Goal: Task Accomplishment & Management: Complete application form

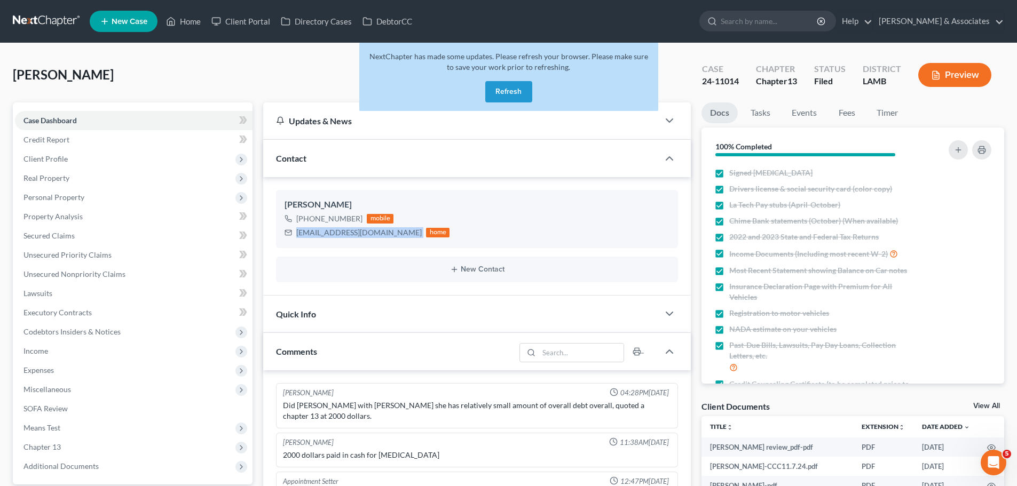
scroll to position [1163, 0]
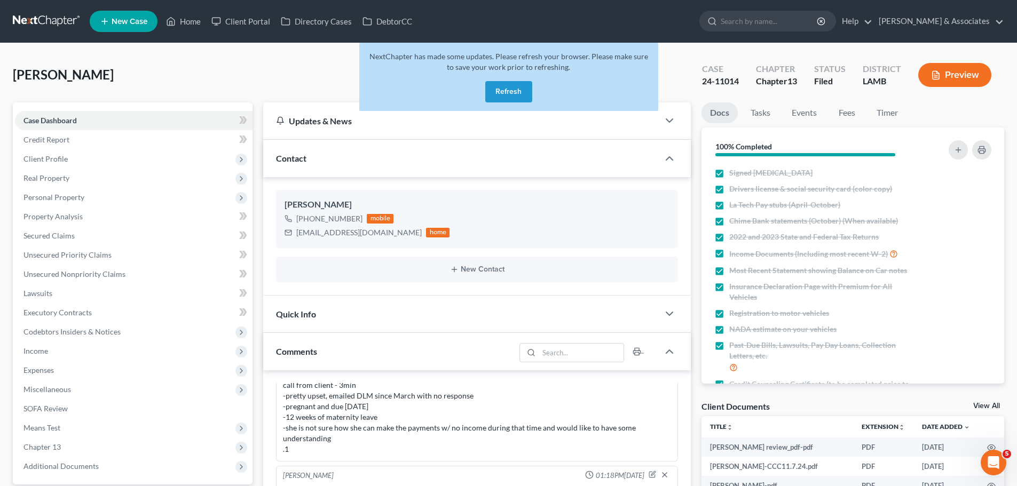
click at [153, 75] on div "Fletcher, Nicole Upgraded Case 24-11014 Chapter Chapter 13 Status Filed Distric…" at bounding box center [508, 79] width 991 height 46
click at [42, 15] on link at bounding box center [47, 21] width 68 height 19
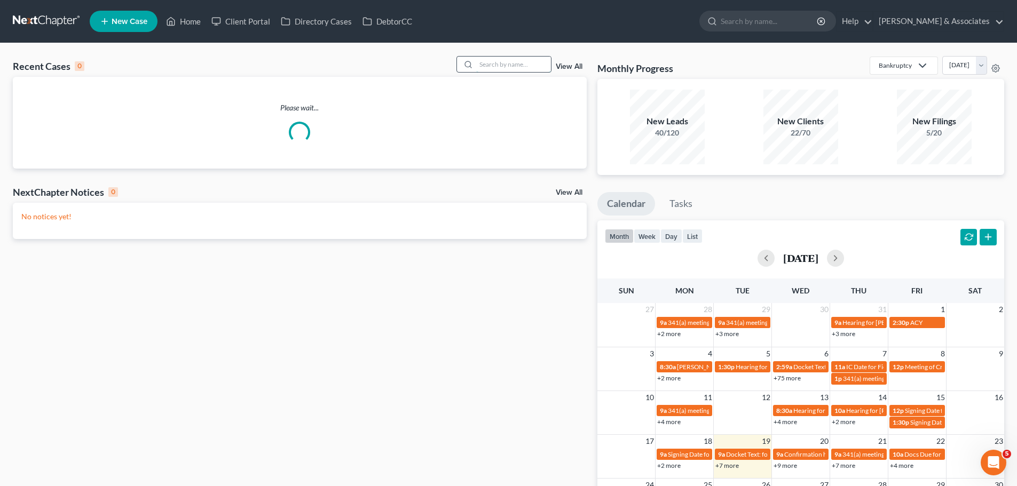
click at [492, 66] on input "search" at bounding box center [513, 64] width 75 height 15
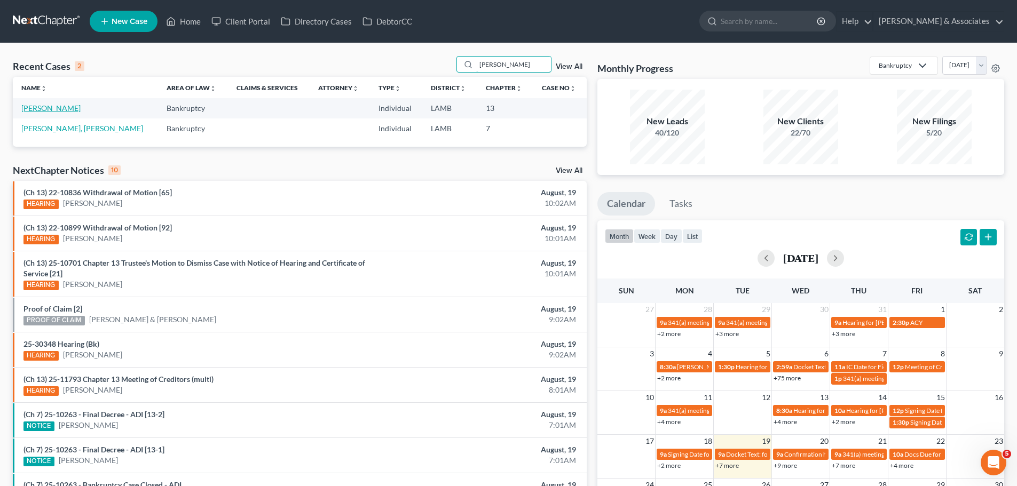
type input "killian"
click at [39, 112] on link "[PERSON_NAME]" at bounding box center [50, 108] width 59 height 9
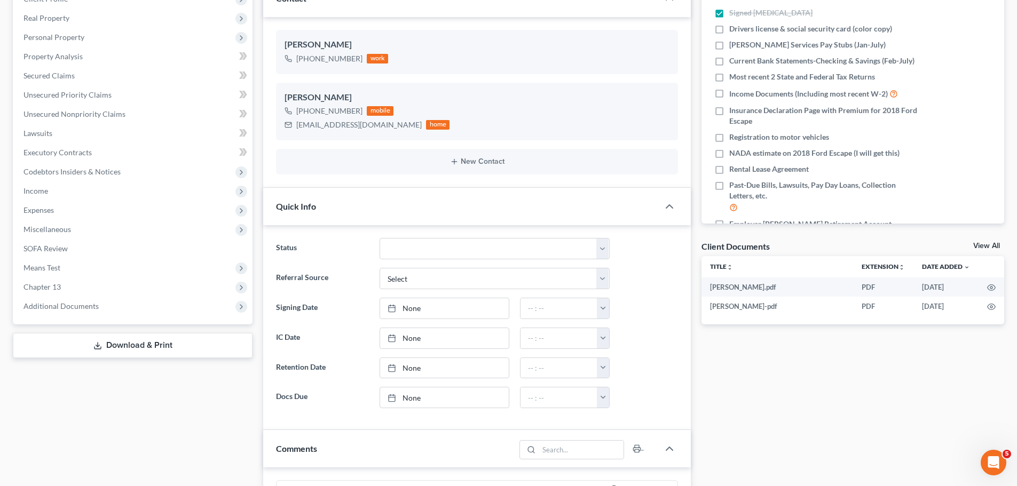
scroll to position [2132, 0]
click at [989, 305] on icon "button" at bounding box center [991, 307] width 9 height 9
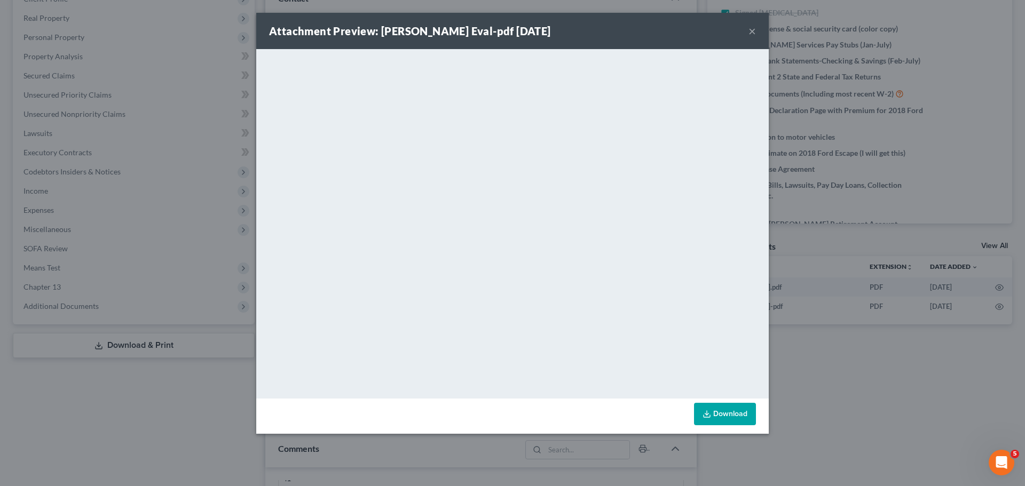
click at [754, 37] on button "×" at bounding box center [751, 31] width 7 height 13
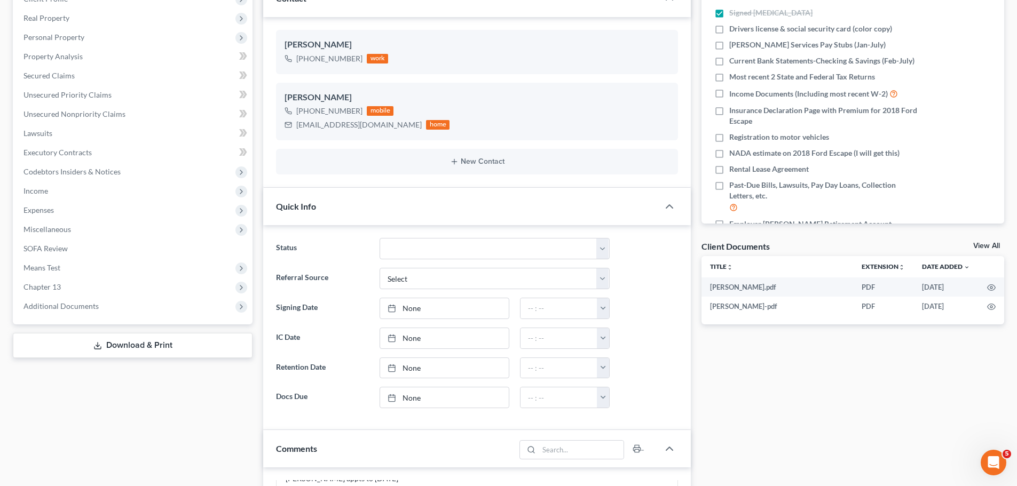
click at [196, 427] on div "Case Dashboard Payments Invoices Payments Payments Credit Report Client Profile" at bounding box center [132, 418] width 250 height 952
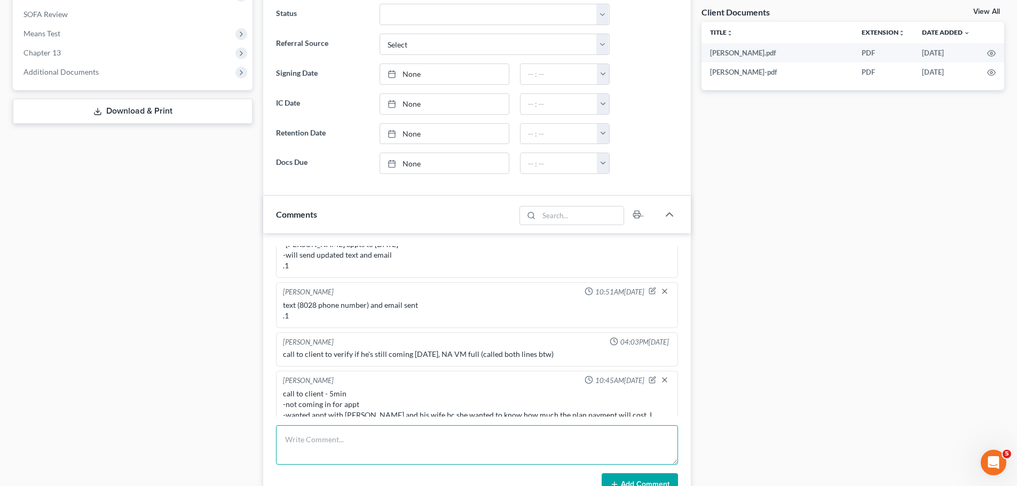
click at [335, 447] on textarea at bounding box center [477, 444] width 402 height 39
type textarea "c"
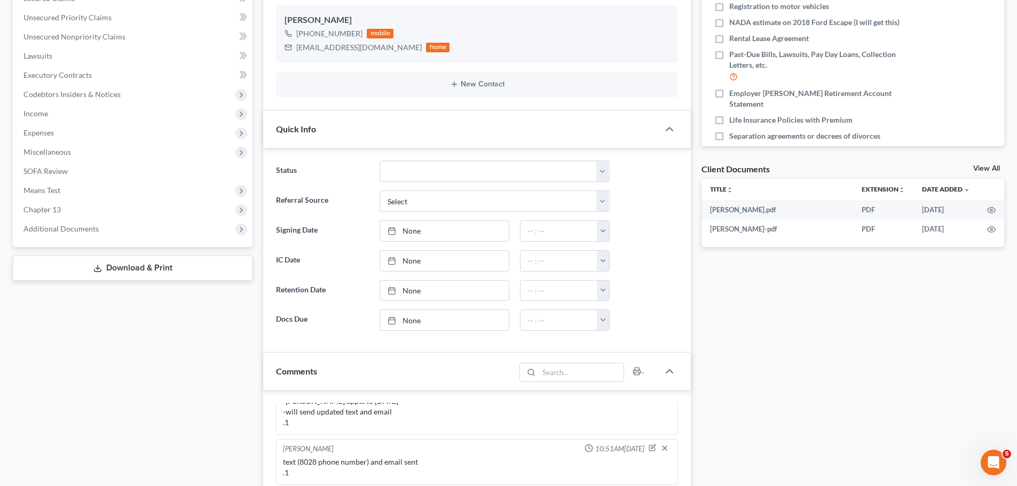
scroll to position [427, 0]
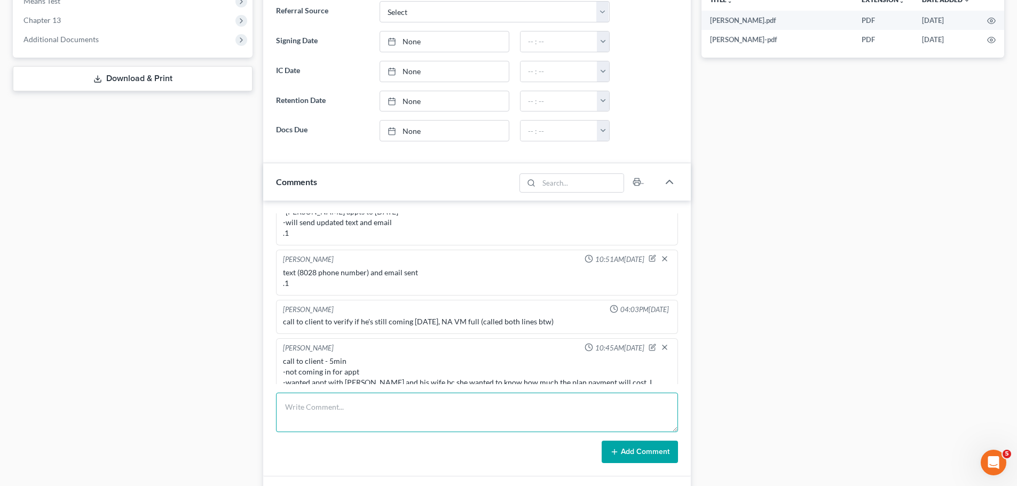
drag, startPoint x: 463, startPoint y: 407, endPoint x: 473, endPoint y: 406, distance: 9.7
click at [463, 407] on textarea at bounding box center [477, 412] width 402 height 39
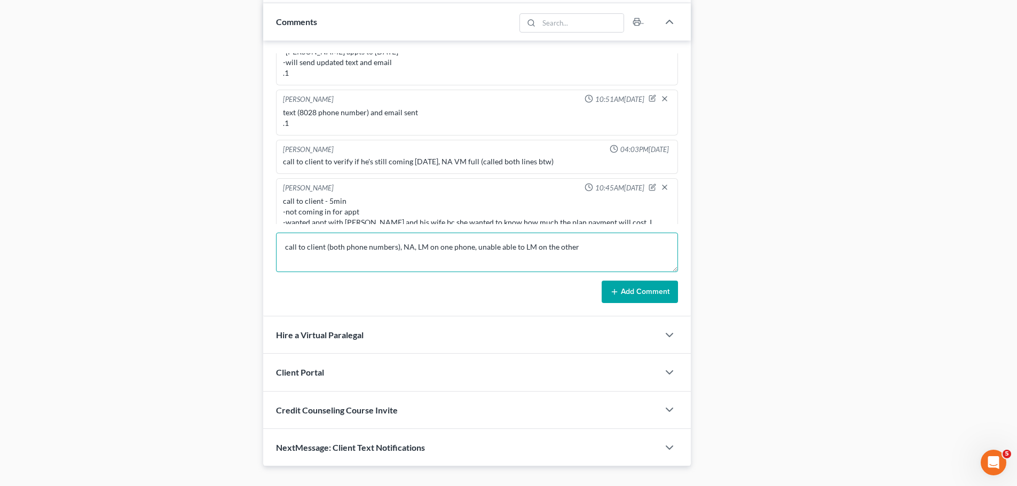
scroll to position [608, 0]
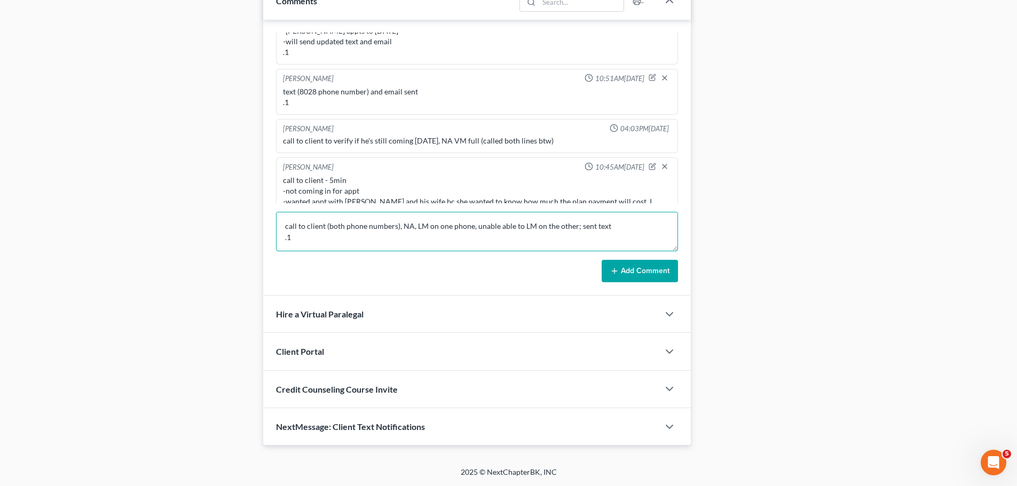
click at [641, 220] on textarea "call to client (both phone numbers), NA, LM on one phone, unable able to LM on …" at bounding box center [477, 231] width 402 height 39
click at [381, 243] on textarea "call to client (both phone numbers), NA, LM on one phone, unable able to LM on …" at bounding box center [477, 231] width 402 height 39
click at [442, 238] on textarea "call to client (both phone numbers), NA, LM on one phone, unable able to LM on …" at bounding box center [477, 231] width 402 height 39
drag, startPoint x: 538, startPoint y: 228, endPoint x: 272, endPoint y: 204, distance: 267.9
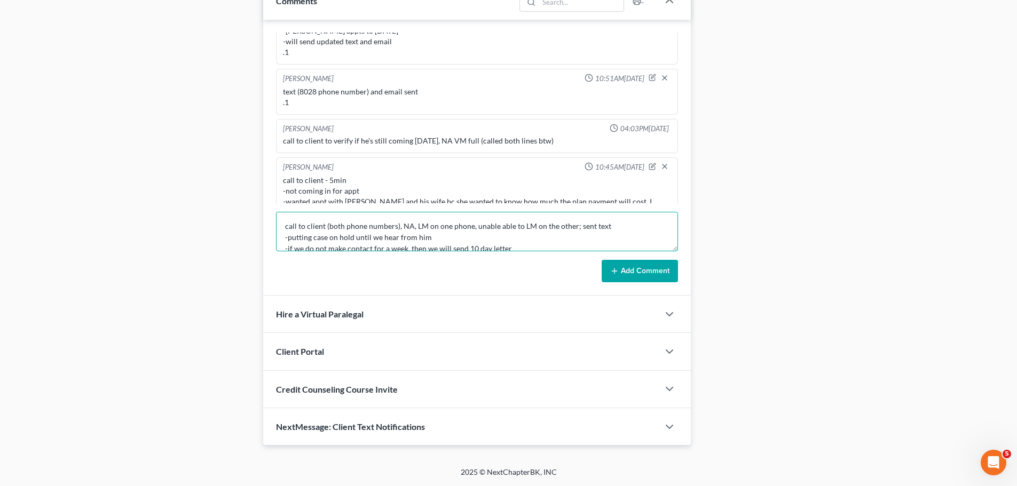
click at [272, 204] on div "Alayna Harper 02:38PM, 03/20/2025 prospective client called and changed his sch…" at bounding box center [476, 158] width 427 height 276
type textarea "call to client (both phone numbers), NA, LM on one phone, unable able to LM on …"
click at [639, 276] on button "Add Comment" at bounding box center [639, 271] width 76 height 22
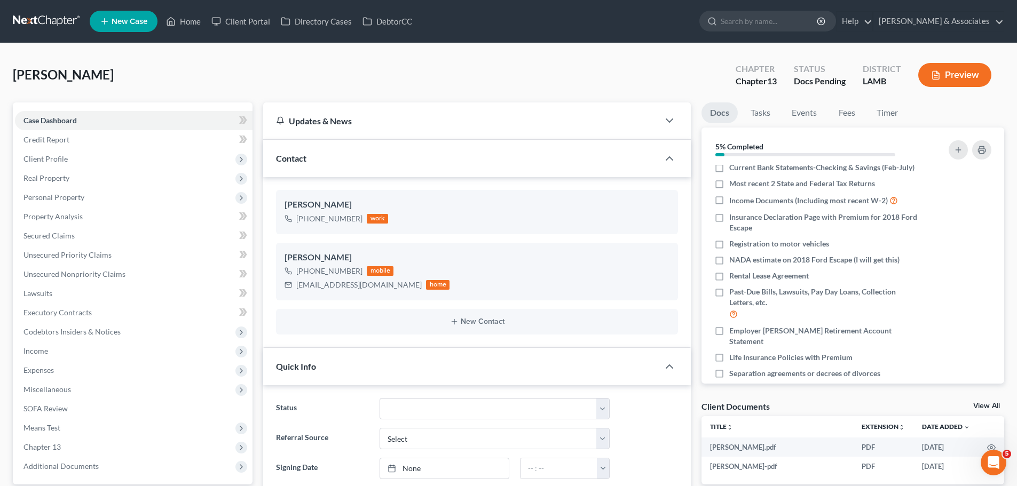
click at [46, 17] on link at bounding box center [47, 21] width 68 height 19
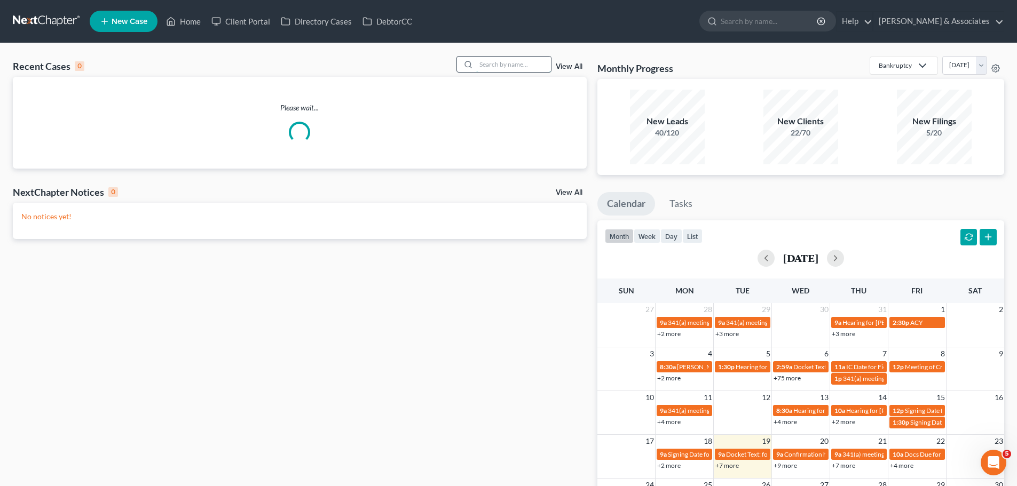
click at [484, 64] on input "search" at bounding box center [513, 64] width 75 height 15
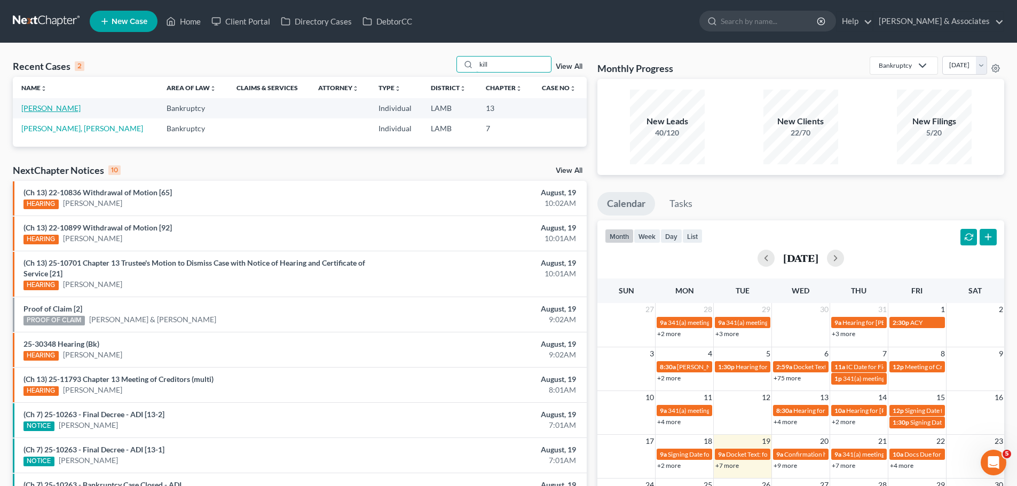
type input "kill"
click at [45, 107] on link "[PERSON_NAME]" at bounding box center [50, 108] width 59 height 9
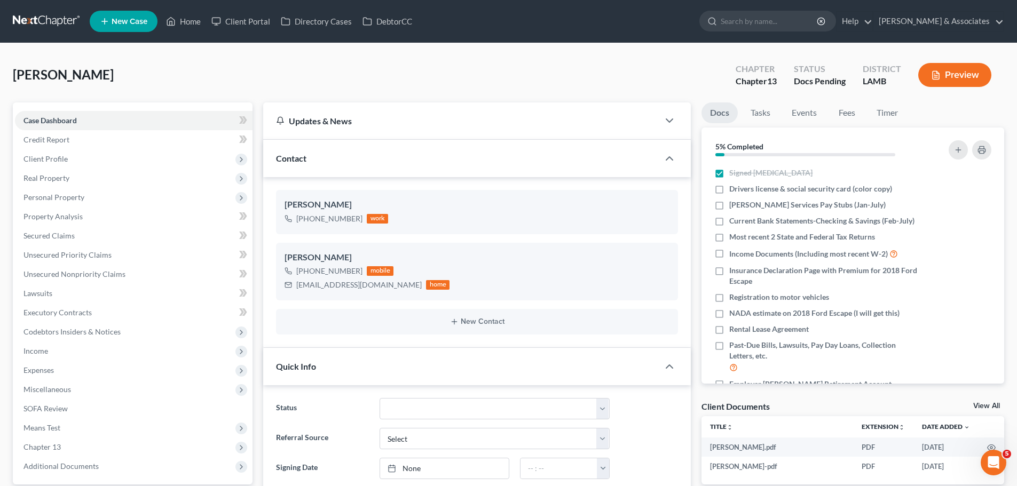
click at [31, 19] on link at bounding box center [47, 21] width 68 height 19
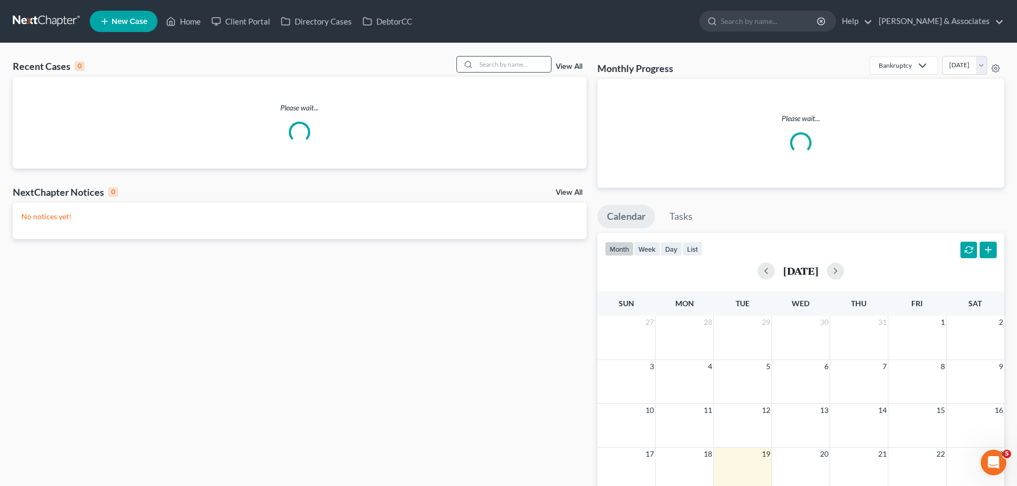
click at [505, 65] on input "search" at bounding box center [513, 64] width 75 height 15
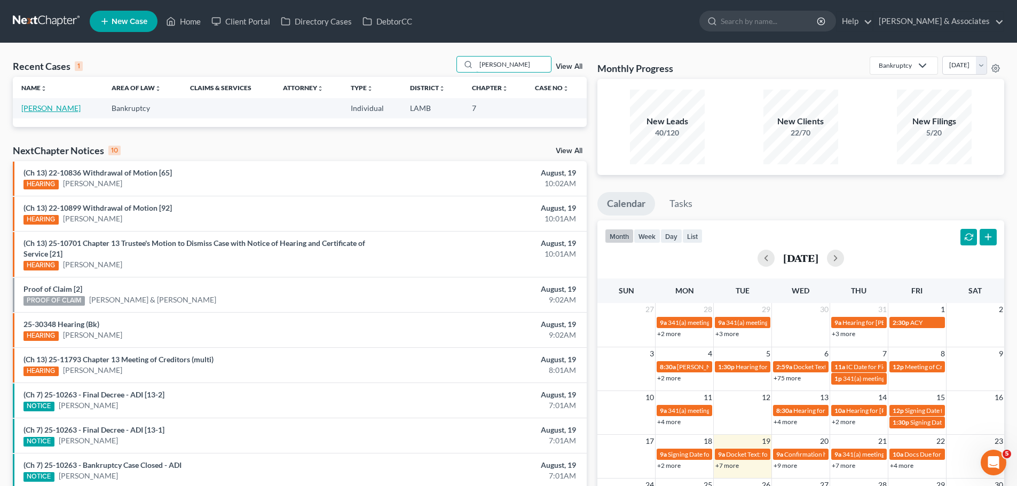
type input "cronk"
click at [37, 104] on link "Cronkhite, George" at bounding box center [50, 108] width 59 height 9
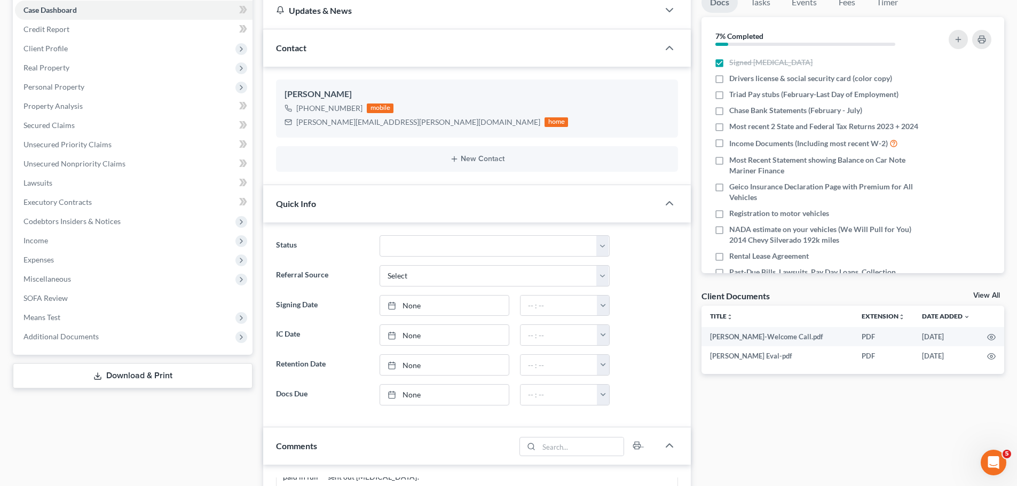
scroll to position [427, 0]
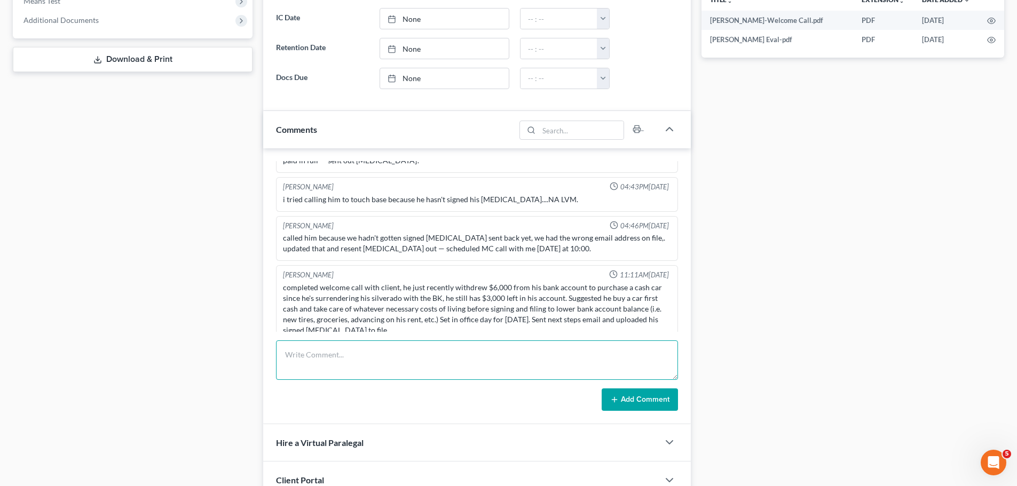
click at [459, 366] on textarea at bounding box center [477, 359] width 402 height 39
type textarea "call to client, NA, unable to LM, sent text -no atty will be in office during s…"
click at [640, 394] on button "Add Comment" at bounding box center [639, 400] width 76 height 22
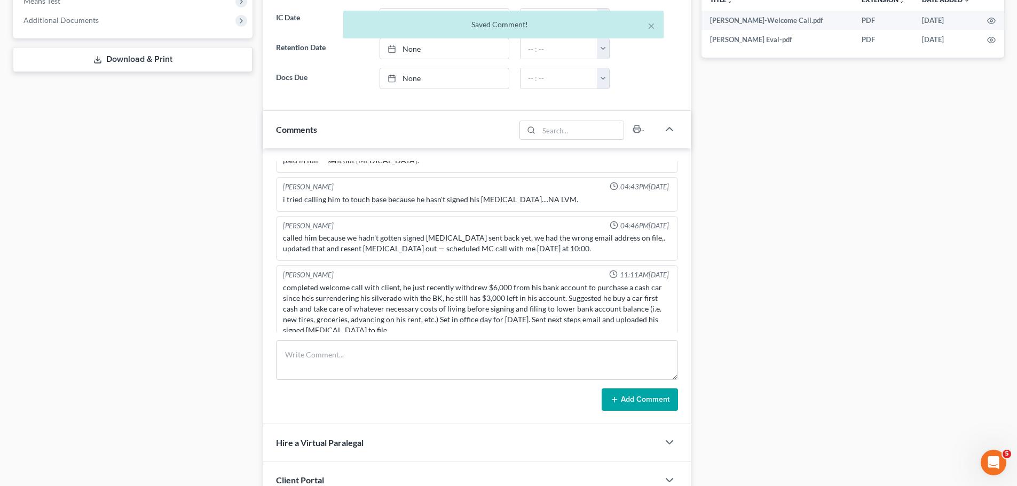
scroll to position [144, 0]
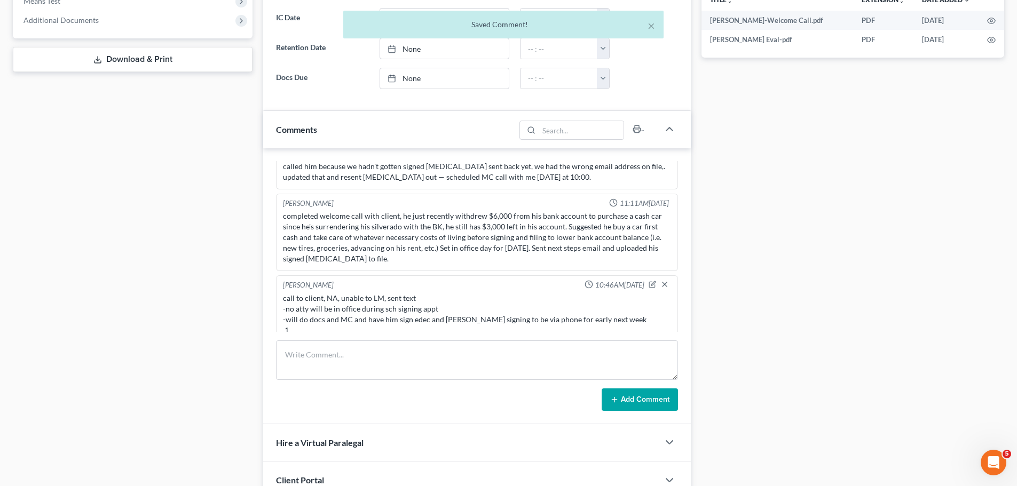
click at [991, 43] on div "× Saved Comment!" at bounding box center [503, 27] width 1017 height 33
click at [989, 39] on div "× Saved Comment!" at bounding box center [503, 27] width 1017 height 33
drag, startPoint x: 994, startPoint y: 38, endPoint x: 989, endPoint y: 40, distance: 5.6
click at [991, 39] on div "× Saved Comment!" at bounding box center [503, 27] width 1017 height 33
click at [988, 41] on icon "button" at bounding box center [991, 40] width 9 height 9
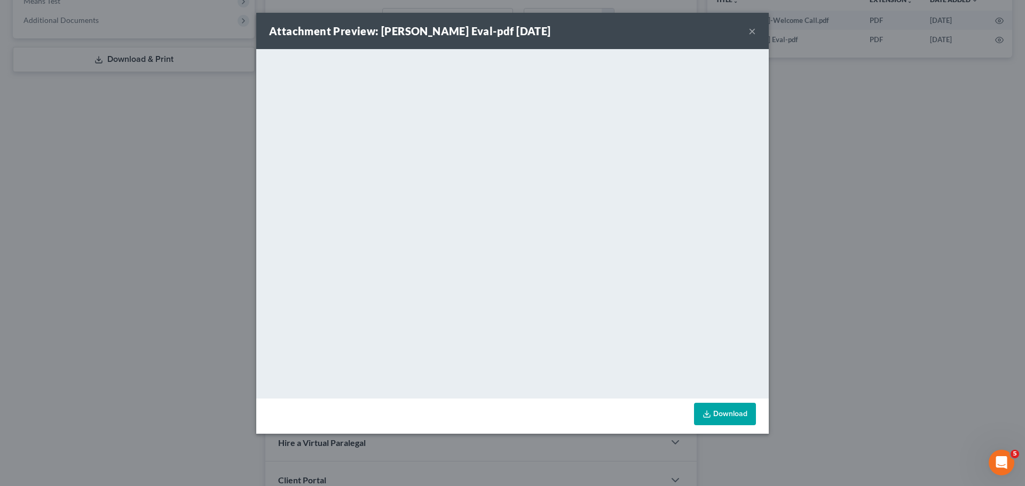
click at [755, 31] on button "×" at bounding box center [751, 31] width 7 height 13
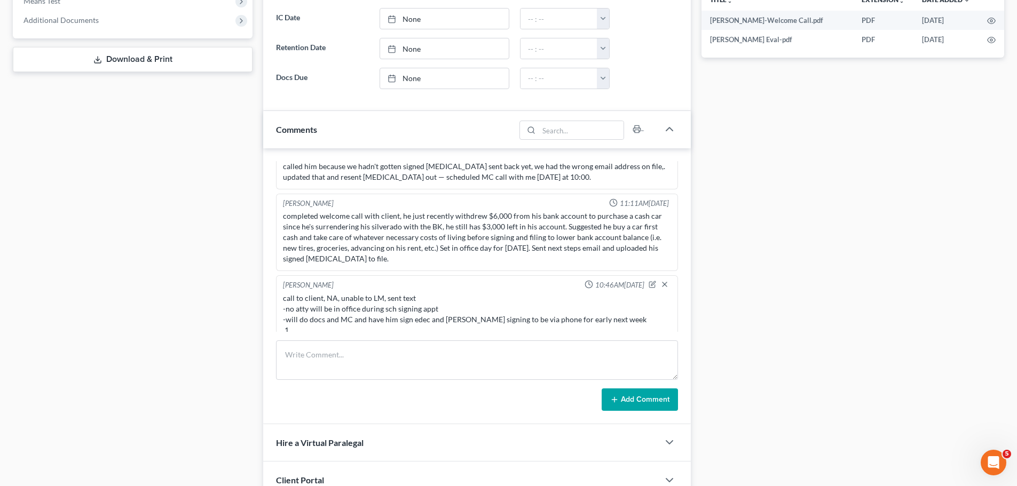
click at [957, 300] on div "Docs Tasks Events Fees Timer 7% Completed Nothing here yet! Signed Retainer Dri…" at bounding box center [852, 125] width 313 height 899
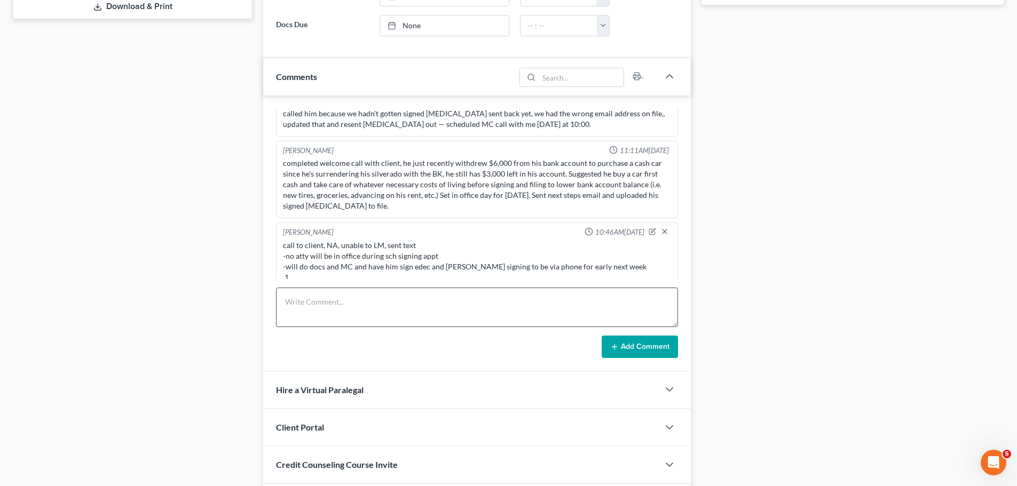
scroll to position [480, 0]
click at [524, 321] on textarea at bounding box center [477, 306] width 402 height 39
type textarea "h"
type textarea "call from client -working on CCC -understands the signing sch issue and will ge…"
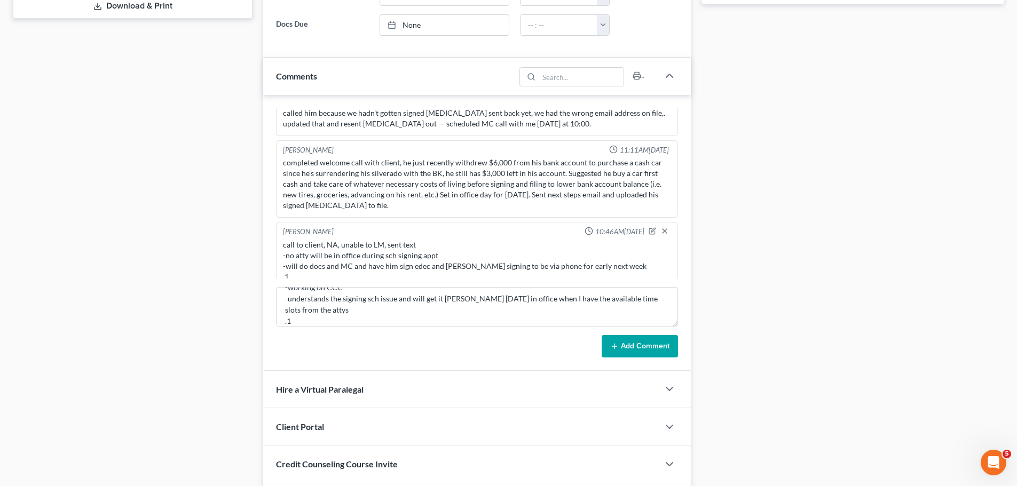
click at [624, 350] on button "Add Comment" at bounding box center [639, 346] width 76 height 22
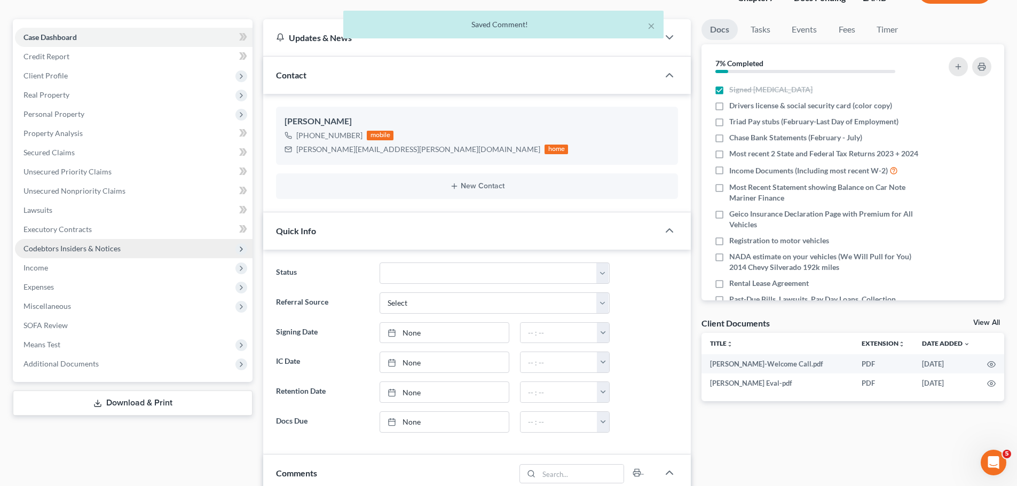
scroll to position [0, 0]
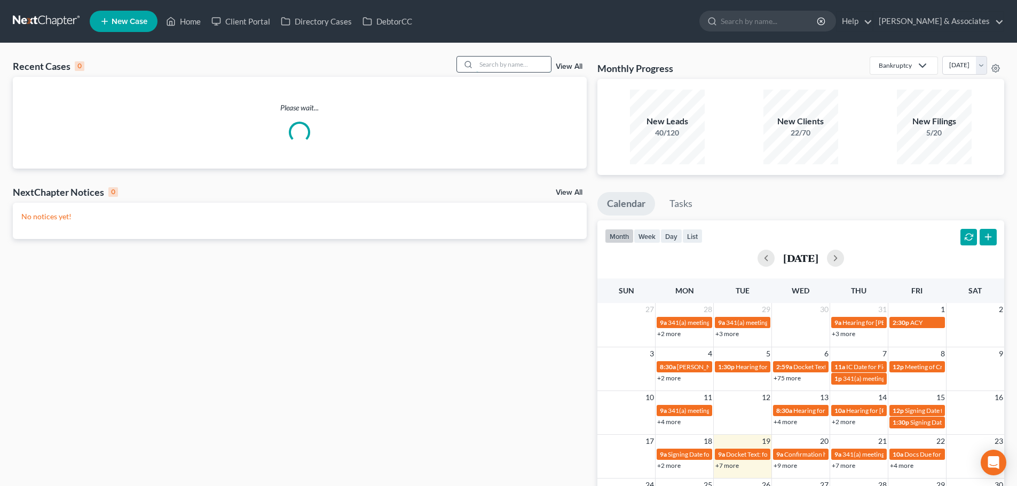
click at [518, 63] on input "search" at bounding box center [513, 64] width 75 height 15
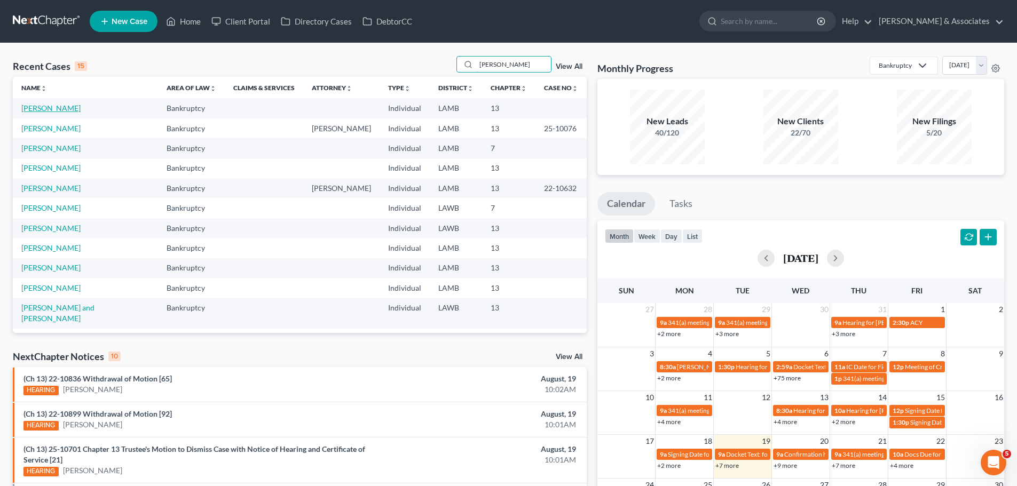
type input "[PERSON_NAME]"
click at [45, 108] on link "[PERSON_NAME]" at bounding box center [50, 108] width 59 height 9
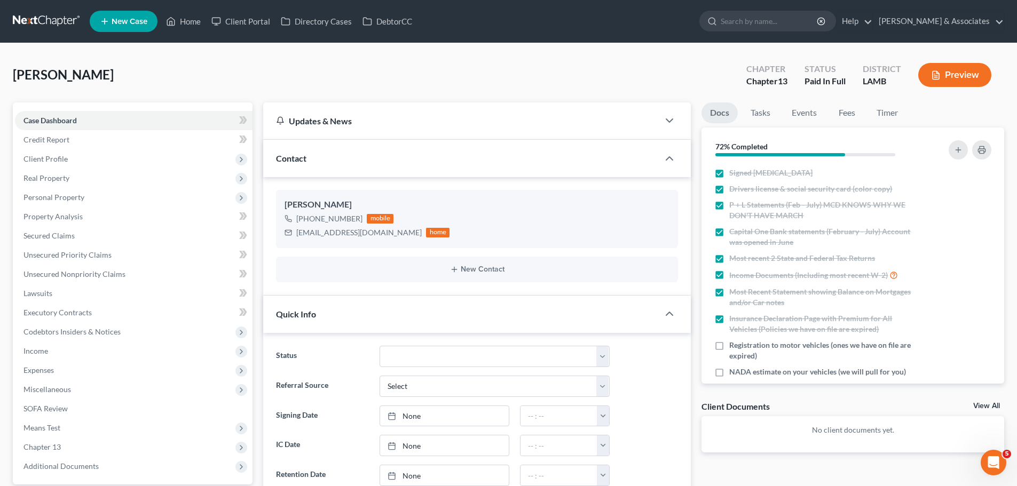
scroll to position [115, 0]
click at [65, 160] on span "Client Profile" at bounding box center [45, 158] width 44 height 9
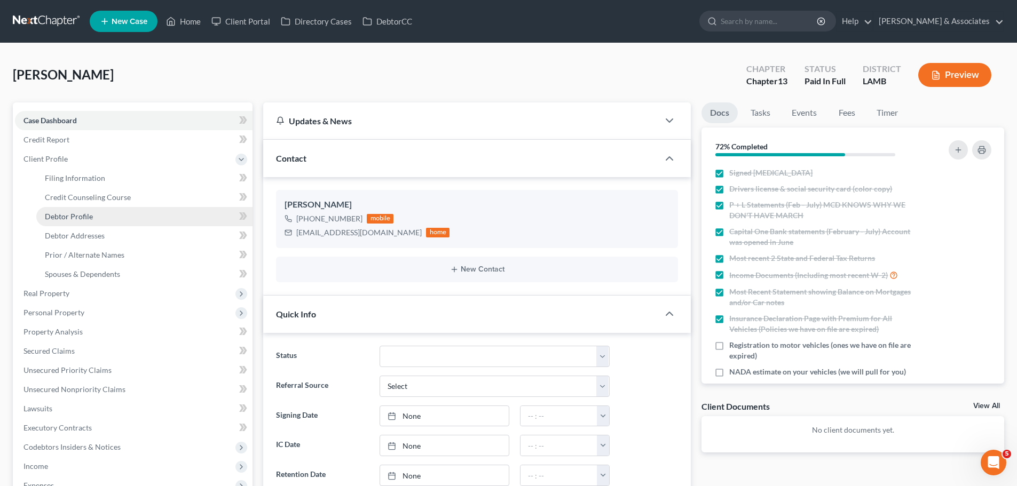
click at [68, 220] on span "Debtor Profile" at bounding box center [69, 216] width 48 height 9
select select "0"
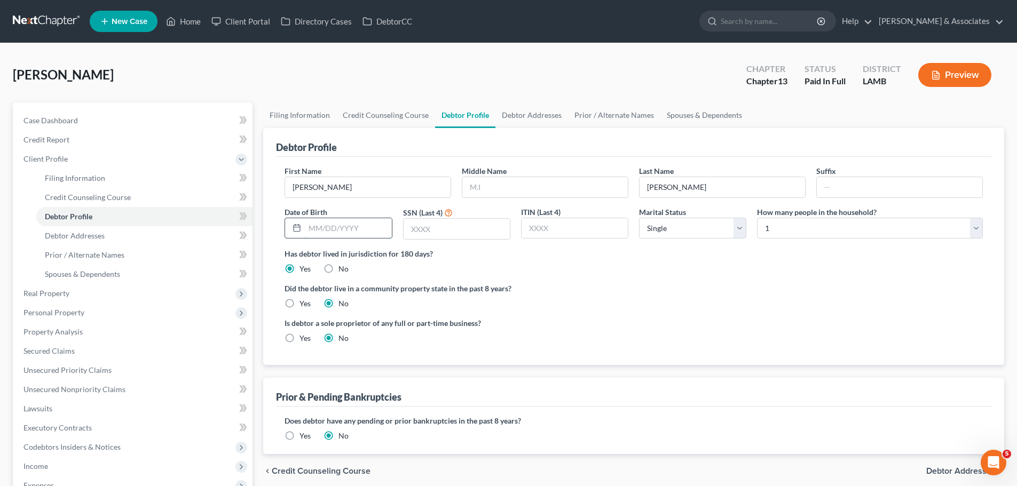
click at [377, 226] on input "text" at bounding box center [348, 228] width 86 height 20
paste input "[DATE]"
type input "[DATE]"
click at [479, 211] on div "SSN (Last 4)" at bounding box center [457, 224] width 118 height 34
click at [477, 221] on input "text" at bounding box center [456, 229] width 106 height 20
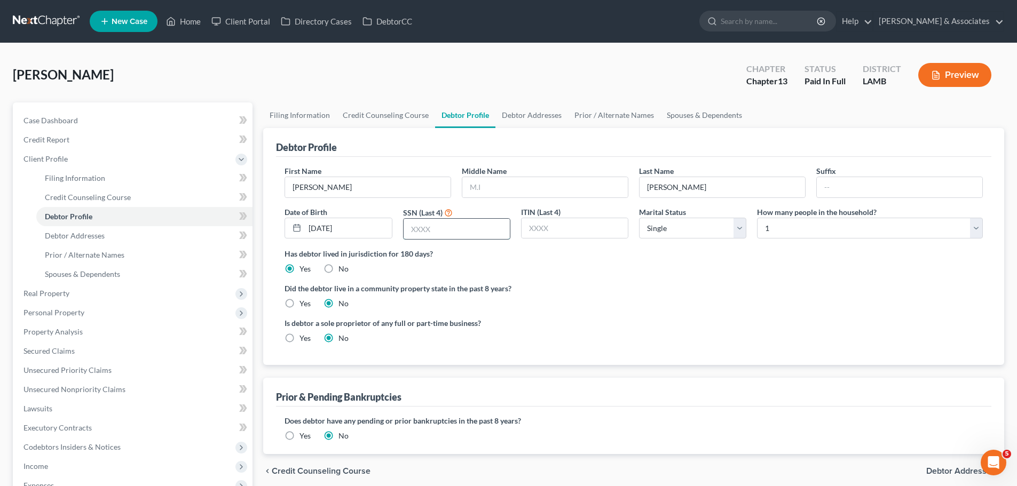
paste input "9618"
type input "9618"
click at [687, 235] on select "Select Single Married Separated Divorced Widowed" at bounding box center [692, 228] width 107 height 21
select select "3"
click at [639, 218] on select "Select Single Married Separated Divorced Widowed" at bounding box center [692, 228] width 107 height 21
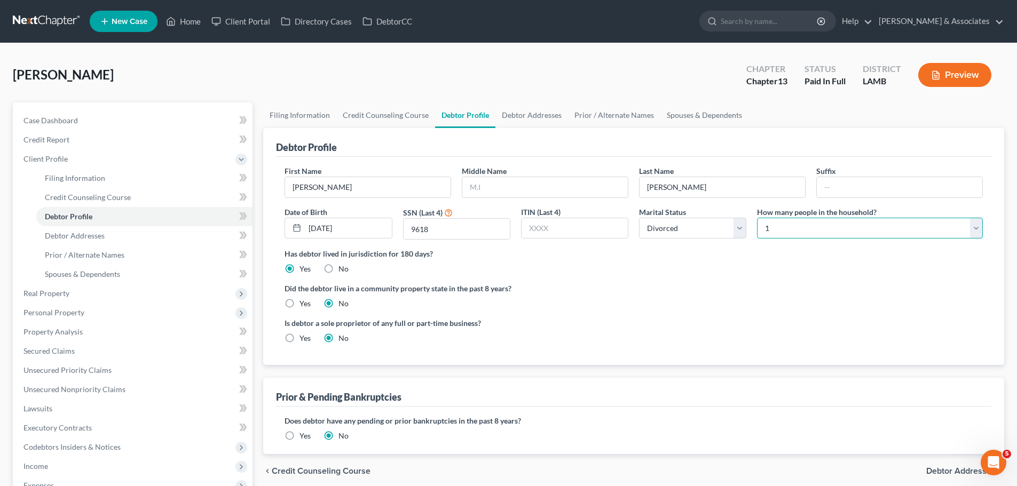
drag, startPoint x: 784, startPoint y: 232, endPoint x: 782, endPoint y: 240, distance: 8.3
click at [784, 232] on select "Select 1 2 3 4 5 6 7 8 9 10 11 12 13 14 15 16 17 18 19 20" at bounding box center [870, 228] width 226 height 21
select select "1"
click at [757, 218] on select "Select 1 2 3 4 5 6 7 8 9 10 11 12 13 14 15 16 17 18 19 20" at bounding box center [870, 228] width 226 height 21
click at [645, 318] on div "Is debtor a sole proprietor of any full or part-time business? Yes No" at bounding box center [633, 335] width 709 height 35
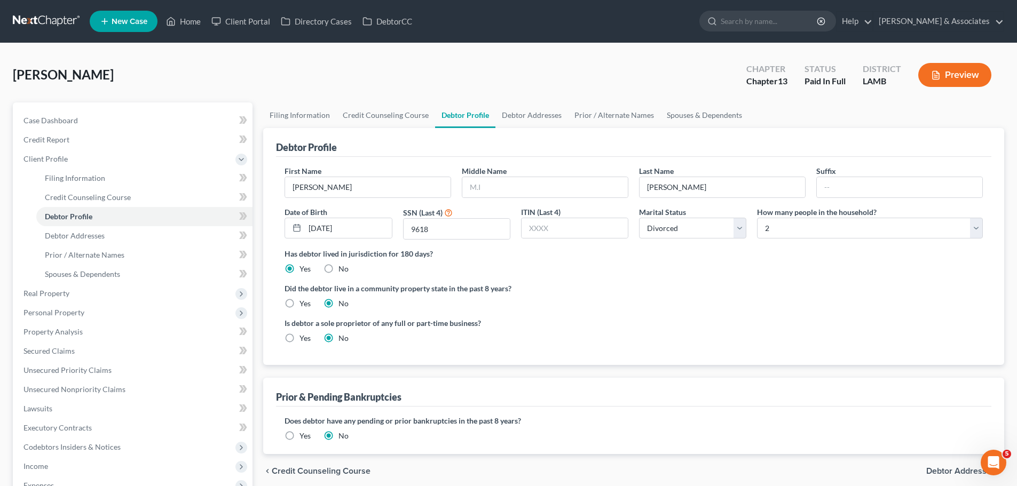
click at [299, 302] on label "Yes" at bounding box center [304, 303] width 11 height 11
click at [304, 302] on input "Yes" at bounding box center [307, 301] width 7 height 7
radio input "true"
radio input "false"
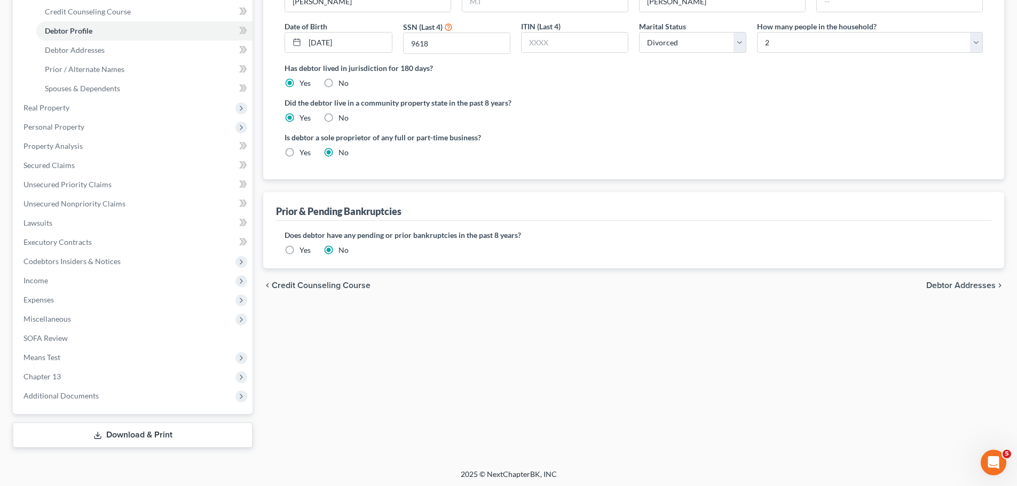
scroll to position [188, 0]
click at [303, 250] on label "Yes" at bounding box center [304, 248] width 11 height 11
click at [304, 250] on input "Yes" at bounding box center [307, 246] width 7 height 7
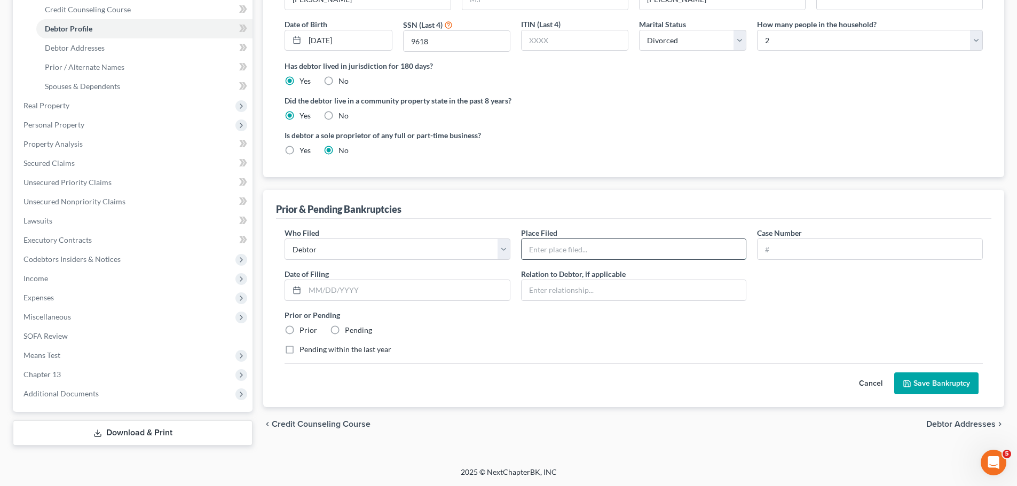
click at [616, 246] on input "text" at bounding box center [633, 249] width 225 height 20
type input "LAMB"
type input "25-10076"
click at [505, 280] on input "text" at bounding box center [407, 290] width 205 height 20
type input "01/31/2025"
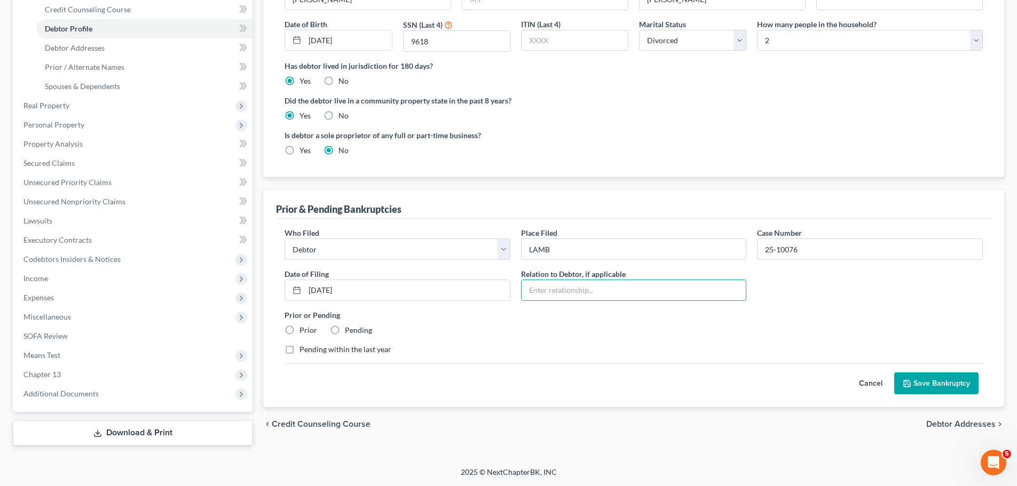
click at [316, 326] on label "Prior" at bounding box center [308, 330] width 18 height 11
click at [311, 326] on input "Prior" at bounding box center [307, 328] width 7 height 7
radio input "true"
click at [619, 384] on div "Cancel Save Bankruptcy" at bounding box center [633, 378] width 698 height 31
click at [914, 383] on button "Save Bankruptcy" at bounding box center [936, 384] width 84 height 22
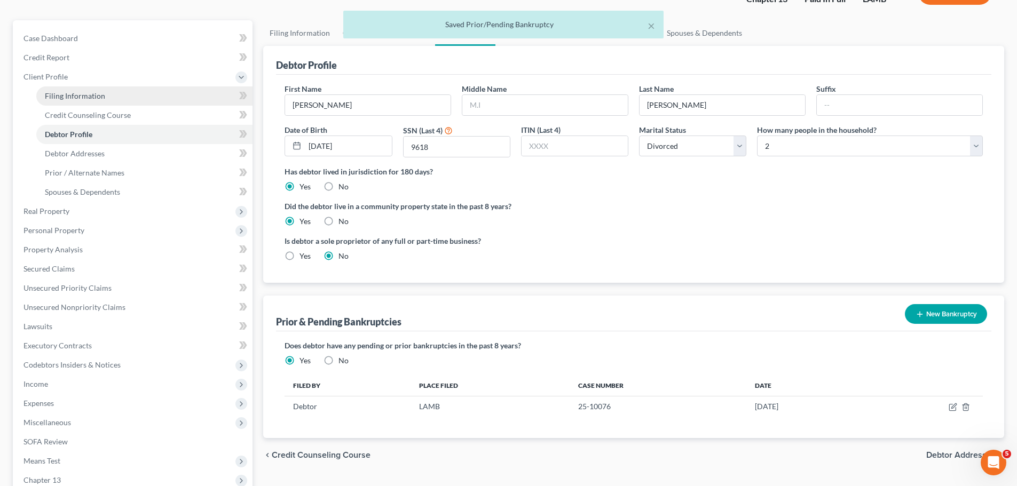
scroll to position [81, 0]
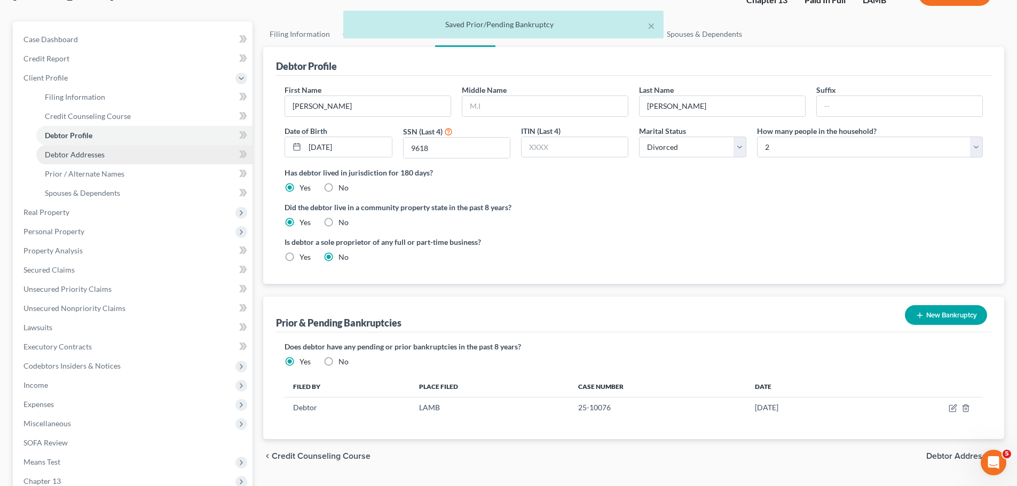
click at [64, 150] on span "Debtor Addresses" at bounding box center [75, 154] width 60 height 9
select select "0"
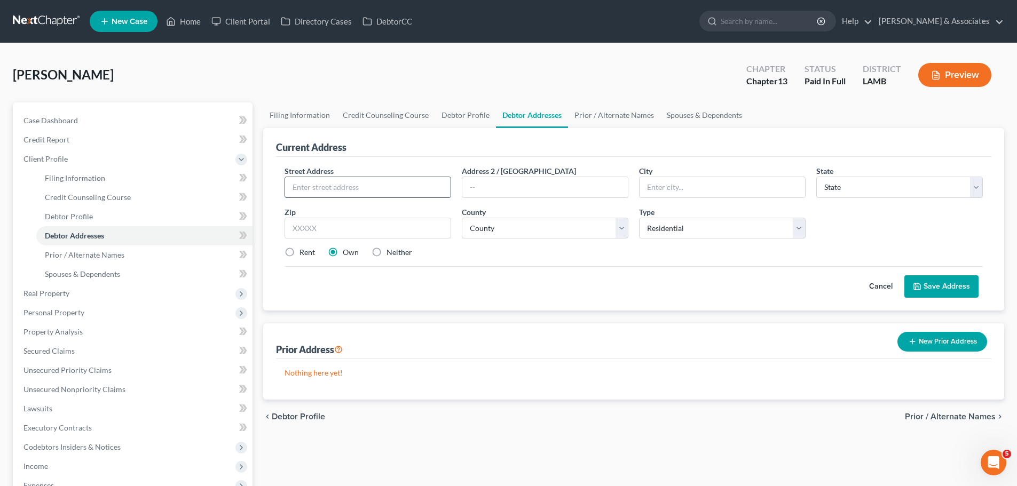
click at [350, 186] on input "text" at bounding box center [367, 187] width 165 height 20
paste input "9477 Lansdowne Rd."
type input "9477 Lansdowne Rd."
click at [557, 180] on input "text" at bounding box center [544, 187] width 165 height 20
paste input "Lot 16"
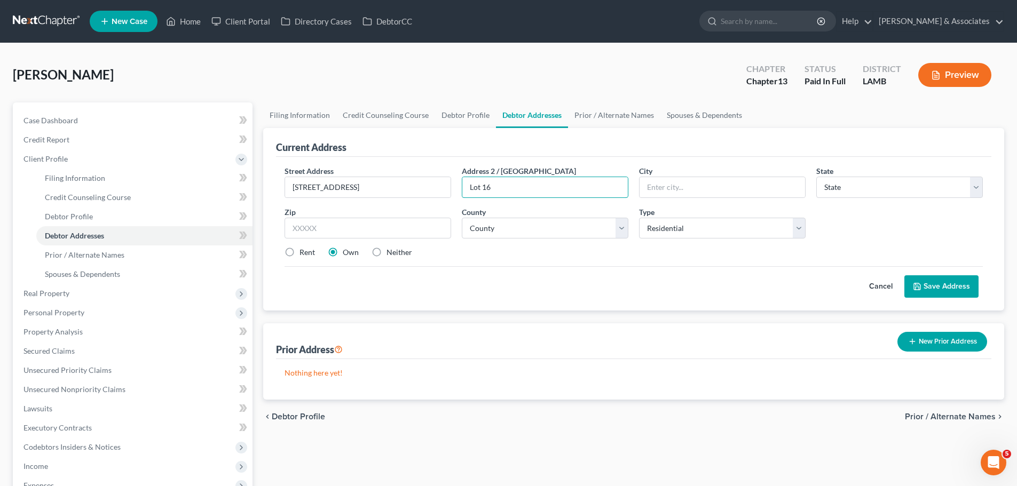
type input "Lot 16"
click at [323, 227] on input "text" at bounding box center [367, 228] width 167 height 21
paste input "70818"
type input "70818"
click at [479, 287] on div "Cancel Save Address" at bounding box center [633, 281] width 698 height 31
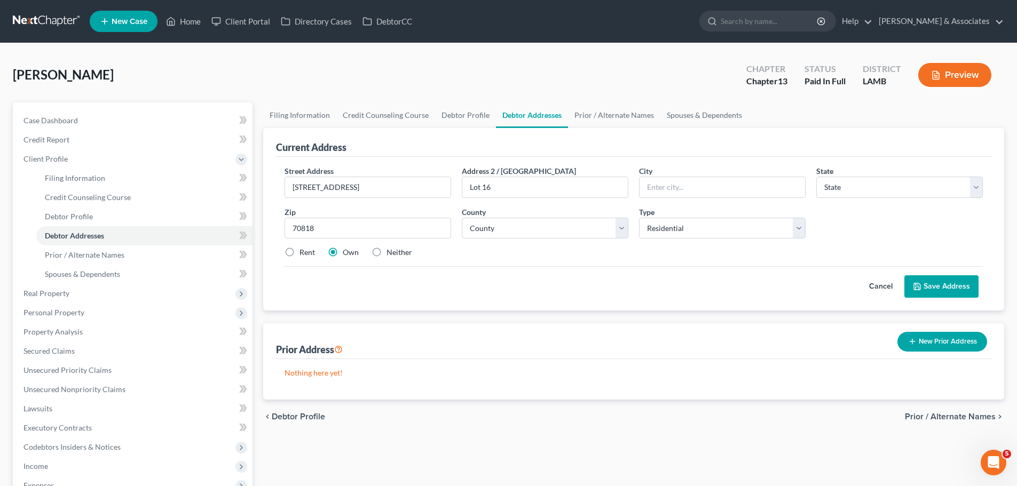
type input "Baton Rouge"
select select "19"
click at [553, 222] on select "County Acadia Allen Ascension Assumption Avoyelles Beauregard Bienville Bossier…" at bounding box center [545, 228] width 167 height 21
select select "16"
click at [462, 218] on select "County Acadia Allen Ascension Assumption Avoyelles Beauregard Bienville Bossier…" at bounding box center [545, 228] width 167 height 21
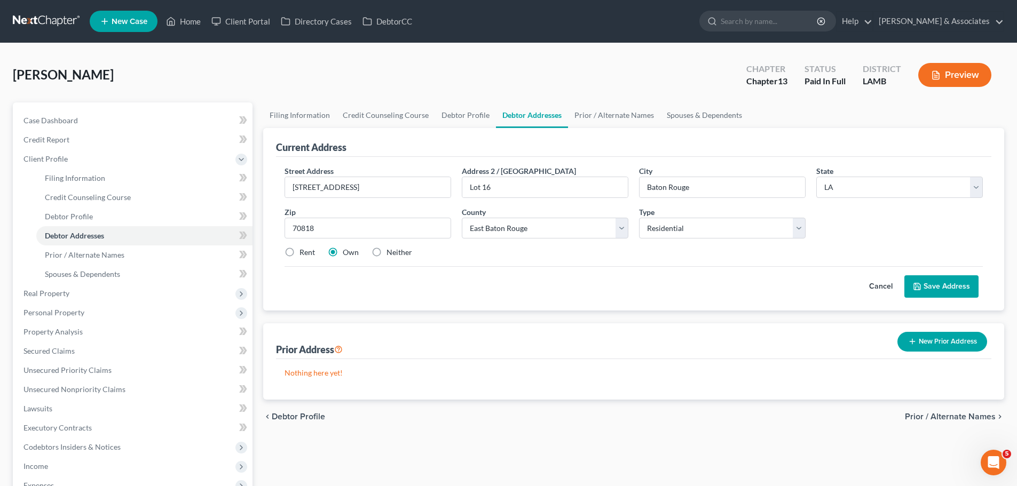
click at [581, 282] on div "Cancel Save Address" at bounding box center [633, 281] width 698 height 31
click at [386, 247] on label "Neither" at bounding box center [399, 252] width 26 height 11
click at [391, 247] on input "Neither" at bounding box center [394, 250] width 7 height 7
radio input "true"
click at [956, 279] on button "Save Address" at bounding box center [941, 286] width 74 height 22
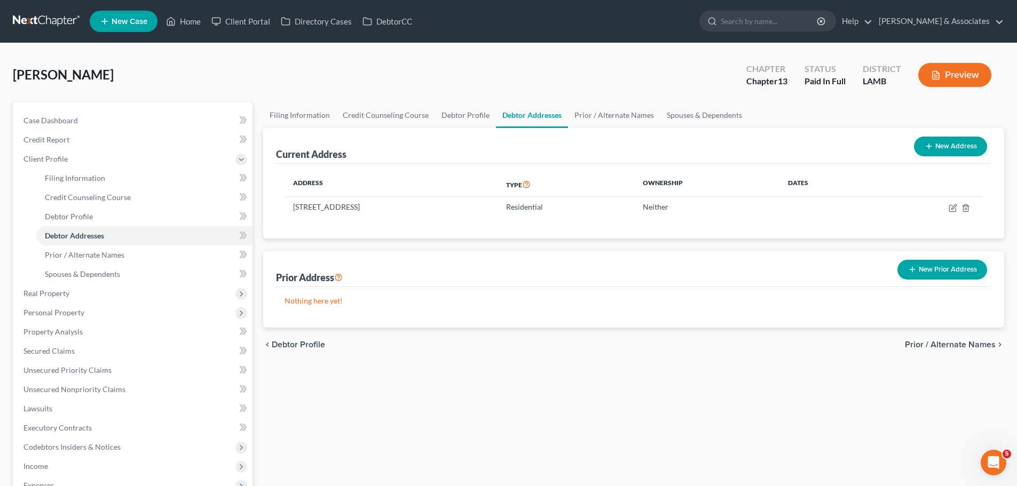
click at [963, 150] on button "New Address" at bounding box center [950, 147] width 73 height 20
select select "0"
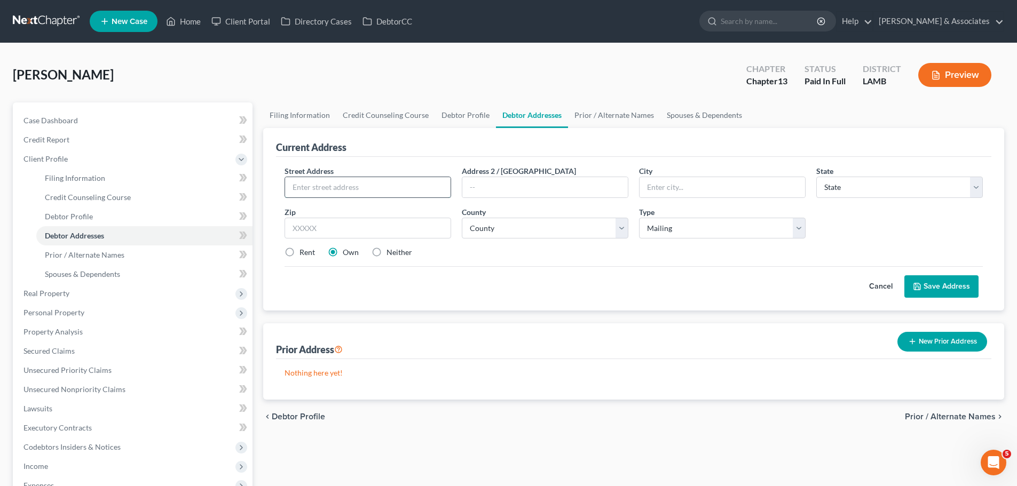
click at [385, 190] on input "text" at bounding box center [367, 187] width 165 height 20
paste input "Daryl Barbier P.O. Box 13"
type input "Daryl Barbier P.O. Box 13"
click at [549, 189] on input "text" at bounding box center [544, 187] width 165 height 20
paste input "22801 Greenwell Springs Rd."
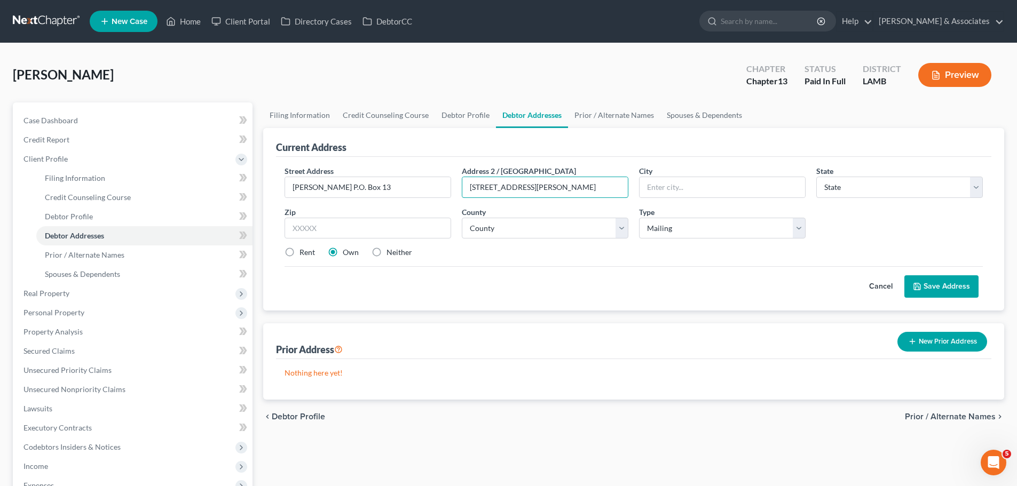
type input "22801 Greenwell Springs Rd."
click at [360, 222] on input "text" at bounding box center [367, 228] width 167 height 21
paste input "70739"
type input "70739"
type input "Greenwell Springs"
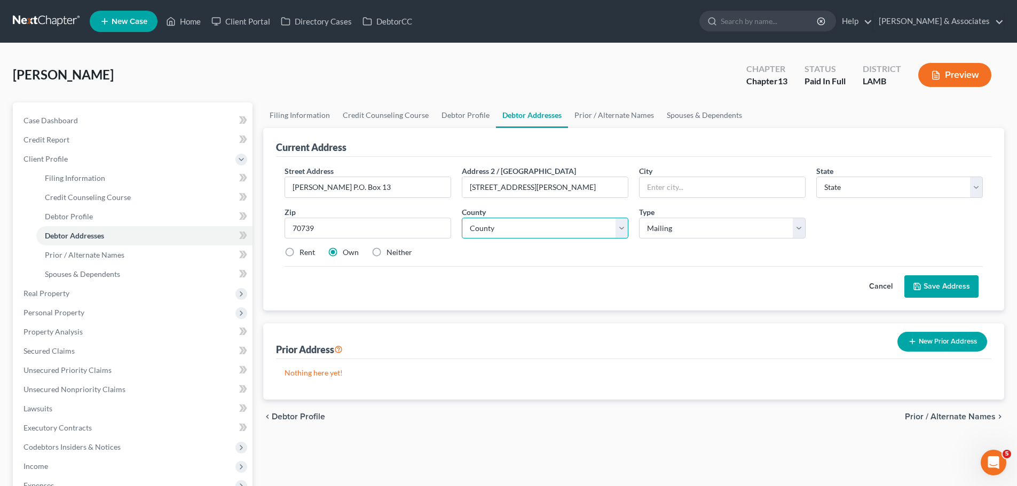
select select "19"
click at [528, 229] on select "County" at bounding box center [545, 228] width 167 height 21
select select "16"
click at [462, 218] on select "County Acadia Allen Ascension Assumption Avoyelles Beauregard Bienville Bossier…" at bounding box center [545, 228] width 167 height 21
click at [469, 260] on div "Street Address * Daryl Barbier P.O. Box 13 Address 2 / PO Box 22801 Greenwell S…" at bounding box center [633, 215] width 709 height 101
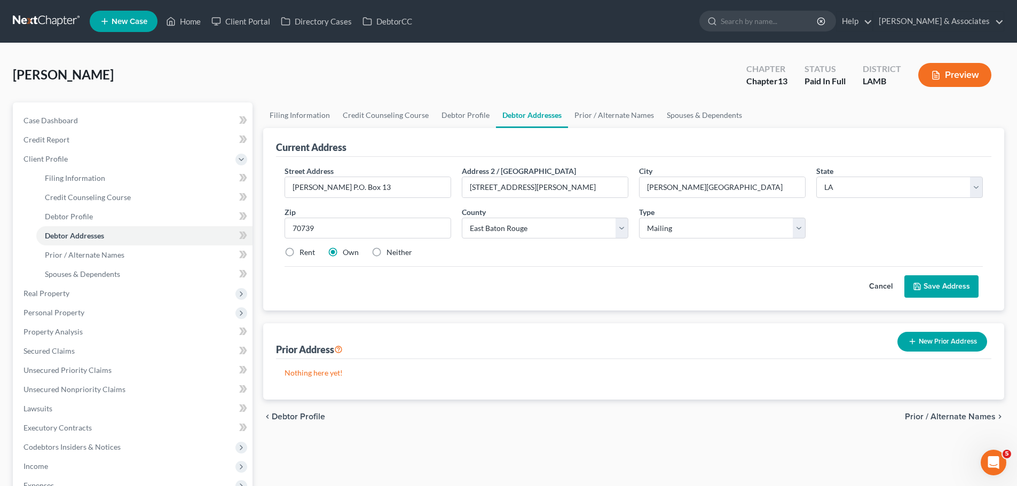
click at [937, 287] on button "Save Address" at bounding box center [941, 286] width 74 height 22
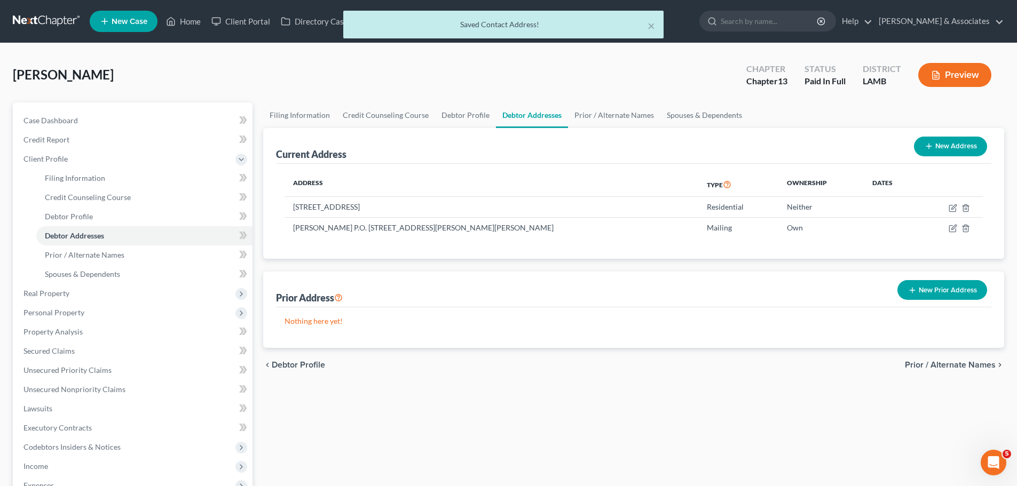
click at [629, 407] on div "Filing Information Credit Counseling Course Debtor Profile Debtor Addresses Pri…" at bounding box center [633, 367] width 751 height 531
click at [921, 291] on button "New Prior Address" at bounding box center [942, 290] width 90 height 20
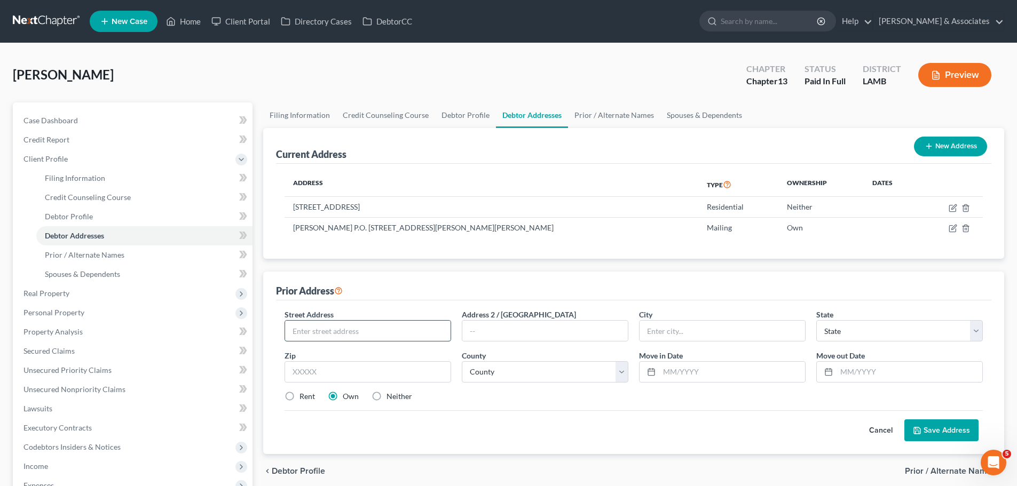
click at [373, 326] on input "text" at bounding box center [367, 331] width 165 height 20
paste input "13433 Denham Rd."
type input "13433 Denham Rd."
click at [337, 374] on input "text" at bounding box center [367, 371] width 167 height 21
paste input "70818"
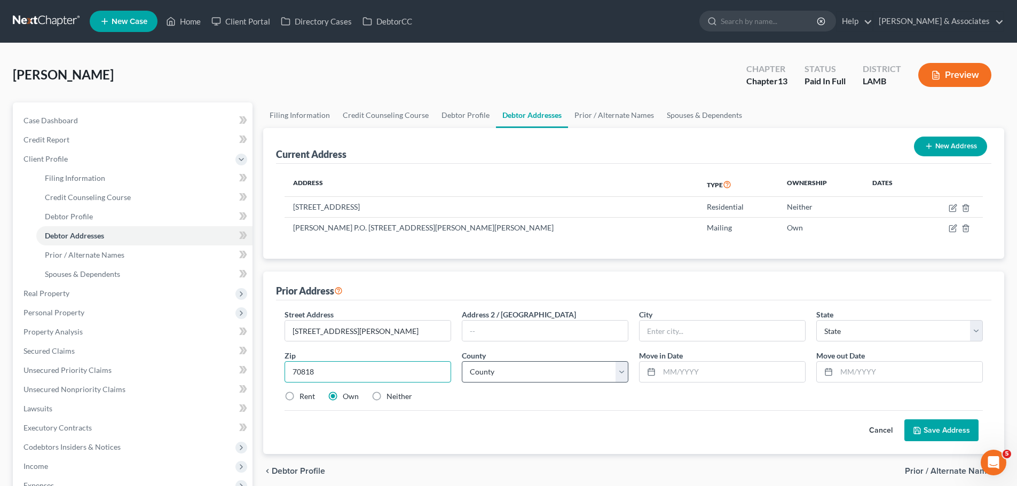
type input "70818"
type input "Baton Rouge"
select select "19"
click at [500, 373] on select "County" at bounding box center [545, 371] width 167 height 21
click at [608, 444] on div "Street Address * 13433 Denham Rd. Address 2 / PO Box City * Baton Rouge State *…" at bounding box center [633, 377] width 715 height 154
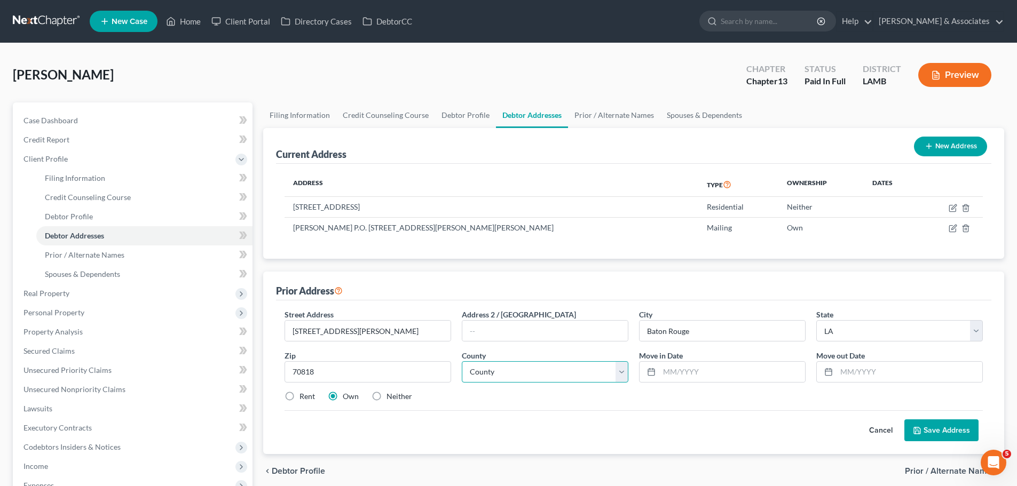
click at [465, 379] on select "County Acadia Allen Ascension Assumption Avoyelles Beauregard Bienville Bossier…" at bounding box center [545, 371] width 167 height 21
click at [462, 361] on select "County Acadia Allen Ascension Assumption Avoyelles Beauregard Bienville Bossier…" at bounding box center [545, 371] width 167 height 21
select select "16"
click at [724, 381] on input "text" at bounding box center [732, 372] width 146 height 20
paste input "01/2023"
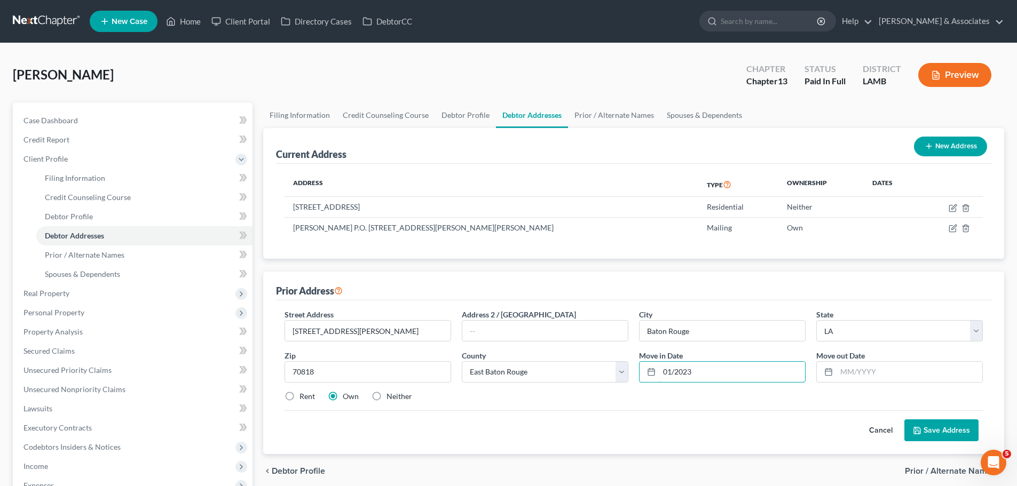
type input "01/2023"
click at [857, 368] on input "text" at bounding box center [909, 372] width 146 height 20
paste input "08/2024"
type input "08/2024"
drag, startPoint x: 764, startPoint y: 423, endPoint x: 621, endPoint y: 415, distance: 142.7
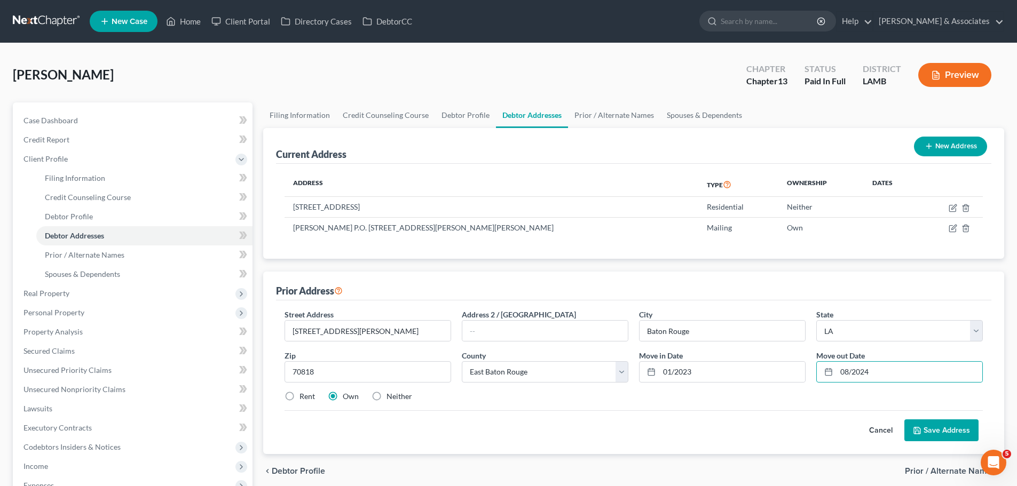
click at [763, 423] on div "Cancel Save Address" at bounding box center [633, 425] width 698 height 31
click at [303, 395] on label "Rent" at bounding box center [306, 396] width 15 height 11
click at [304, 395] on input "Rent" at bounding box center [307, 394] width 7 height 7
radio input "true"
click at [933, 426] on button "Save Address" at bounding box center [941, 430] width 74 height 22
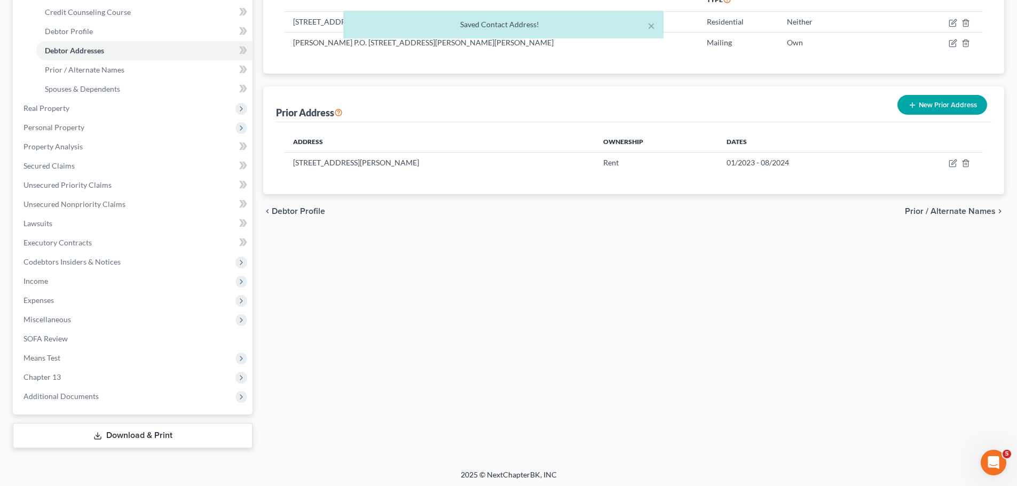
scroll to position [188, 0]
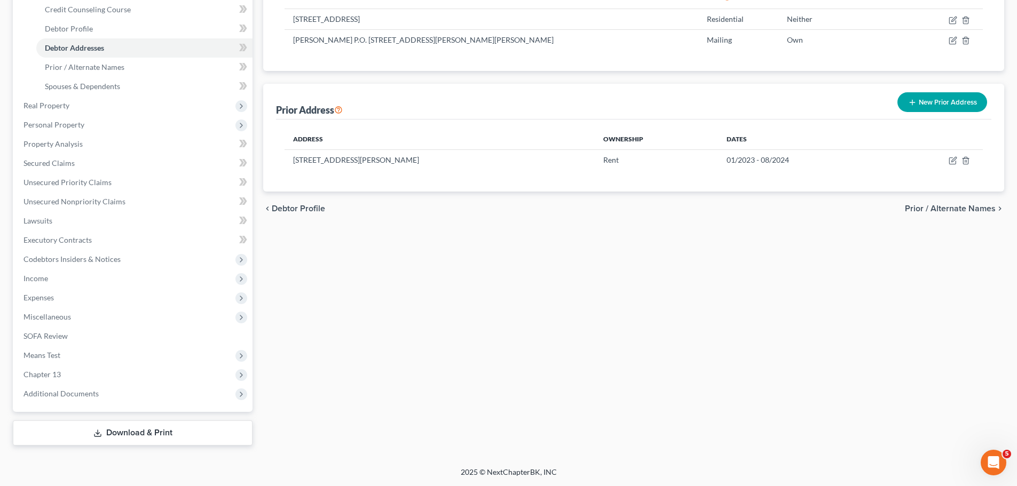
click at [956, 101] on button "New Prior Address" at bounding box center [942, 102] width 90 height 20
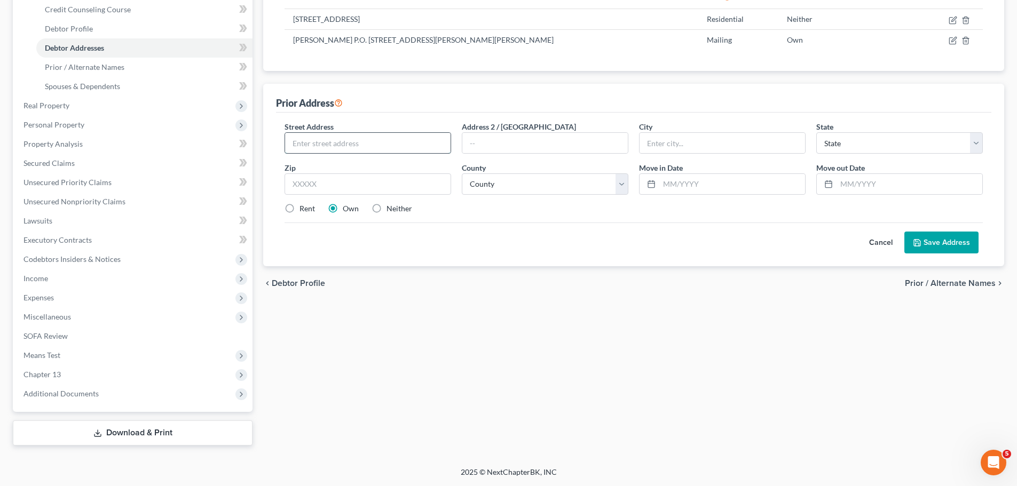
click at [377, 135] on input "text" at bounding box center [367, 143] width 165 height 20
paste input "15024 West Beaver"
type input "15024 West Beaver"
click at [394, 185] on input "text" at bounding box center [367, 183] width 167 height 21
paste input "70770"
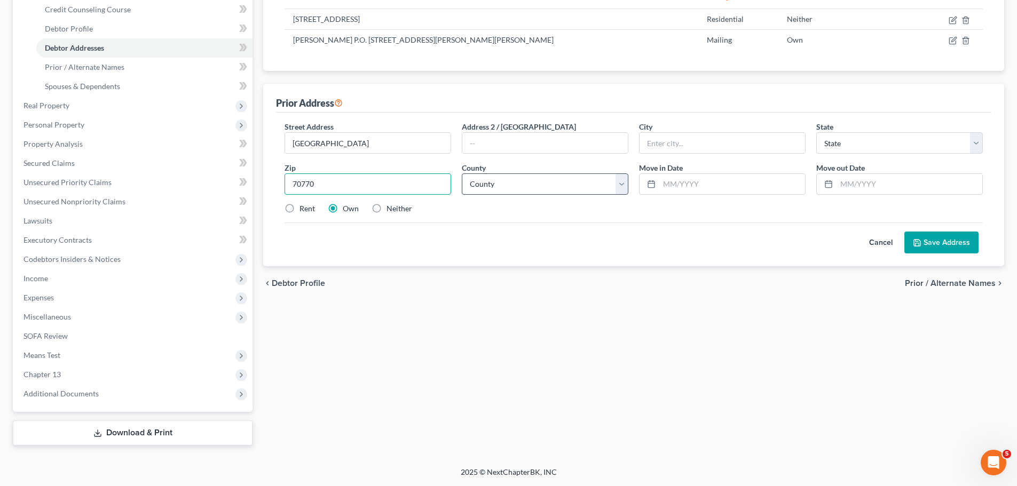
type input "70770"
click at [525, 191] on select "County" at bounding box center [545, 183] width 167 height 21
click at [549, 238] on div "Cancel Save Address" at bounding box center [633, 238] width 698 height 31
type input "Pride"
select select "19"
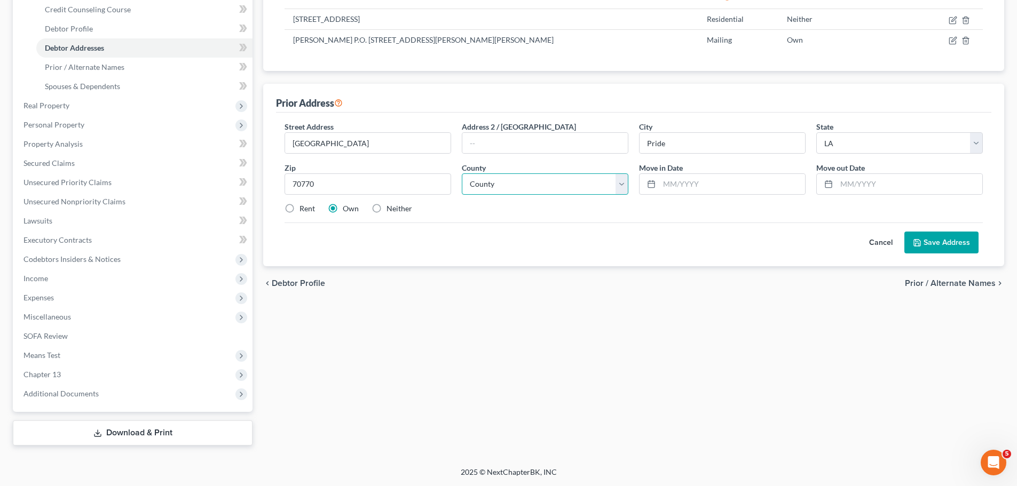
click at [527, 183] on select "County" at bounding box center [545, 183] width 167 height 21
drag, startPoint x: 772, startPoint y: 224, endPoint x: 825, endPoint y: 148, distance: 92.8
click at [773, 224] on div "Cancel Save Address" at bounding box center [633, 238] width 698 height 31
click at [547, 191] on select "County Acadia Allen Ascension Assumption Avoyelles Beauregard Bienville Bossier…" at bounding box center [545, 183] width 167 height 21
select select "16"
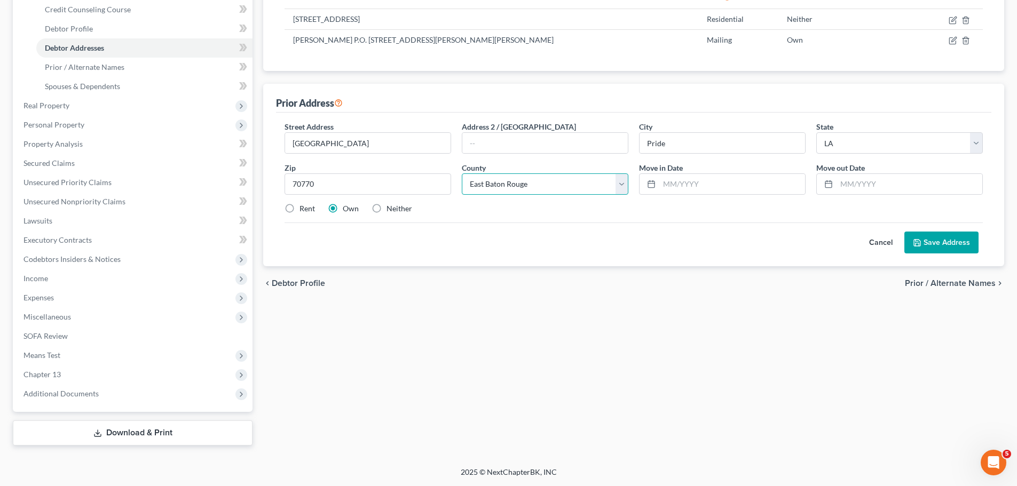
click at [462, 173] on select "County Acadia Allen Ascension Assumption Avoyelles Beauregard Bienville Bossier…" at bounding box center [545, 183] width 167 height 21
click at [679, 240] on div "Cancel Save Address" at bounding box center [633, 238] width 698 height 31
click at [693, 170] on div "Move in Date *" at bounding box center [721, 178] width 177 height 33
click at [695, 181] on input "text" at bounding box center [732, 184] width 146 height 20
paste input "08/2016"
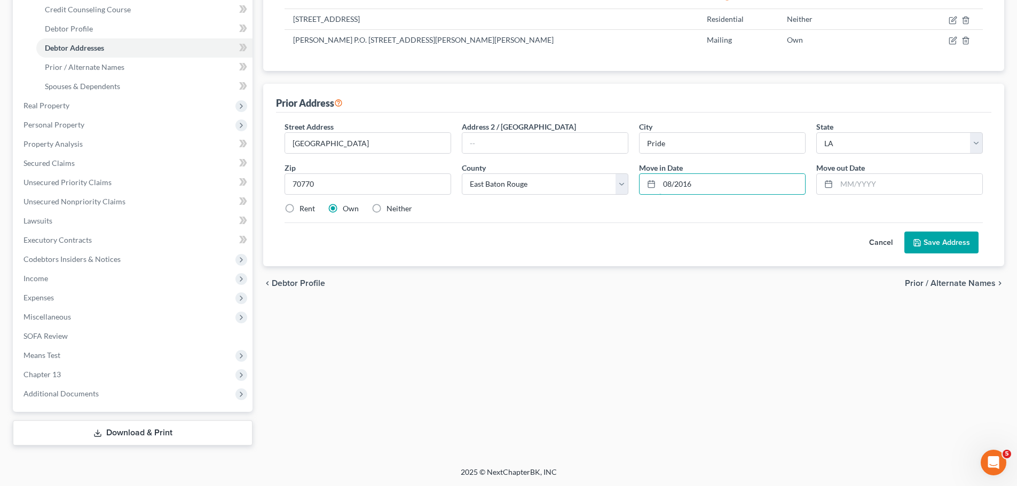
type input "08/2016"
click at [905, 183] on input "text" at bounding box center [909, 184] width 146 height 20
paste input "01/2023"
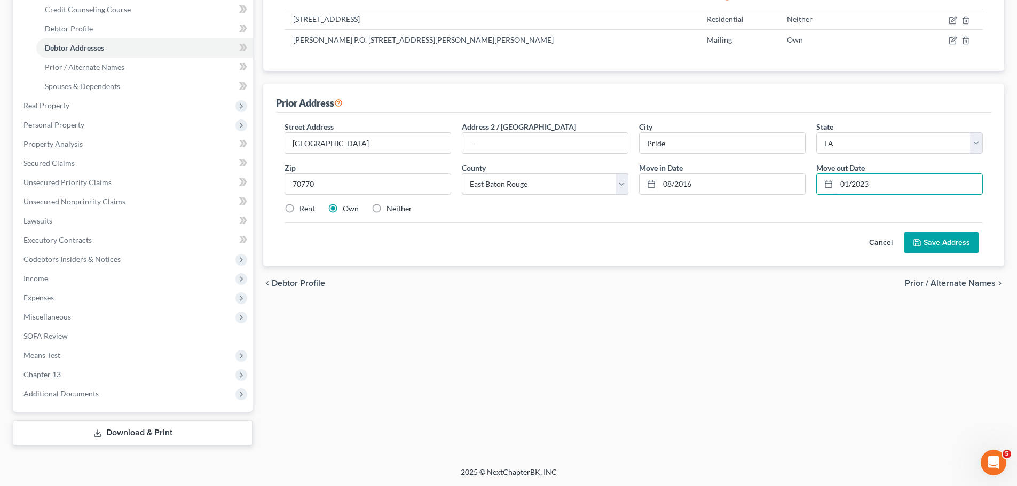
type input "01/2023"
click at [631, 247] on div "Cancel Save Address" at bounding box center [633, 238] width 698 height 31
click at [308, 212] on label "Rent" at bounding box center [306, 208] width 15 height 11
click at [308, 210] on input "Rent" at bounding box center [307, 206] width 7 height 7
radio input "true"
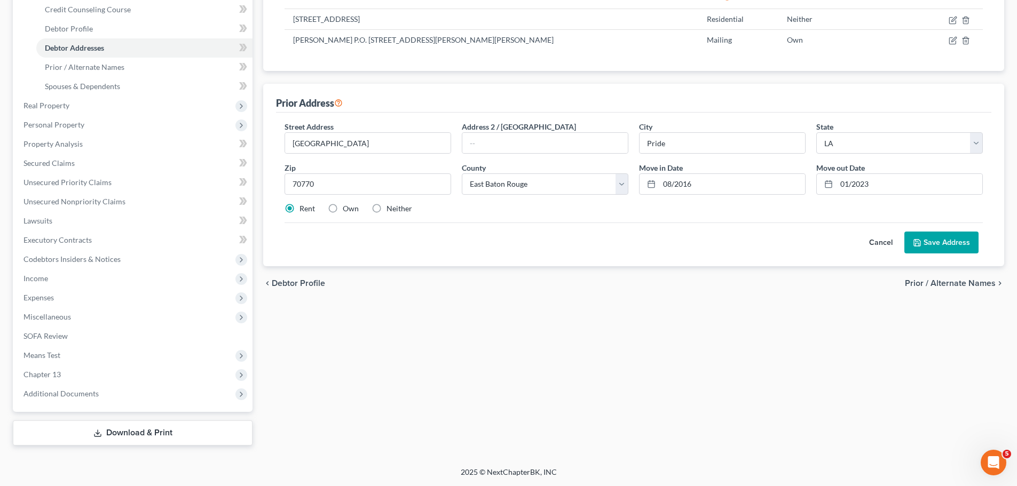
click at [945, 245] on button "Save Address" at bounding box center [941, 243] width 74 height 22
click at [563, 258] on div "Filing Information Credit Counseling Course Debtor Profile Debtor Addresses Pri…" at bounding box center [633, 180] width 751 height 531
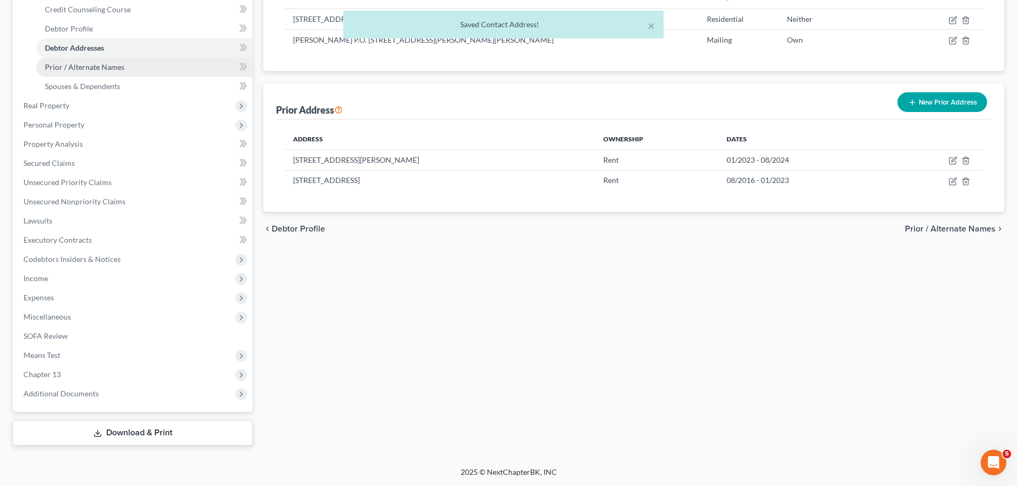
drag, startPoint x: 117, startPoint y: 67, endPoint x: 195, endPoint y: 76, distance: 78.5
click at [117, 67] on span "Prior / Alternate Names" at bounding box center [85, 66] width 80 height 9
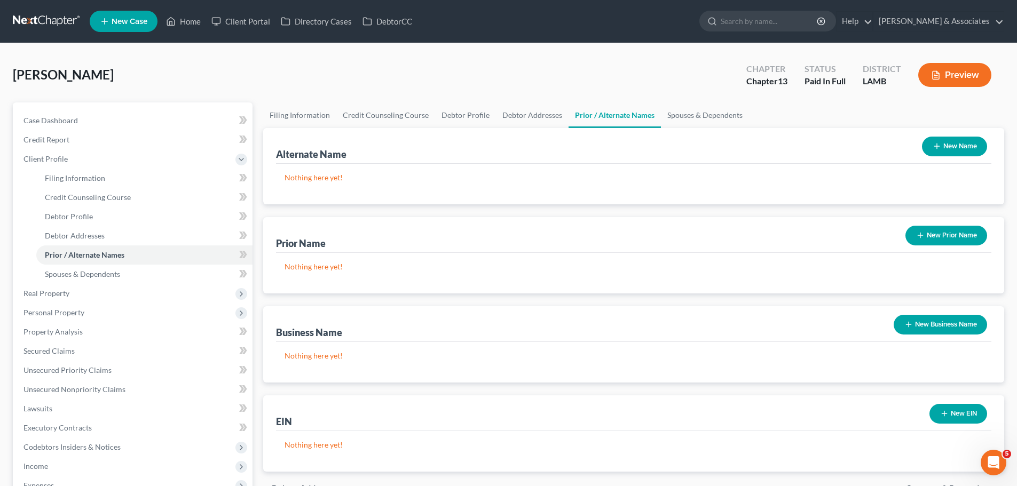
drag, startPoint x: 957, startPoint y: 145, endPoint x: 870, endPoint y: 154, distance: 87.9
click at [957, 145] on button "New Name" at bounding box center [954, 147] width 65 height 20
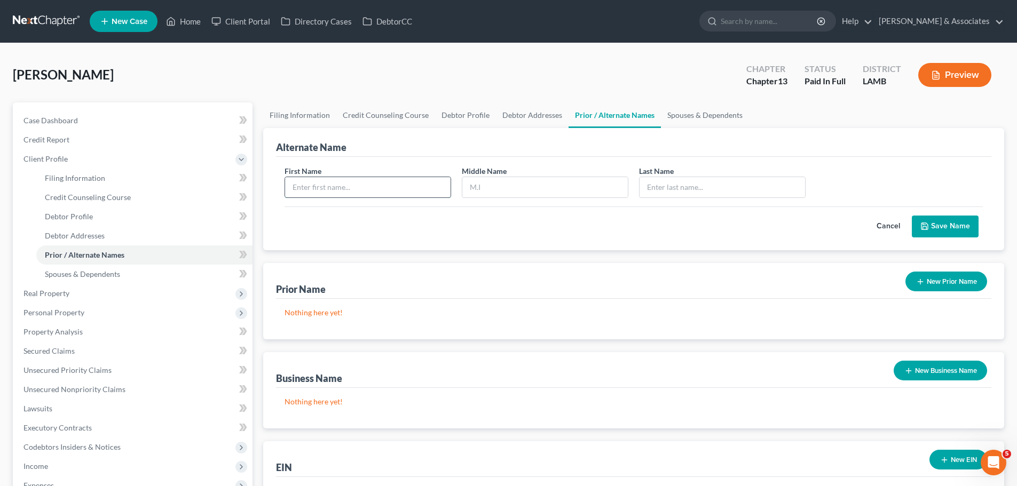
click at [370, 179] on input "text" at bounding box center [367, 187] width 165 height 20
type input "Daryl"
type input "Barbier"
click at [923, 228] on icon "submit" at bounding box center [924, 226] width 9 height 9
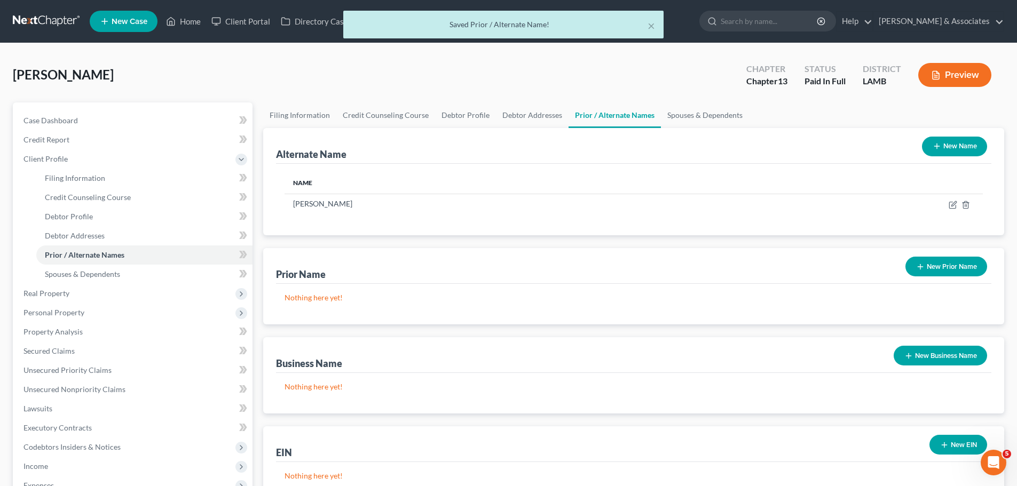
click at [958, 152] on button "New Name" at bounding box center [954, 147] width 65 height 20
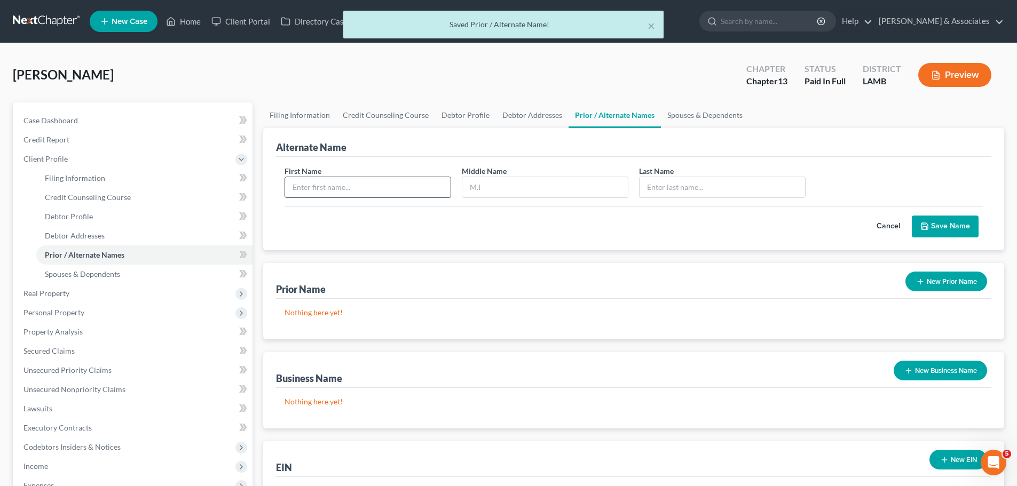
click at [347, 181] on input "text" at bounding box center [367, 187] width 165 height 20
type input "Daryl"
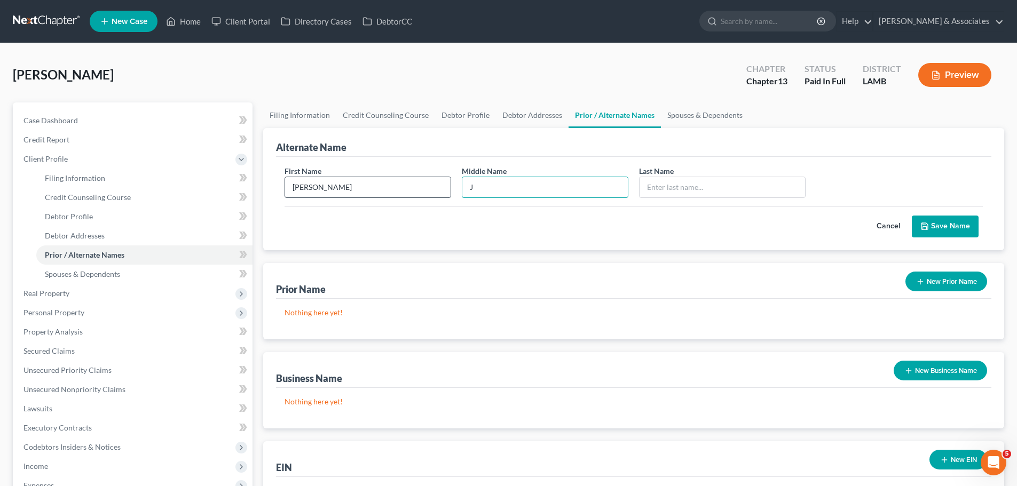
type input "J"
type input "Barbier"
click at [924, 236] on button "Save Name" at bounding box center [945, 227] width 67 height 22
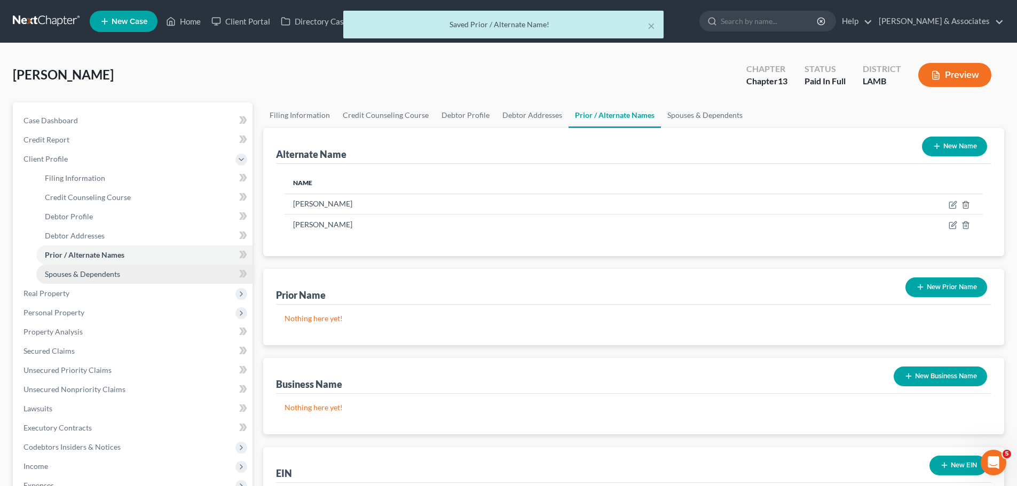
click at [49, 279] on link "Spouses & Dependents" at bounding box center [144, 274] width 216 height 19
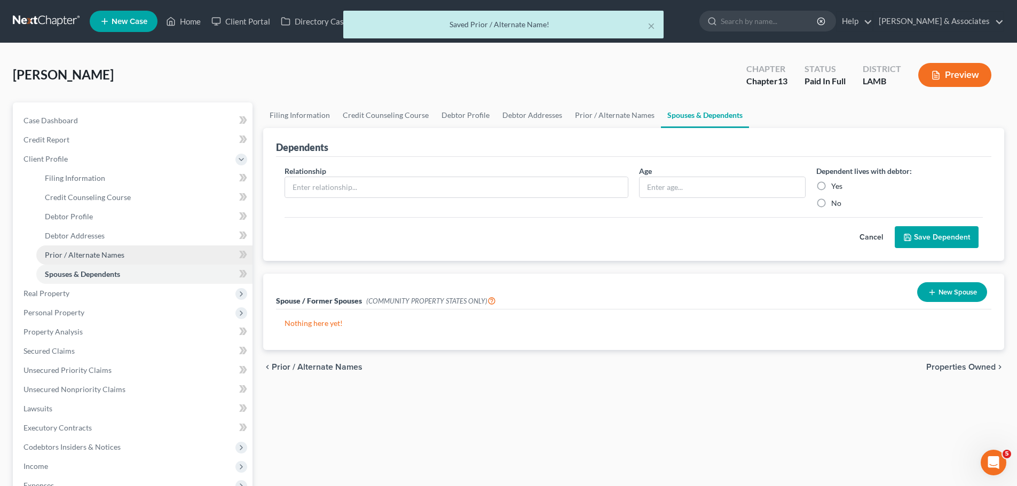
click at [58, 258] on span "Prior / Alternate Names" at bounding box center [85, 254] width 80 height 9
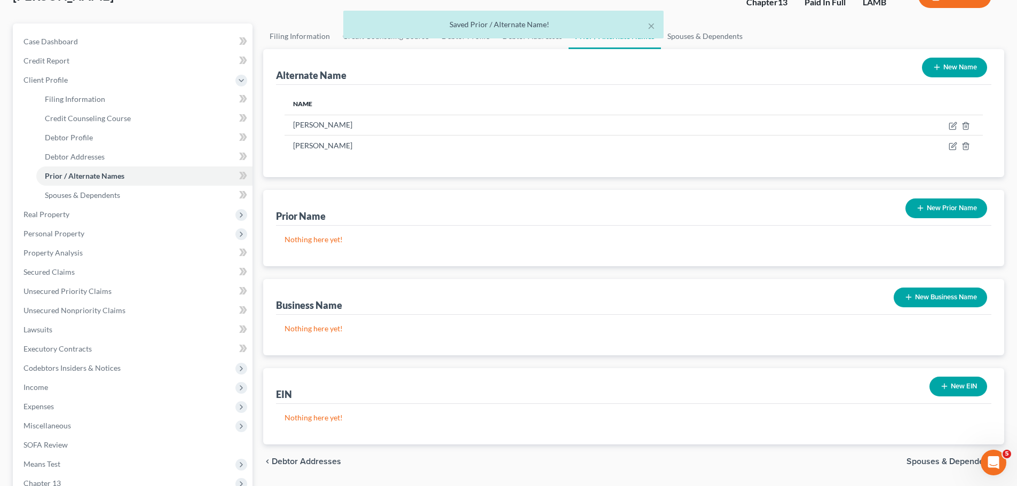
scroll to position [188, 0]
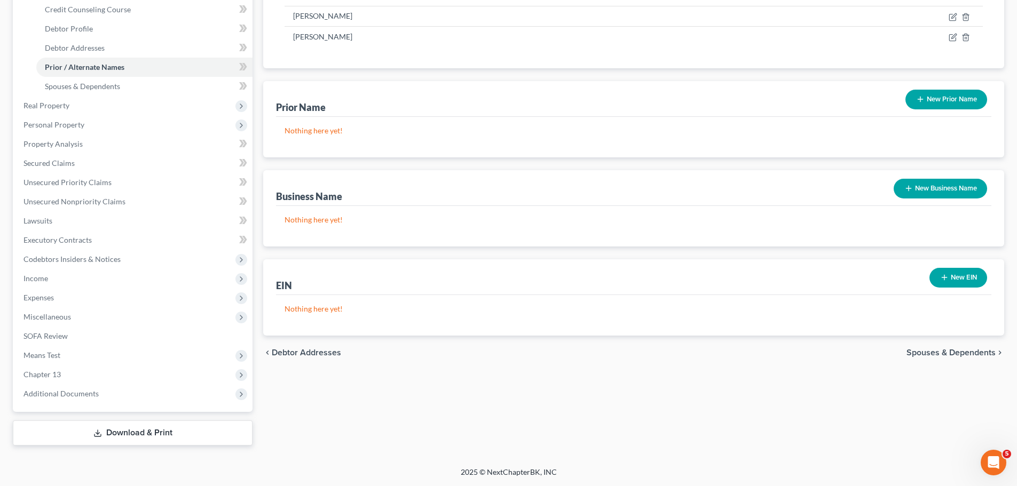
click at [949, 287] on button "New EIN" at bounding box center [958, 278] width 58 height 20
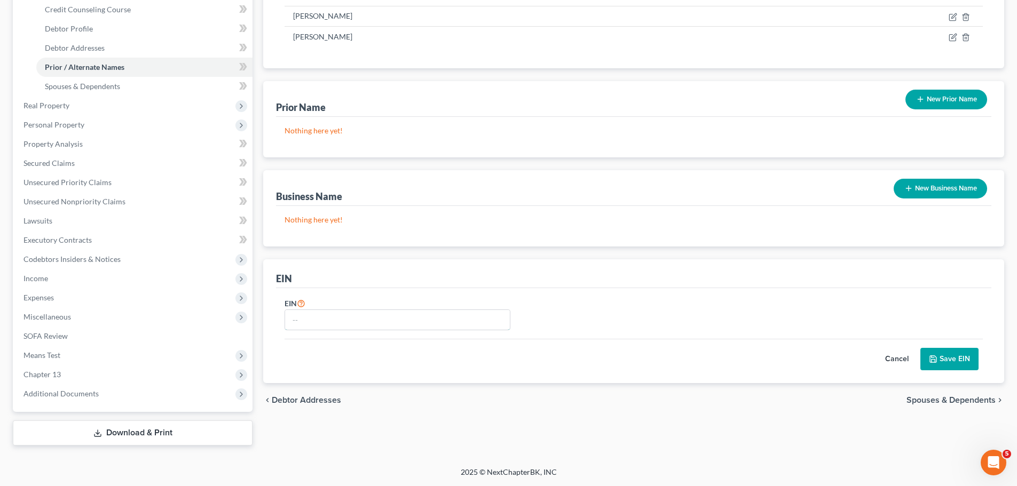
drag, startPoint x: 336, startPoint y: 318, endPoint x: 969, endPoint y: 220, distance: 640.5
click at [345, 314] on input "text" at bounding box center [397, 320] width 225 height 20
type input "92-0751229"
drag, startPoint x: 947, startPoint y: 358, endPoint x: 904, endPoint y: 366, distance: 44.0
click at [946, 358] on button "Save EIN" at bounding box center [949, 359] width 58 height 22
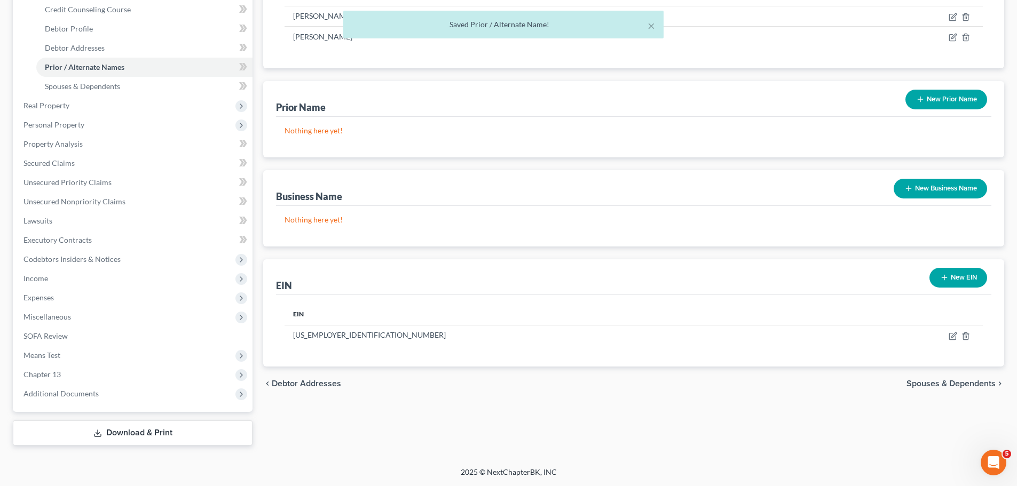
scroll to position [0, 0]
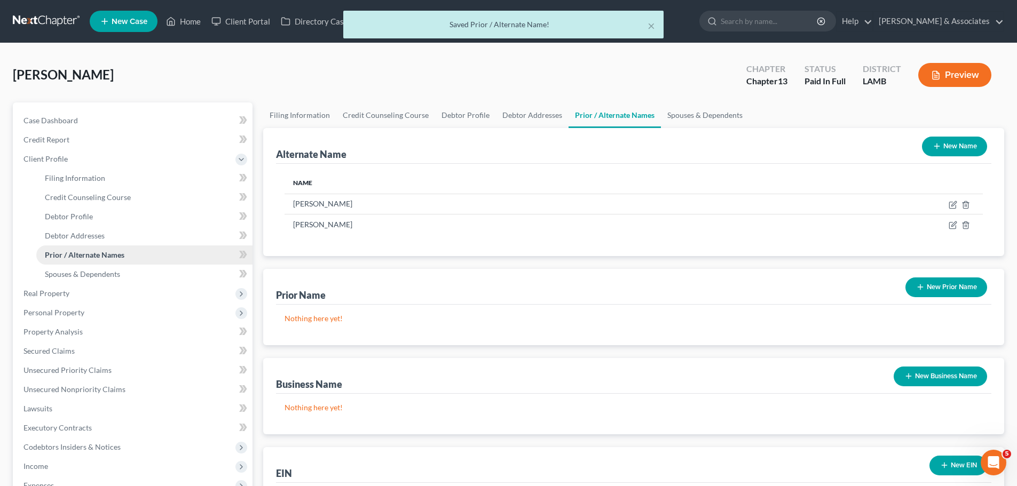
drag, startPoint x: 62, startPoint y: 263, endPoint x: 73, endPoint y: 264, distance: 10.2
click at [62, 263] on link "Prior / Alternate Names" at bounding box center [144, 254] width 216 height 19
click at [80, 273] on span "Spouses & Dependents" at bounding box center [82, 274] width 75 height 9
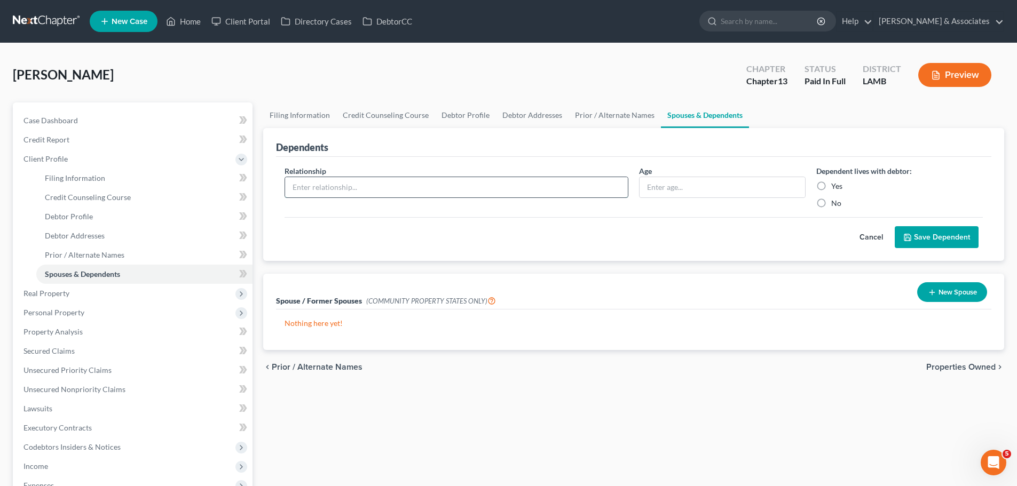
click at [453, 185] on input "text" at bounding box center [456, 187] width 343 height 20
type input "Daughter"
drag, startPoint x: 826, startPoint y: 187, endPoint x: 850, endPoint y: 189, distance: 24.1
click at [831, 187] on label "Yes" at bounding box center [836, 186] width 11 height 11
click at [835, 187] on input "Yes" at bounding box center [838, 184] width 7 height 7
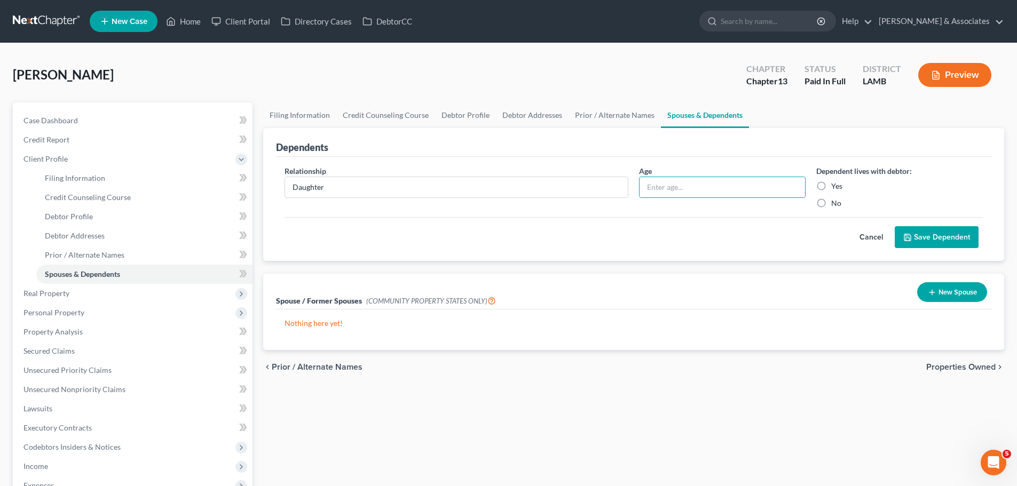
radio input "true"
click at [925, 242] on button "Save Dependent" at bounding box center [936, 237] width 84 height 22
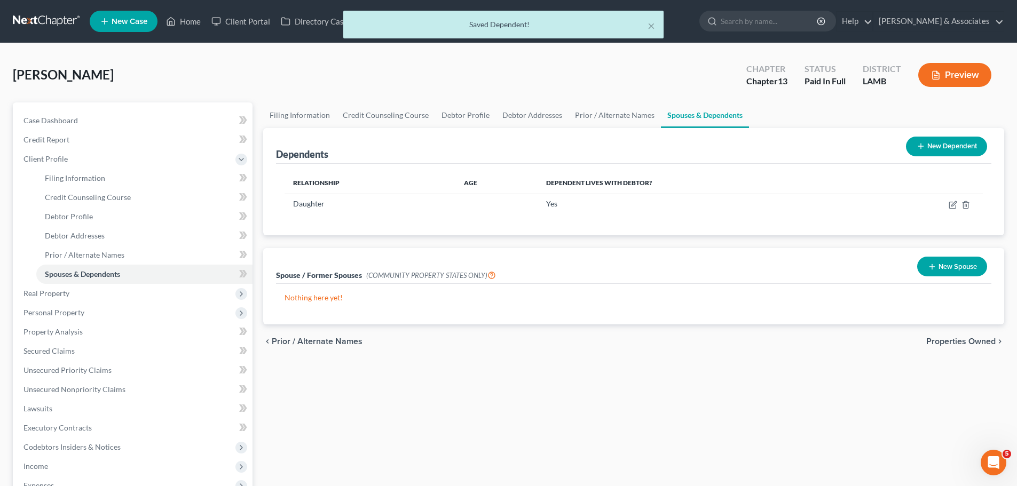
click at [965, 133] on div "New Dependent" at bounding box center [946, 146] width 90 height 28
click at [940, 146] on button "New Dependent" at bounding box center [946, 147] width 81 height 20
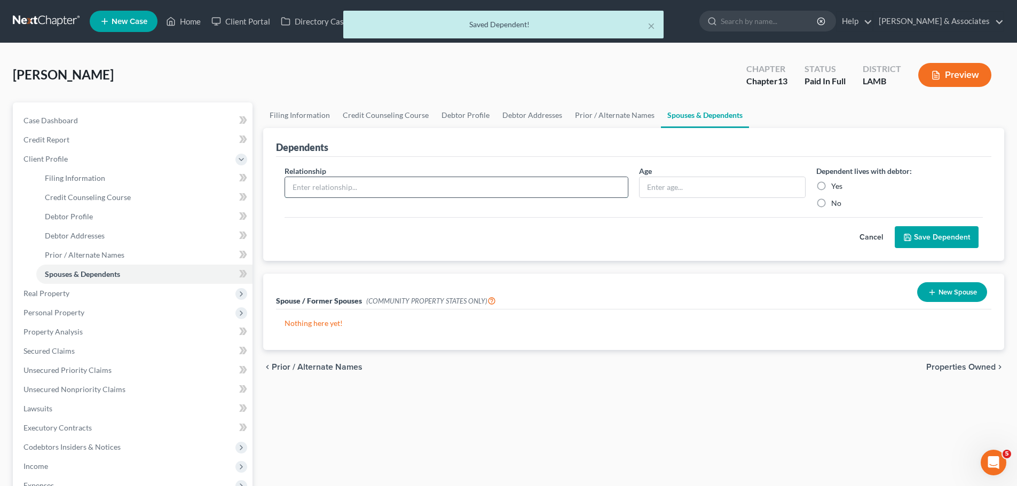
click at [395, 180] on input "text" at bounding box center [456, 187] width 343 height 20
type input "Son"
click at [830, 206] on div "No" at bounding box center [899, 203] width 167 height 11
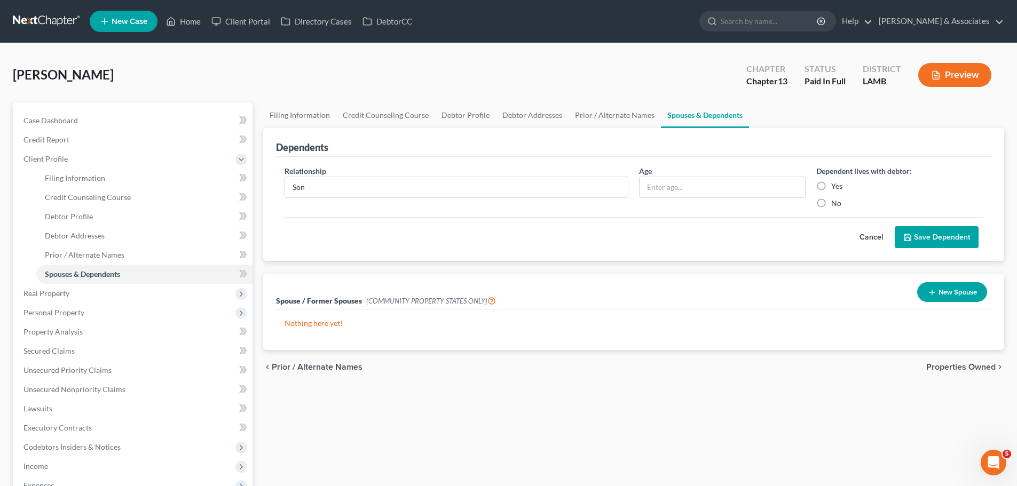
click at [837, 203] on label "No" at bounding box center [836, 203] width 10 height 11
click at [837, 203] on input "No" at bounding box center [838, 201] width 7 height 7
radio input "true"
click at [946, 238] on button "Save Dependent" at bounding box center [936, 237] width 84 height 22
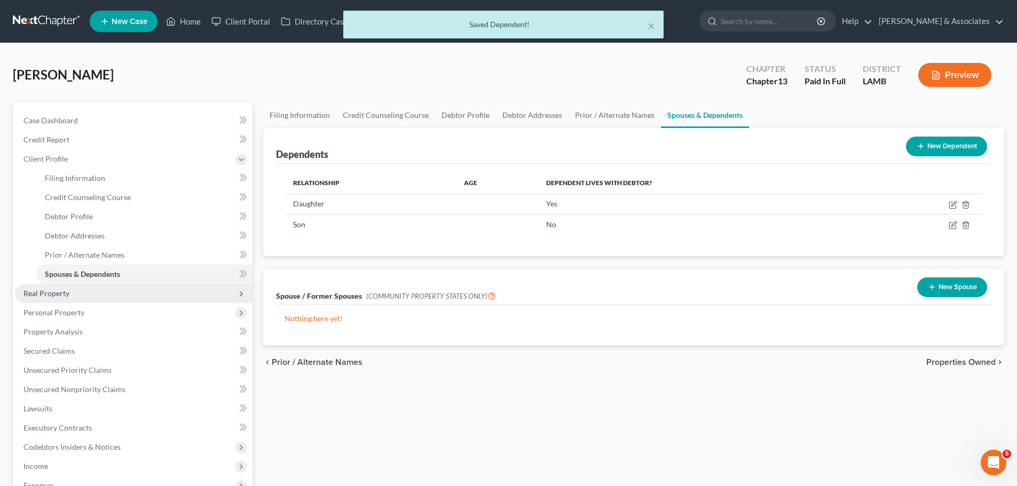
click at [100, 296] on span "Real Property" at bounding box center [133, 293] width 237 height 19
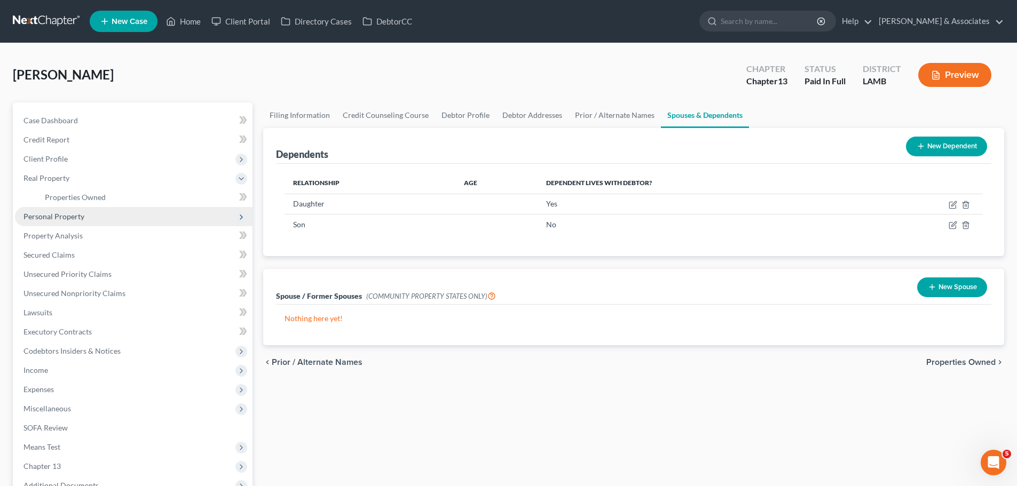
click at [50, 224] on span "Personal Property" at bounding box center [133, 216] width 237 height 19
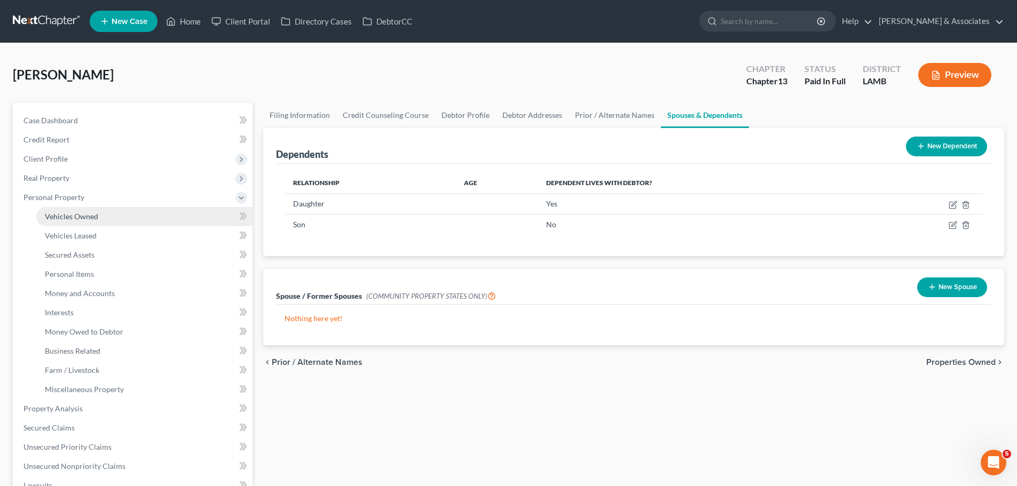
click at [64, 212] on span "Vehicles Owned" at bounding box center [71, 216] width 53 height 9
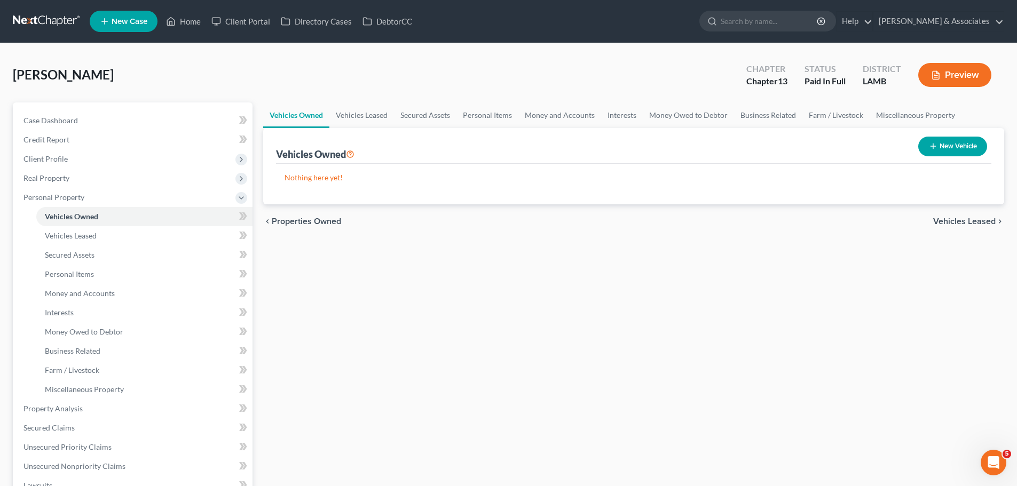
click at [962, 139] on button "New Vehicle" at bounding box center [952, 147] width 69 height 20
select select "0"
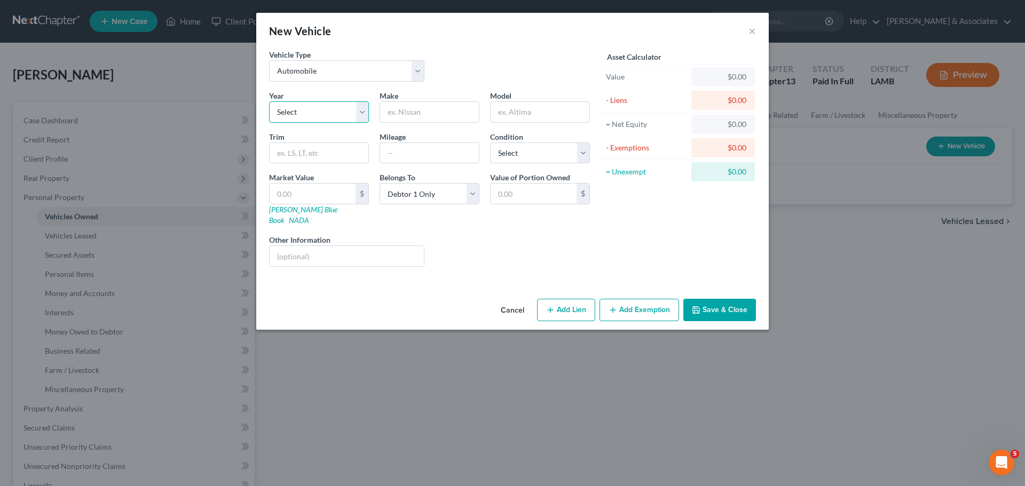
click at [301, 113] on select "Select 2026 2025 2024 2023 2022 2021 2020 2019 2018 2017 2016 2015 2014 2013 20…" at bounding box center [319, 111] width 100 height 21
select select "8"
click at [269, 101] on select "Select 2026 2025 2024 2023 2022 2021 2020 2019 2018 2017 2016 2015 2014 2013 20…" at bounding box center [319, 111] width 100 height 21
click at [413, 117] on input "text" at bounding box center [429, 112] width 99 height 20
type input "Ram"
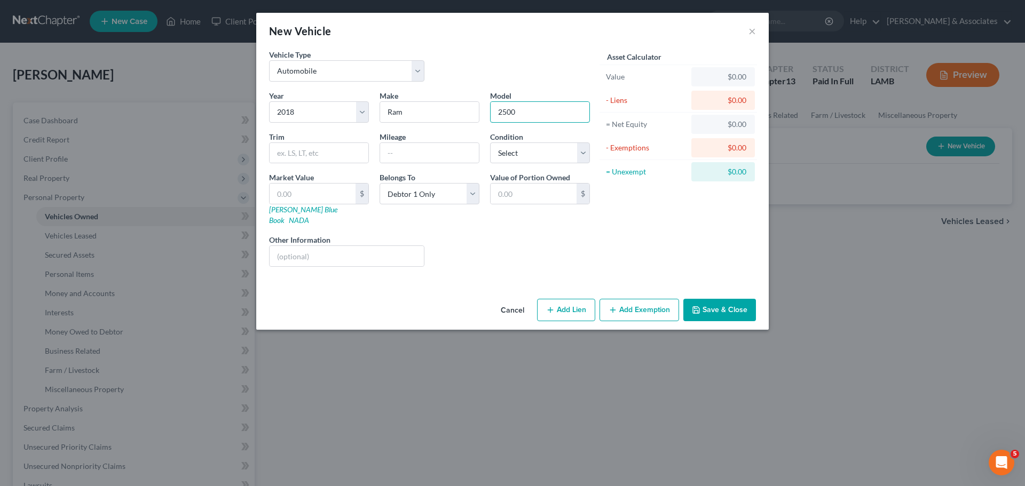
type input "2500"
click at [551, 234] on div "Liens Select" at bounding box center [513, 250] width 166 height 33
click at [723, 299] on button "Save & Close" at bounding box center [719, 310] width 73 height 22
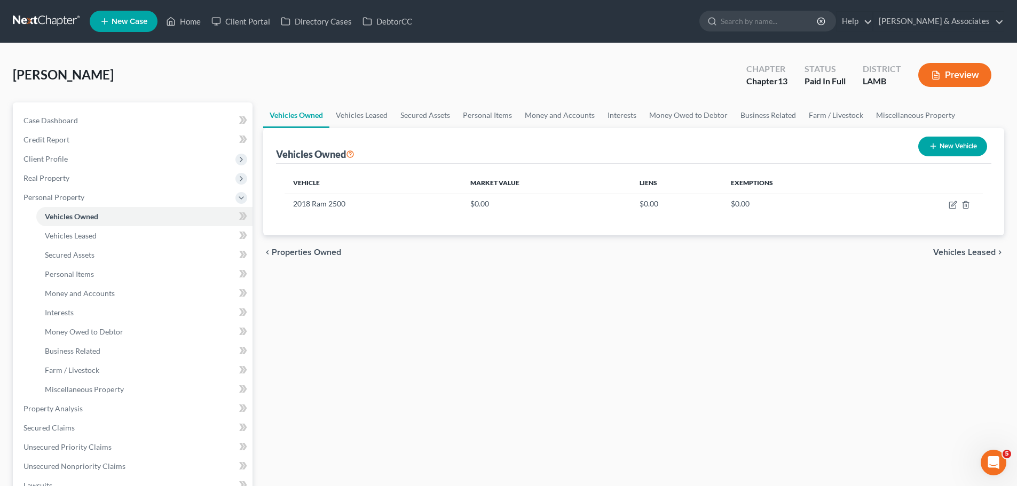
click at [967, 143] on button "New Vehicle" at bounding box center [952, 147] width 69 height 20
select select "0"
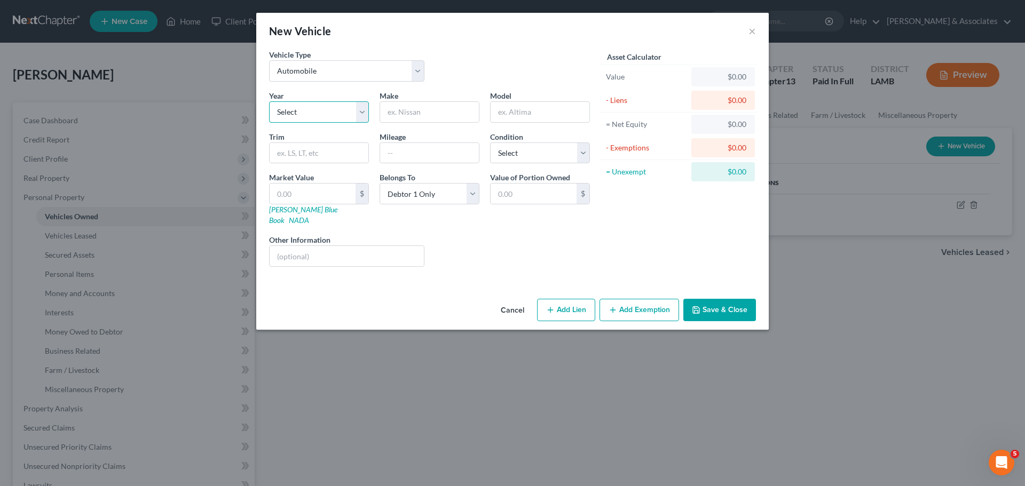
click at [330, 112] on select "Select 2026 2025 2024 2023 2022 2021 2020 2019 2018 2017 2016 2015 2014 2013 20…" at bounding box center [319, 111] width 100 height 21
click at [269, 101] on select "Select 2026 2025 2024 2023 2022 2021 2020 2019 2018 2017 2016 2015 2014 2013 20…" at bounding box center [319, 111] width 100 height 21
select select "6"
click at [466, 89] on div "Vehicle Type Select Automobile Truck Trailer Watercraft Aircraft Motor Home Atv…" at bounding box center [429, 69] width 331 height 41
click at [466, 106] on input "text" at bounding box center [429, 112] width 99 height 20
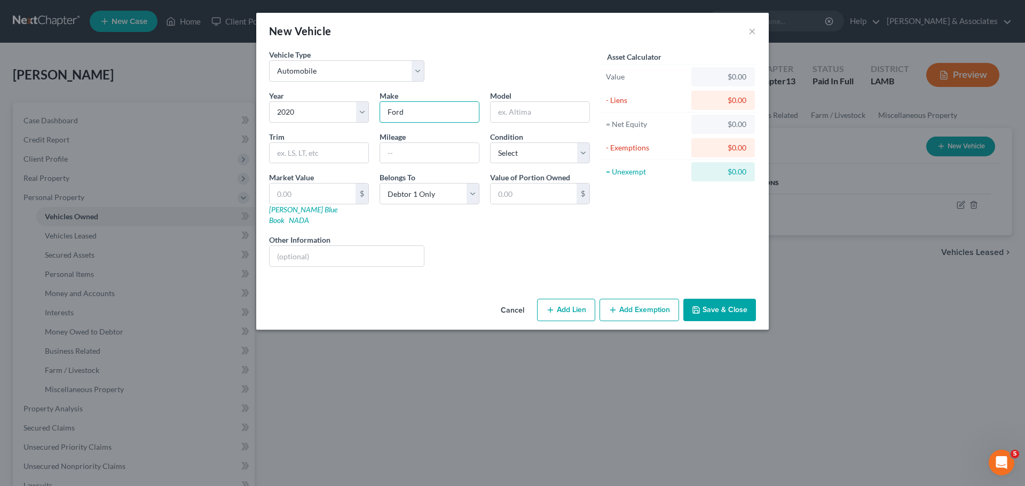
type input "Ford"
type input "Explorer"
click at [718, 299] on button "Save & Close" at bounding box center [719, 310] width 73 height 22
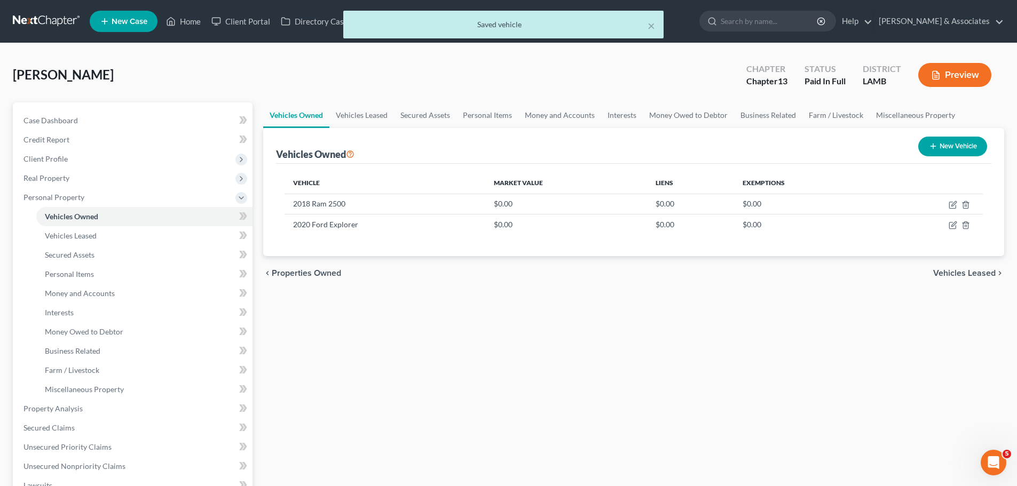
click at [698, 315] on div "Vehicles Owned Vehicles Leased Secured Assets Personal Items Money and Accounts…" at bounding box center [633, 406] width 751 height 608
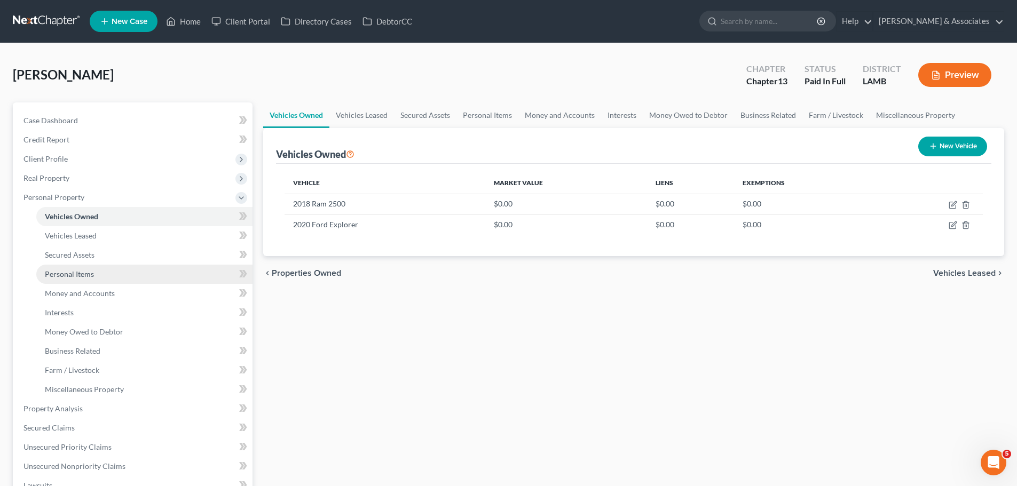
click at [72, 276] on span "Personal Items" at bounding box center [69, 274] width 49 height 9
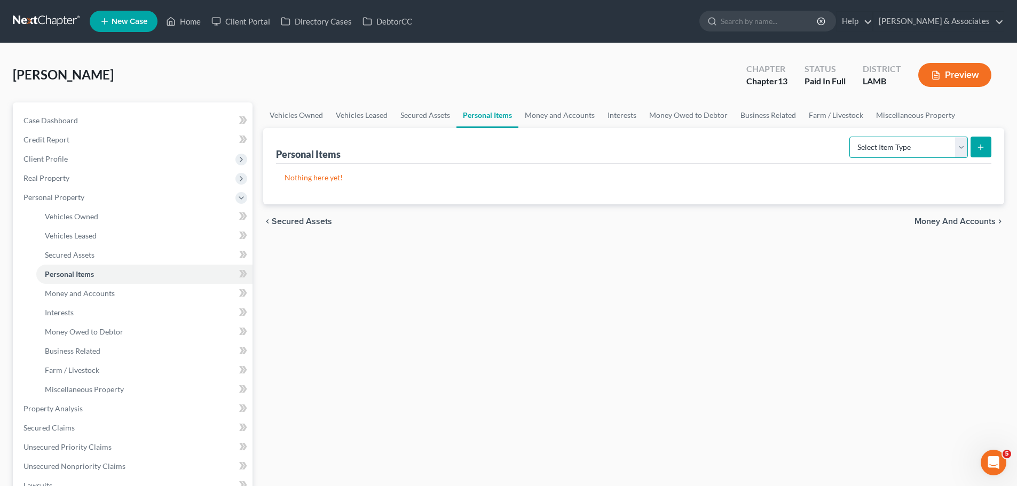
click at [931, 146] on select "Select Item Type Clothing Collectibles Of Value Electronics Firearms Household …" at bounding box center [908, 147] width 118 height 21
select select "clothing"
click at [850, 137] on select "Select Item Type Clothing Collectibles Of Value Electronics Firearms Household …" at bounding box center [908, 147] width 118 height 21
click at [978, 144] on icon "submit" at bounding box center [980, 147] width 9 height 9
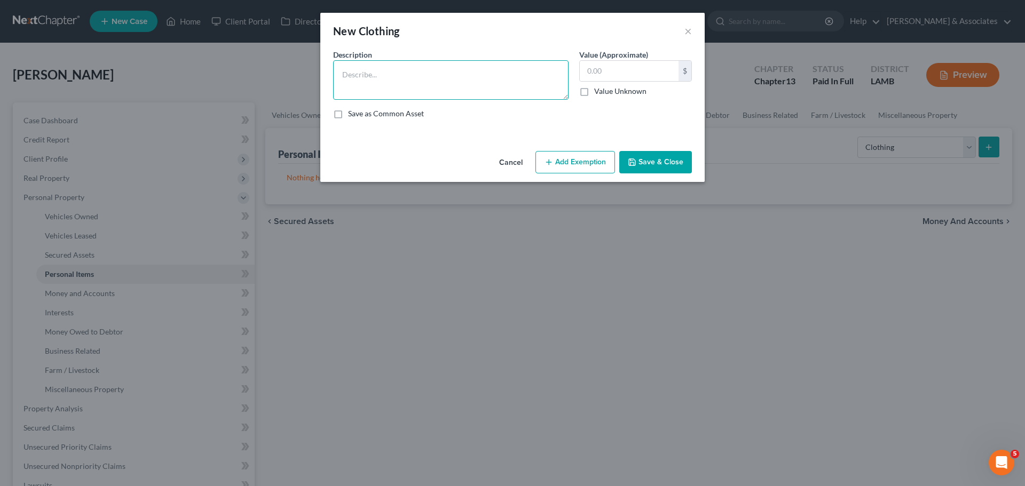
click at [375, 70] on textarea at bounding box center [450, 79] width 235 height 39
type textarea "C"
type textarea "Used clothing"
type input "100.00"
click at [564, 172] on button "Add Exemption" at bounding box center [575, 162] width 80 height 22
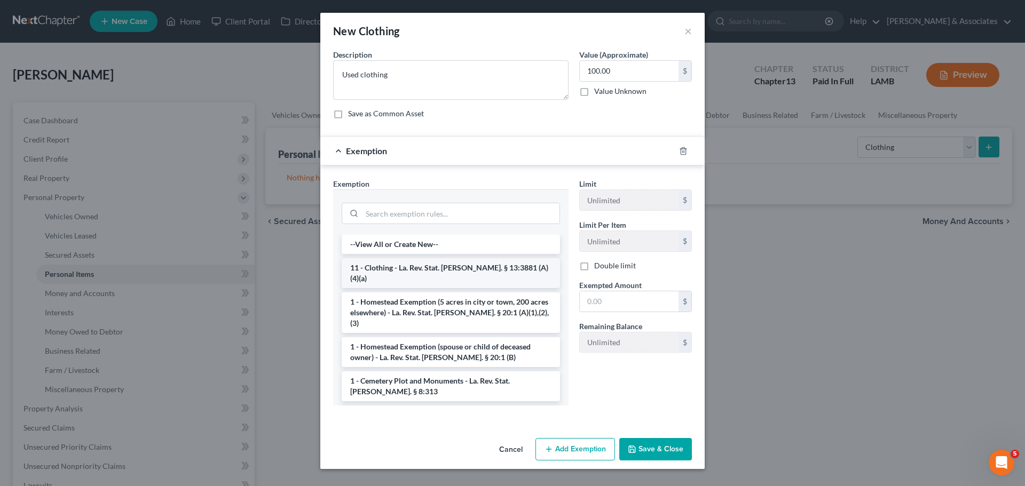
click at [427, 259] on li "11 - Clothing - La. Rev. Stat. Ann. § 13:3881 (A)(4)(a)" at bounding box center [451, 273] width 218 height 30
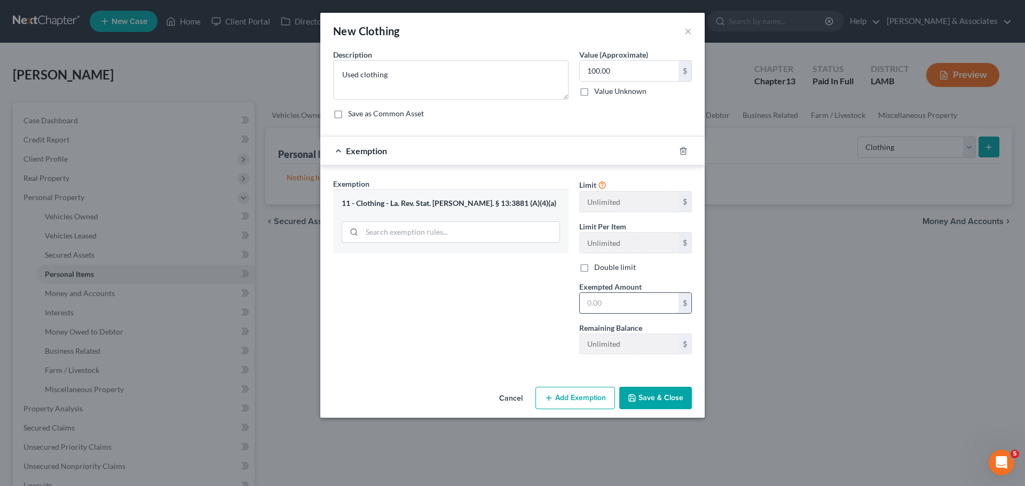
drag, startPoint x: 625, startPoint y: 302, endPoint x: 956, endPoint y: 239, distance: 337.4
click at [631, 303] on input "text" at bounding box center [629, 303] width 99 height 20
type input "100.00"
click at [652, 398] on button "Save & Close" at bounding box center [655, 398] width 73 height 22
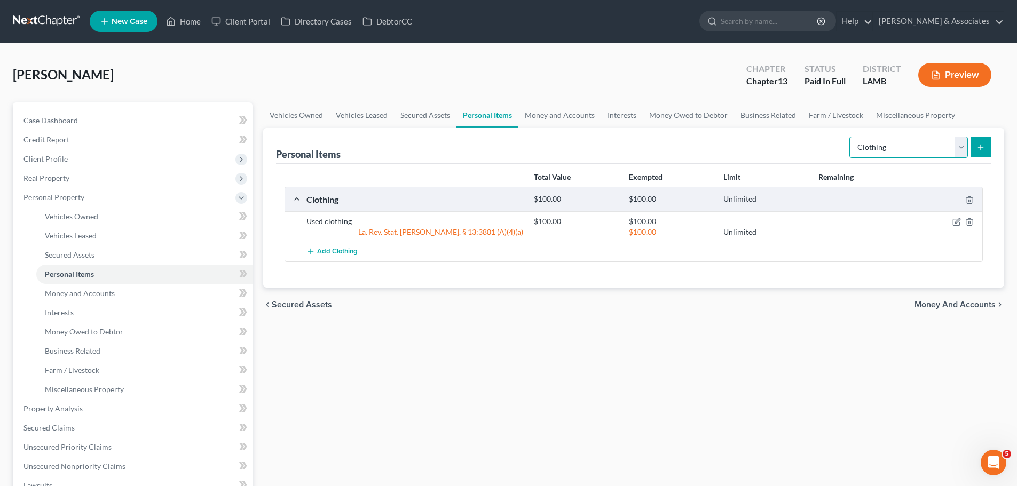
click at [861, 153] on select "Select Item Type Clothing Collectibles Of Value Electronics Firearms Household …" at bounding box center [908, 147] width 118 height 21
drag, startPoint x: 764, startPoint y: 307, endPoint x: 566, endPoint y: 300, distance: 197.6
click at [763, 307] on div "chevron_left Secured Assets Money and Accounts chevron_right" at bounding box center [633, 305] width 741 height 34
click at [152, 294] on link "Money and Accounts" at bounding box center [144, 293] width 216 height 19
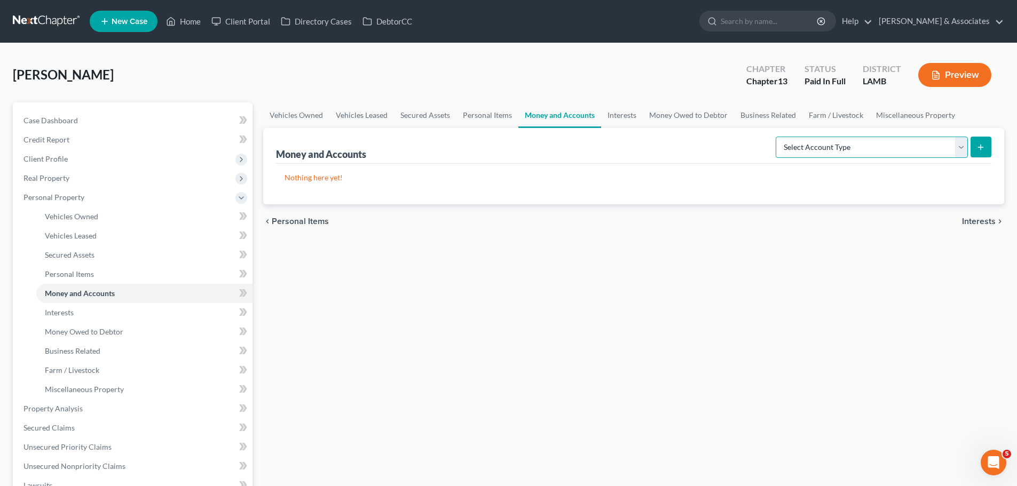
click at [877, 139] on select "Select Account Type Brokerage Cash on Hand Certificates of Deposit Checking Acc…" at bounding box center [871, 147] width 192 height 21
select select "checking"
click at [778, 137] on select "Select Account Type Brokerage Cash on Hand Certificates of Deposit Checking Acc…" at bounding box center [871, 147] width 192 height 21
click at [977, 154] on button "submit" at bounding box center [980, 147] width 21 height 21
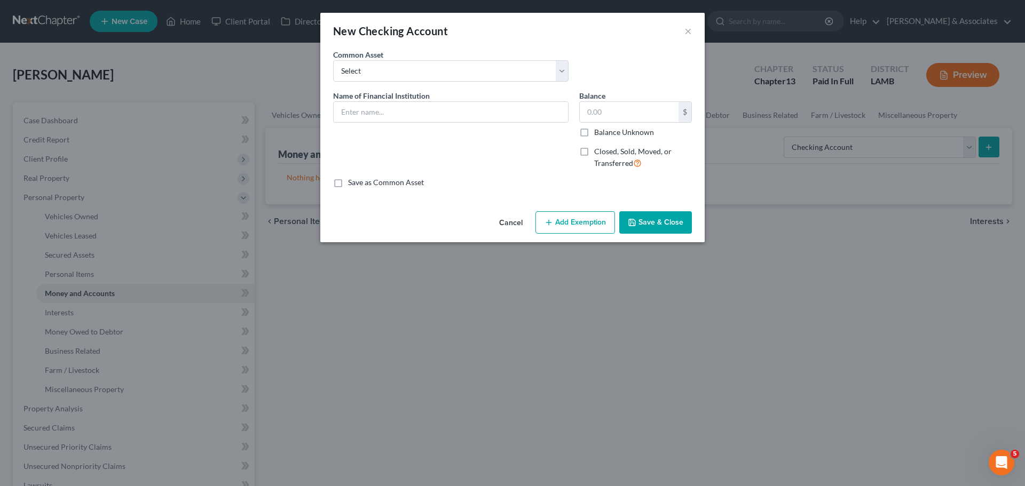
click at [514, 219] on button "Cancel" at bounding box center [510, 222] width 41 height 21
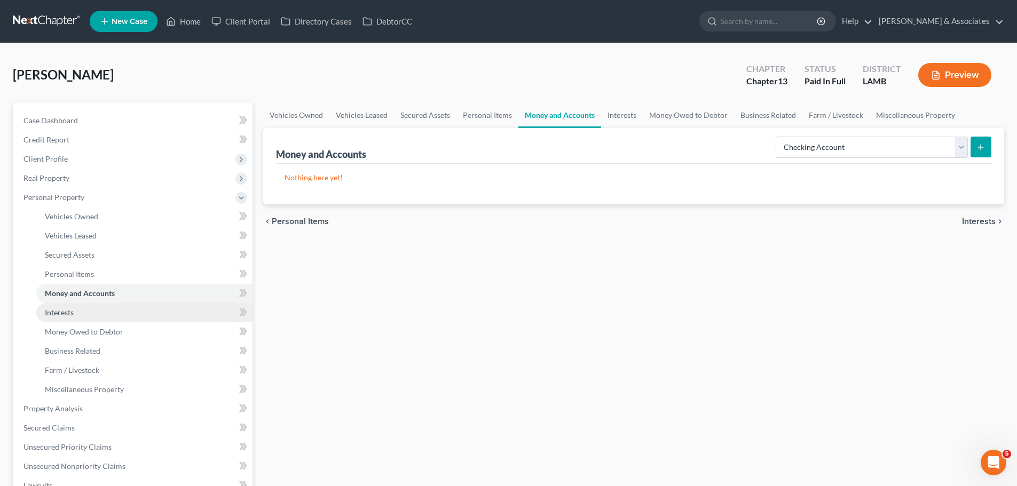
click at [115, 308] on link "Interests" at bounding box center [144, 312] width 216 height 19
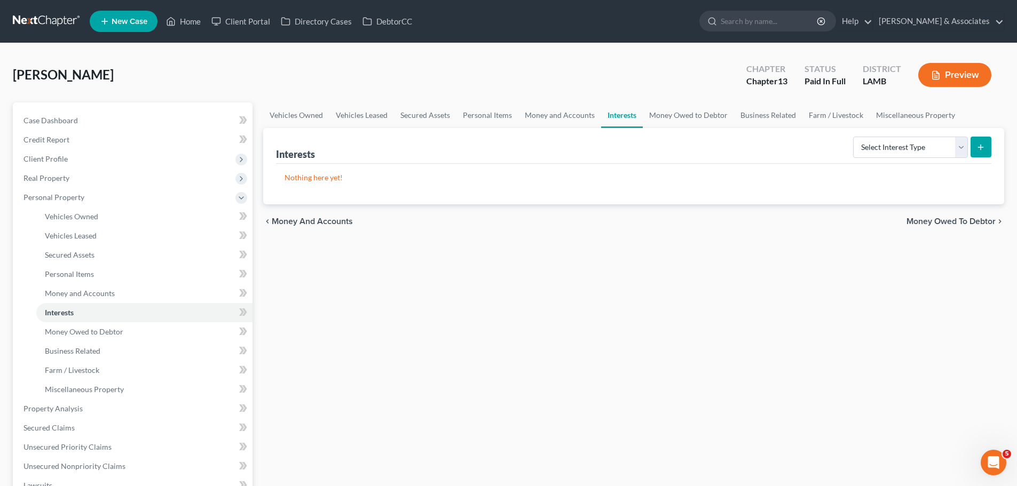
click at [94, 110] on div "Case Dashboard Payments Invoices Payments Payments Credit Report Client Profile…" at bounding box center [133, 389] width 240 height 574
click at [90, 115] on link "Case Dashboard" at bounding box center [133, 120] width 237 height 19
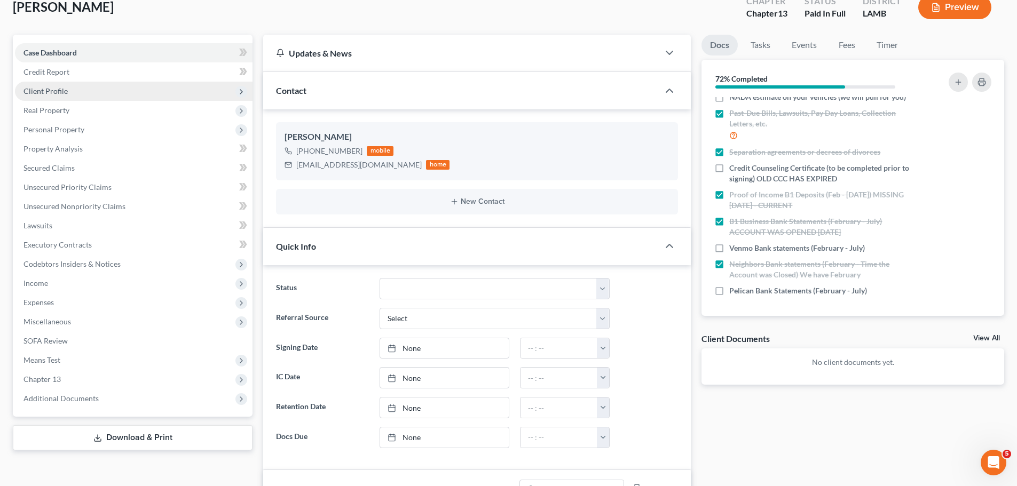
scroll to position [53, 0]
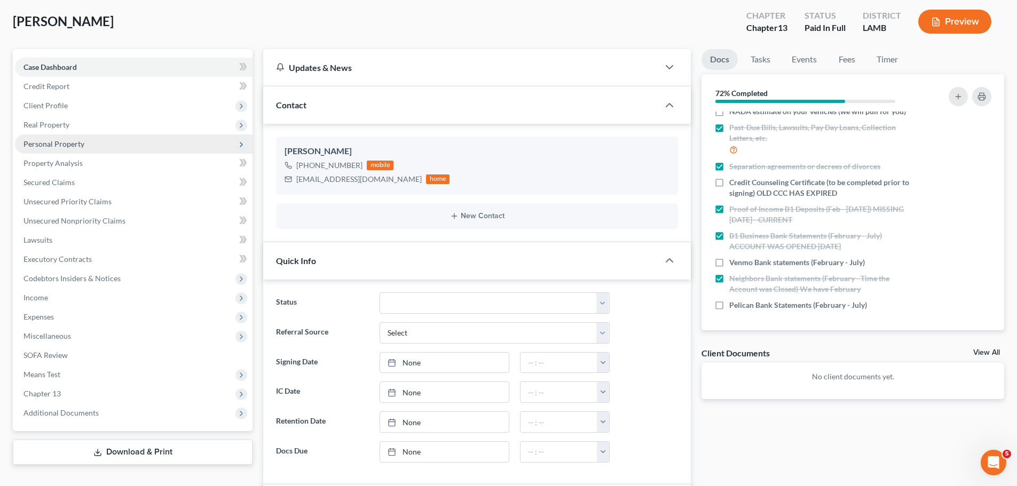
drag, startPoint x: 61, startPoint y: 141, endPoint x: 65, endPoint y: 149, distance: 8.8
click at [61, 141] on span "Personal Property" at bounding box center [53, 143] width 61 height 9
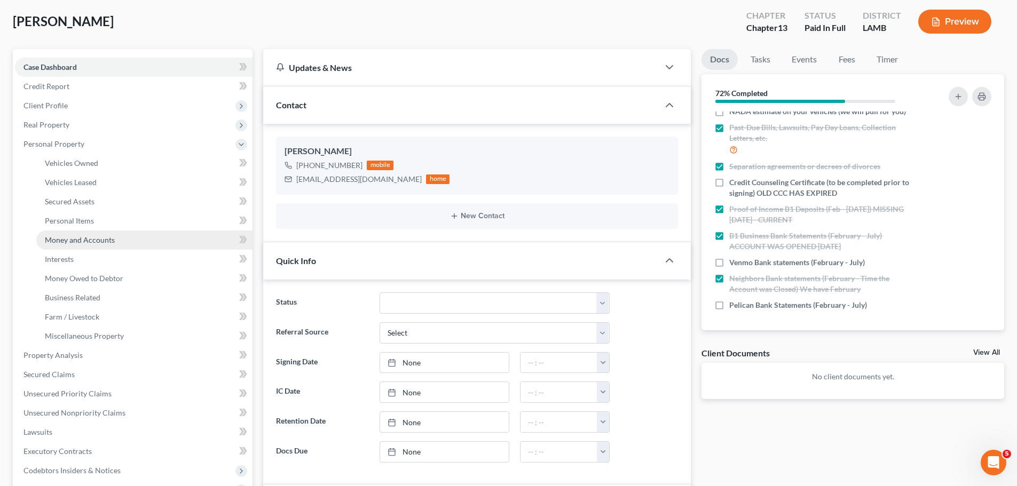
click at [86, 244] on link "Money and Accounts" at bounding box center [144, 240] width 216 height 19
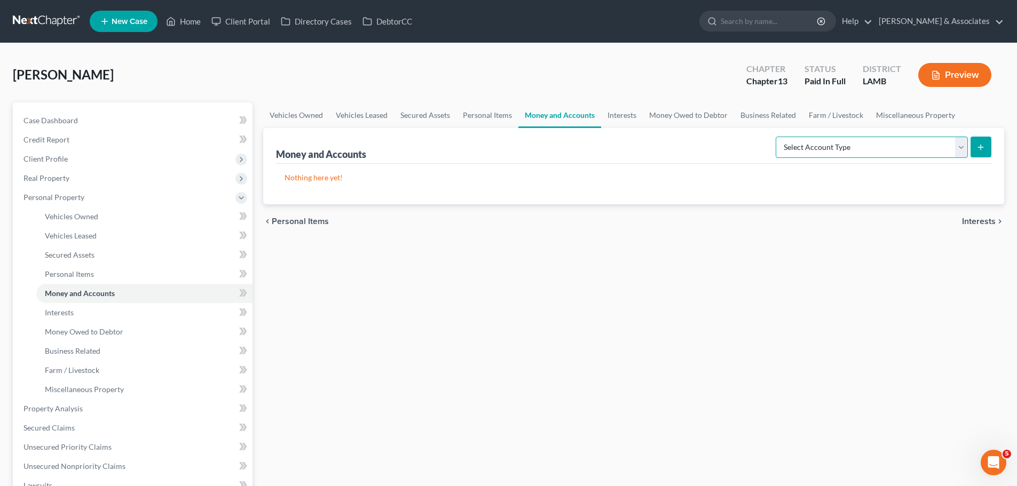
click at [902, 151] on select "Select Account Type Brokerage Cash on Hand Certificates of Deposit Checking Acc…" at bounding box center [871, 147] width 192 height 21
select select "checking"
click at [778, 137] on select "Select Account Type Brokerage Cash on Hand Certificates of Deposit Checking Acc…" at bounding box center [871, 147] width 192 height 21
click at [975, 150] on button "submit" at bounding box center [980, 147] width 21 height 21
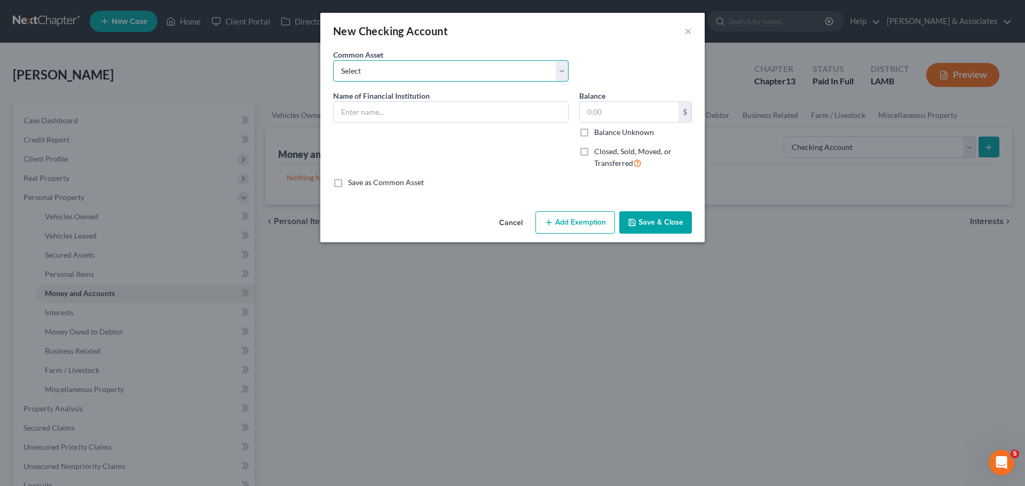
click at [371, 72] on select "Select Essential Federal Credit Union USAA Federal Savings Bank Neighbors Feder…" at bounding box center [450, 70] width 235 height 21
click at [383, 73] on select "Select Essential Federal Credit Union USAA Federal Savings Bank Neighbors Feder…" at bounding box center [450, 70] width 235 height 21
click at [405, 118] on input "text" at bounding box center [451, 112] width 234 height 20
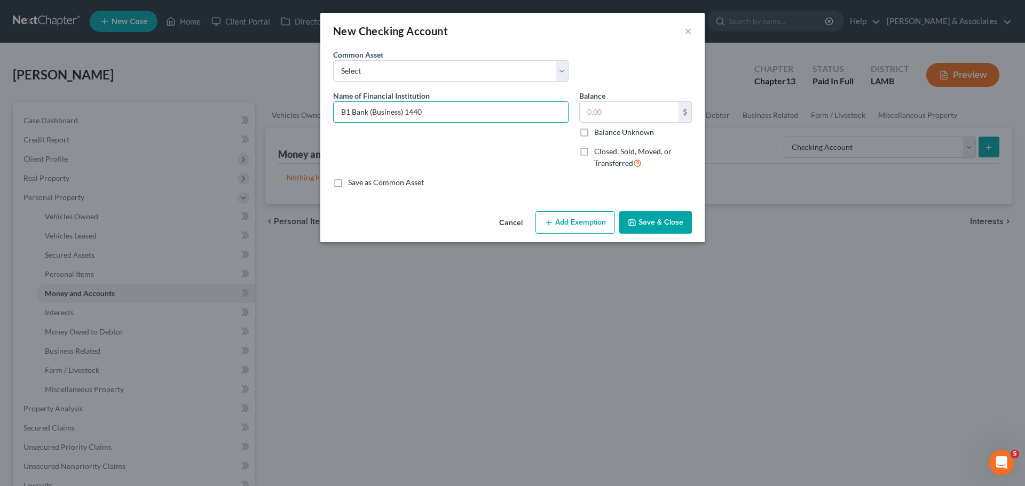
type input "B1 Bank (Business) 1440"
click at [632, 132] on label "Balance Unknown" at bounding box center [624, 132] width 60 height 11
click at [605, 132] on input "Balance Unknown" at bounding box center [601, 130] width 7 height 7
checkbox input "true"
type input "0.00"
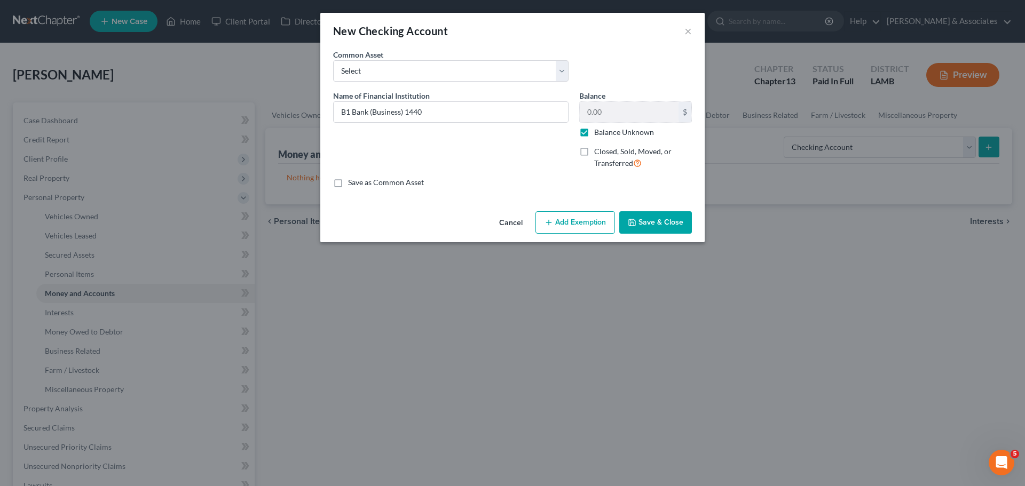
click at [659, 229] on button "Save & Close" at bounding box center [655, 222] width 73 height 22
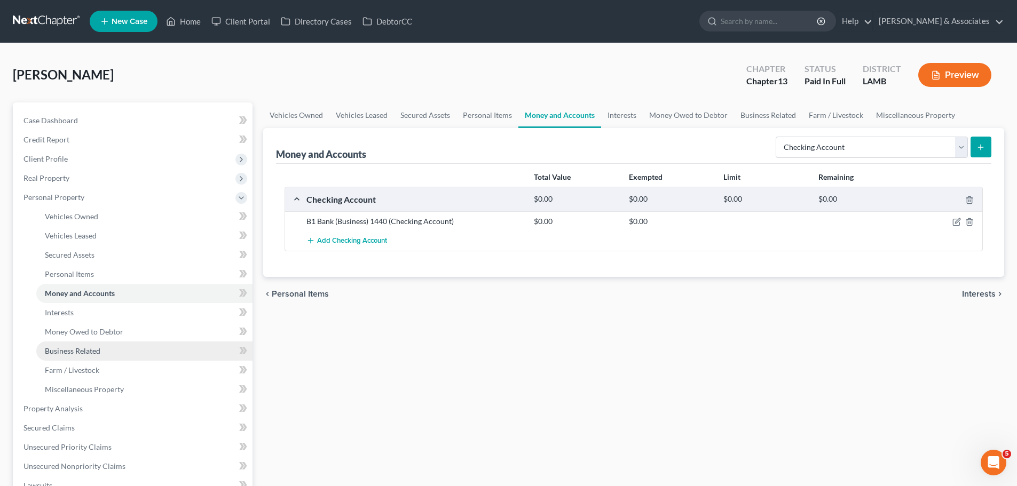
scroll to position [265, 0]
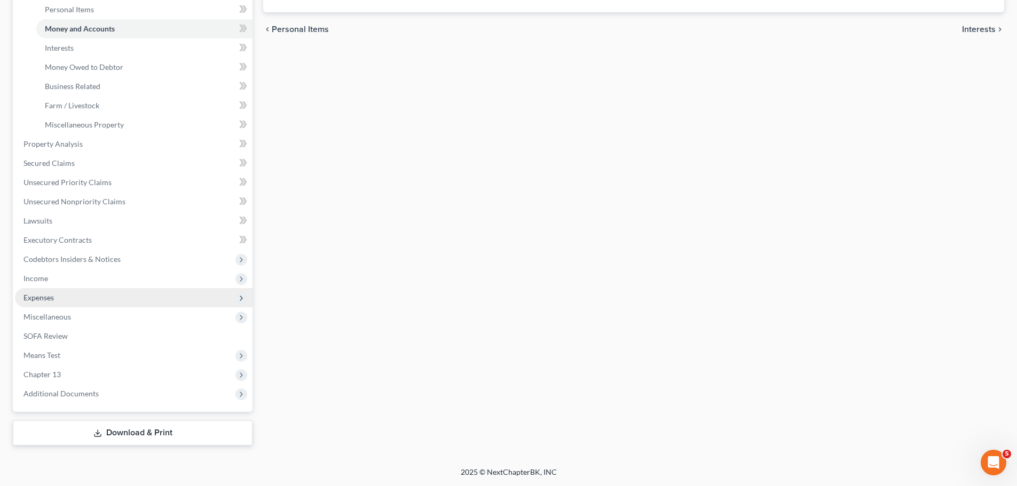
click at [50, 296] on span "Expenses" at bounding box center [38, 297] width 30 height 9
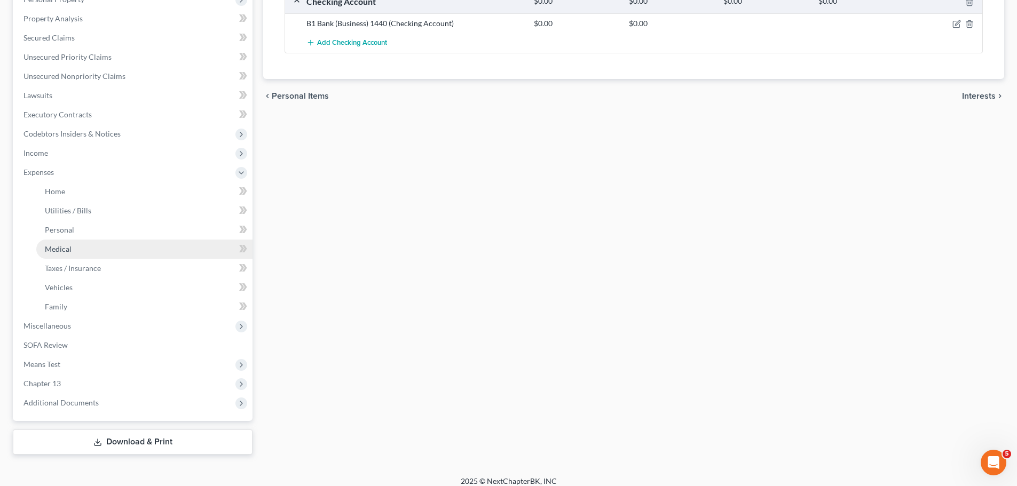
scroll to position [207, 0]
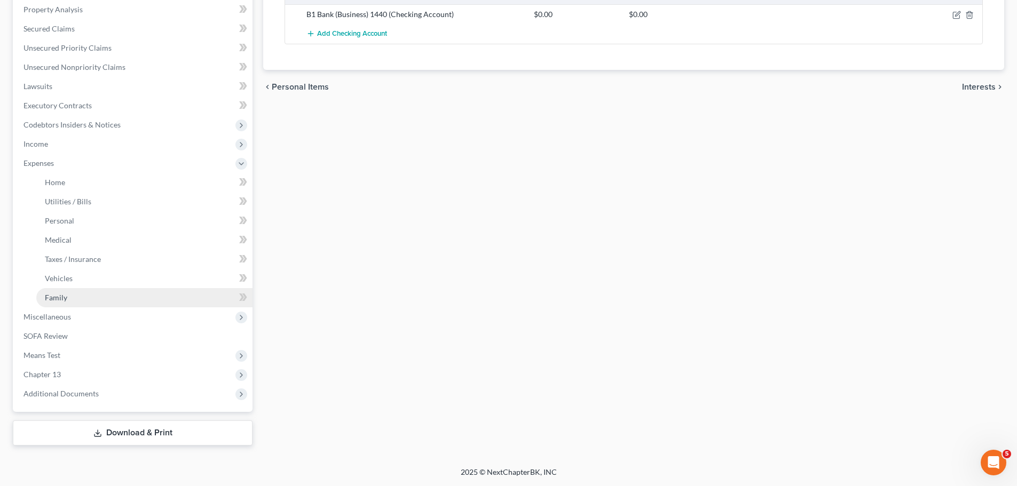
click at [76, 300] on link "Family" at bounding box center [144, 297] width 216 height 19
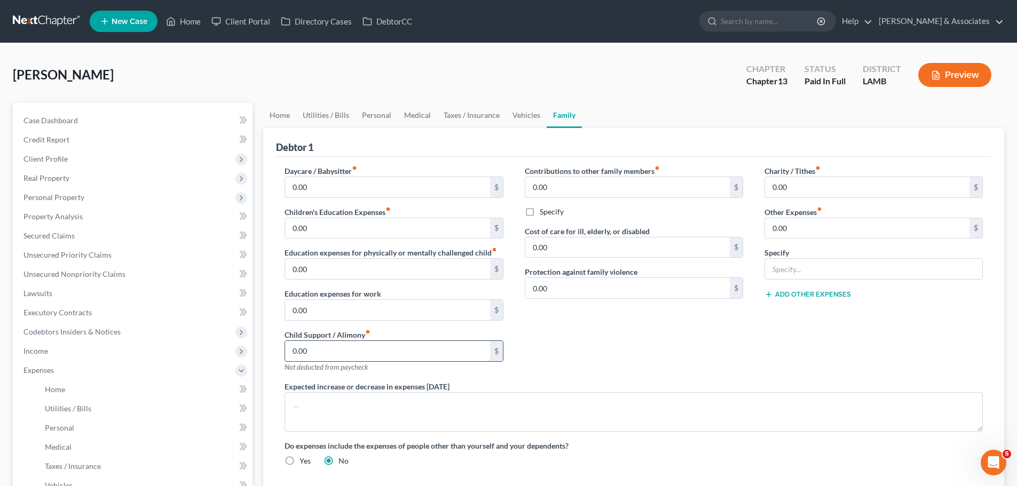
click at [350, 350] on input "0.00" at bounding box center [387, 351] width 204 height 20
type input "550.00"
click at [64, 165] on span "Client Profile" at bounding box center [133, 158] width 237 height 19
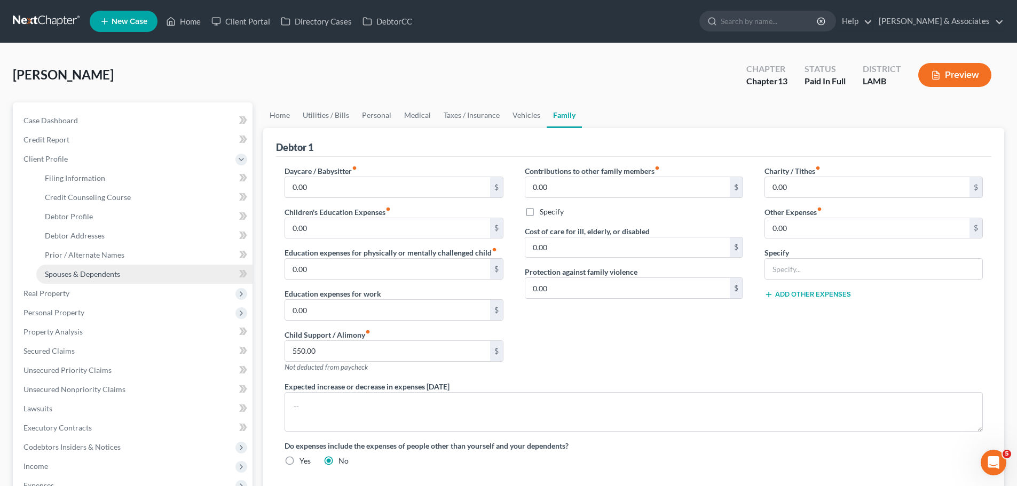
click at [93, 275] on span "Spouses & Dependents" at bounding box center [82, 274] width 75 height 9
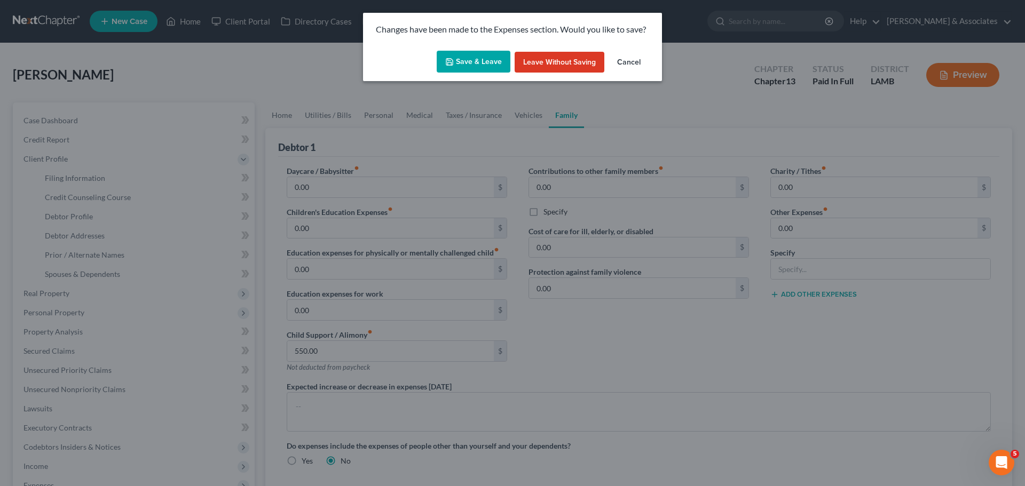
click at [468, 70] on button "Save & Leave" at bounding box center [474, 62] width 74 height 22
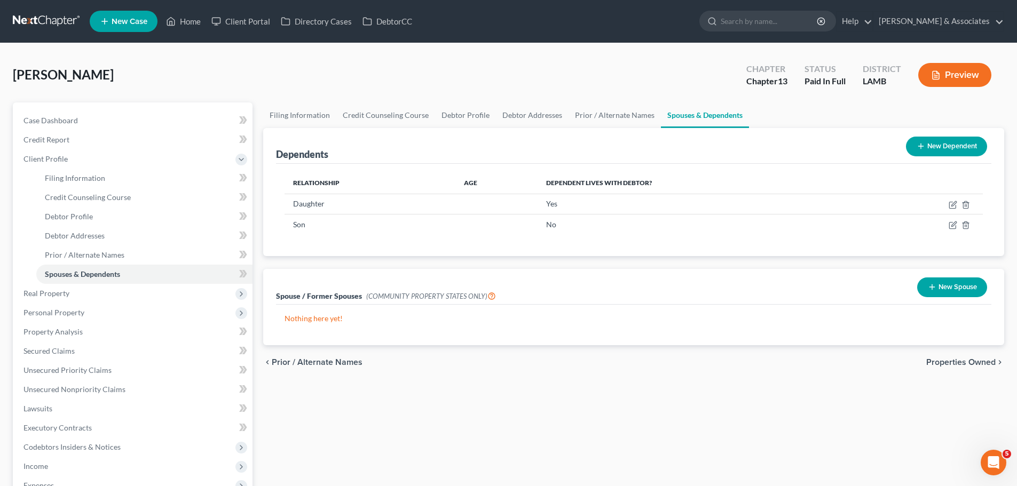
click at [976, 292] on button "New Spouse" at bounding box center [952, 288] width 70 height 20
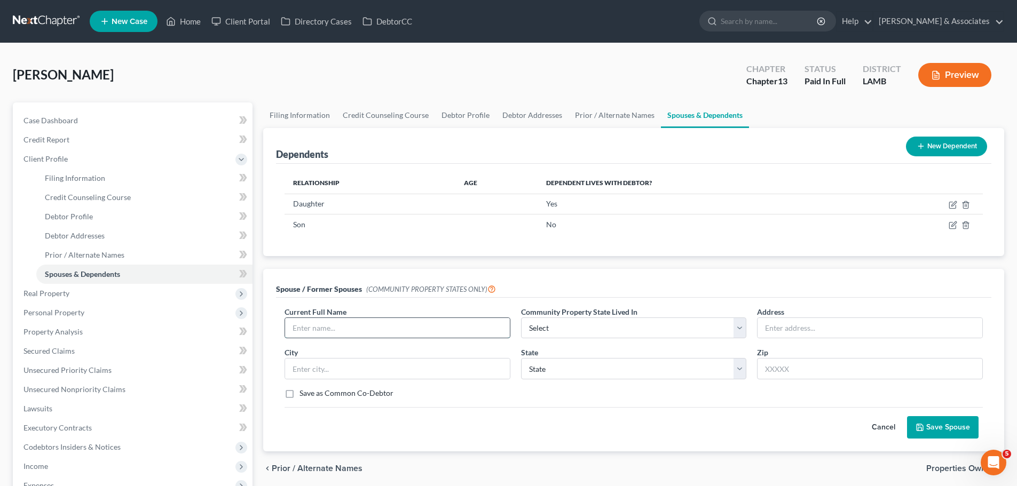
click at [344, 334] on input "text" at bounding box center [397, 328] width 225 height 20
type input "Brittany Ellis"
click at [90, 252] on span "Prior / Alternate Names" at bounding box center [85, 254] width 80 height 9
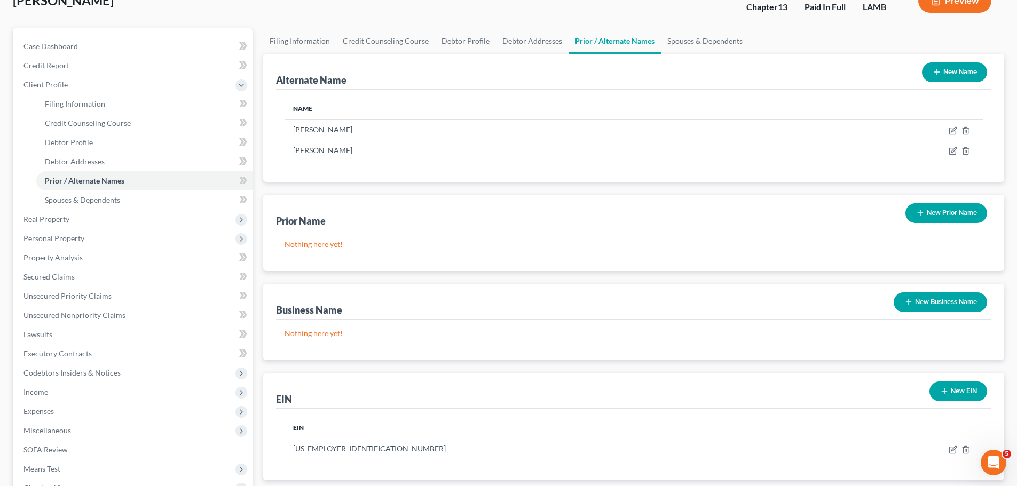
scroll to position [188, 0]
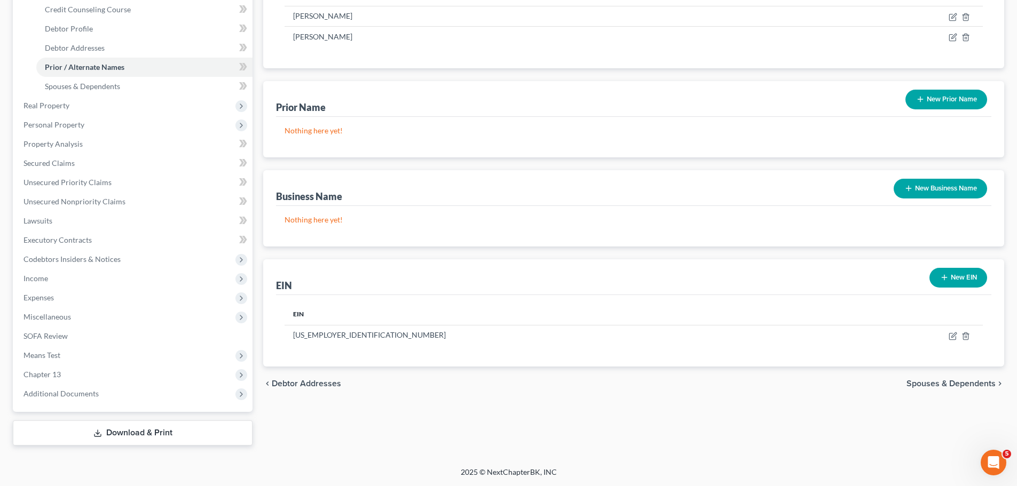
drag, startPoint x: 621, startPoint y: 448, endPoint x: 627, endPoint y: 444, distance: 8.0
click at [621, 448] on div "Petition Navigation Case Dashboard Payments Invoices Payments Payments Credit R…" at bounding box center [508, 185] width 991 height 540
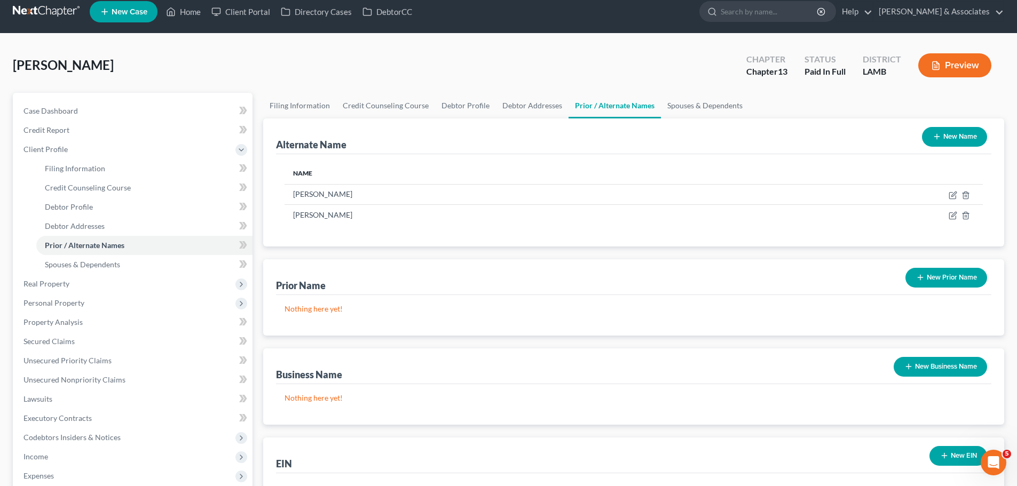
scroll to position [0, 0]
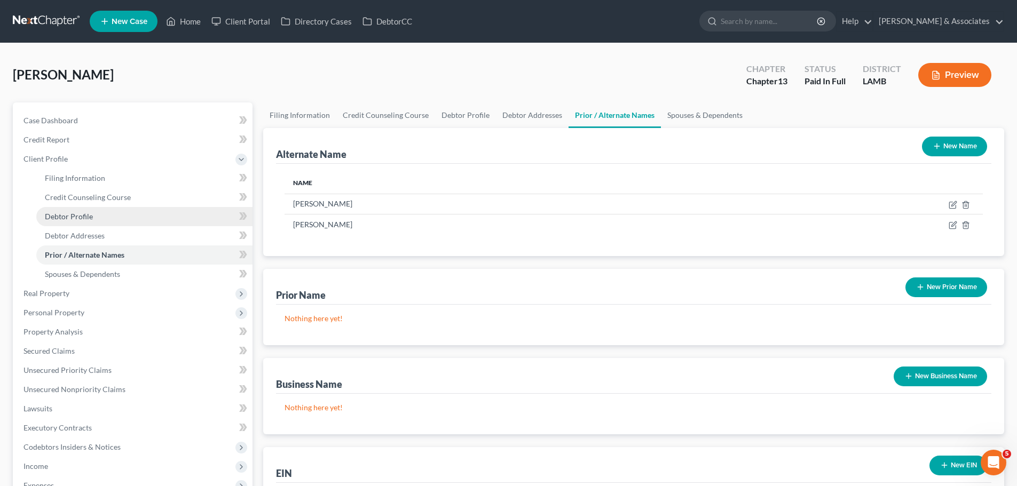
drag, startPoint x: 65, startPoint y: 216, endPoint x: 73, endPoint y: 215, distance: 8.1
click at [65, 216] on span "Debtor Profile" at bounding box center [69, 216] width 48 height 9
select select "3"
select select "1"
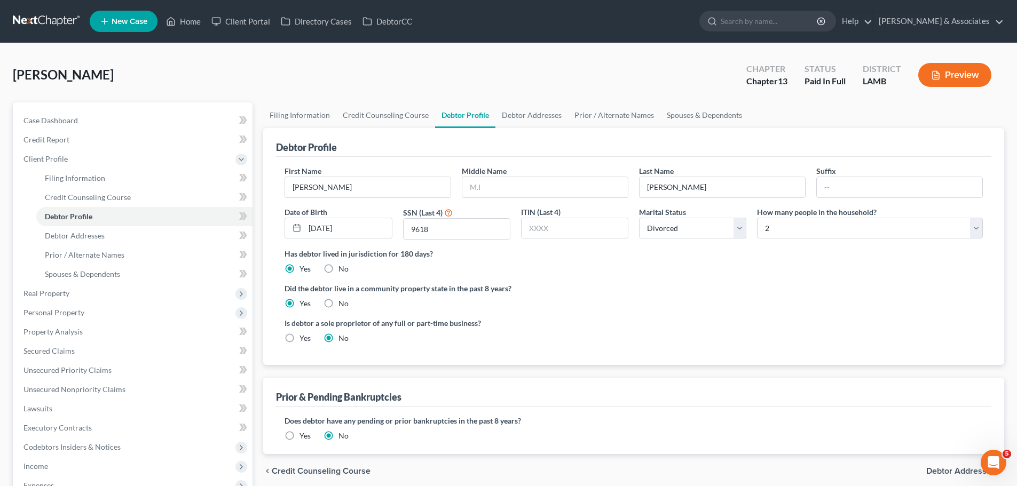
radio input "true"
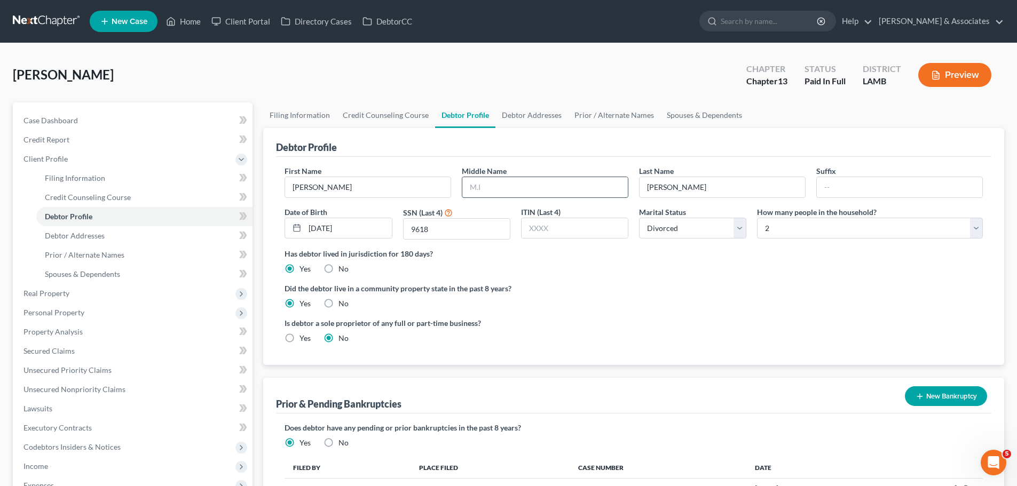
click at [524, 190] on input "text" at bounding box center [544, 187] width 165 height 20
type input "John"
click at [60, 278] on span "Spouses & Dependents" at bounding box center [82, 274] width 75 height 9
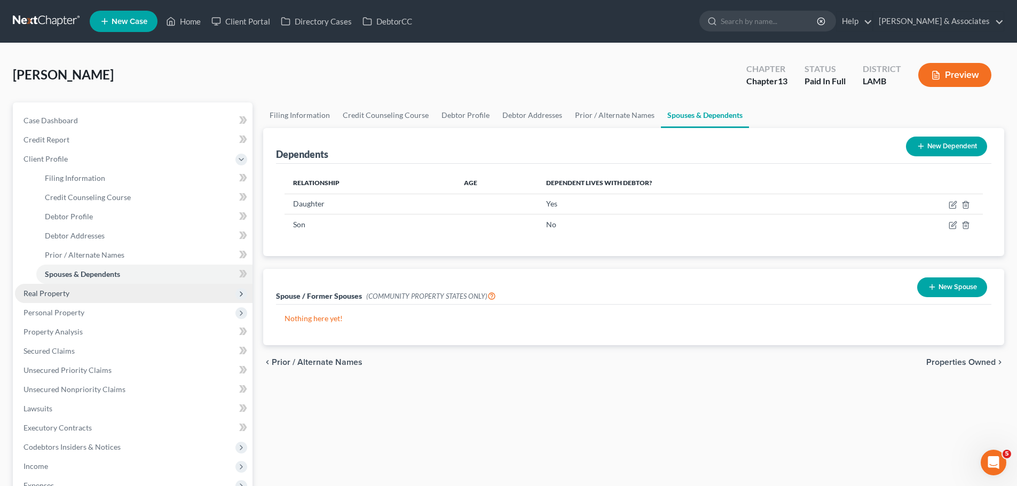
click at [65, 291] on span "Real Property" at bounding box center [46, 293] width 46 height 9
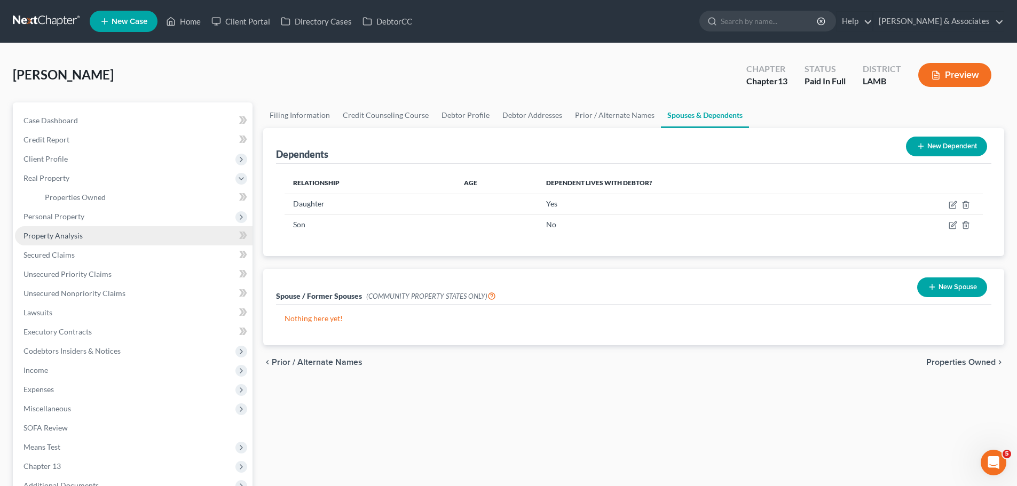
click at [56, 231] on span "Property Analysis" at bounding box center [52, 235] width 59 height 9
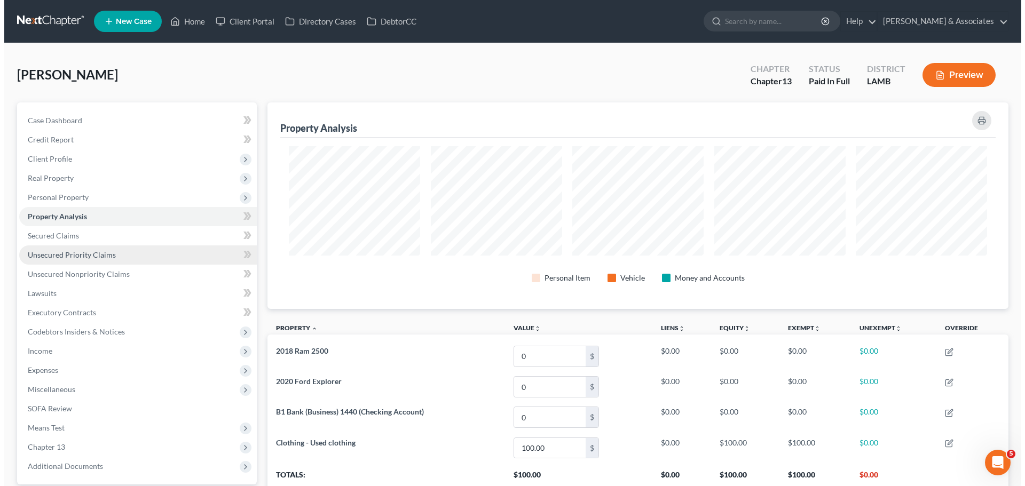
scroll to position [207, 741]
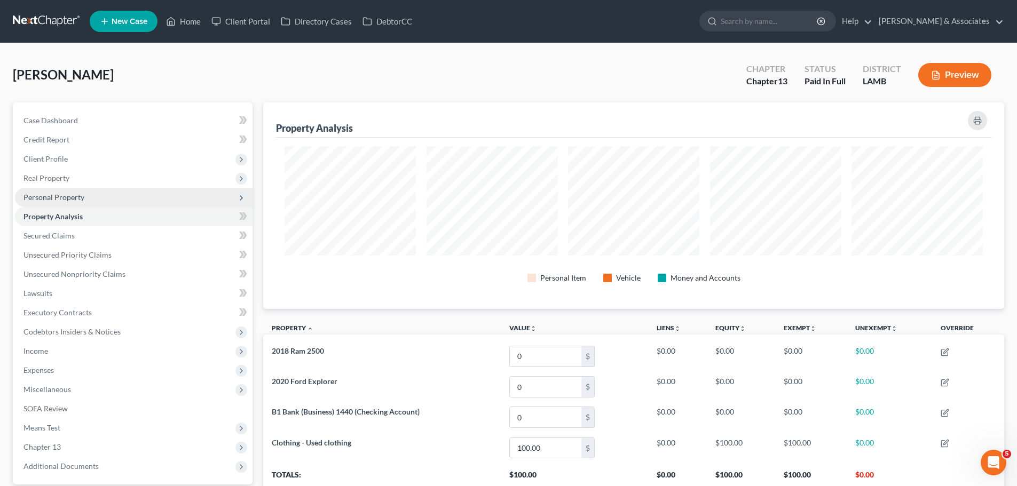
click at [59, 197] on span "Personal Property" at bounding box center [53, 197] width 61 height 9
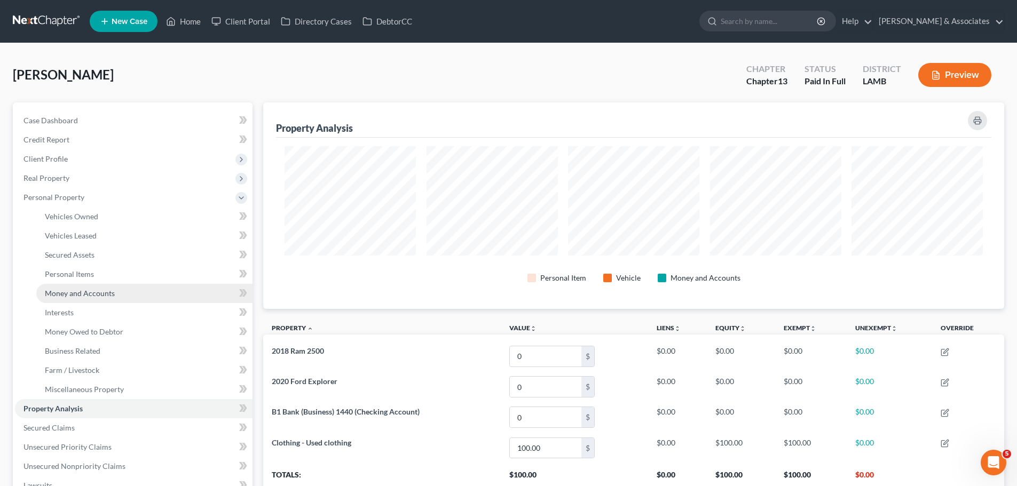
click at [96, 294] on span "Money and Accounts" at bounding box center [80, 293] width 70 height 9
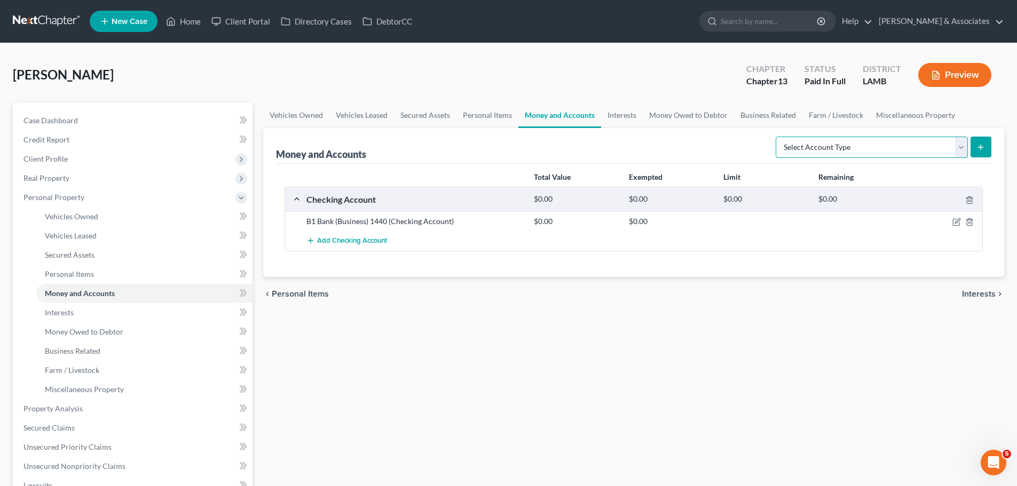
click at [864, 146] on select "Select Account Type Brokerage Cash on Hand Certificates of Deposit Checking Acc…" at bounding box center [871, 147] width 192 height 21
select select "checking"
click at [778, 137] on select "Select Account Type Brokerage Cash on Hand Certificates of Deposit Checking Acc…" at bounding box center [871, 147] width 192 height 21
click at [982, 147] on line "submit" at bounding box center [980, 147] width 5 height 0
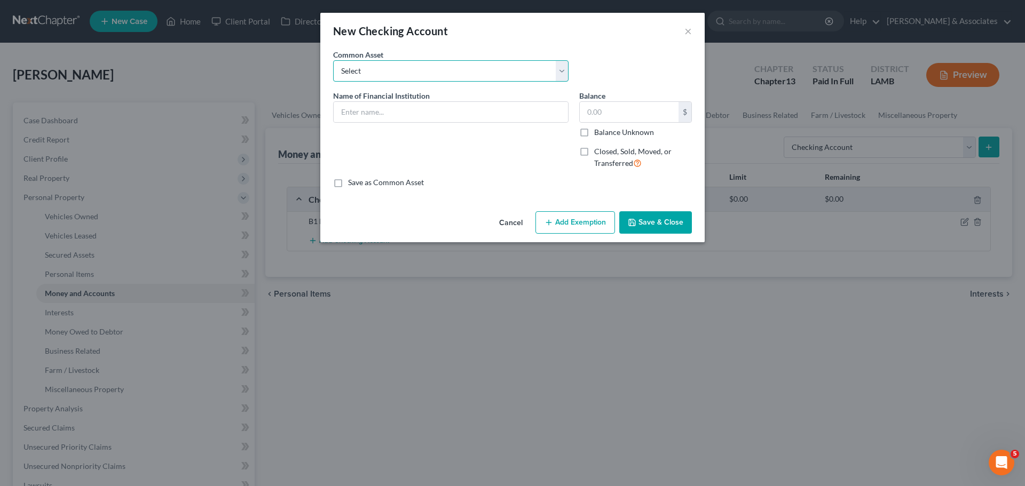
click at [378, 69] on select "Select Essential Federal Credit Union USAA Federal Savings Bank Neighbors Feder…" at bounding box center [450, 70] width 235 height 21
select select "4"
click at [333, 60] on select "Select Essential Federal Credit Union USAA Federal Savings Bank Neighbors Feder…" at bounding box center [450, 70] width 235 height 21
type input "Capital One"
type input "0.00"
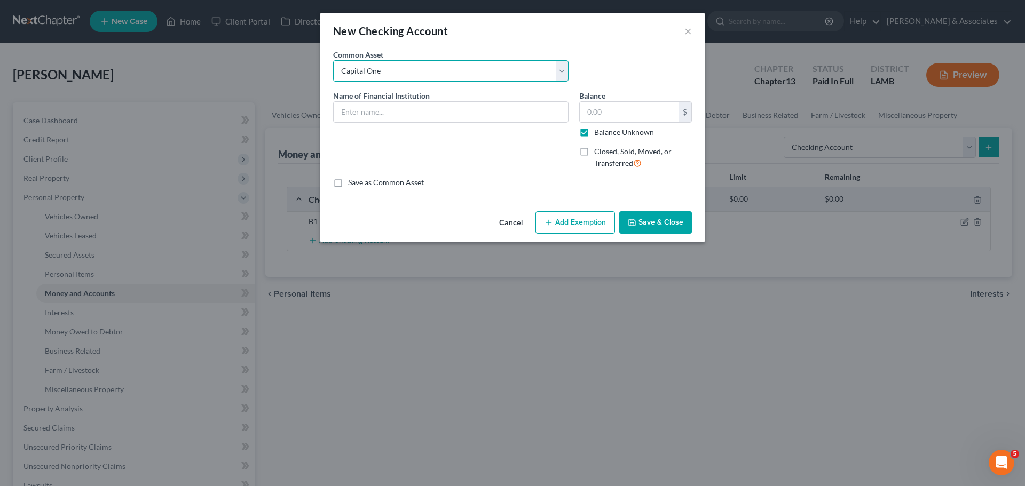
checkbox input "true"
click at [441, 118] on input "Capital One" at bounding box center [451, 112] width 234 height 20
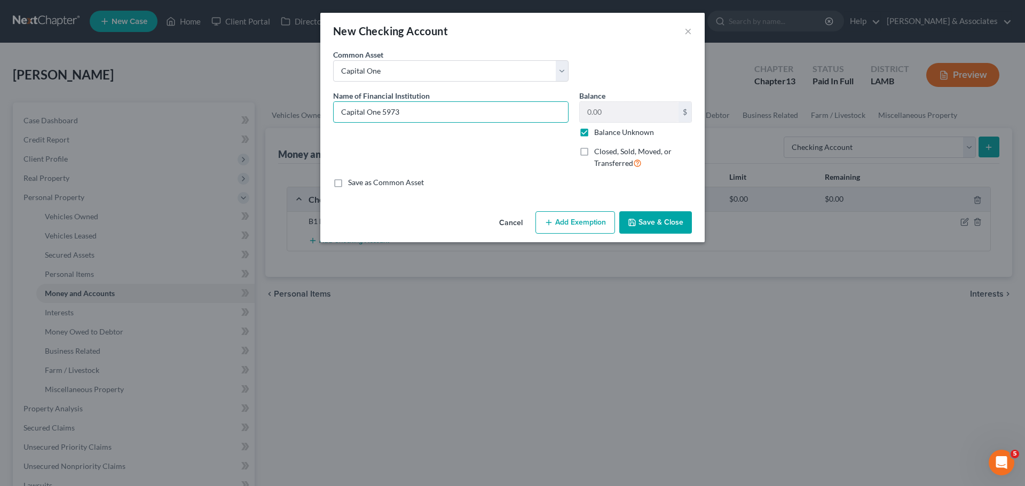
type input "Capital One 5973"
click at [668, 226] on button "Save & Close" at bounding box center [655, 222] width 73 height 22
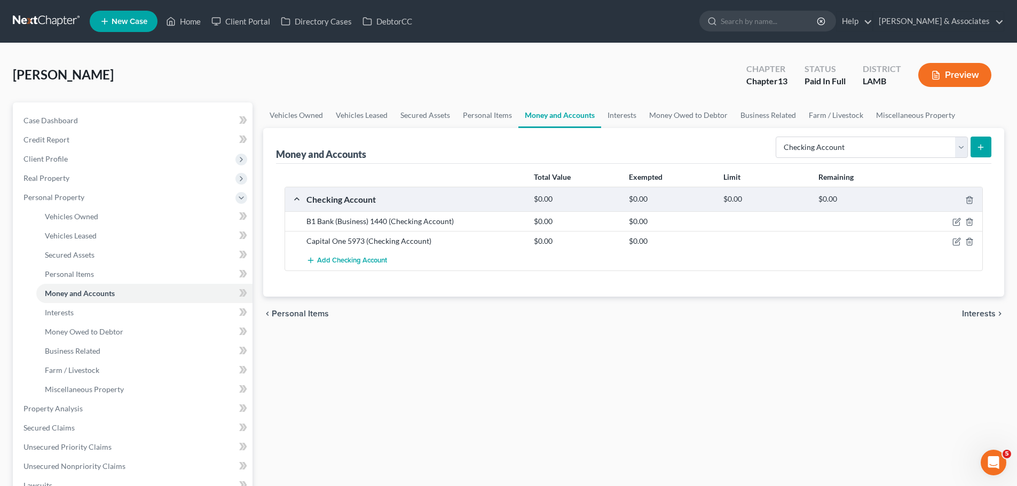
click at [977, 149] on icon "submit" at bounding box center [980, 147] width 9 height 9
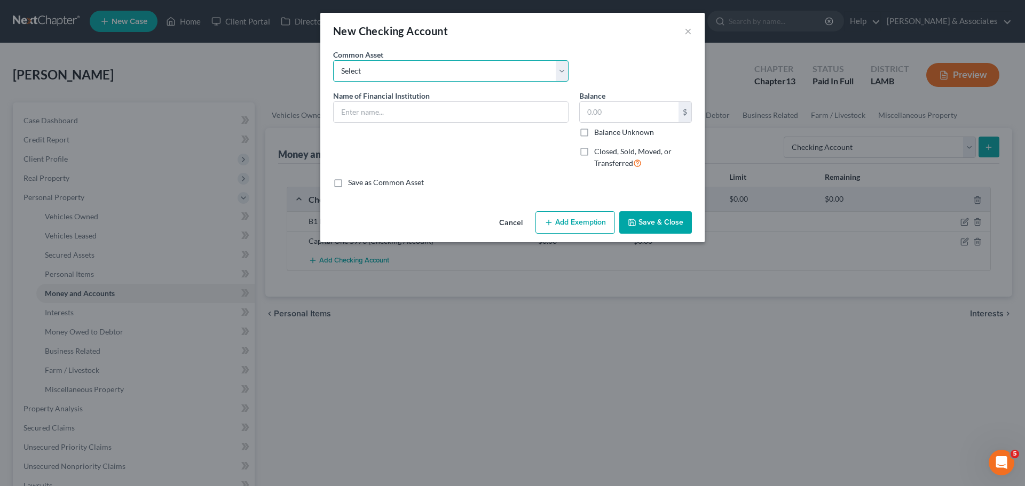
click at [426, 63] on select "Select Essential Federal Credit Union USAA Federal Savings Bank Neighbors Feder…" at bounding box center [450, 70] width 235 height 21
select select "2"
click at [333, 60] on select "Select Essential Federal Credit Union USAA Federal Savings Bank Neighbors Feder…" at bounding box center [450, 70] width 235 height 21
type input "Neighbors Federal Credit Union"
type input "0.00"
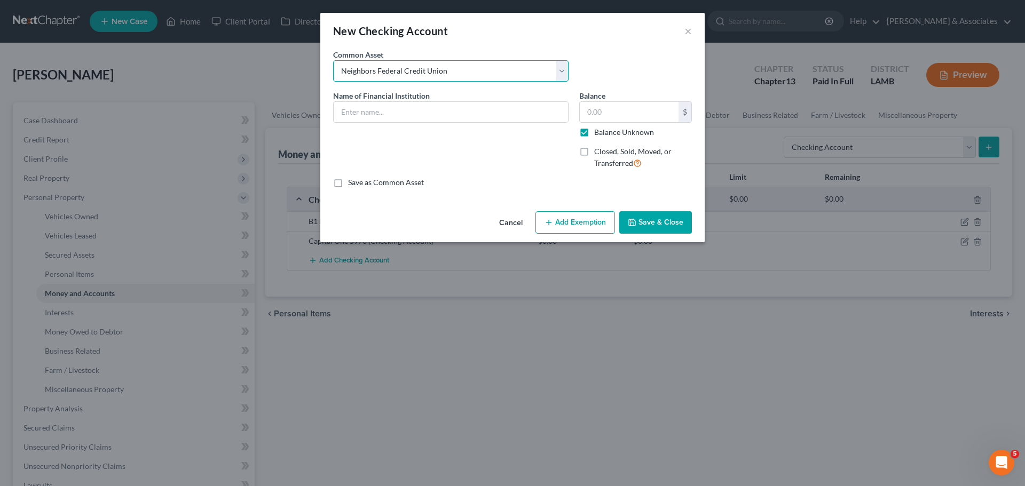
checkbox input "true"
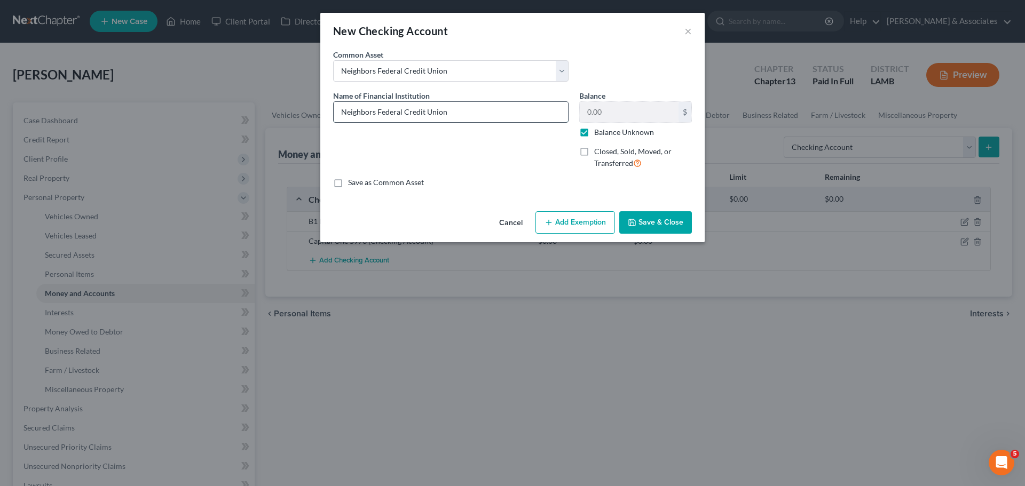
click at [483, 117] on input "Neighbors Federal Credit Union" at bounding box center [451, 112] width 234 height 20
type input "Neighbors Federal Credit Union 2432"
click at [669, 226] on button "Save & Close" at bounding box center [655, 222] width 73 height 22
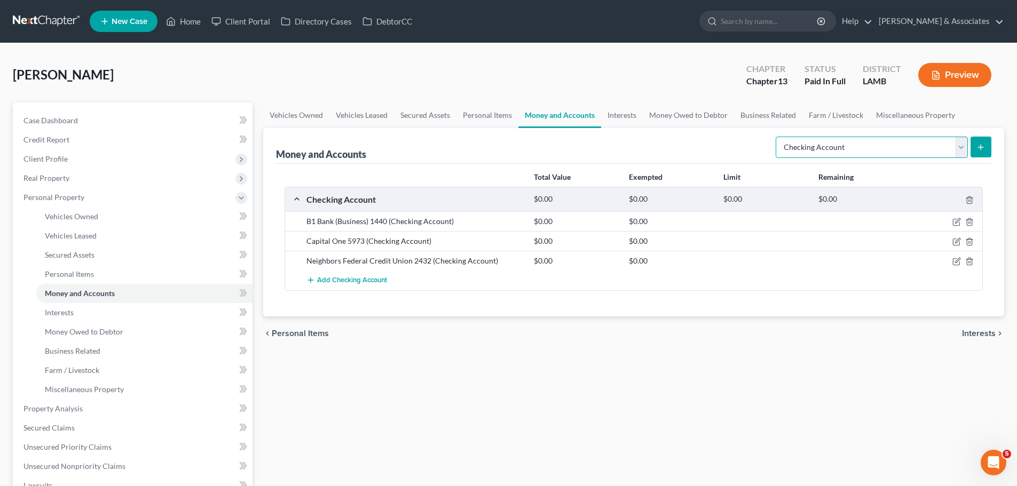
click at [839, 141] on select "Select Account Type Brokerage Cash on Hand Certificates of Deposit Checking Acc…" at bounding box center [871, 147] width 192 height 21
select select "savings"
click at [778, 137] on select "Select Account Type Brokerage Cash on Hand Certificates of Deposit Checking Acc…" at bounding box center [871, 147] width 192 height 21
click at [975, 142] on button "submit" at bounding box center [980, 147] width 21 height 21
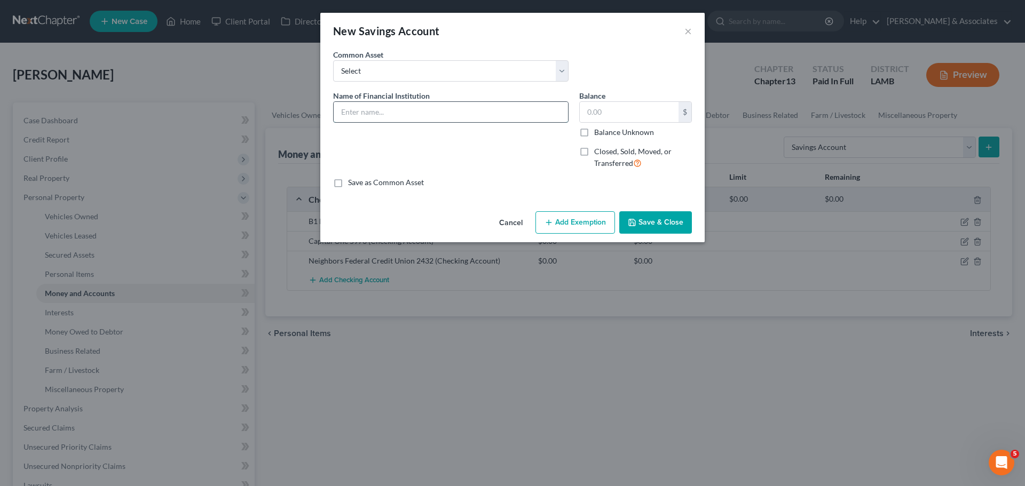
click at [460, 110] on input "text" at bounding box center [451, 112] width 234 height 20
click at [408, 75] on select "Select Essential Federal Credit Union LA Federal Credit Union Regions Bank Chas…" at bounding box center [450, 70] width 235 height 21
select select "8"
click at [333, 60] on select "Select Essential Federal Credit Union LA Federal Credit Union Regions Bank Chas…" at bounding box center [450, 70] width 235 height 21
type input "Neighbors Federal Credit Union"
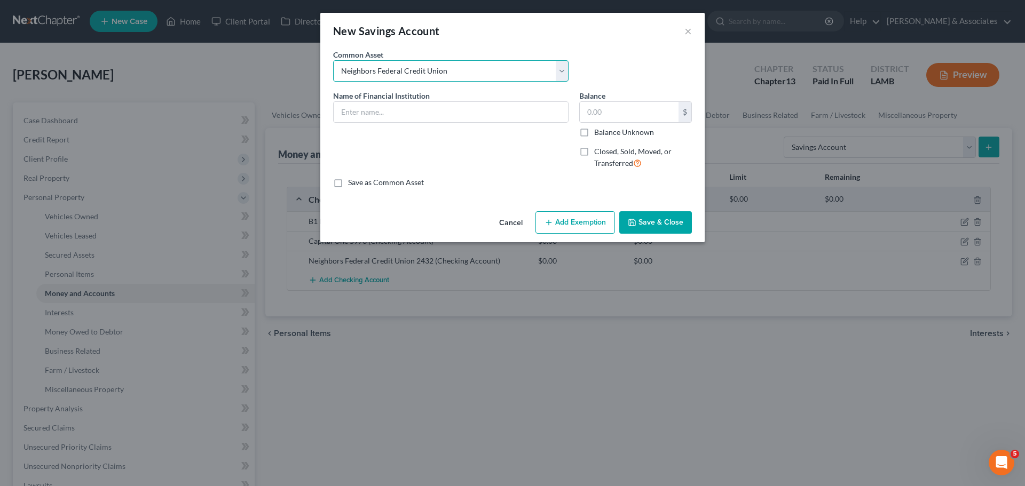
type input "0"
click at [481, 117] on input "Neighbors Federal Credit Union" at bounding box center [451, 112] width 234 height 20
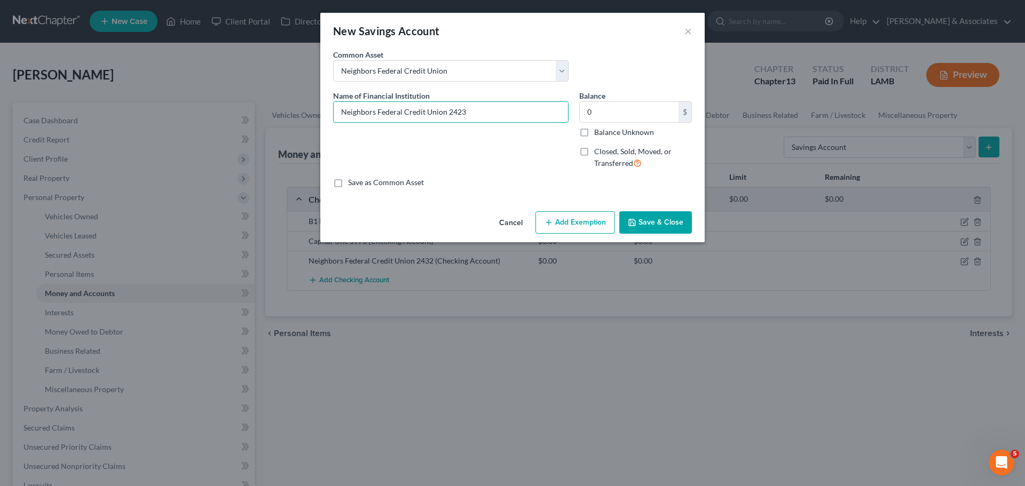
type input "Neighbors Federal Credit Union 2423"
click at [635, 130] on label "Balance Unknown" at bounding box center [624, 132] width 60 height 11
click at [605, 130] on input "Balance Unknown" at bounding box center [601, 130] width 7 height 7
checkbox input "true"
type input "0.00"
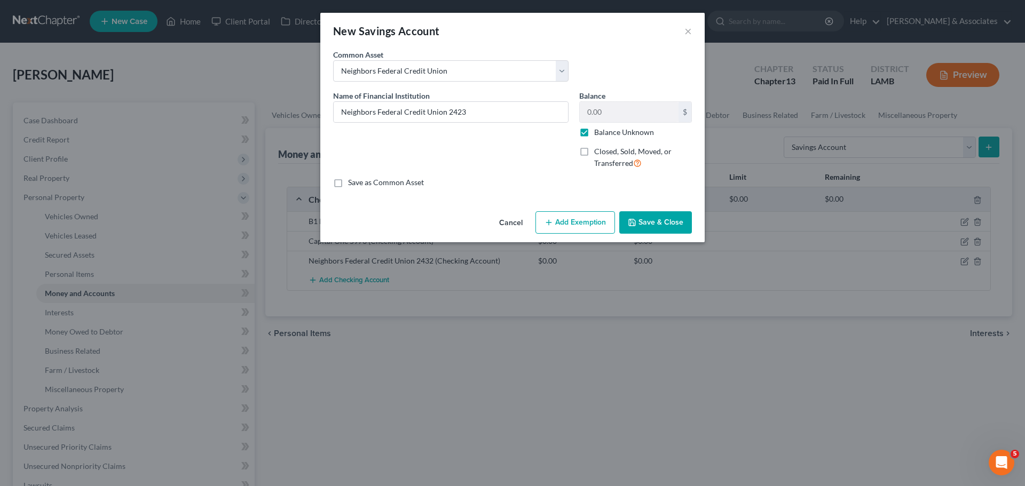
click at [653, 223] on button "Save & Close" at bounding box center [655, 222] width 73 height 22
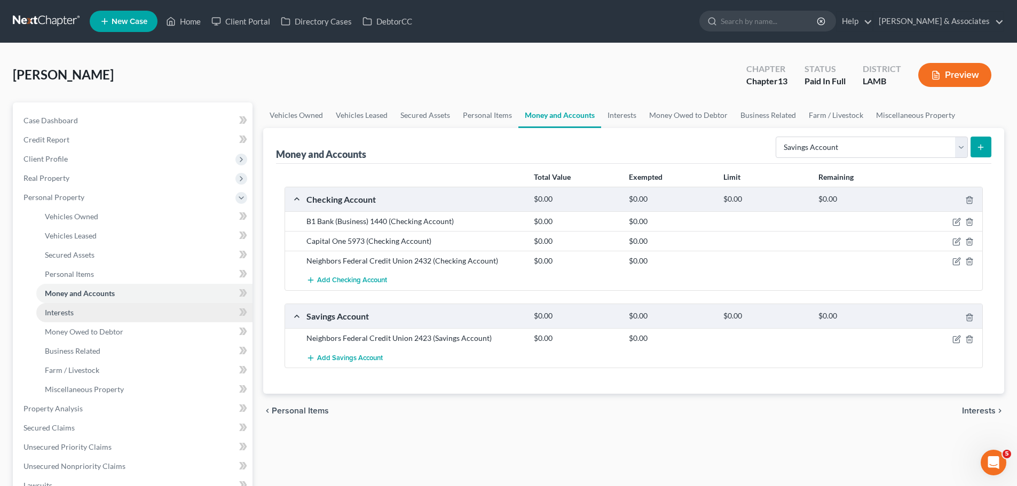
click at [65, 313] on span "Interests" at bounding box center [59, 312] width 29 height 9
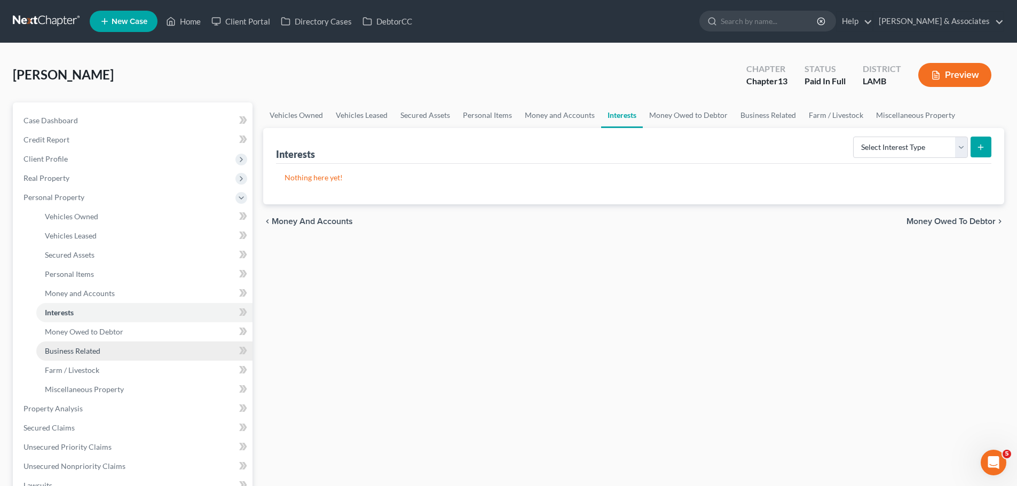
drag, startPoint x: 110, startPoint y: 350, endPoint x: 116, endPoint y: 347, distance: 6.8
click at [110, 350] on link "Business Related" at bounding box center [144, 351] width 216 height 19
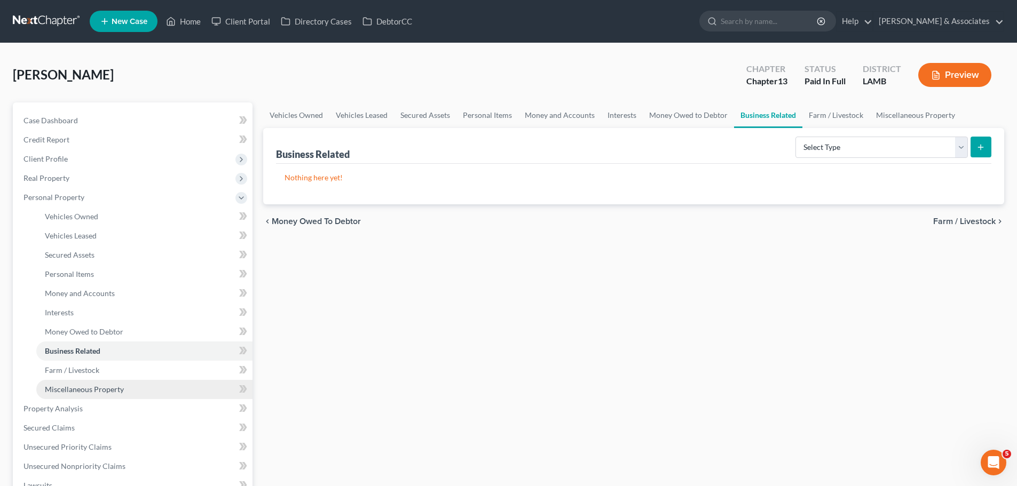
click at [112, 392] on span "Miscellaneous Property" at bounding box center [84, 389] width 79 height 9
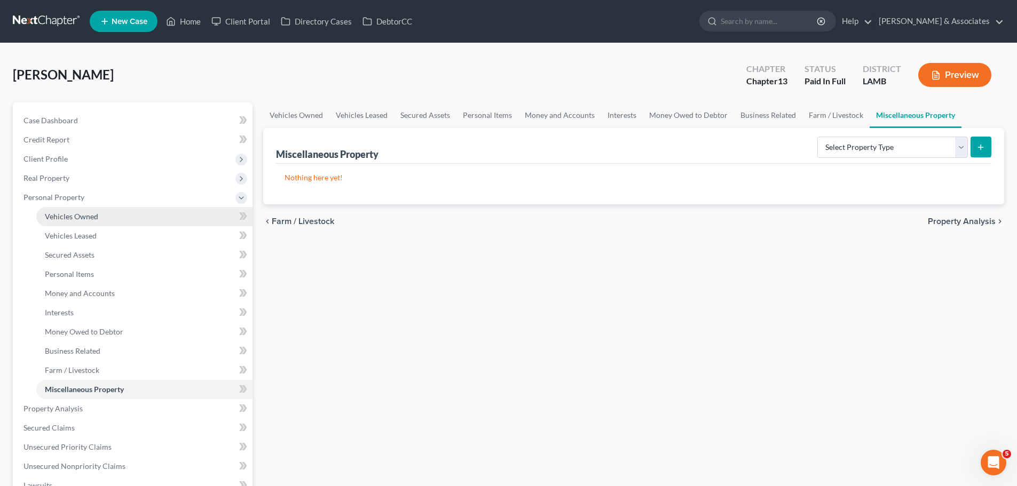
click at [96, 223] on link "Vehicles Owned" at bounding box center [144, 216] width 216 height 19
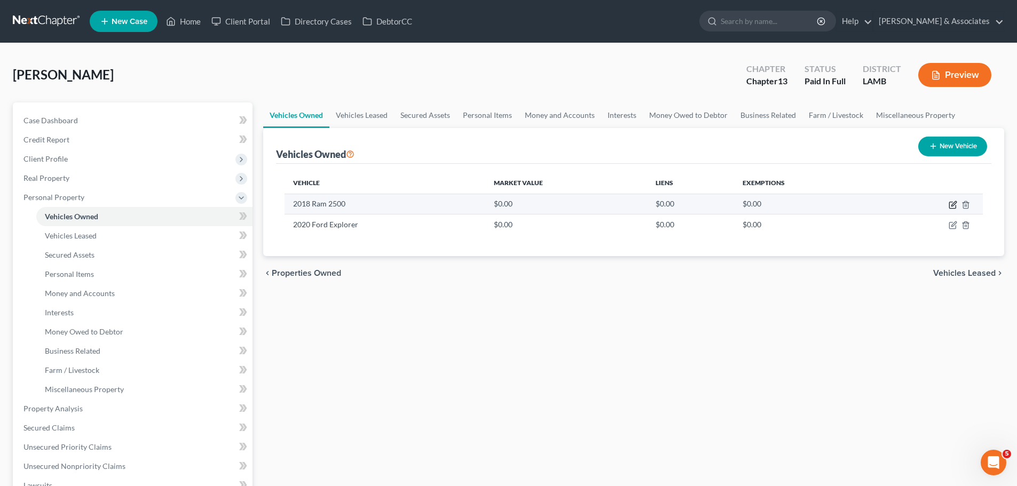
click at [955, 206] on icon "button" at bounding box center [952, 205] width 9 height 9
select select "0"
select select "8"
select select "0"
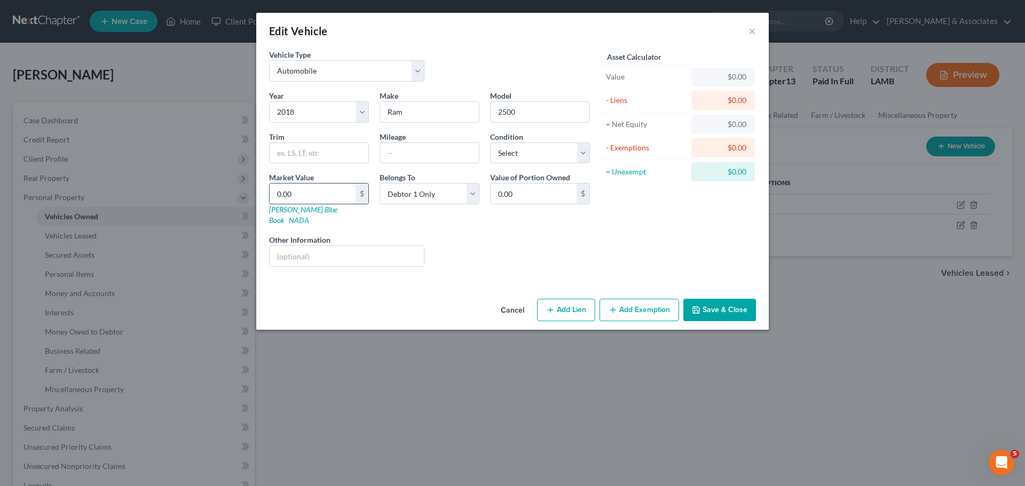
click at [327, 192] on input "0.00" at bounding box center [313, 194] width 86 height 20
paste input "23,75"
type input "23,750"
type input "23,750.00"
type input "23,750"
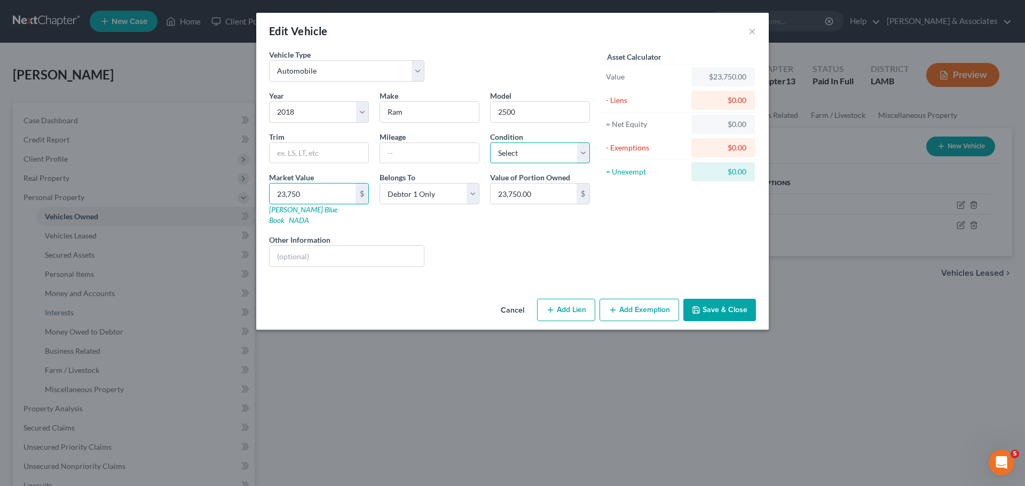
click at [503, 149] on select "Select Excellent Very Good Good Fair Poor" at bounding box center [540, 152] width 100 height 21
select select "3"
click at [490, 142] on select "Select Excellent Very Good Good Fair Poor" at bounding box center [540, 152] width 100 height 21
drag, startPoint x: 526, startPoint y: 115, endPoint x: 479, endPoint y: 112, distance: 47.0
click at [479, 112] on div "Year Select 2026 2025 2024 2023 2022 2021 2020 2019 2018 2017 2016 2015 2014 20…" at bounding box center [429, 182] width 331 height 185
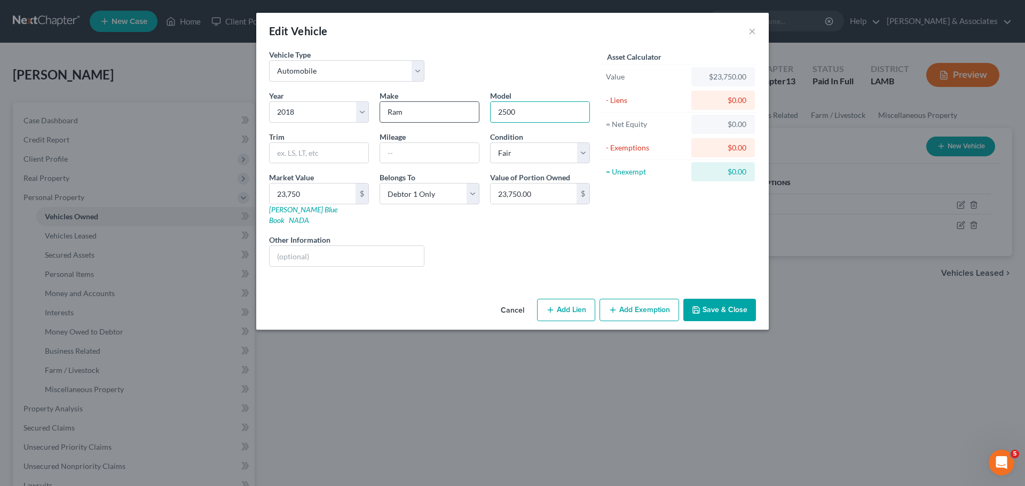
paste input "Pickup-V8"
type input "2500 Pickup-V8"
click at [310, 157] on input "text" at bounding box center [319, 153] width 99 height 20
paste input "Crew Cab Tradesman 4WD T-Diesel"
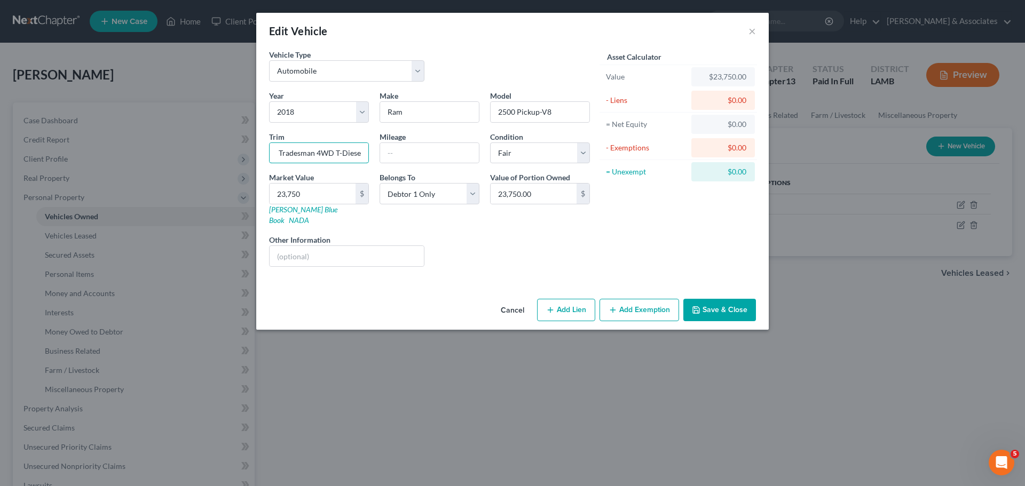
type input "Crew Cab Tradesman 4WD T-Diesel"
click at [717, 307] on button "Save & Close" at bounding box center [719, 310] width 73 height 22
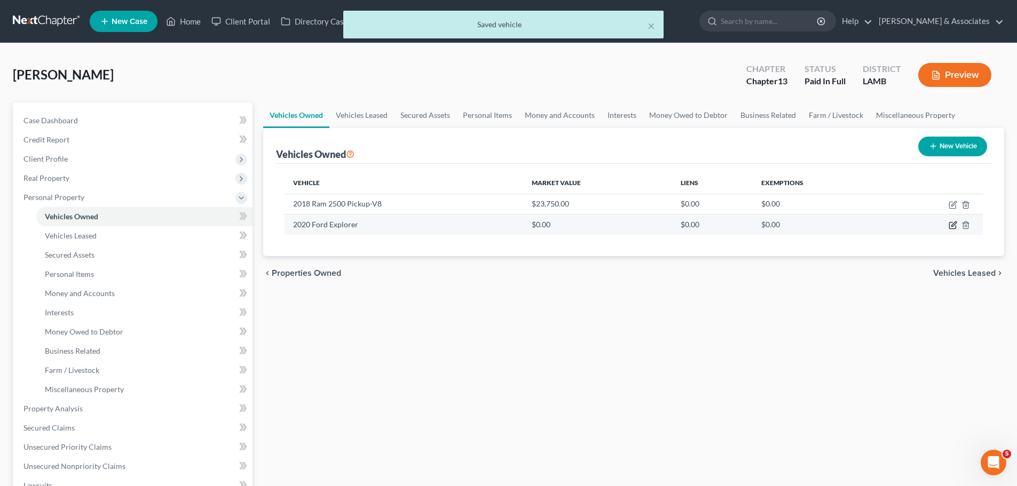
click at [953, 226] on icon "button" at bounding box center [953, 224] width 5 height 5
select select "0"
select select "6"
select select "0"
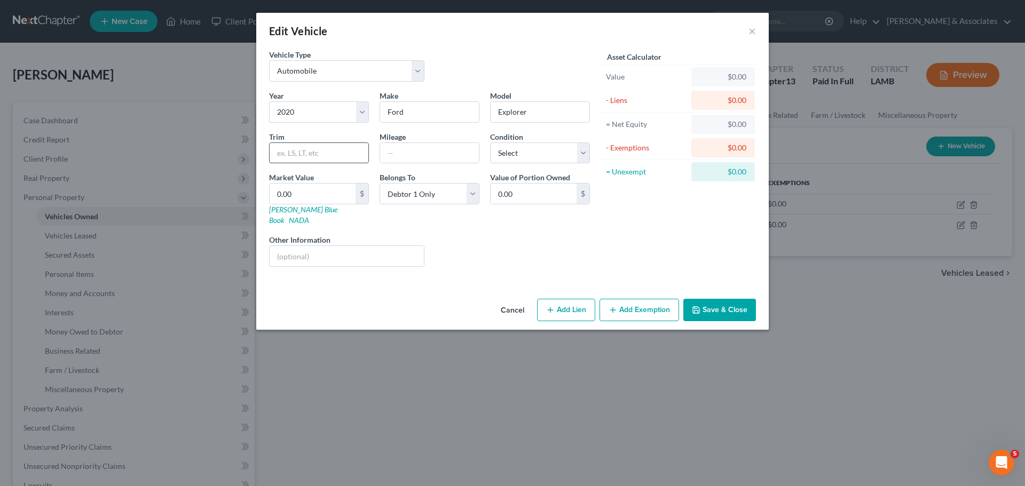
click at [320, 160] on input "text" at bounding box center [319, 153] width 99 height 20
paste input "Utility 4D Limited 2WD I4"
type input "Utility 4D Limited 2WD I4"
click at [557, 156] on select "Select Excellent Very Good Good Fair Poor" at bounding box center [540, 152] width 100 height 21
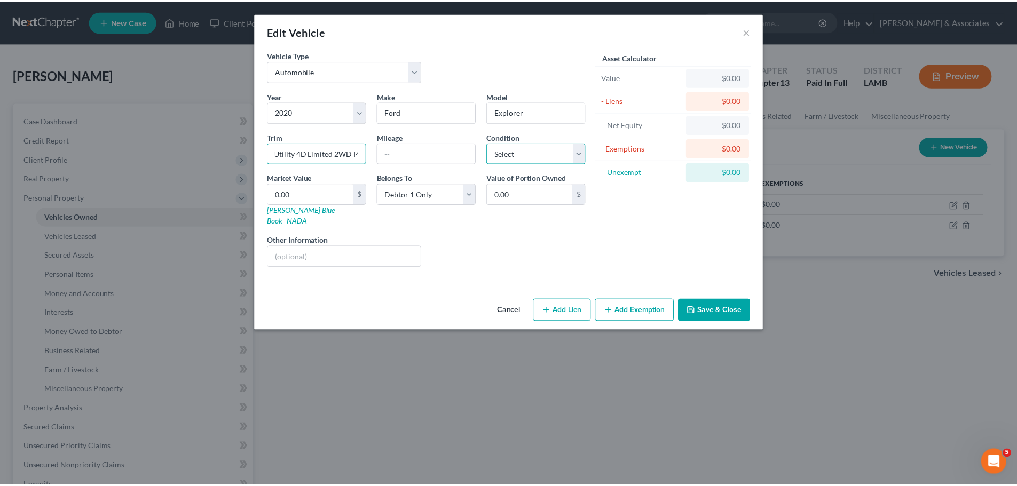
scroll to position [0, 0]
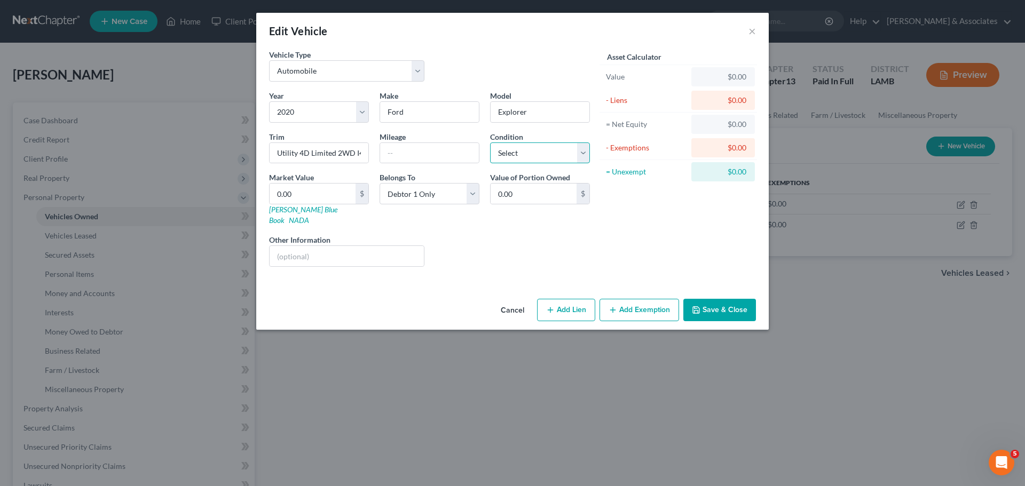
select select "3"
click at [490, 142] on select "Select Excellent Very Good Good Fair Poor" at bounding box center [540, 152] width 100 height 21
click at [512, 263] on div "Year Select 2026 2025 2024 2023 2022 2021 2020 2019 2018 2017 2016 2015 2014 20…" at bounding box center [429, 182] width 331 height 185
click at [333, 193] on input "0.00" at bounding box center [313, 194] width 86 height 20
paste input "19,25"
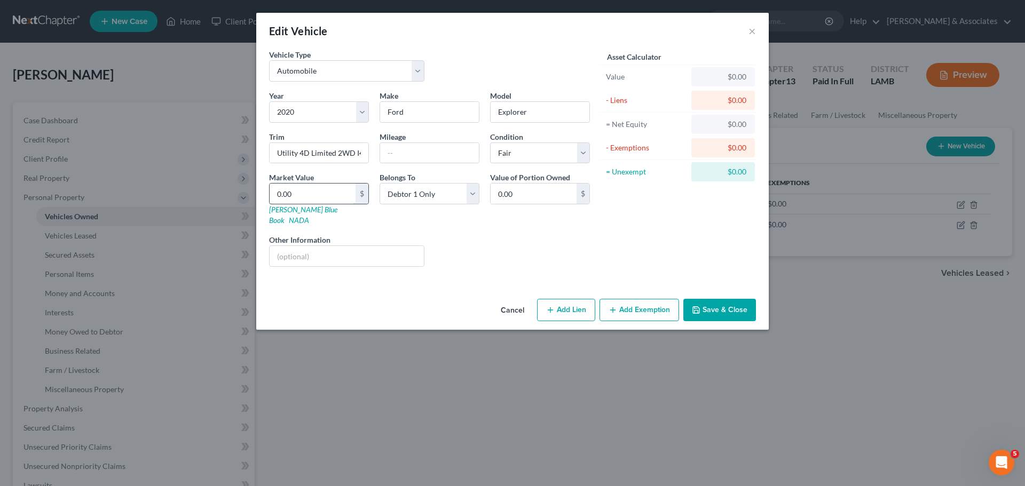
type input "19,250"
type input "19,250.00"
type input "19,250"
click at [631, 245] on div "Asset Calculator Value $19,250.00 - Liens $0.00 = Net Equity $0.00 - Exemptions…" at bounding box center [678, 162] width 166 height 226
click at [725, 299] on button "Save & Close" at bounding box center [719, 310] width 73 height 22
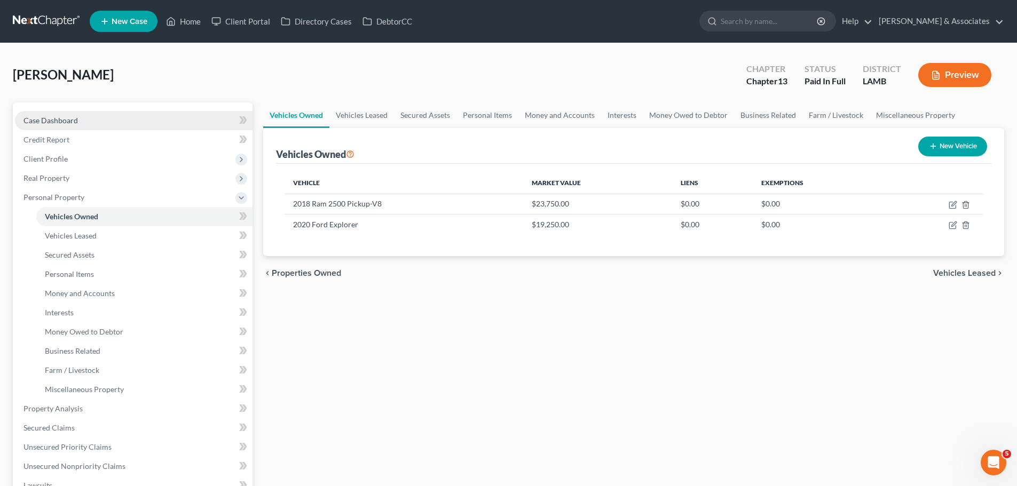
click at [94, 126] on link "Case Dashboard" at bounding box center [133, 120] width 237 height 19
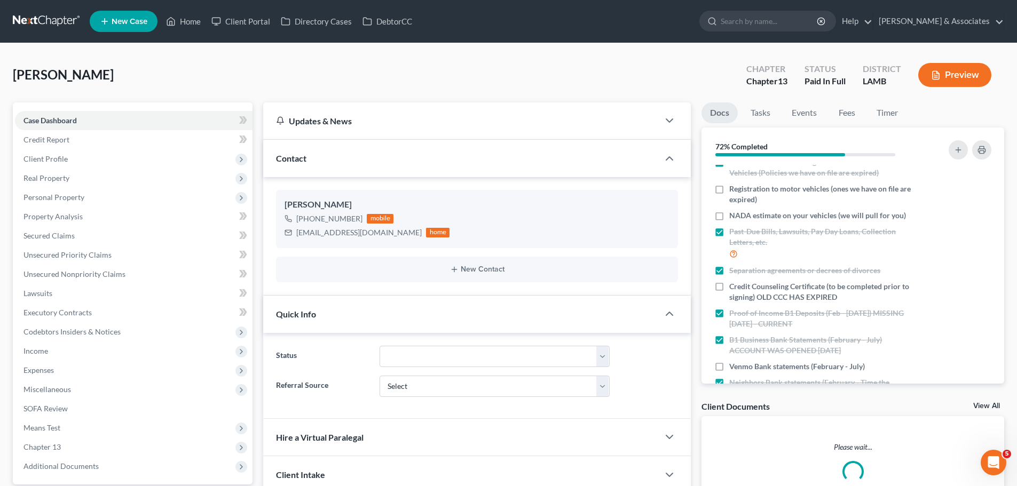
scroll to position [160, 0]
click at [791, 216] on span "NADA estimate on your vehicles (we will pull for you)" at bounding box center [817, 212] width 177 height 11
click at [740, 213] on input "NADA estimate on your vehicles (we will pull for you)" at bounding box center [736, 210] width 7 height 7
checkbox input "true"
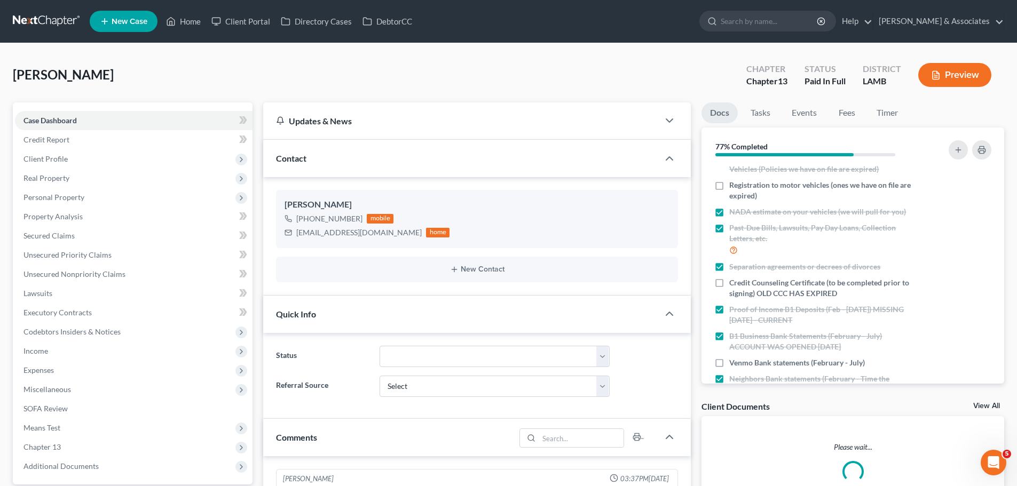
scroll to position [115, 0]
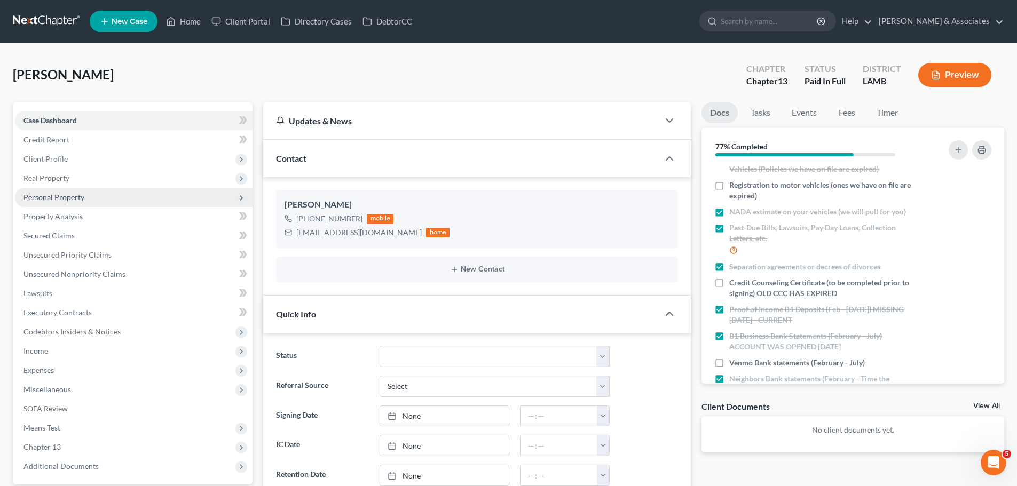
click at [53, 199] on span "Personal Property" at bounding box center [53, 197] width 61 height 9
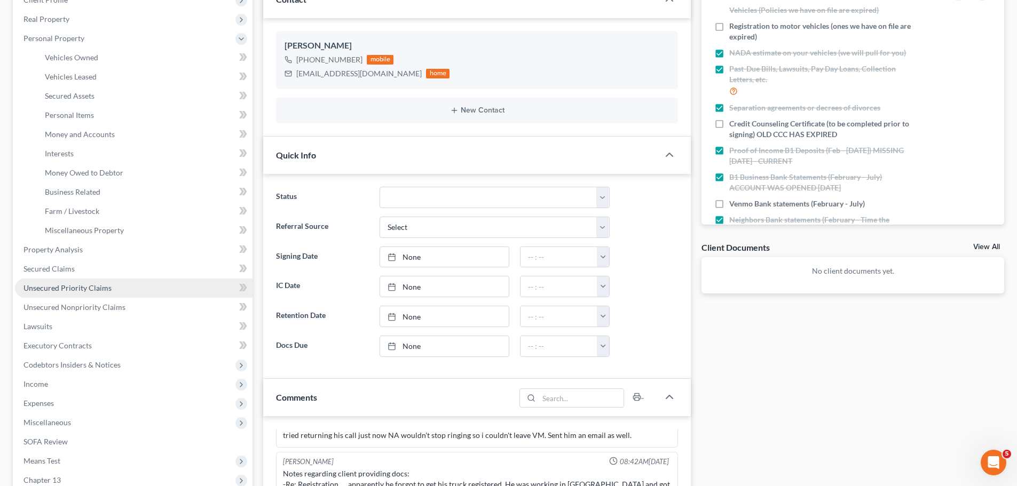
scroll to position [160, 0]
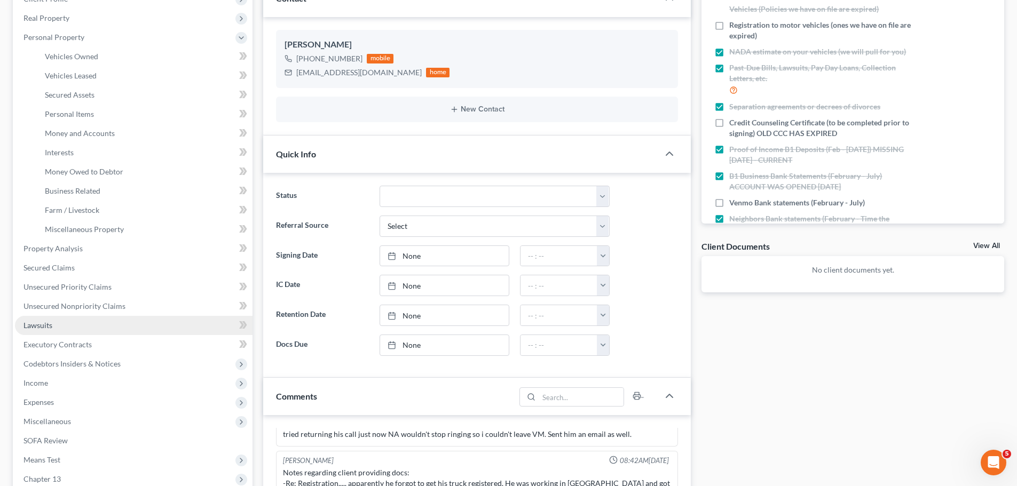
click at [58, 327] on link "Lawsuits" at bounding box center [133, 325] width 237 height 19
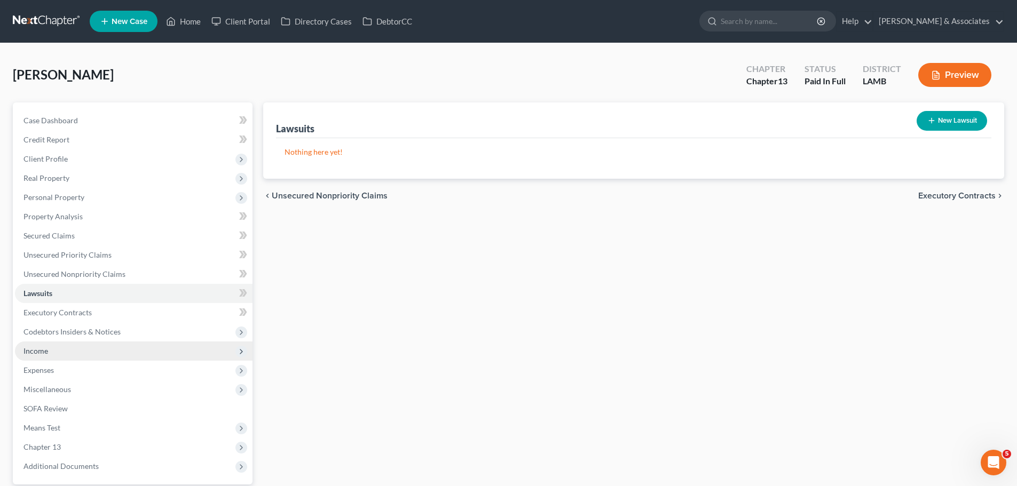
click at [44, 357] on span "Income" at bounding box center [133, 351] width 237 height 19
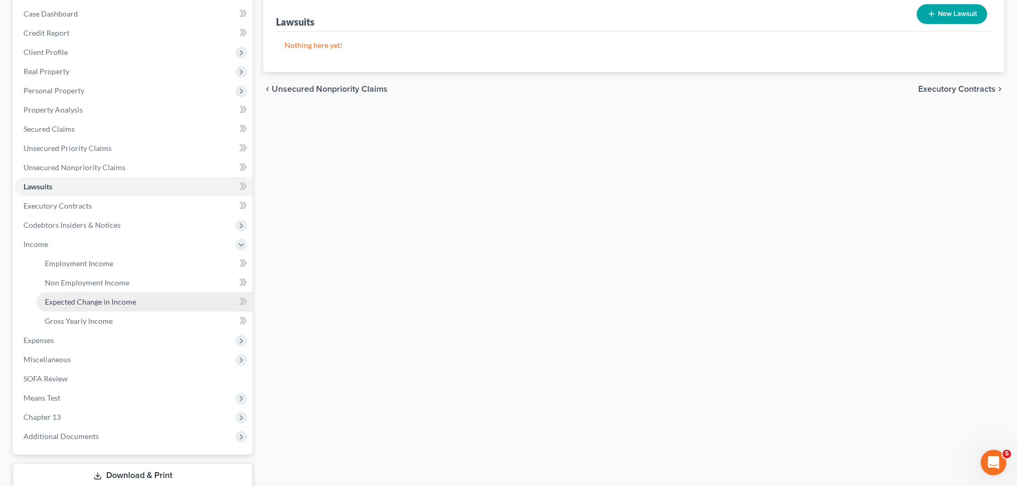
click at [115, 310] on link "Expected Change in Income" at bounding box center [144, 301] width 216 height 19
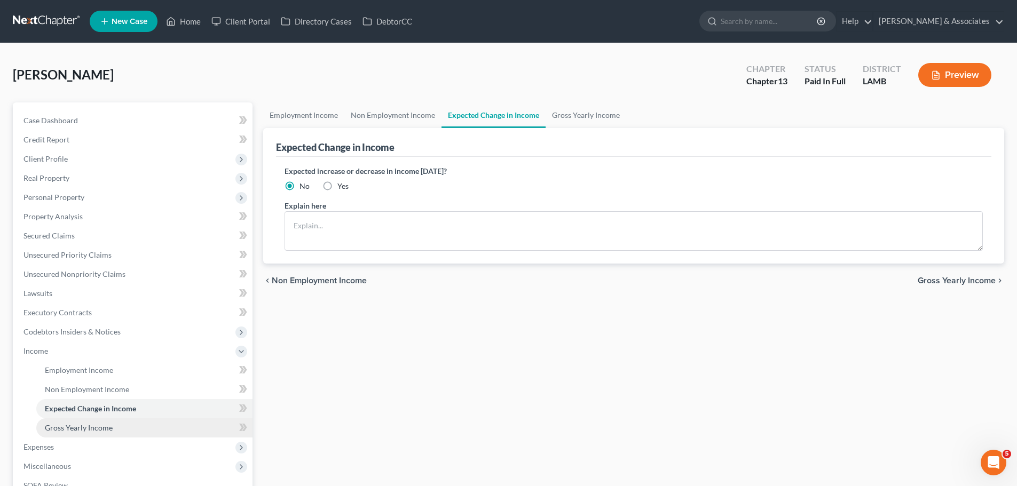
click at [124, 433] on link "Gross Yearly Income" at bounding box center [144, 427] width 216 height 19
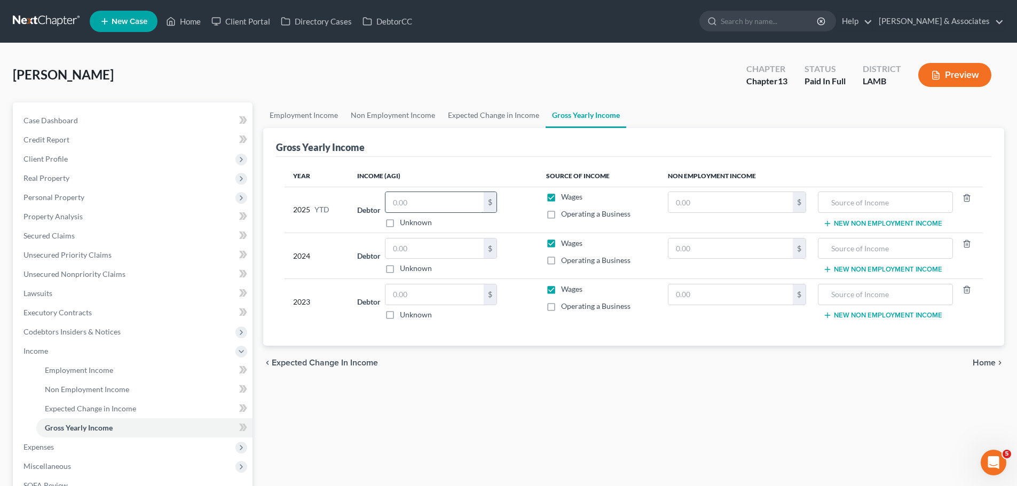
click at [419, 209] on input "text" at bounding box center [434, 202] width 98 height 20
type input "36,498.75"
click at [563, 215] on span "Operating a Business" at bounding box center [595, 213] width 69 height 9
click at [565, 215] on input "Operating a Business" at bounding box center [568, 212] width 7 height 7
checkbox input "true"
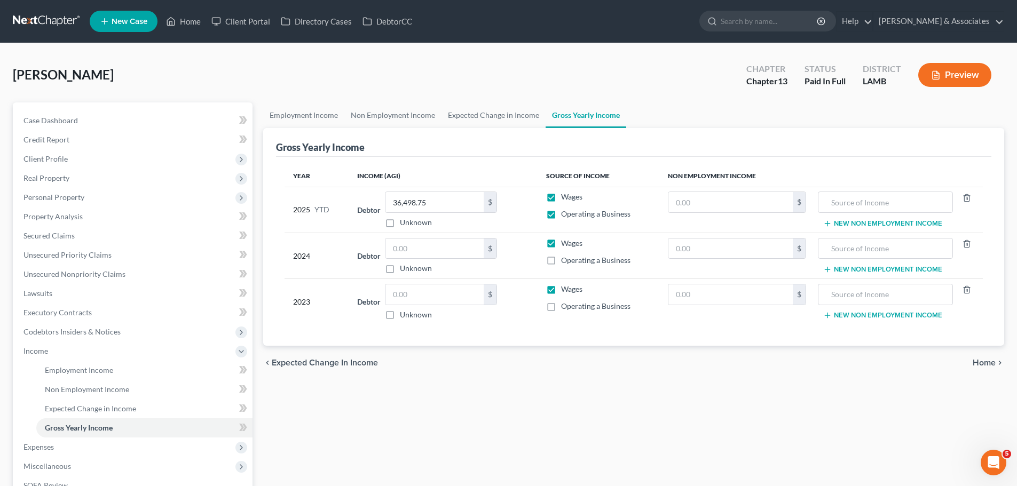
click at [561, 200] on label "Wages" at bounding box center [571, 197] width 21 height 11
click at [565, 199] on input "Wages" at bounding box center [568, 195] width 7 height 7
checkbox input "false"
click at [573, 385] on div "Employment Income Non Employment Income Expected Change in Income Gross Yearly …" at bounding box center [633, 348] width 751 height 493
click at [405, 252] on input "text" at bounding box center [434, 249] width 98 height 20
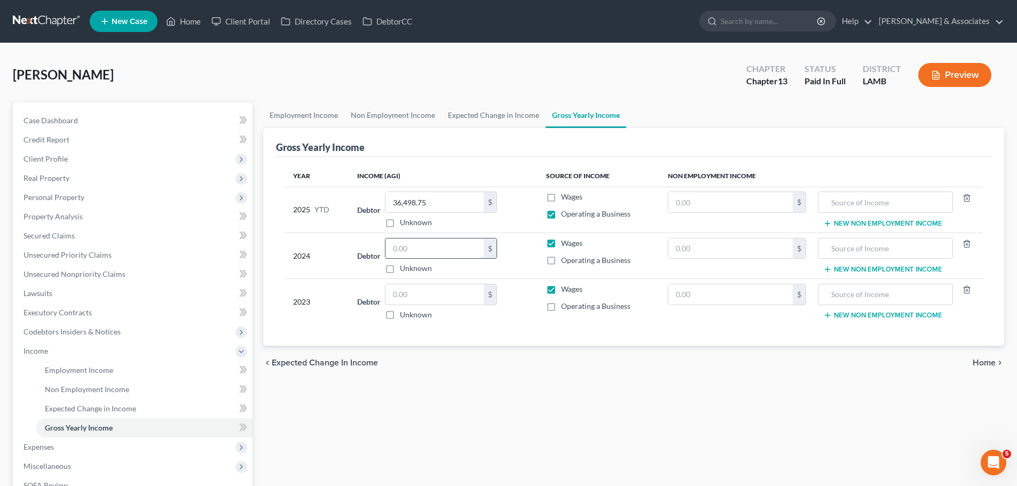
paste input "81,341.77"
type input "81,341.77"
click at [397, 287] on input "text" at bounding box center [434, 294] width 98 height 20
paste input "83,608.55"
type input "83,608.55"
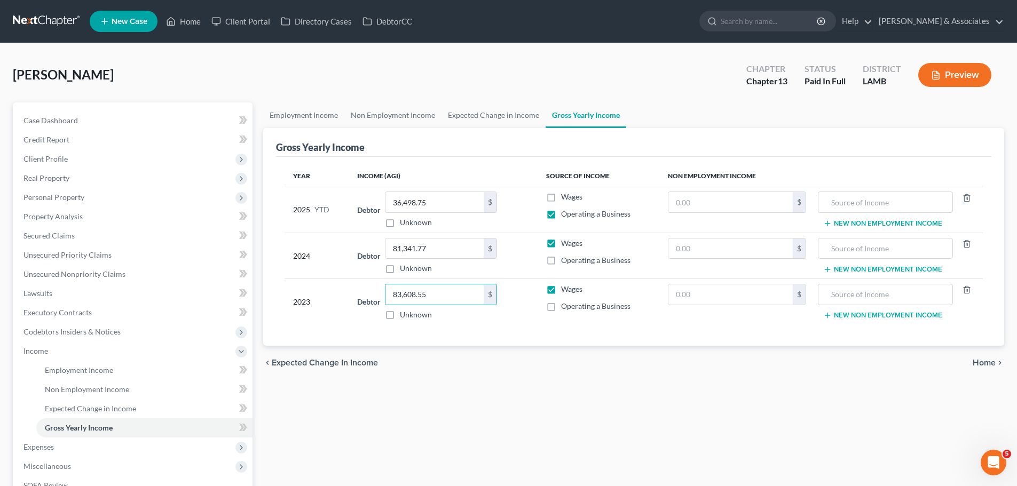
click at [537, 381] on div "Employment Income Non Employment Income Expected Change in Income Gross Yearly …" at bounding box center [633, 348] width 751 height 493
click at [561, 259] on label "Operating a Business" at bounding box center [595, 260] width 69 height 11
click at [565, 259] on input "Operating a Business" at bounding box center [568, 258] width 7 height 7
checkbox input "true"
click at [561, 243] on label "Wages" at bounding box center [571, 243] width 21 height 11
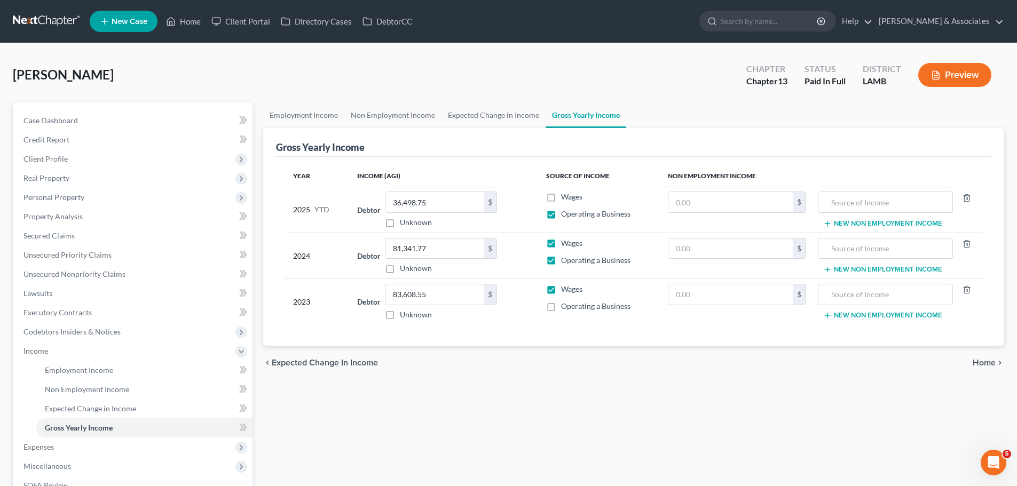
click at [565, 243] on input "Wages" at bounding box center [568, 241] width 7 height 7
checkbox input "false"
click at [561, 304] on label "Operating a Business" at bounding box center [595, 306] width 69 height 11
click at [565, 304] on input "Operating a Business" at bounding box center [568, 304] width 7 height 7
checkbox input "true"
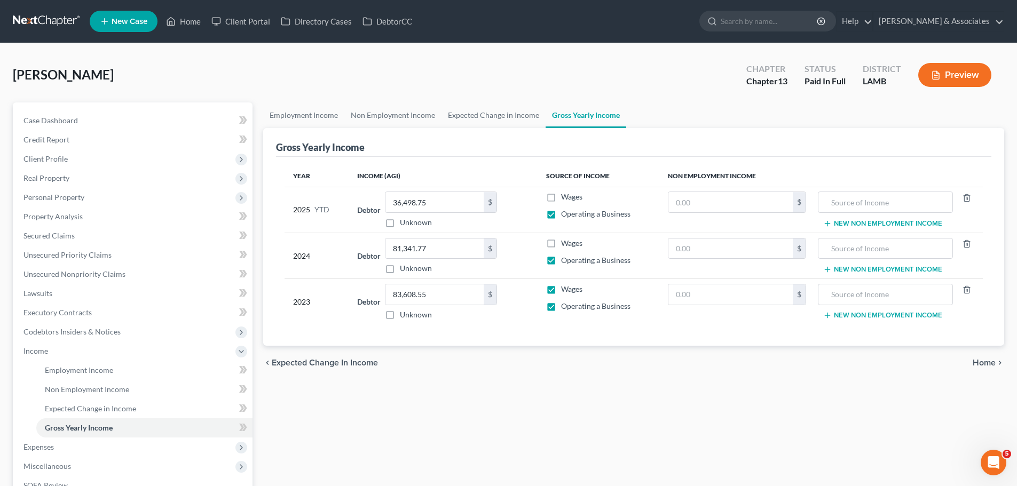
click at [561, 294] on label "Wages" at bounding box center [571, 289] width 21 height 11
click at [565, 291] on input "Wages" at bounding box center [568, 287] width 7 height 7
checkbox input "false"
click at [554, 375] on div "chevron_left Expected Change in Income Home chevron_right" at bounding box center [633, 363] width 741 height 34
click at [477, 417] on div "Employment Income Non Employment Income Expected Change in Income Gross Yearly …" at bounding box center [633, 348] width 751 height 493
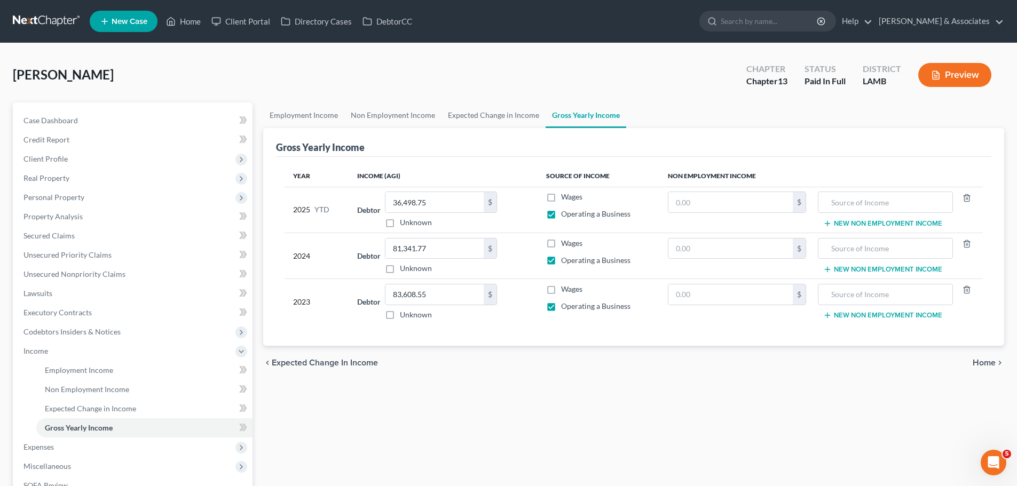
click at [389, 439] on div "Employment Income Non Employment Income Expected Change in Income Gross Yearly …" at bounding box center [633, 348] width 751 height 493
click at [83, 392] on span "Non Employment Income" at bounding box center [87, 389] width 84 height 9
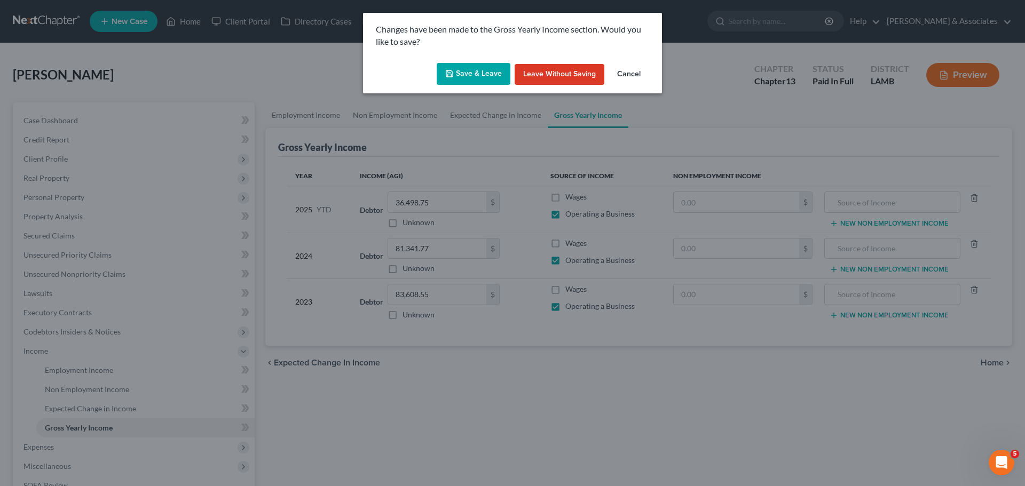
click at [469, 79] on button "Save & Leave" at bounding box center [474, 74] width 74 height 22
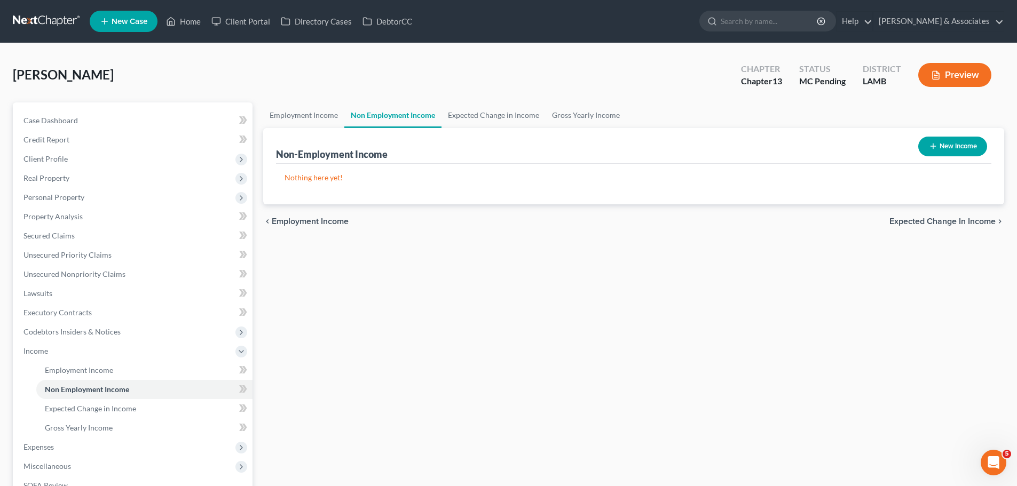
click at [955, 147] on button "New Income" at bounding box center [952, 147] width 69 height 20
select select "0"
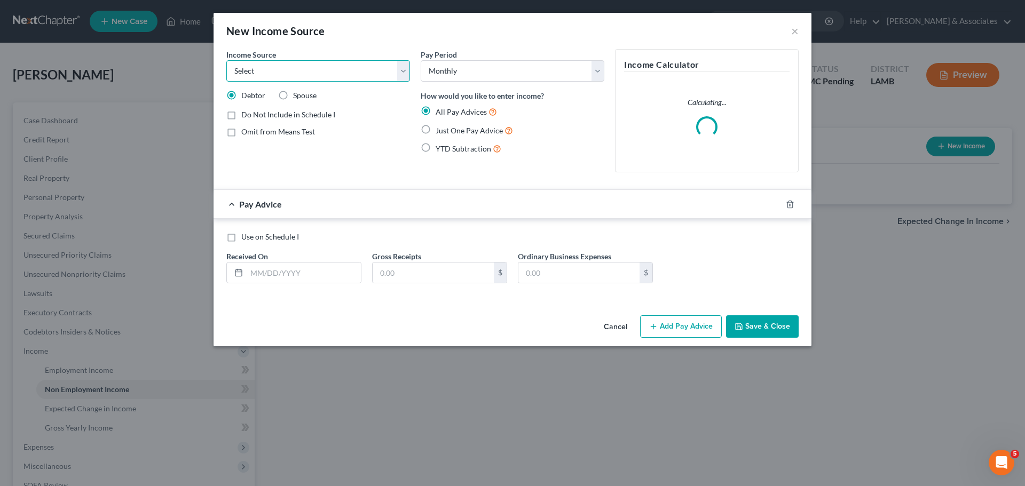
click at [327, 72] on select "Select Unemployment Disability (from employer) Pension Retirement Social Securi…" at bounding box center [318, 70] width 184 height 21
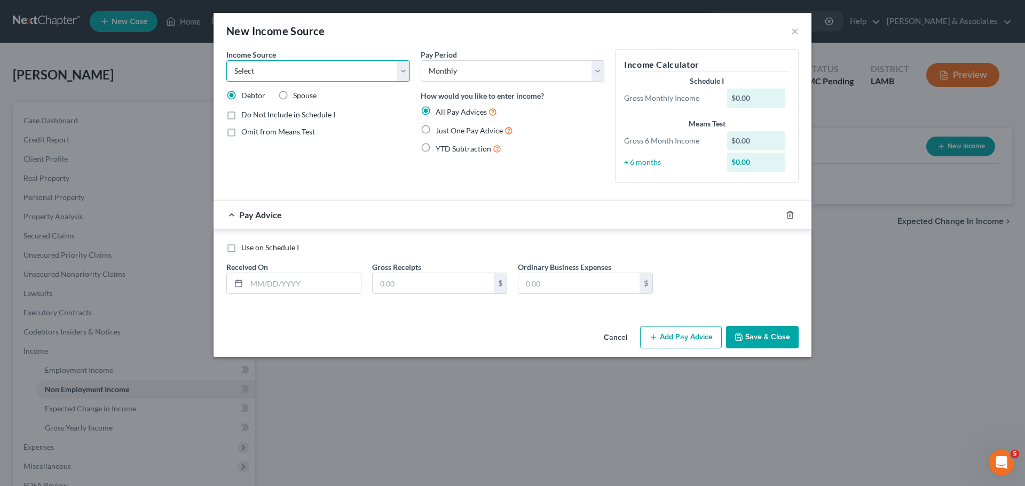
select select "13"
click at [226, 60] on select "Select Unemployment Disability (from employer) Pension Retirement Social Securi…" at bounding box center [318, 70] width 184 height 21
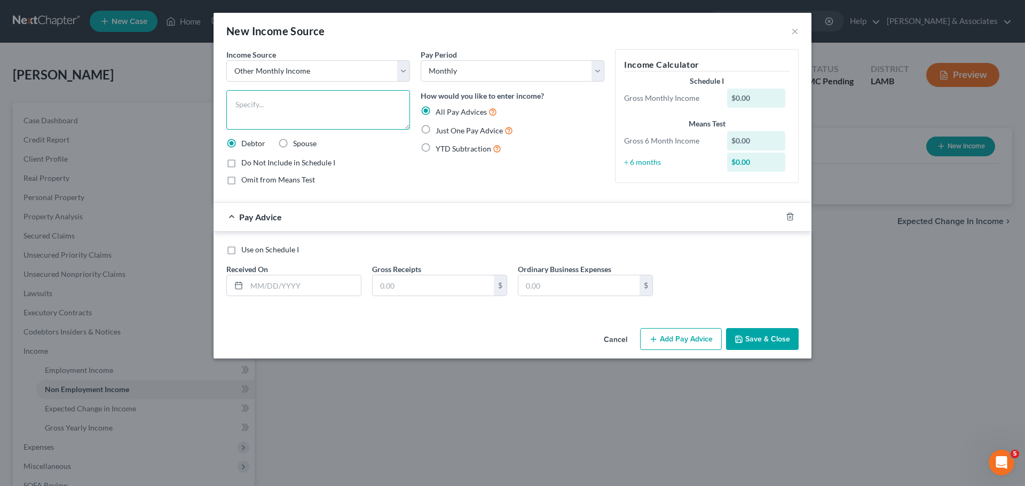
click at [319, 101] on textarea at bounding box center [318, 109] width 184 height 39
click at [795, 29] on button "×" at bounding box center [794, 31] width 7 height 13
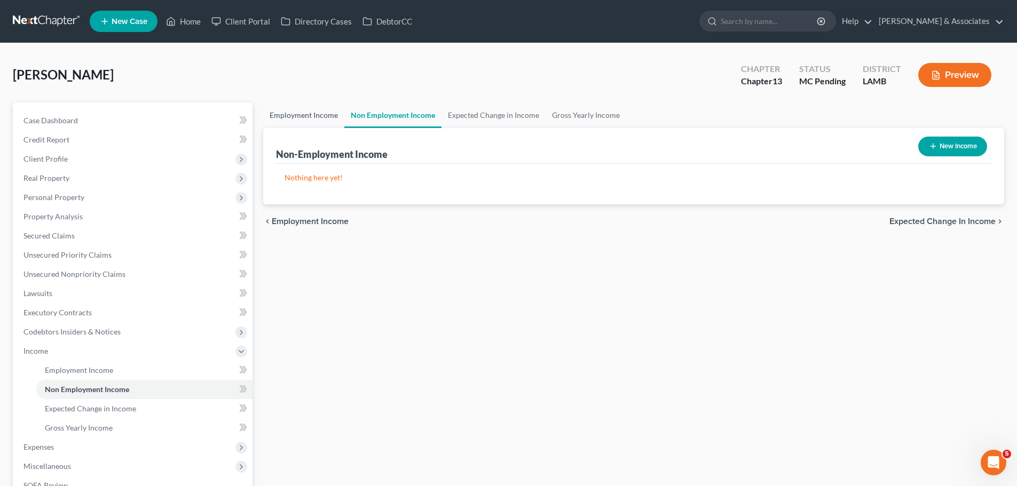
click at [303, 116] on link "Employment Income" at bounding box center [303, 115] width 81 height 26
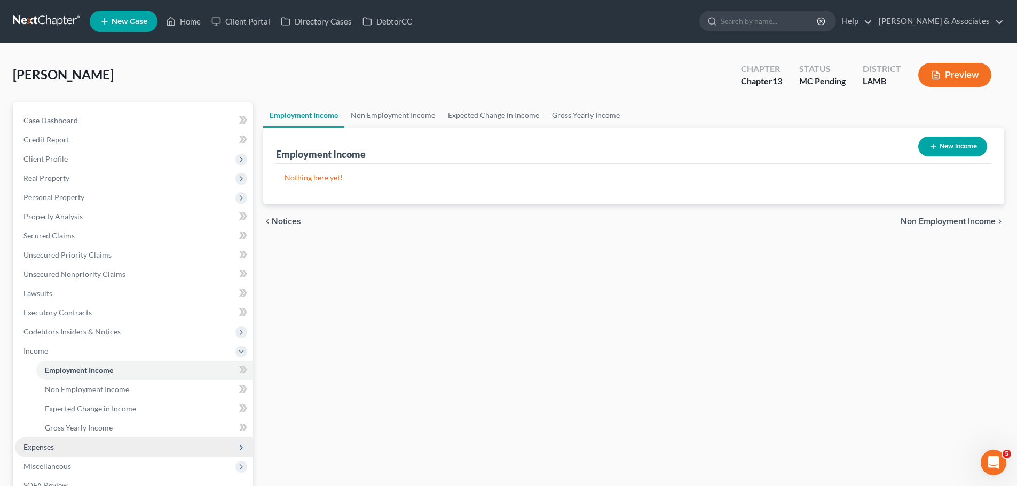
click at [54, 446] on span "Expenses" at bounding box center [133, 447] width 237 height 19
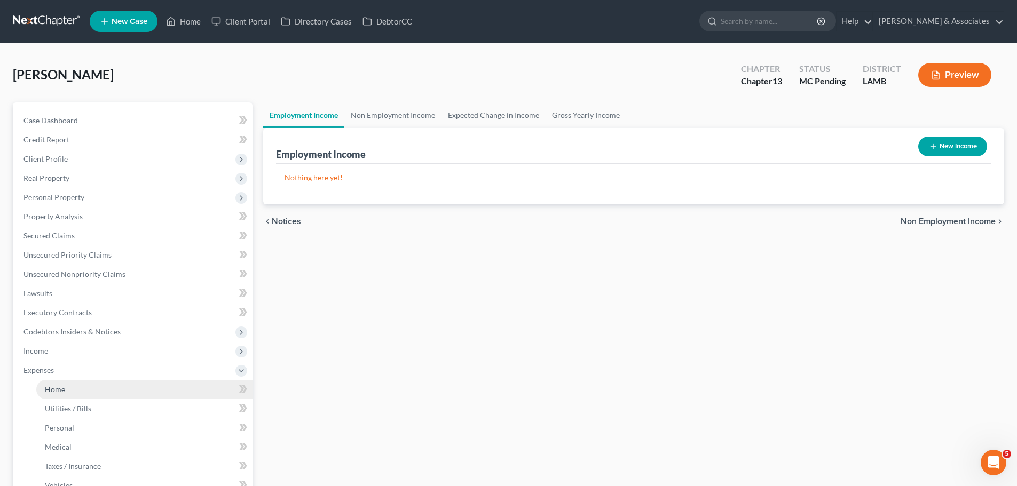
click at [71, 391] on link "Home" at bounding box center [144, 389] width 216 height 19
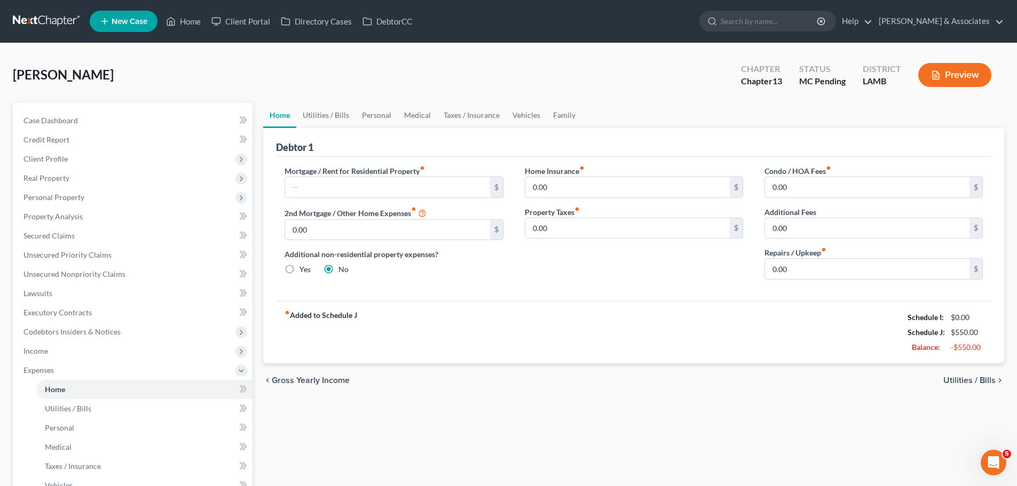
click at [281, 384] on span "Gross Yearly Income" at bounding box center [311, 380] width 78 height 9
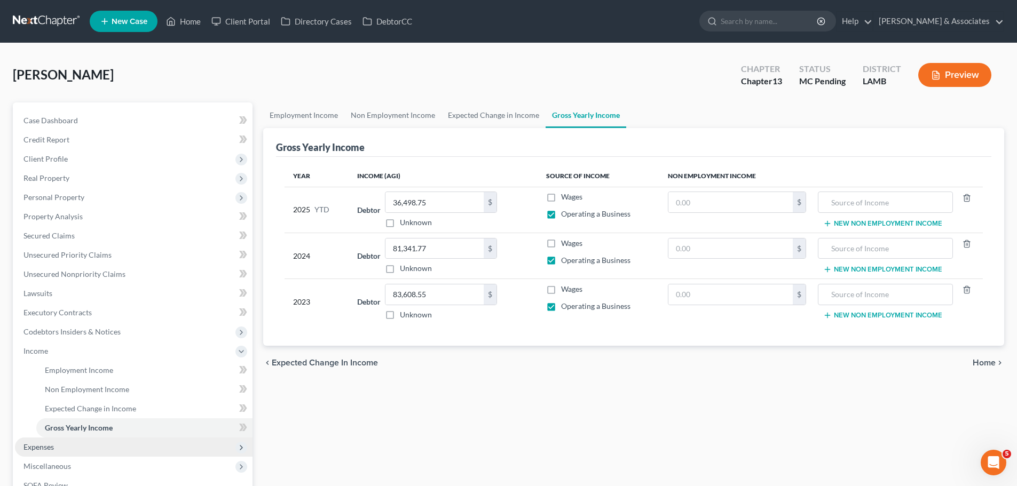
drag, startPoint x: 33, startPoint y: 447, endPoint x: 220, endPoint y: 418, distance: 190.1
click at [32, 447] on span "Expenses" at bounding box center [38, 446] width 30 height 9
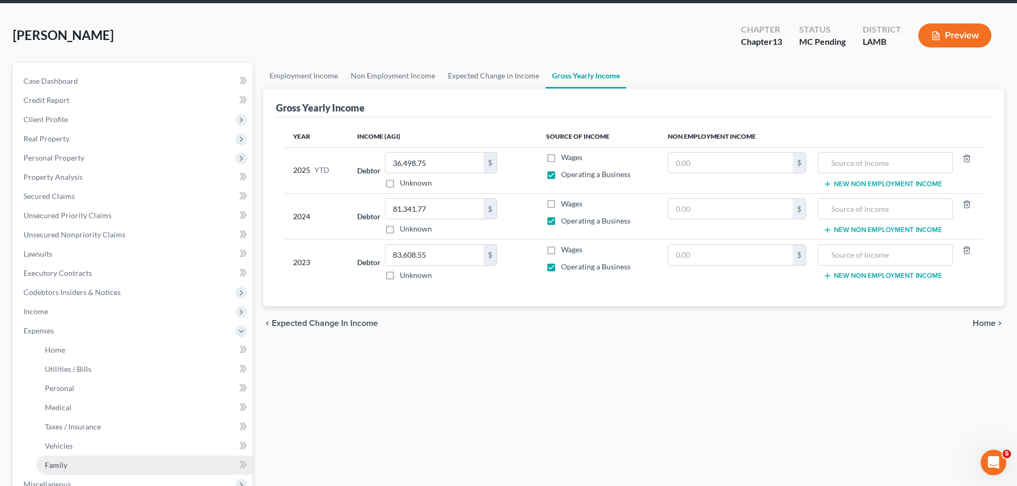
scroll to position [160, 0]
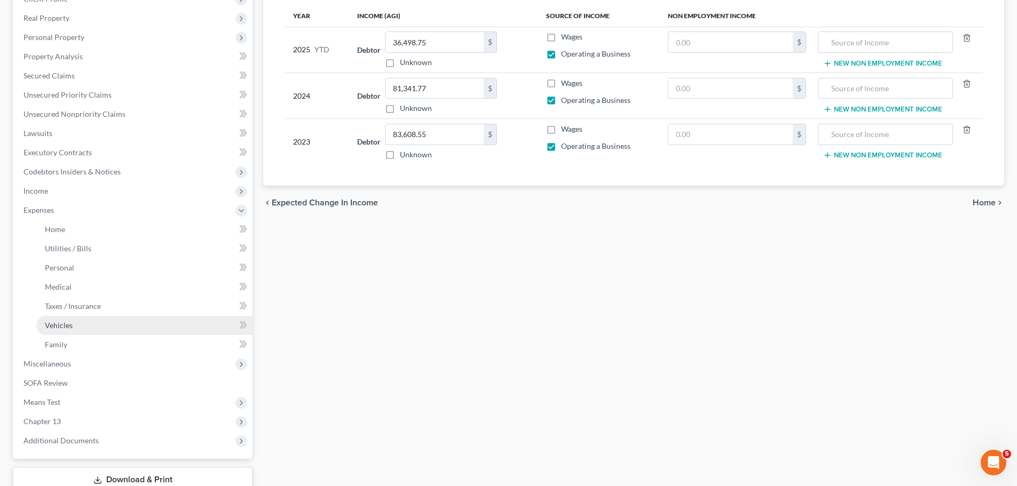
click at [64, 326] on span "Vehicles" at bounding box center [59, 325] width 28 height 9
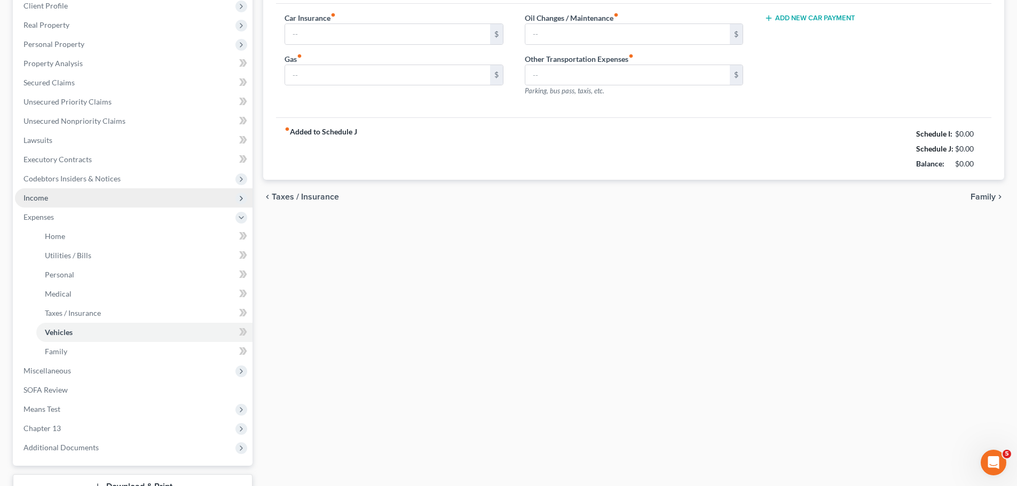
type input "0.00"
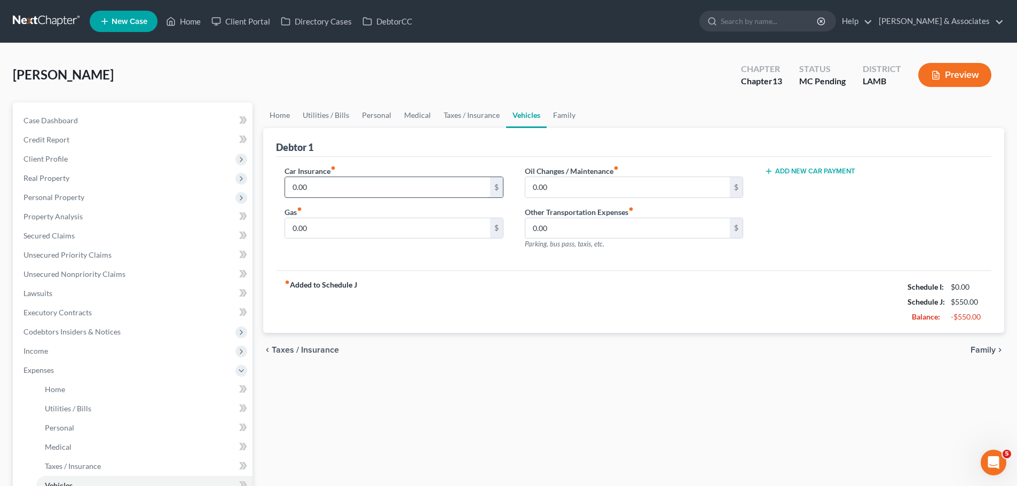
click at [365, 186] on input "0.00" at bounding box center [387, 187] width 204 height 20
type input "452.70"
click at [497, 393] on div "Home Utilities / Bills Personal Medical Taxes / Insurance Vehicles Family Debto…" at bounding box center [633, 377] width 751 height 550
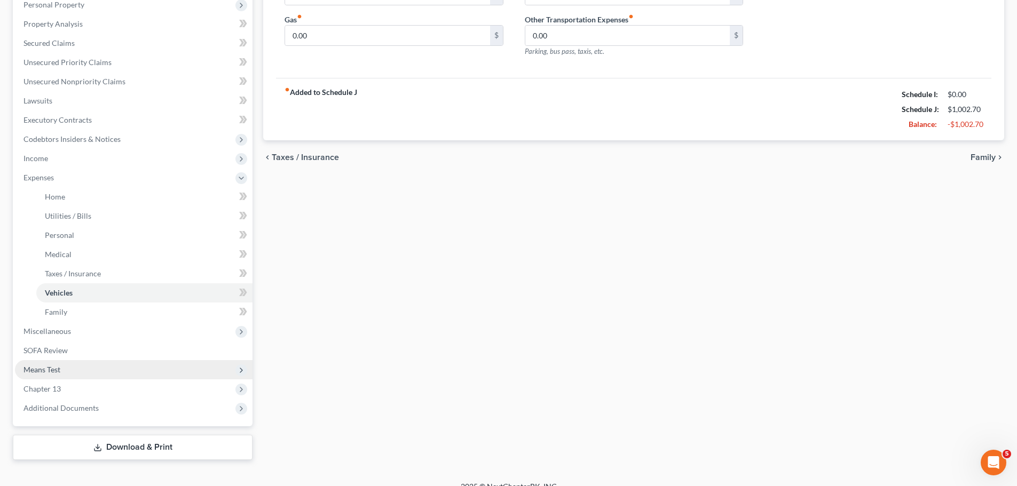
scroll to position [207, 0]
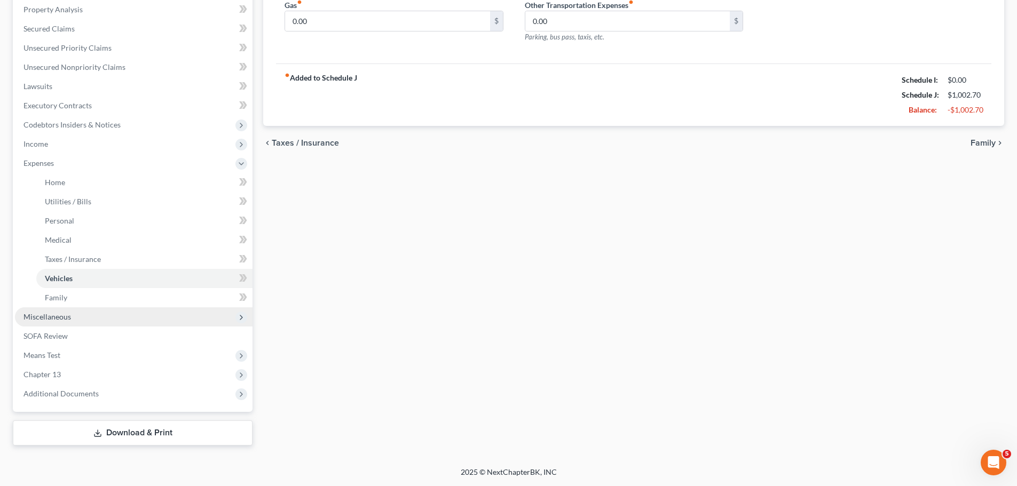
click at [58, 319] on span "Miscellaneous" at bounding box center [46, 316] width 47 height 9
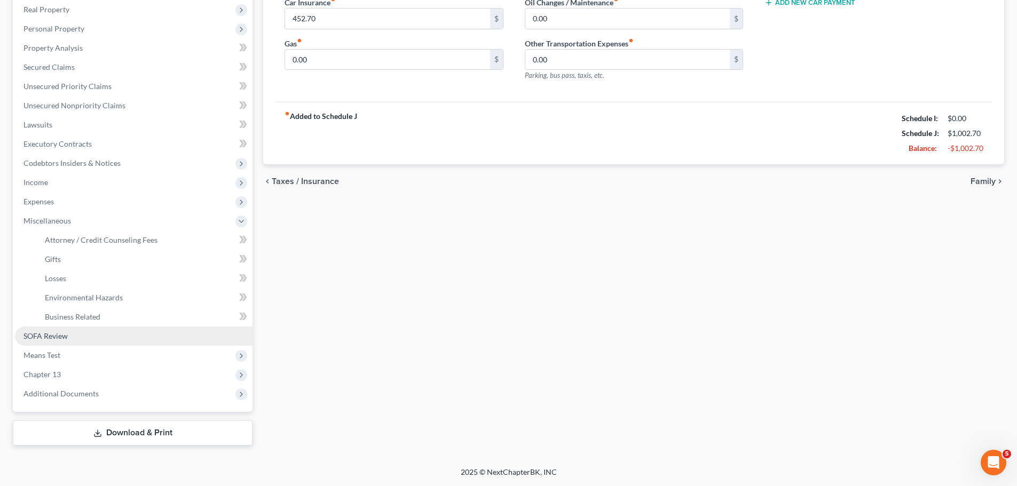
scroll to position [169, 0]
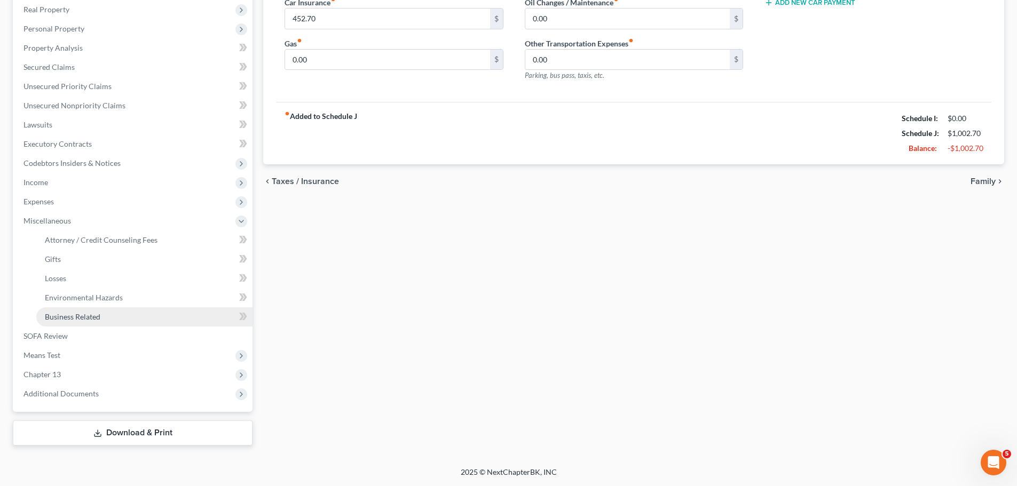
click at [87, 310] on link "Business Related" at bounding box center [144, 316] width 216 height 19
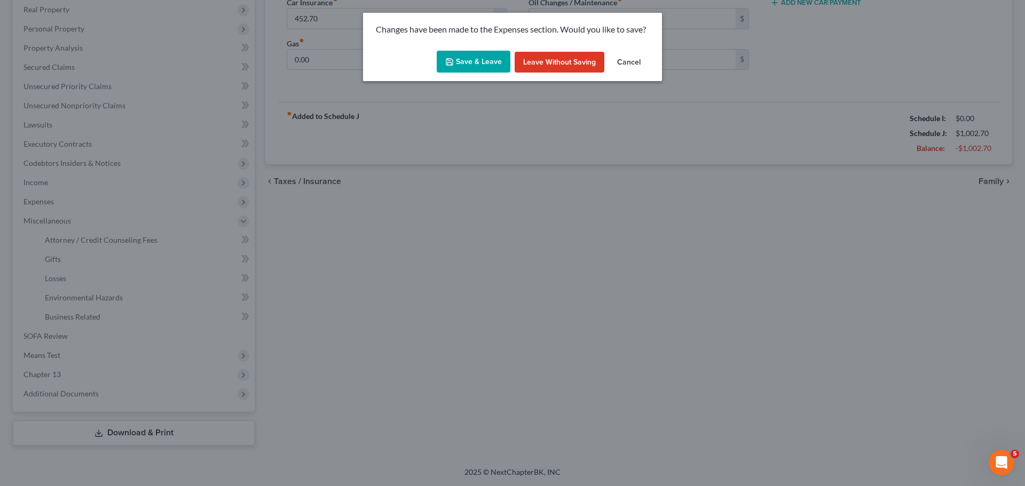
click at [447, 68] on button "Save & Leave" at bounding box center [474, 62] width 74 height 22
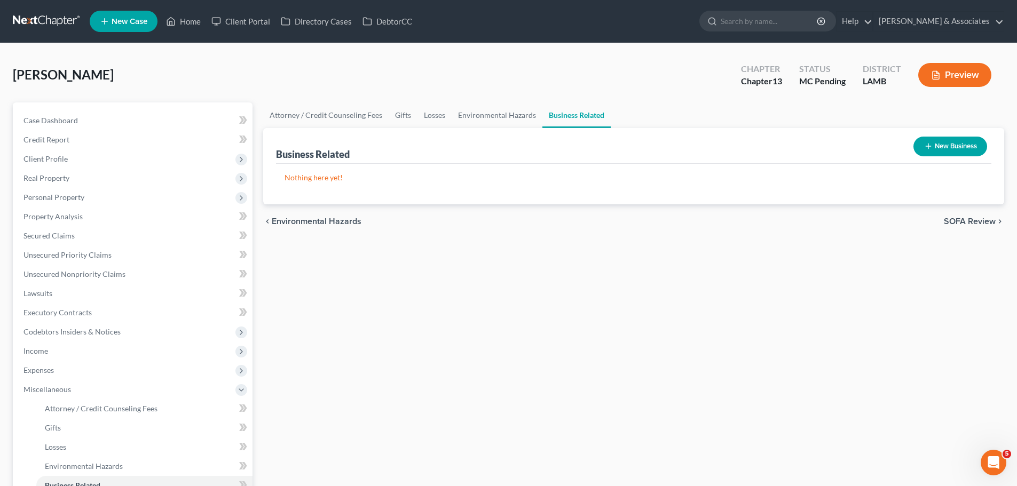
click at [936, 152] on button "New Business" at bounding box center [950, 147] width 74 height 20
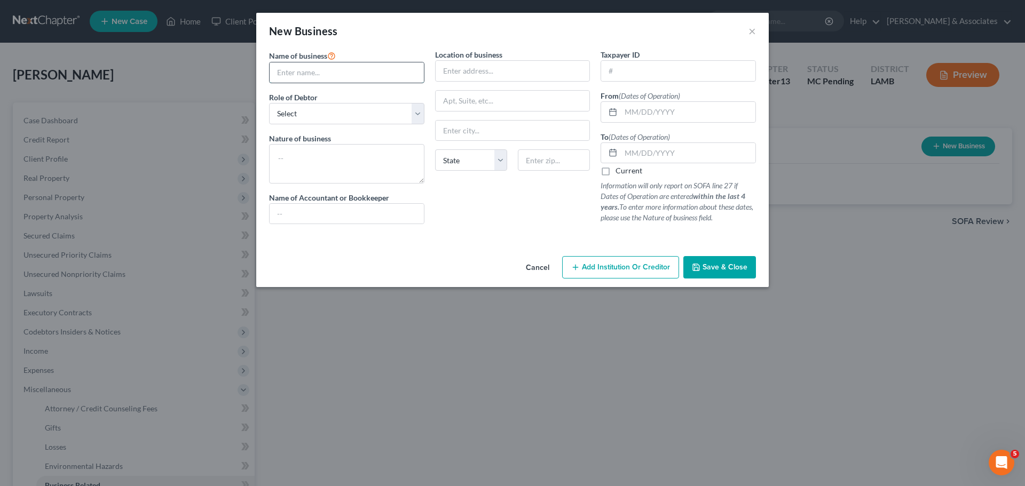
click at [325, 72] on input "text" at bounding box center [347, 72] width 154 height 20
paste input "Baby Boy Trucking LLC"
type input "Baby Boy Trucking LLC"
click at [346, 121] on select "Select A member of a limited liability company (LLC) or limited liability partn…" at bounding box center [346, 113] width 155 height 21
select select "sole_proprietor"
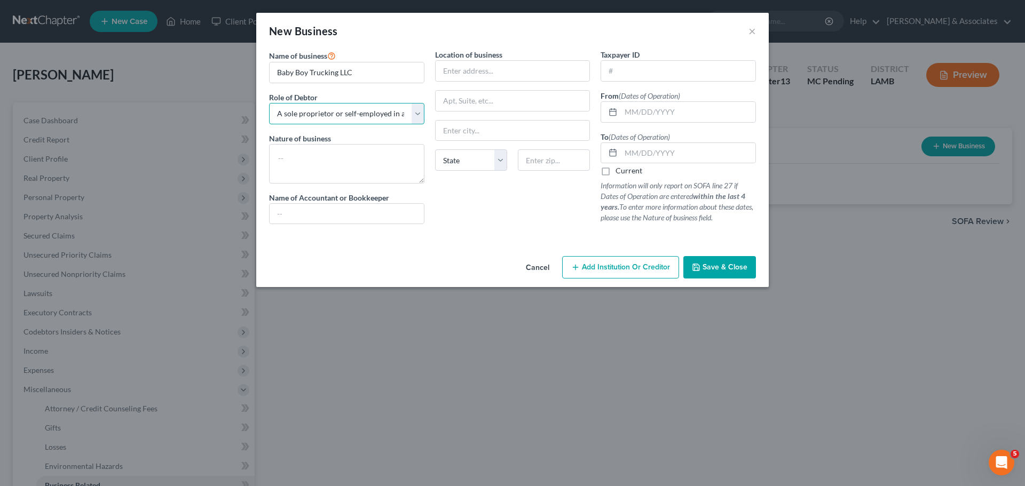
click at [269, 103] on select "Select A member of a limited liability company (LLC) or limited liability partn…" at bounding box center [346, 113] width 155 height 21
click at [317, 172] on textarea at bounding box center [346, 163] width 155 height 39
paste textarea "Trucking/ Transport goods"
type textarea "Trucking/ Transport goods"
click at [555, 74] on input "text" at bounding box center [512, 71] width 154 height 20
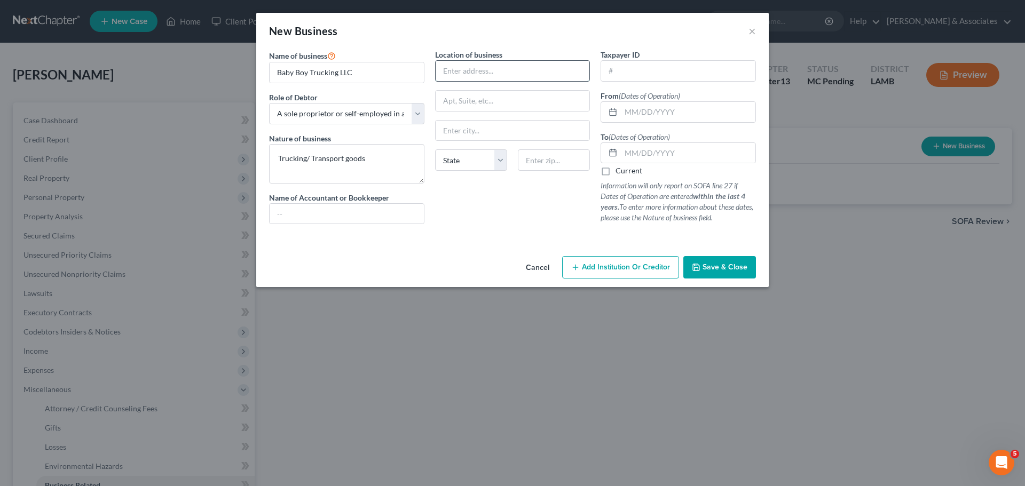
paste input "15024 West Beaver Dr."
type input "15024 West Beaver Dr."
click at [567, 167] on input "text" at bounding box center [554, 159] width 72 height 21
paste input "70770"
type input "70770"
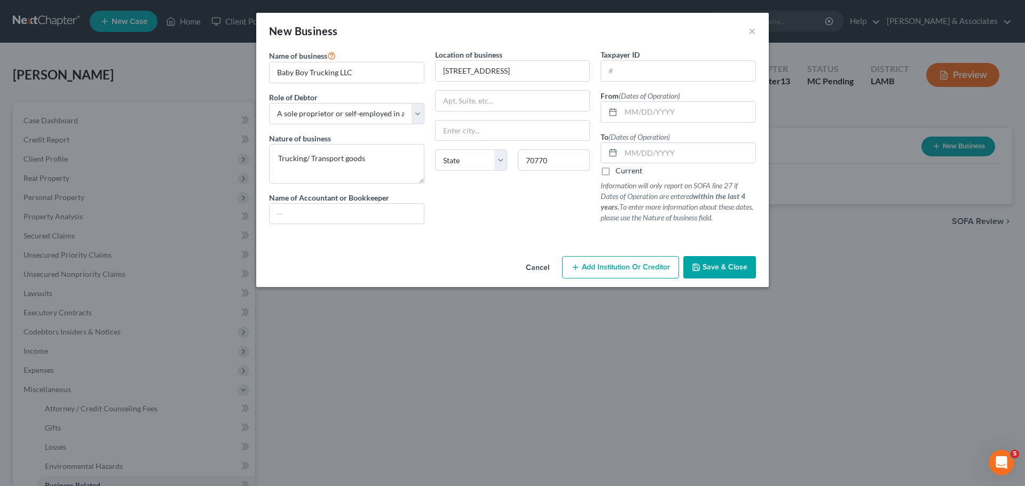
type input "Pride"
select select "19"
click at [732, 66] on input "text" at bounding box center [678, 71] width 154 height 20
paste input "92-0751229"
type input "92-0751229"
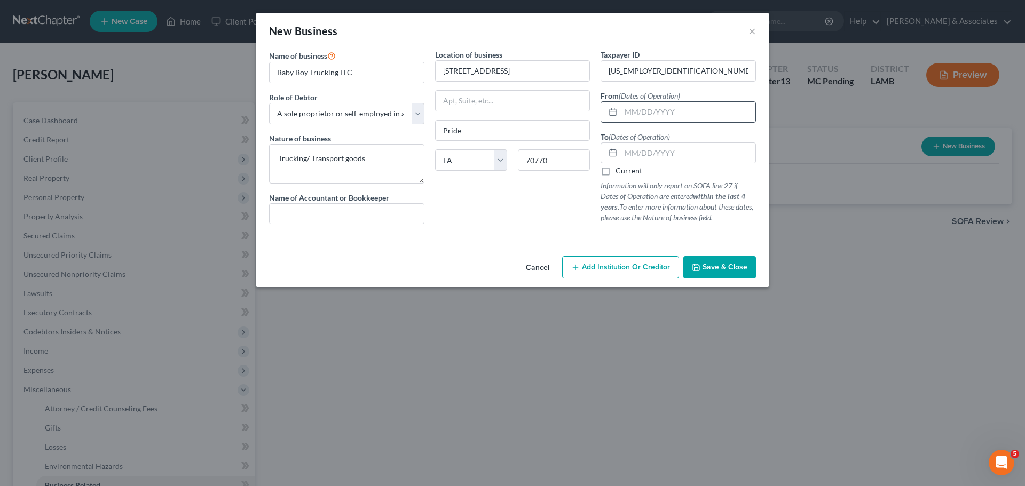
click at [665, 120] on input "text" at bounding box center [688, 112] width 134 height 20
paste input "10/19/2022"
type input "10/19/2022"
drag, startPoint x: 631, startPoint y: 172, endPoint x: 647, endPoint y: 188, distance: 22.6
click at [630, 172] on label "Current" at bounding box center [628, 170] width 27 height 11
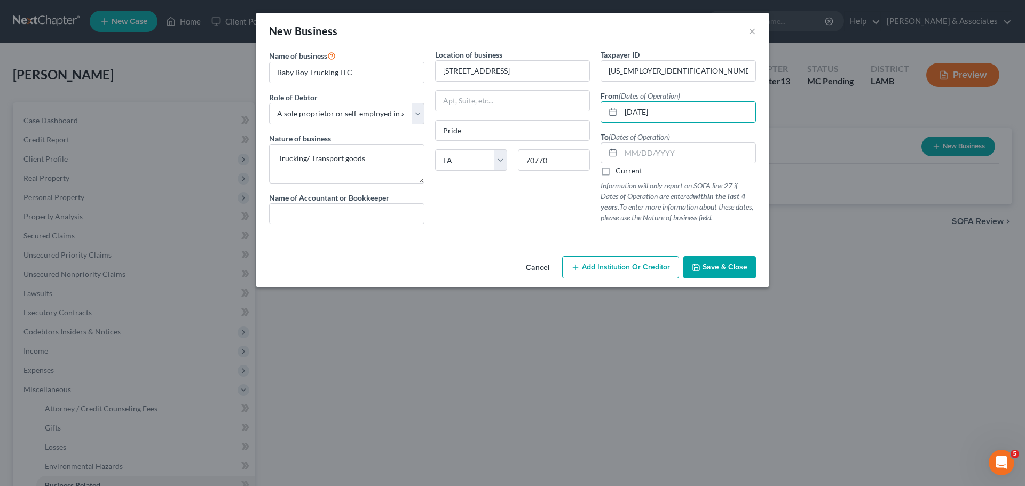
click at [627, 172] on input "Current" at bounding box center [623, 168] width 7 height 7
checkbox input "true"
click at [728, 264] on span "Save & Close" at bounding box center [724, 267] width 45 height 9
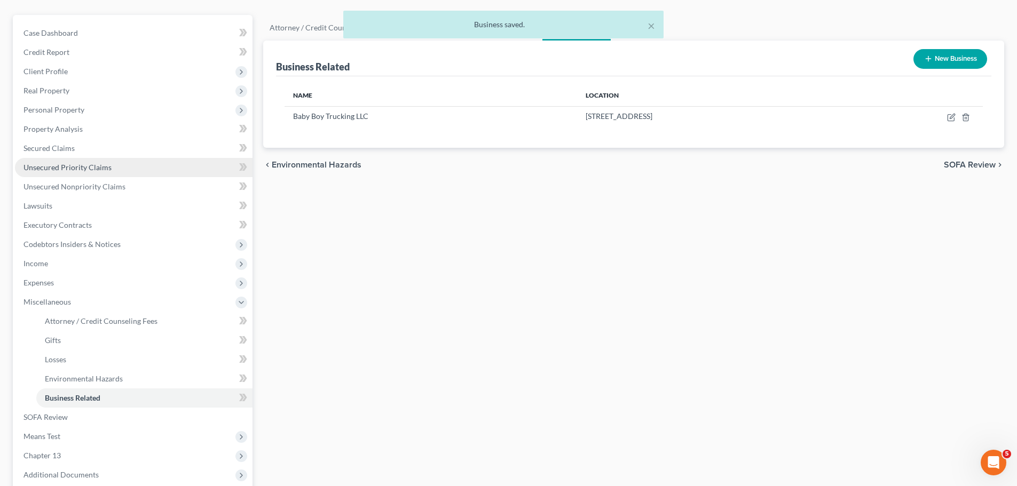
scroll to position [107, 0]
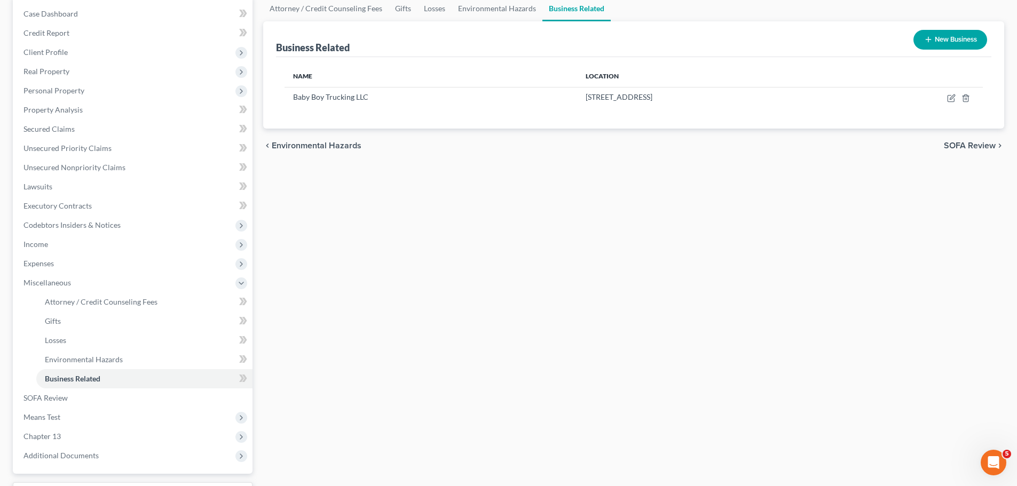
click at [464, 209] on div "Attorney / Credit Counseling Fees Gifts Losses Environmental Hazards Business R…" at bounding box center [633, 252] width 751 height 512
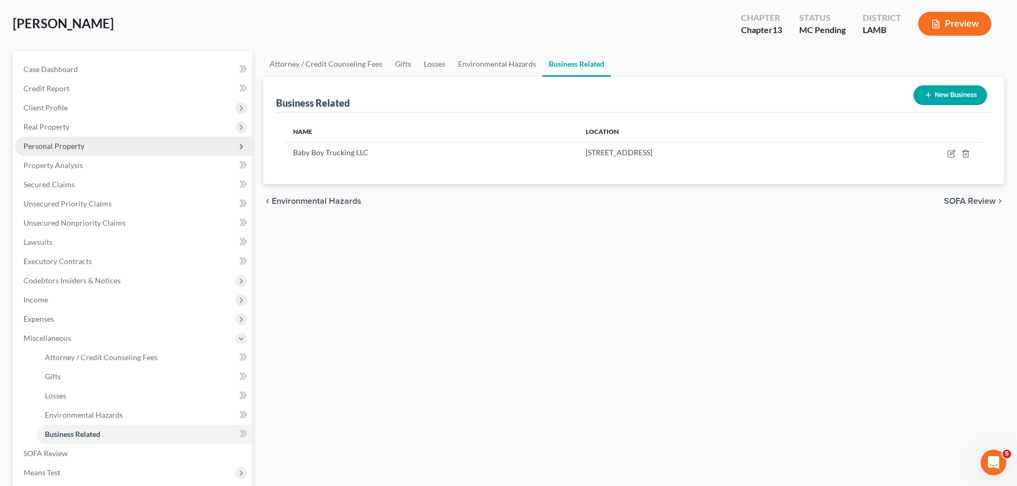
scroll to position [0, 0]
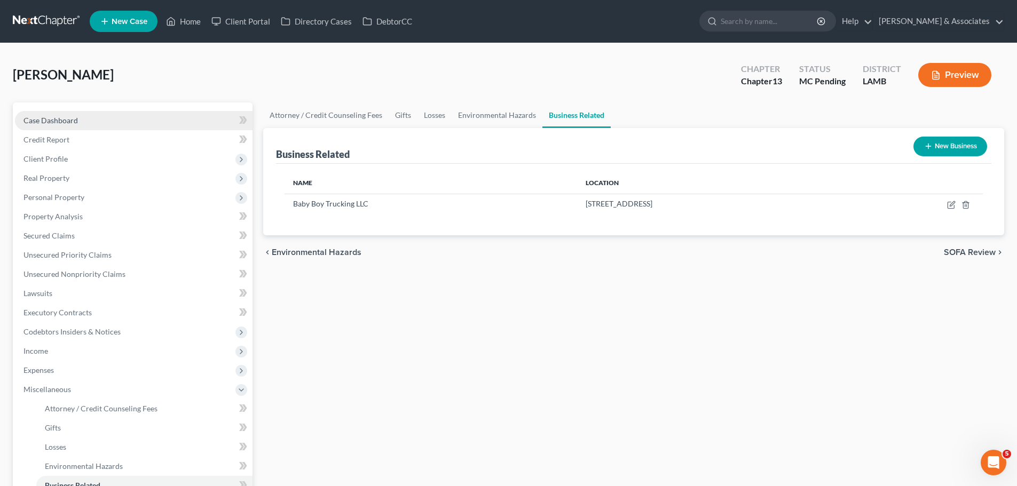
click at [58, 116] on span "Case Dashboard" at bounding box center [50, 120] width 54 height 9
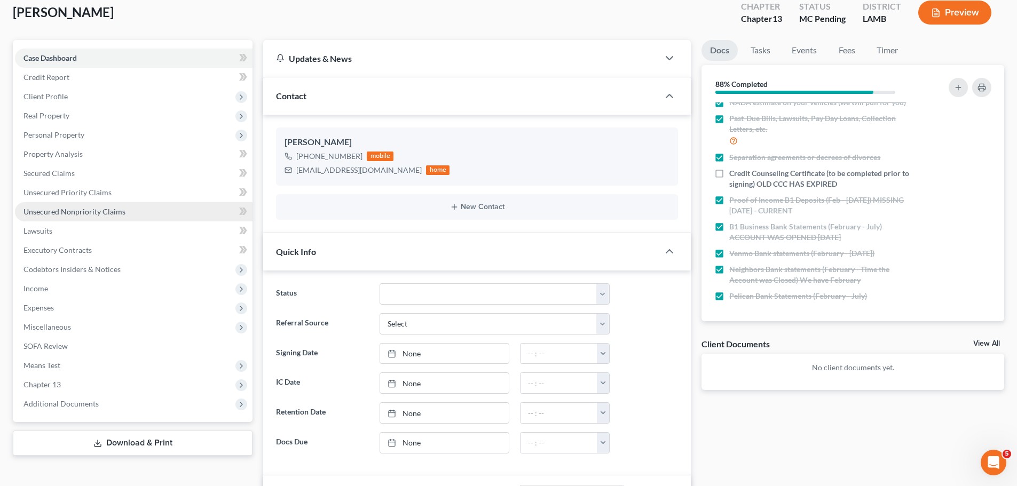
scroll to position [53, 0]
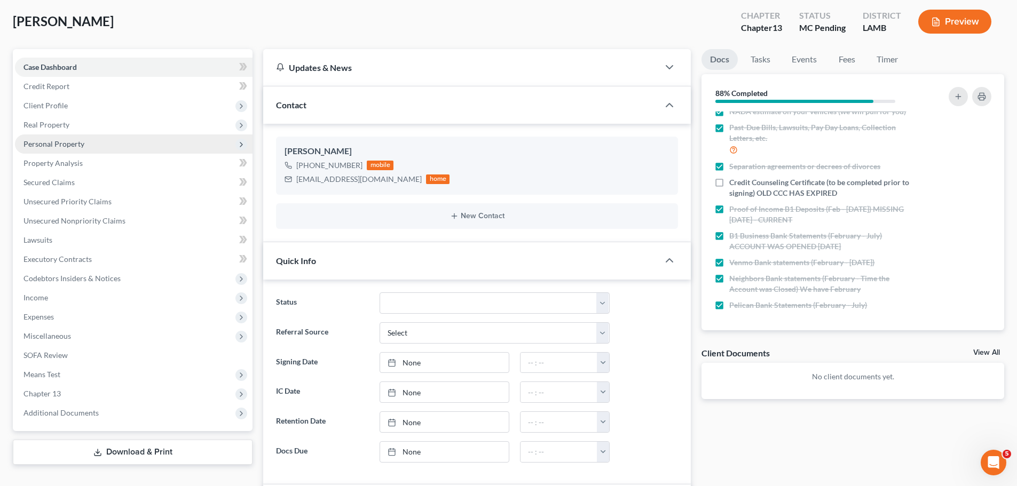
click at [54, 138] on span "Personal Property" at bounding box center [133, 143] width 237 height 19
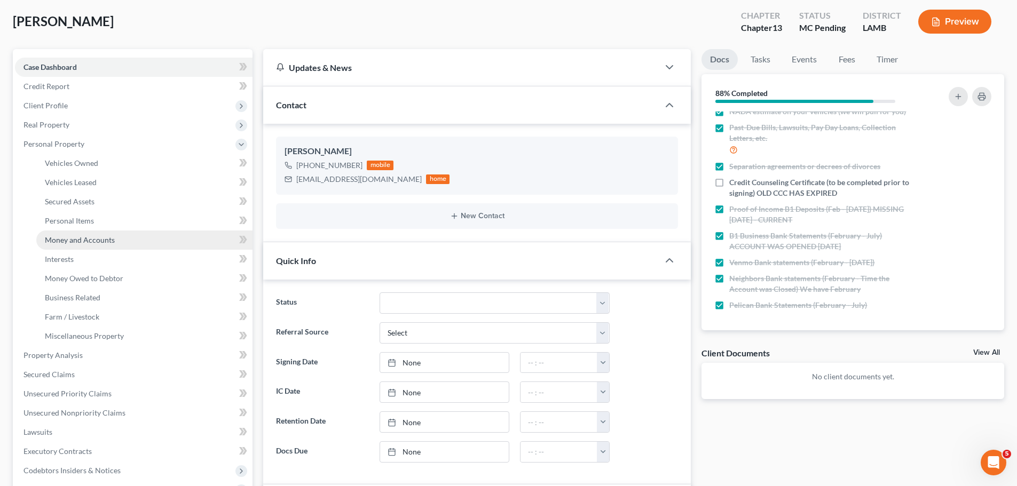
click at [89, 245] on link "Money and Accounts" at bounding box center [144, 240] width 216 height 19
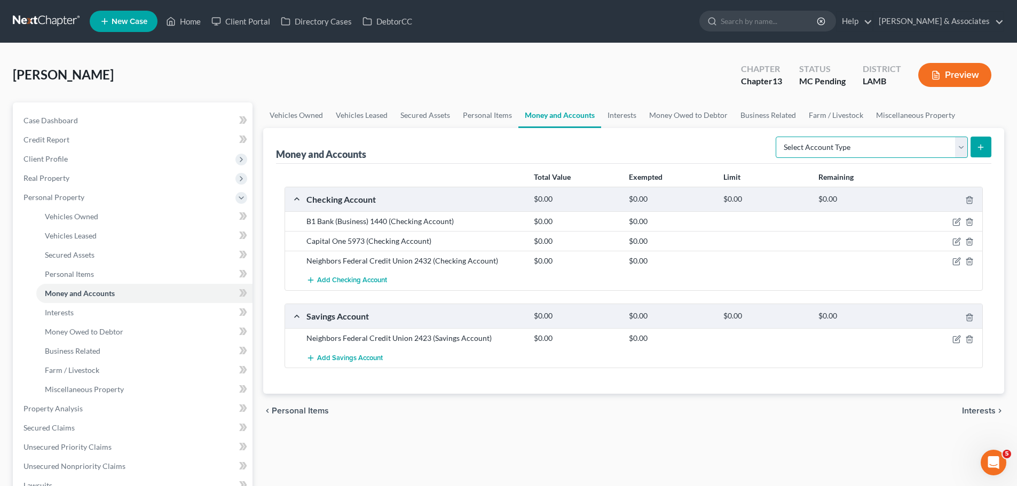
click at [865, 149] on select "Select Account Type Brokerage Cash on Hand Certificates of Deposit Checking Acc…" at bounding box center [871, 147] width 192 height 21
click at [786, 145] on select "Select Account Type Brokerage Cash on Hand Certificates of Deposit Checking Acc…" at bounding box center [871, 147] width 192 height 21
select select "other"
click at [778, 137] on select "Select Account Type Brokerage Cash on Hand Certificates of Deposit Checking Acc…" at bounding box center [871, 147] width 192 height 21
click at [977, 137] on button "submit" at bounding box center [980, 147] width 21 height 21
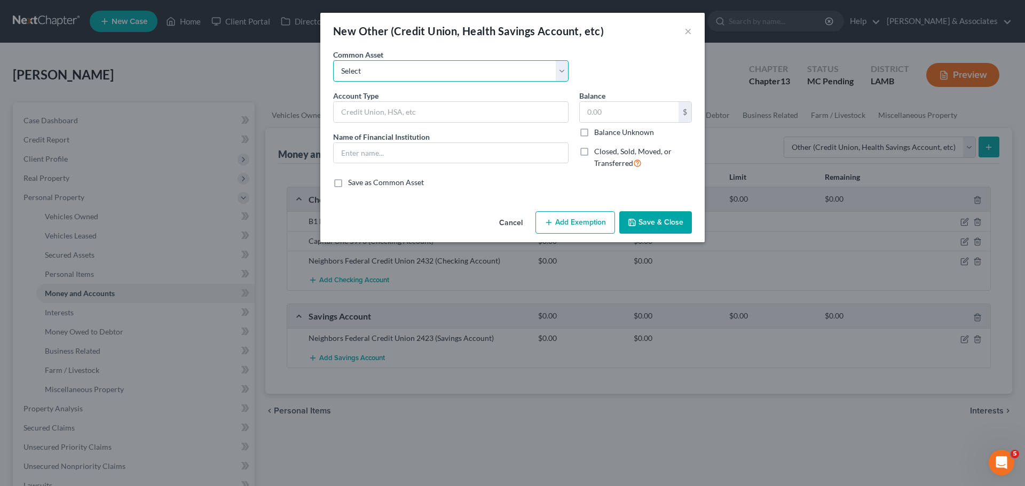
click at [501, 72] on select "Select Online Financial Platform Online Financial Platform Online Financial Pla…" at bounding box center [450, 70] width 235 height 21
click at [479, 112] on input "text" at bounding box center [451, 112] width 234 height 20
type input "Credit Union"
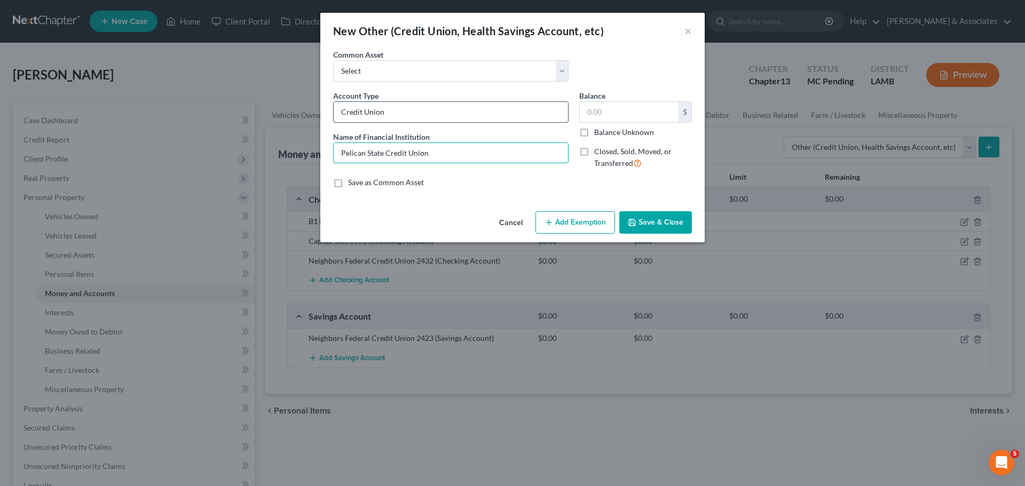
type input "Pelican State Credit Union"
click at [607, 129] on label "Balance Unknown" at bounding box center [624, 132] width 60 height 11
click at [605, 129] on input "Balance Unknown" at bounding box center [601, 130] width 7 height 7
checkbox input "true"
type input "0.00"
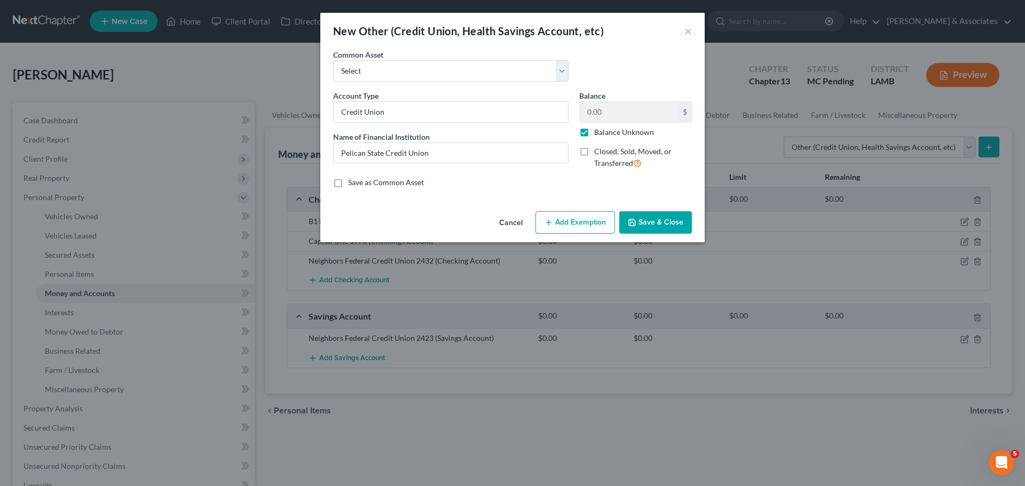
click at [660, 227] on button "Save & Close" at bounding box center [655, 222] width 73 height 22
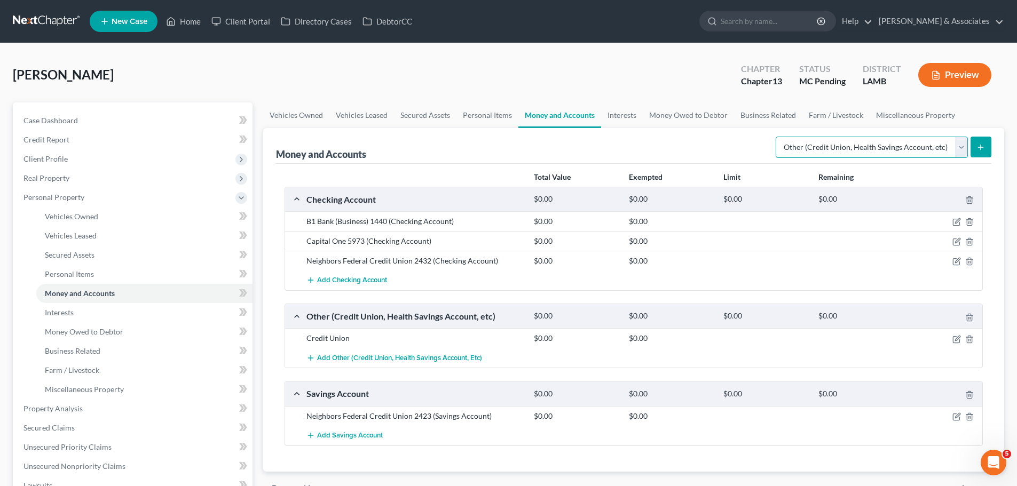
click at [836, 155] on select "Select Account Type Brokerage Cash on Hand Certificates of Deposit Checking Acc…" at bounding box center [871, 147] width 192 height 21
click at [778, 137] on select "Select Account Type Brokerage Cash on Hand Certificates of Deposit Checking Acc…" at bounding box center [871, 147] width 192 height 21
click at [983, 144] on icon "submit" at bounding box center [980, 147] width 9 height 9
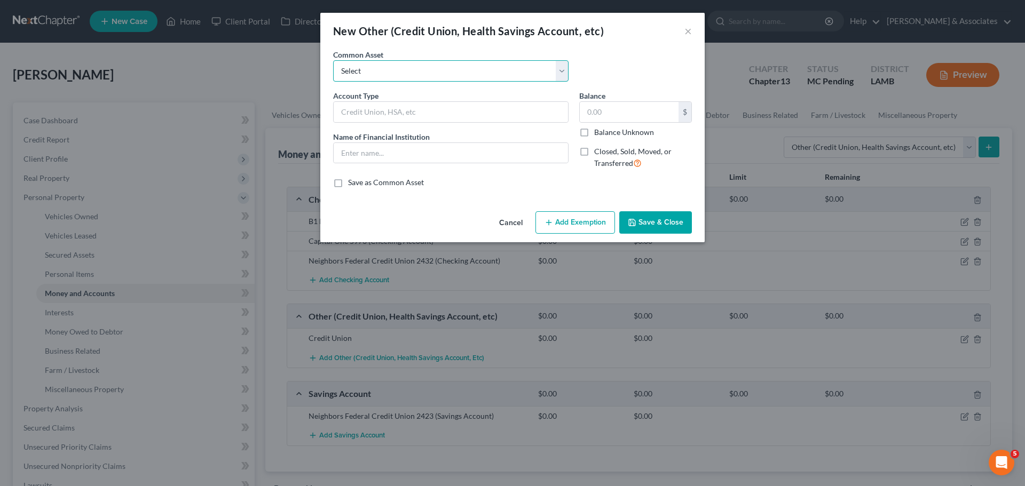
click at [397, 69] on select "Select Online Financial Platform Online Financial Platform Online Financial Pla…" at bounding box center [450, 70] width 235 height 21
select select "7"
click at [333, 60] on select "Select Online Financial Platform Online Financial Platform Online Financial Pla…" at bounding box center [450, 70] width 235 height 21
type input "Online Financial Platform - Venmo"
type input "Venmo"
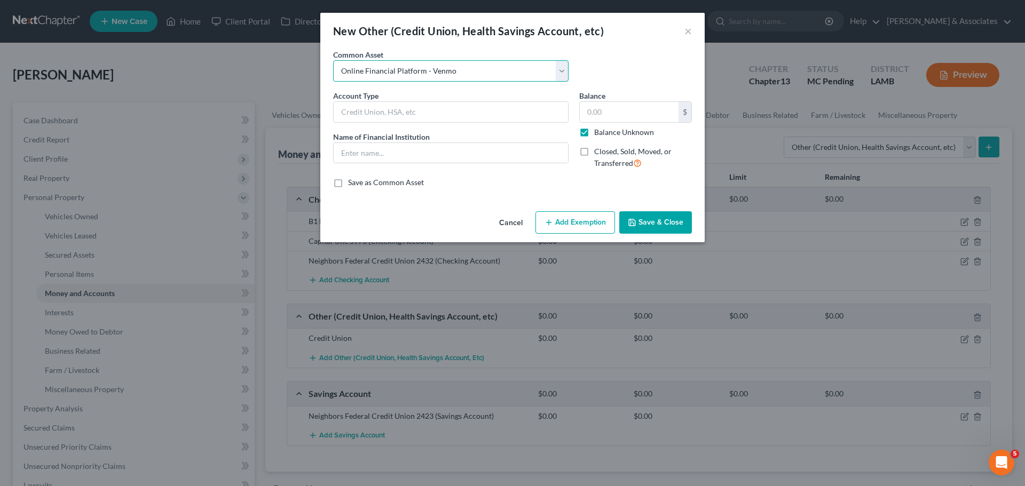
type input "0.00"
checkbox input "true"
click at [664, 221] on button "Save & Close" at bounding box center [655, 222] width 73 height 22
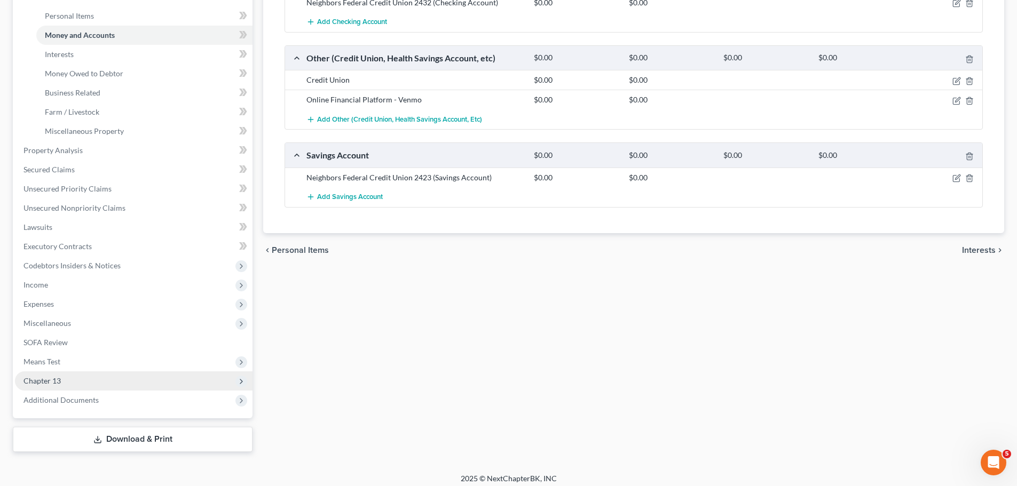
scroll to position [265, 0]
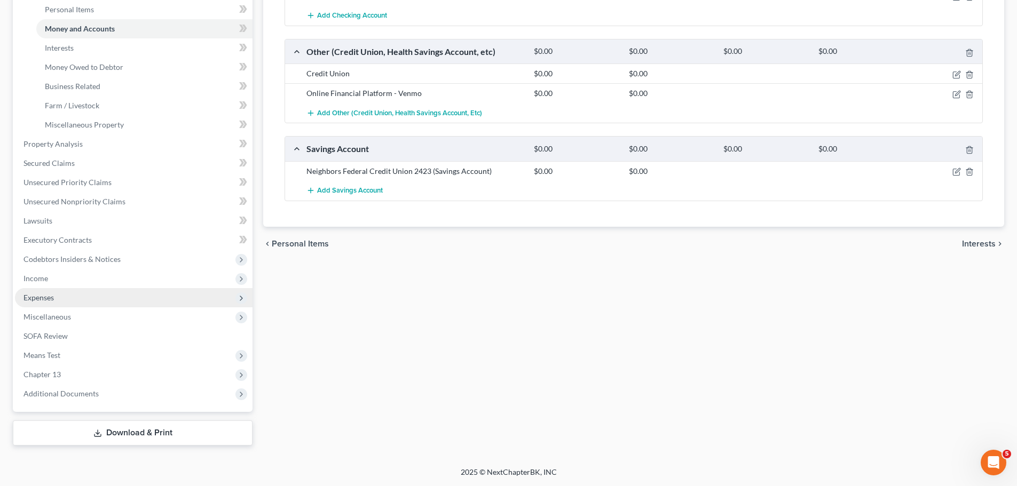
click at [99, 295] on span "Expenses" at bounding box center [133, 297] width 237 height 19
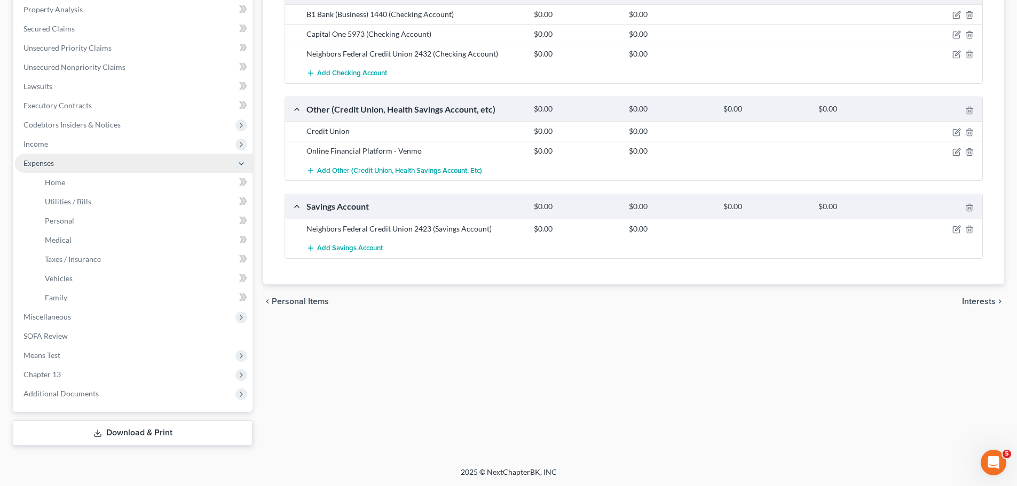
scroll to position [207, 0]
click at [145, 180] on link "Home" at bounding box center [144, 182] width 216 height 19
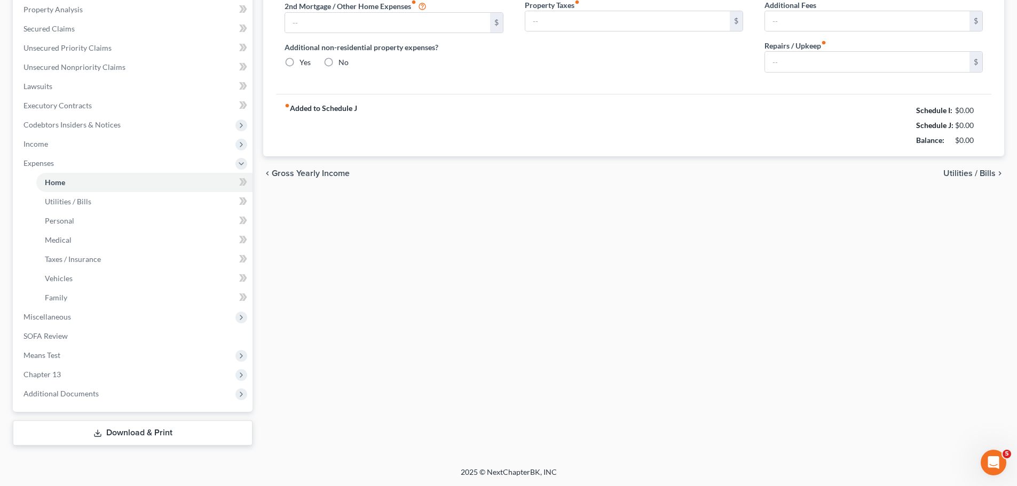
type input "0.00"
radio input "true"
type input "0.00"
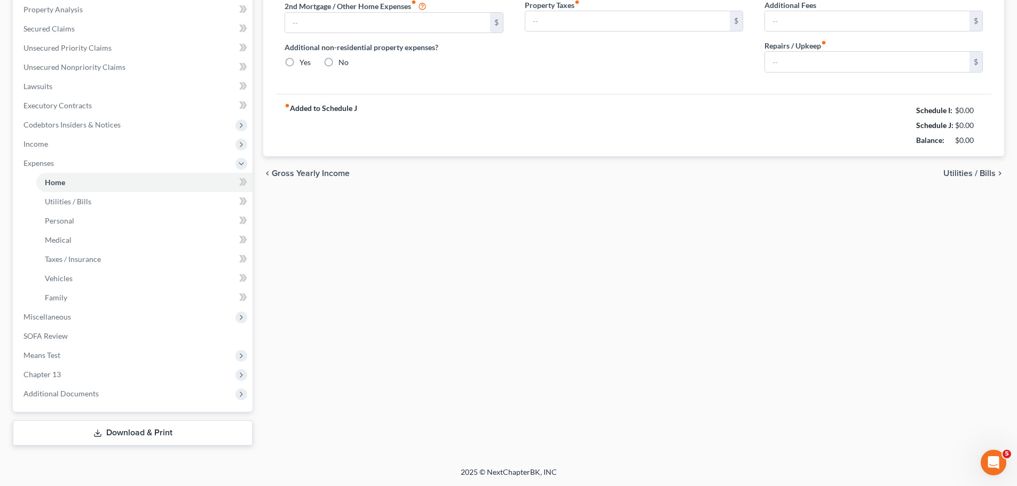
type input "0.00"
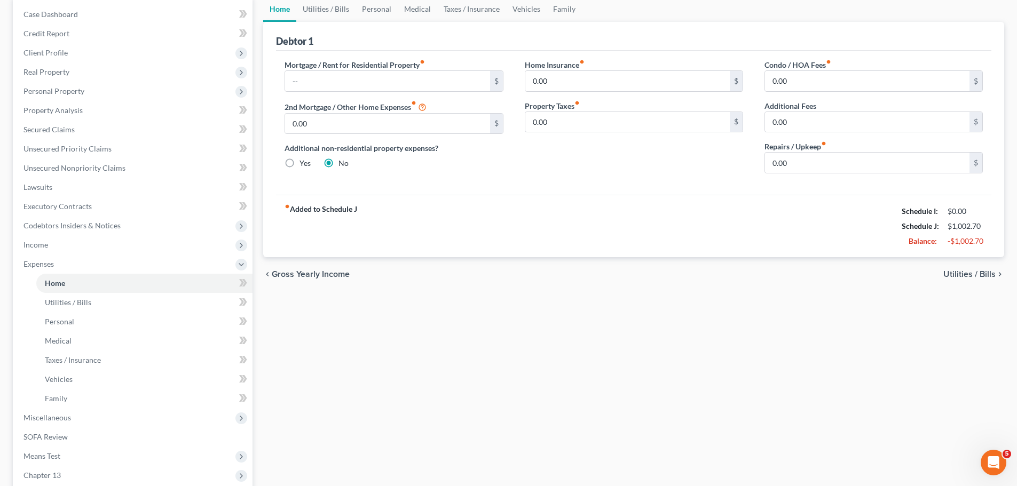
scroll to position [107, 0]
click at [62, 321] on span "Personal" at bounding box center [59, 320] width 29 height 9
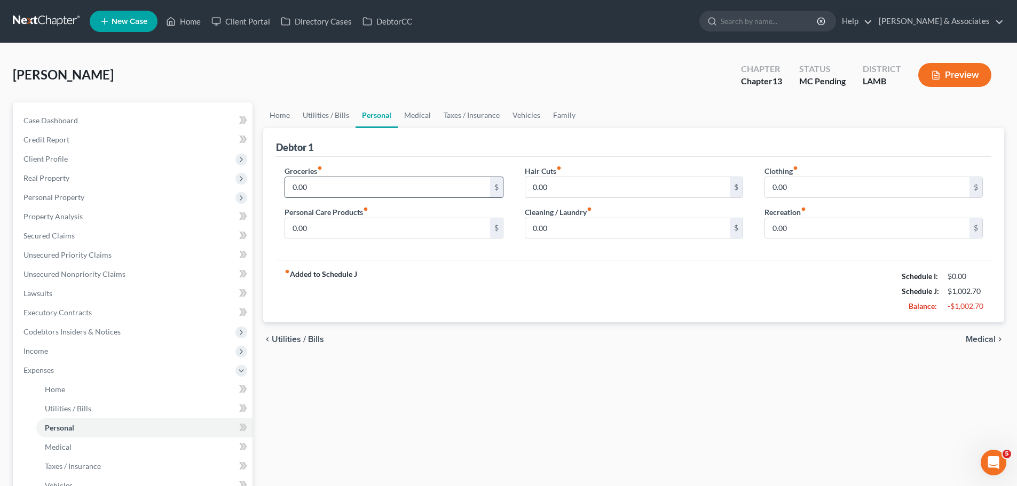
click at [385, 180] on input "0.00" at bounding box center [387, 187] width 204 height 20
type input "938"
type input "181"
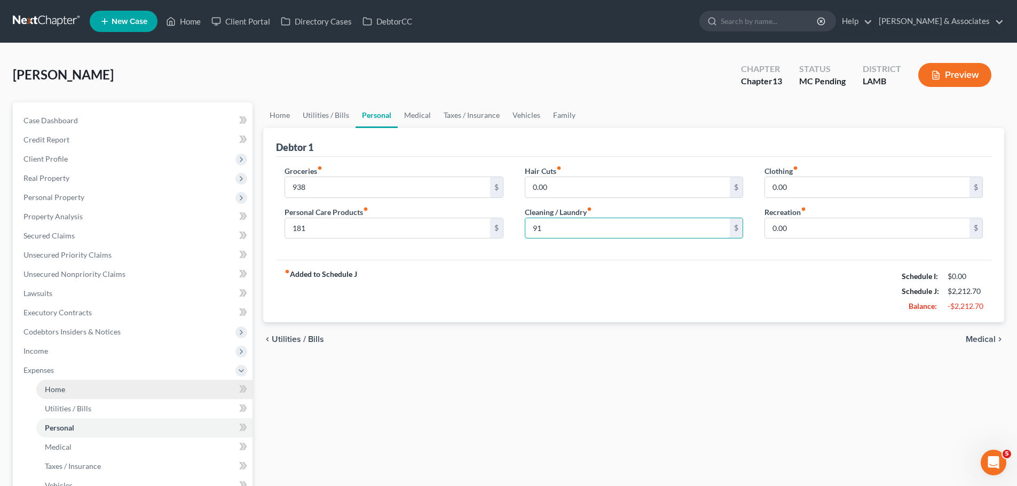
type input "91"
click at [93, 400] on link "Utilities / Bills" at bounding box center [144, 408] width 216 height 19
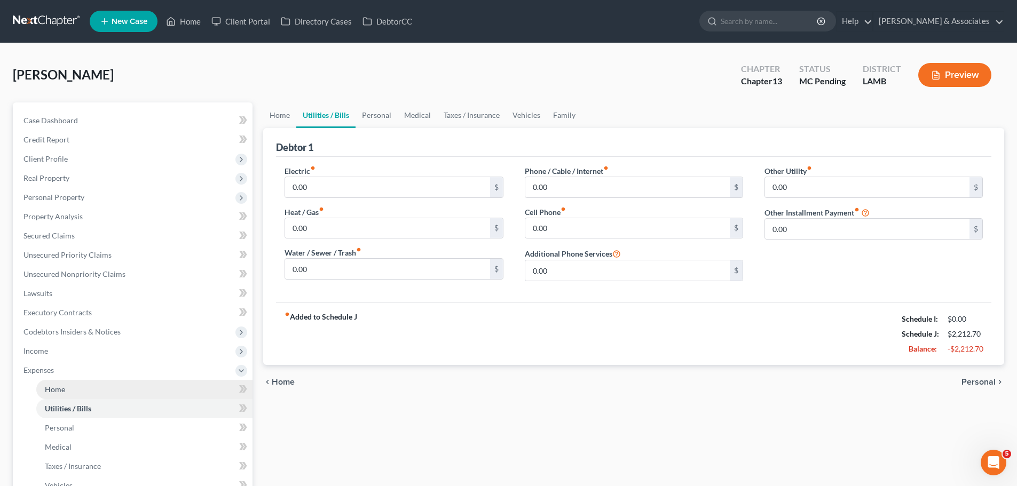
click at [79, 384] on link "Home" at bounding box center [144, 389] width 216 height 19
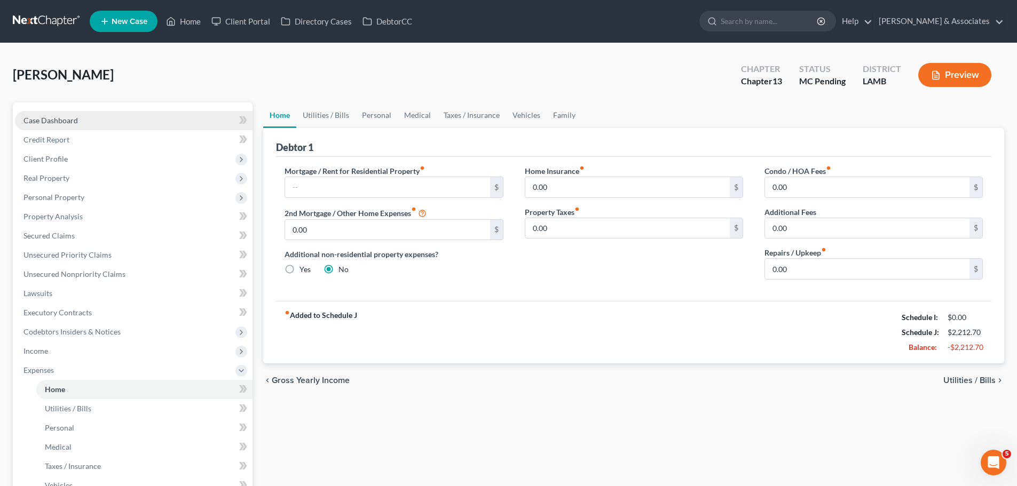
click at [134, 124] on link "Case Dashboard" at bounding box center [133, 120] width 237 height 19
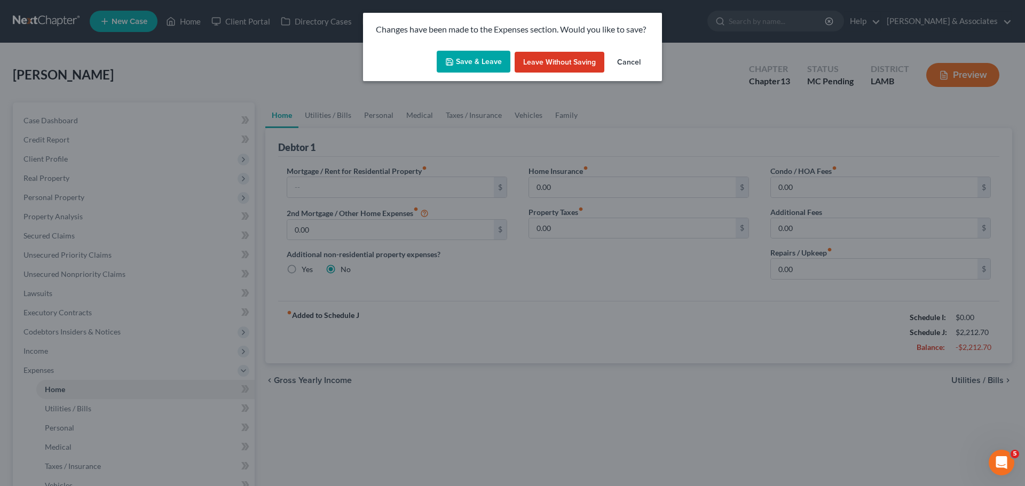
click at [466, 65] on button "Save & Leave" at bounding box center [474, 62] width 74 height 22
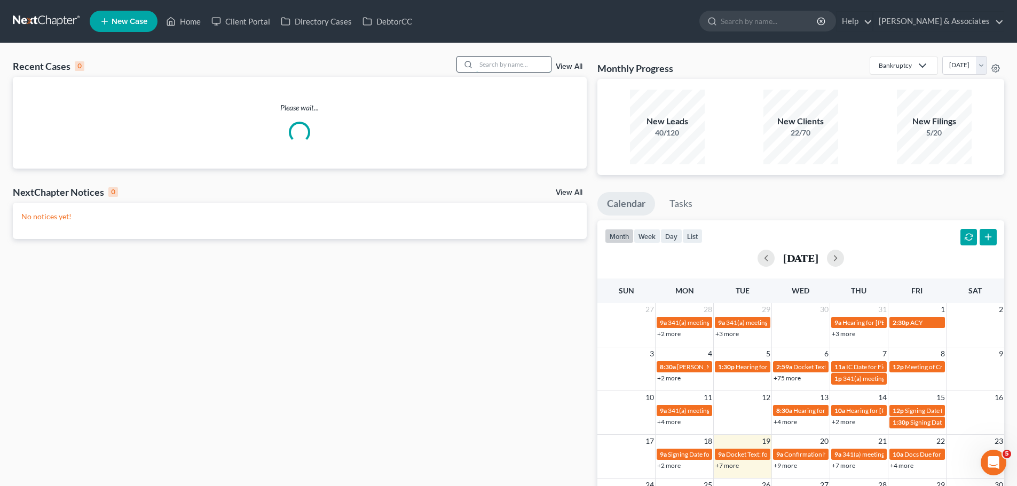
click at [528, 60] on input "search" at bounding box center [513, 64] width 75 height 15
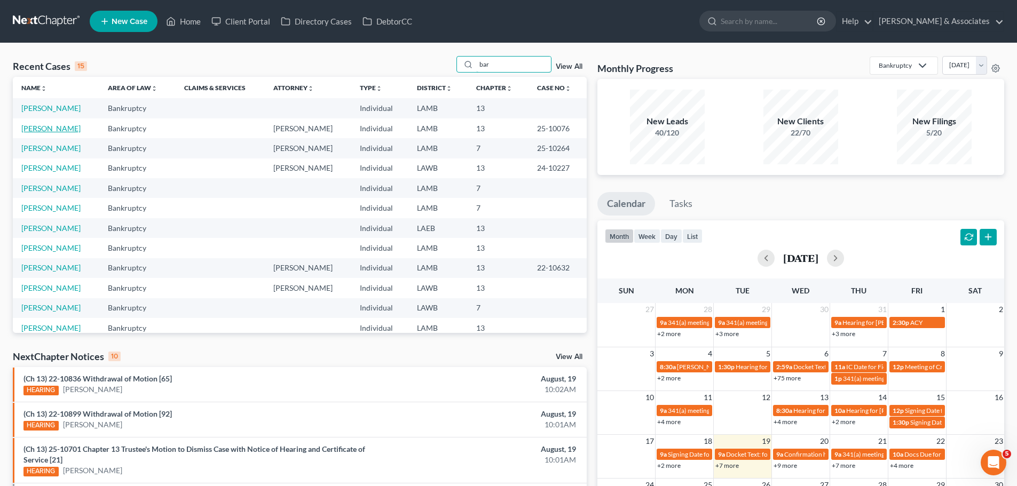
type input "bar"
click at [53, 128] on link "[PERSON_NAME]" at bounding box center [50, 128] width 59 height 9
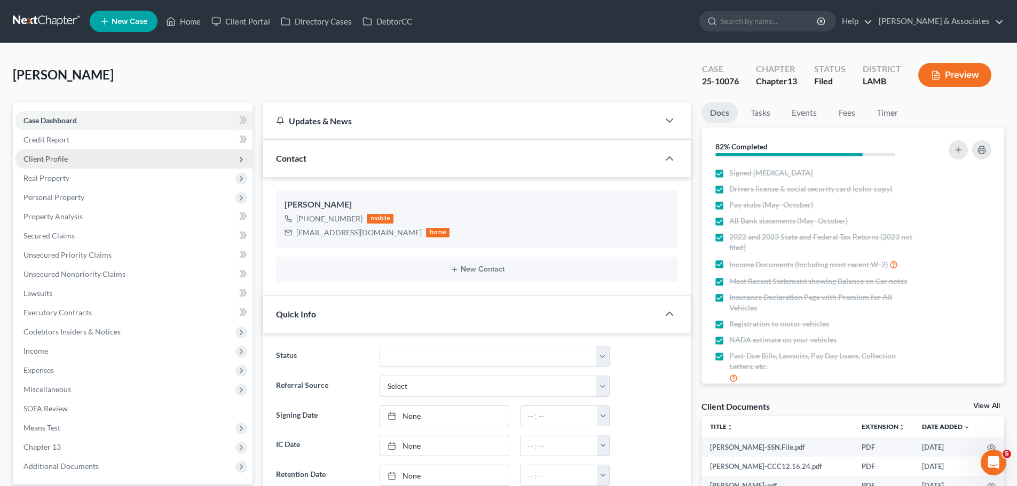
scroll to position [3569, 0]
click at [77, 155] on span "Client Profile" at bounding box center [133, 158] width 237 height 19
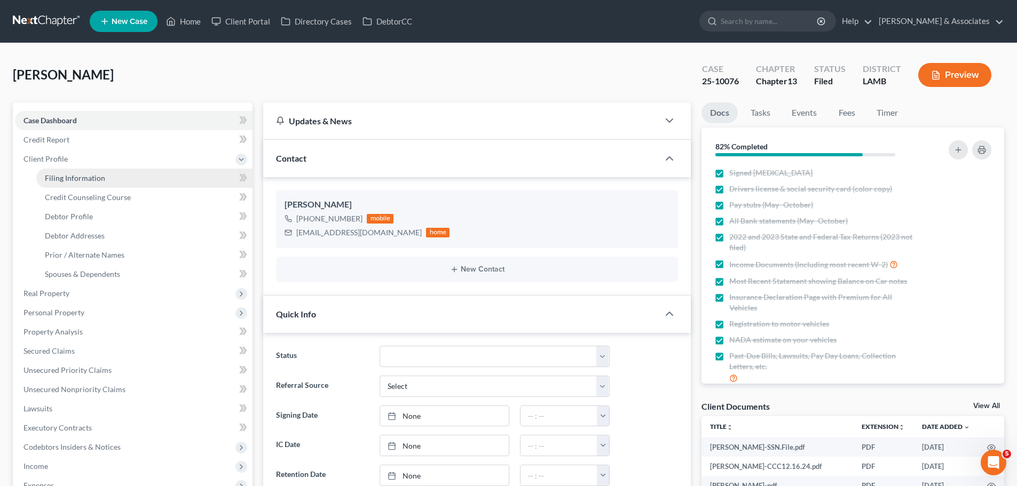
click at [86, 181] on span "Filing Information" at bounding box center [75, 177] width 60 height 9
select select "1"
select select "0"
select select "3"
select select "19"
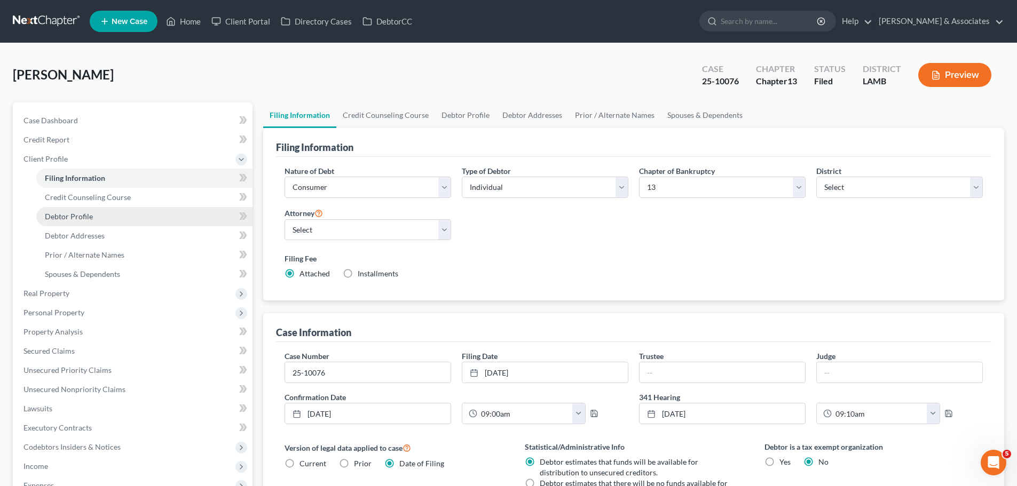
click at [77, 218] on span "Debtor Profile" at bounding box center [69, 216] width 48 height 9
select select "3"
select select "1"
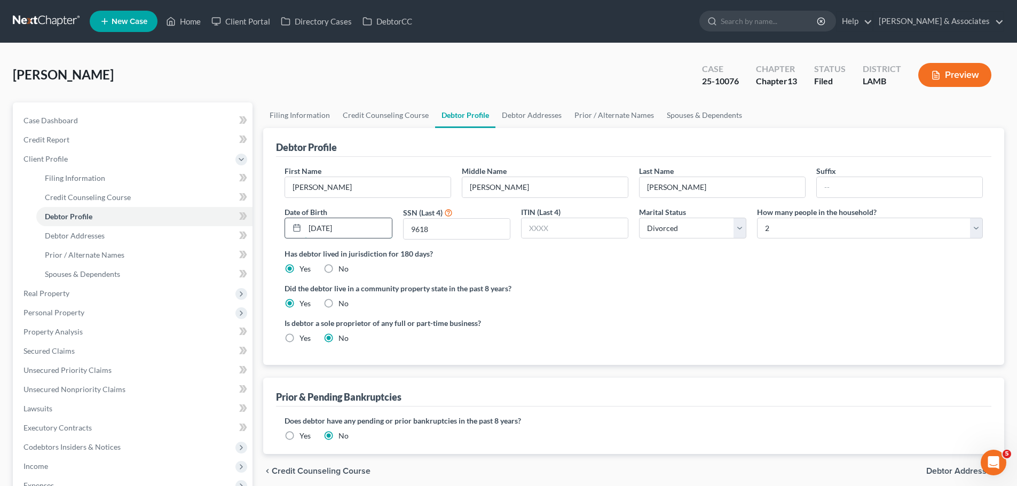
click at [330, 227] on input "11/10/1975" at bounding box center [348, 228] width 86 height 20
click at [331, 227] on input "11/10/1975" at bounding box center [348, 228] width 86 height 20
click at [417, 227] on input "9618" at bounding box center [456, 229] width 106 height 20
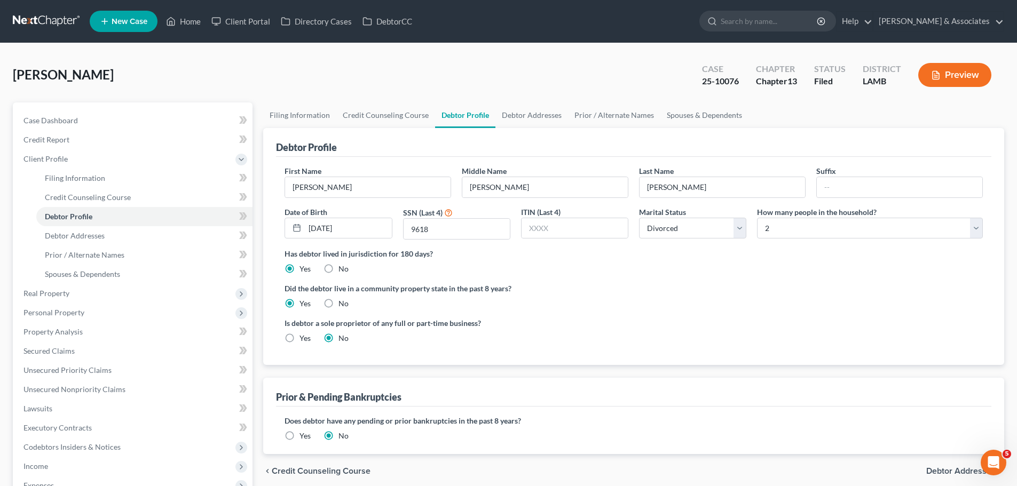
click at [600, 275] on ng-include "First Name Daryl Middle Name John Last Name Barbier Suffix Date of Birth 11/10/…" at bounding box center [633, 258] width 698 height 187
click at [91, 183] on link "Filing Information" at bounding box center [144, 178] width 216 height 19
select select "1"
select select "0"
select select "3"
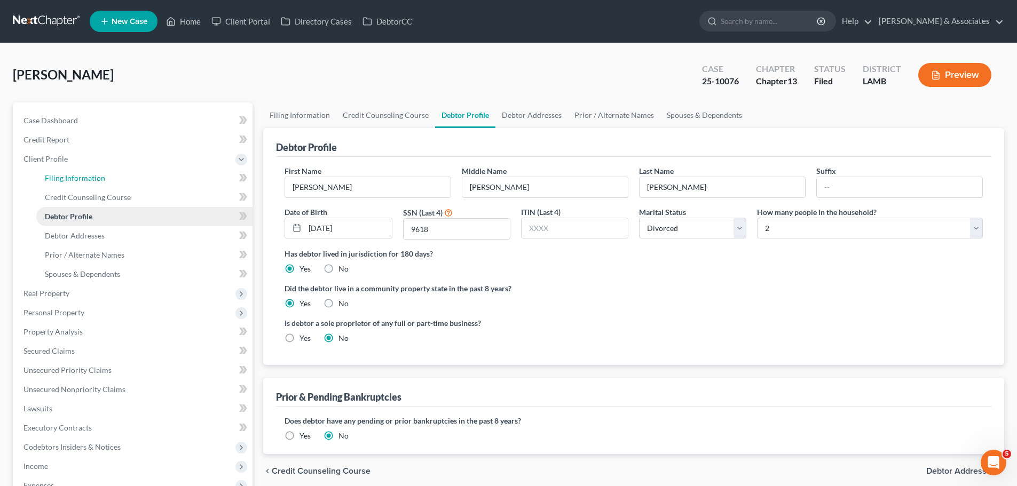
select select "35"
select select "0"
select select "19"
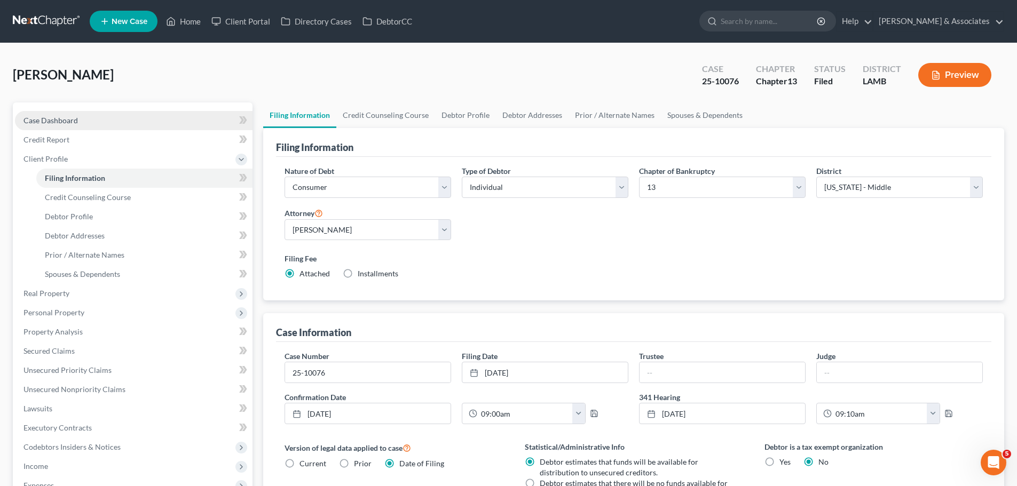
click at [64, 121] on span "Case Dashboard" at bounding box center [50, 120] width 54 height 9
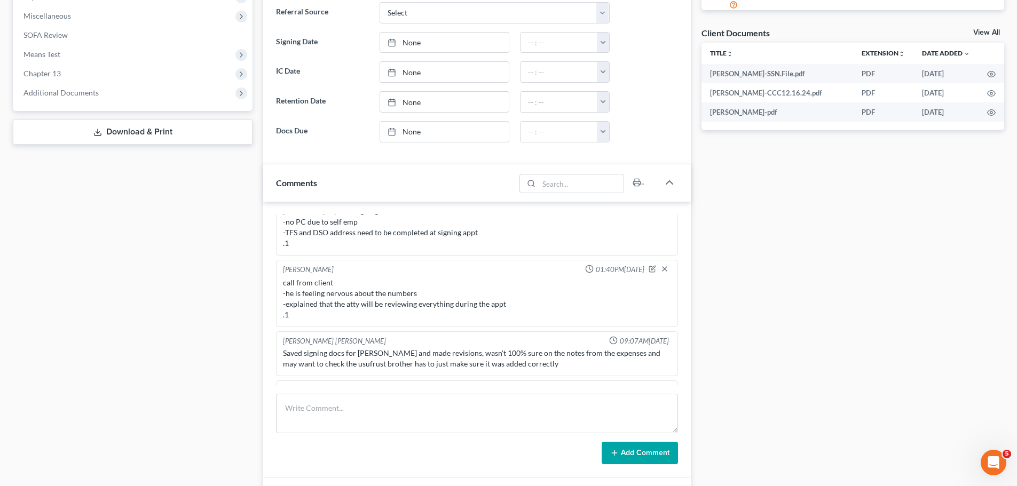
scroll to position [1754, 0]
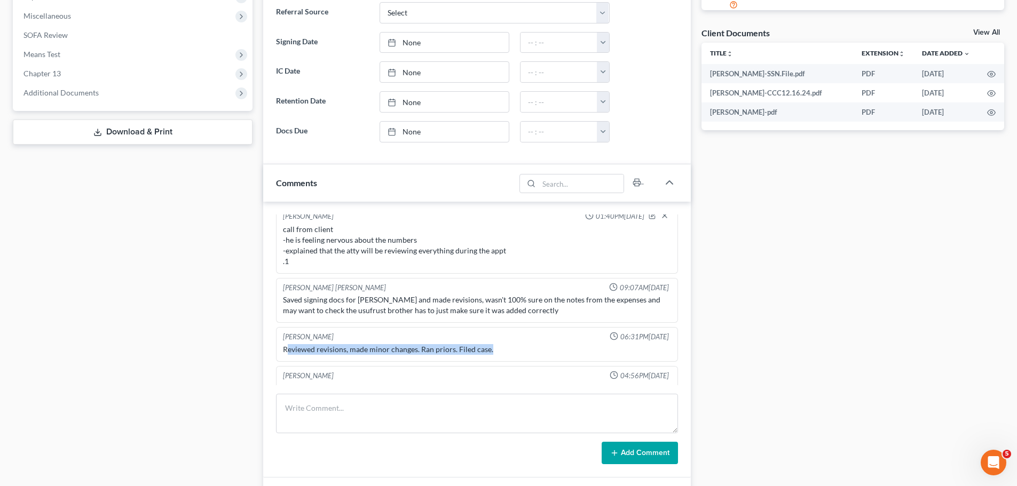
drag, startPoint x: 287, startPoint y: 339, endPoint x: 496, endPoint y: 339, distance: 209.7
click at [496, 344] on div "Reviewed revisions, made minor changes. Ran priors. Filed case." at bounding box center [477, 349] width 388 height 11
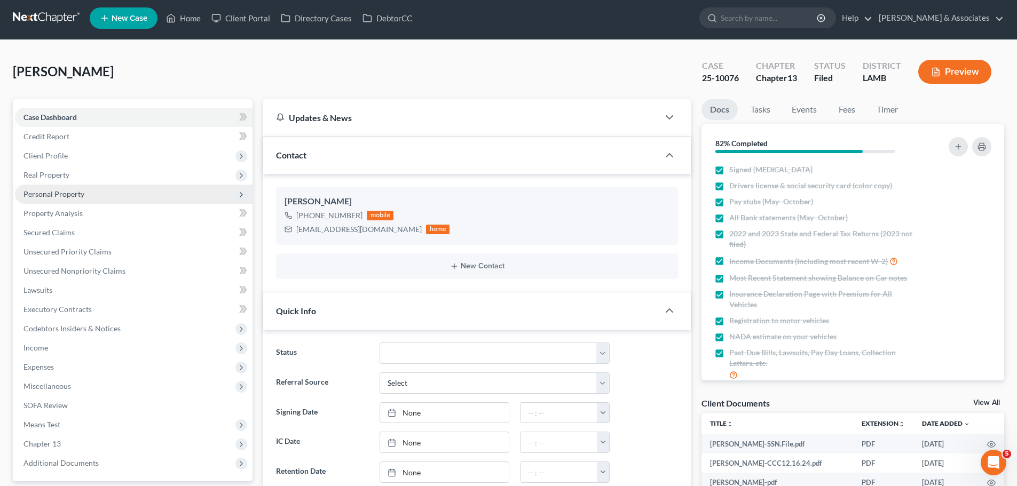
scroll to position [0, 0]
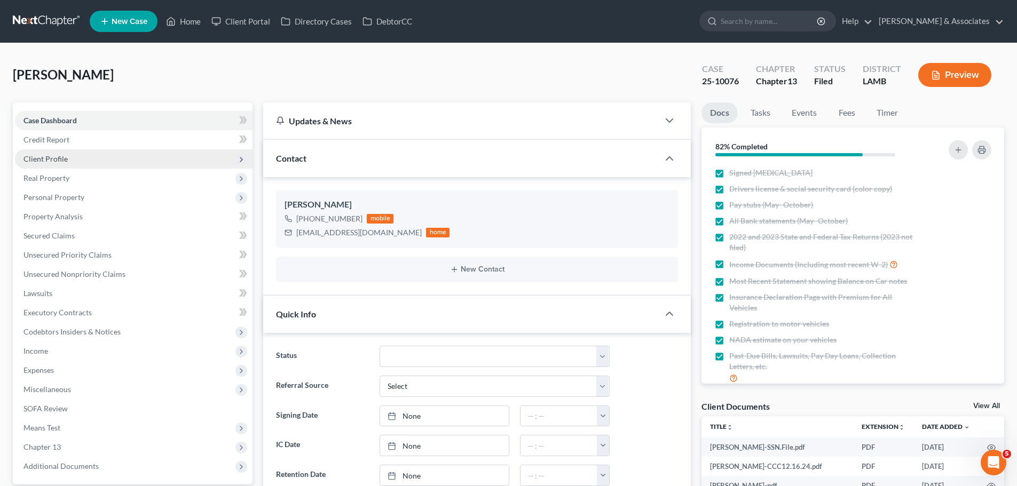
click at [81, 154] on span "Client Profile" at bounding box center [133, 158] width 237 height 19
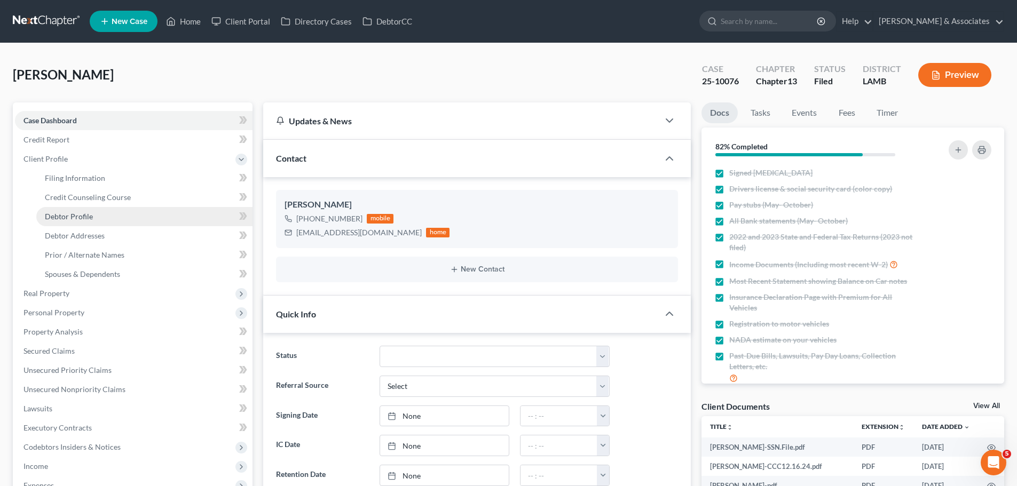
click at [79, 212] on span "Debtor Profile" at bounding box center [69, 216] width 48 height 9
select select "3"
select select "1"
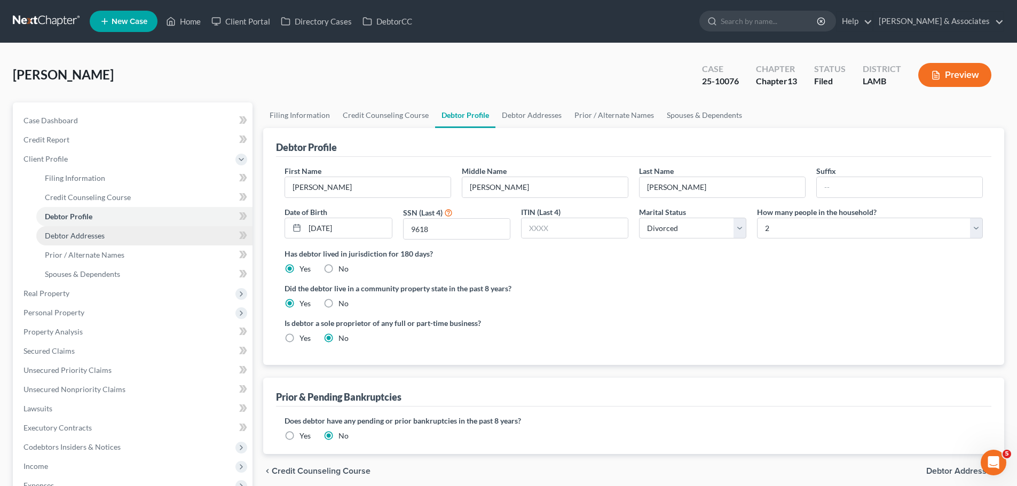
click at [72, 230] on link "Debtor Addresses" at bounding box center [144, 235] width 216 height 19
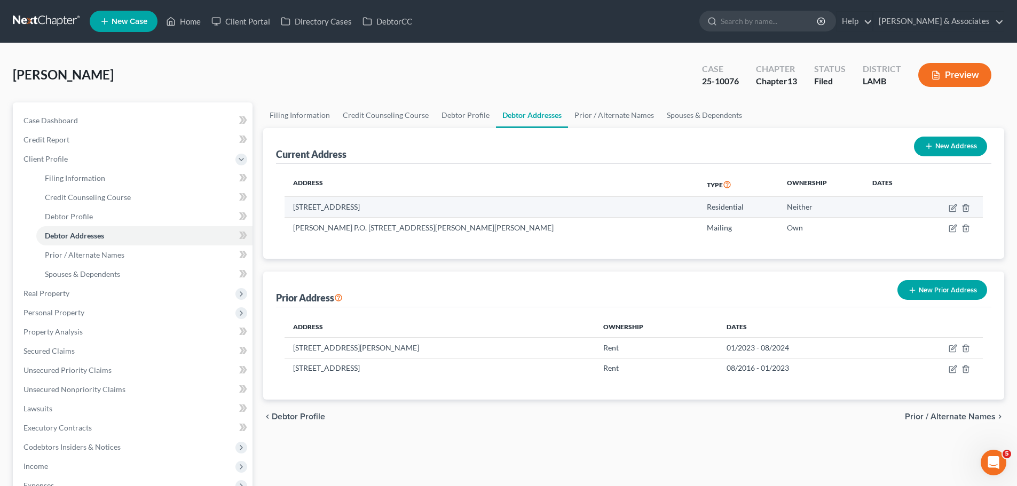
drag, startPoint x: 291, startPoint y: 206, endPoint x: 362, endPoint y: 207, distance: 70.5
click at [362, 207] on td "9477 Lansdowne Rd., Lot 16, Baton Rouge, LA 70818" at bounding box center [491, 207] width 414 height 20
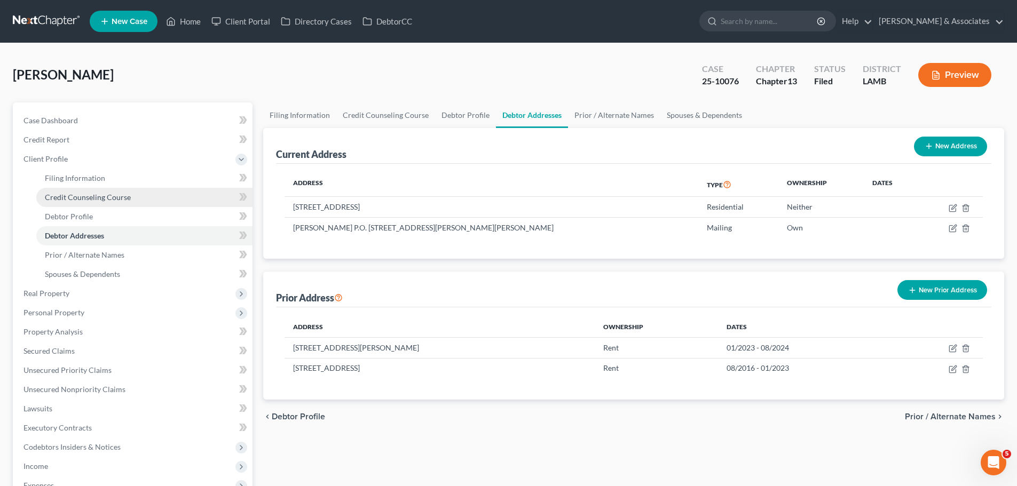
copy td "9477 Lansdowne Rd."
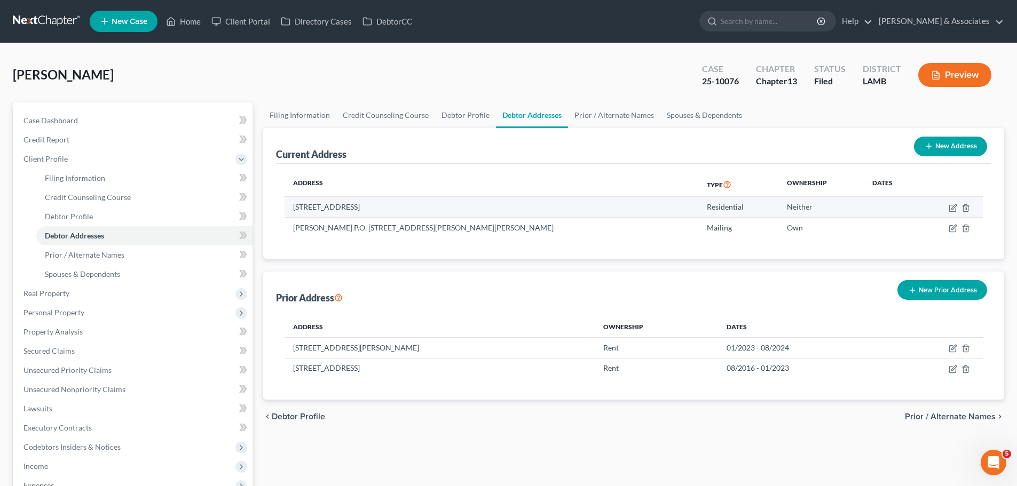
drag, startPoint x: 363, startPoint y: 208, endPoint x: 385, endPoint y: 208, distance: 21.9
click at [385, 208] on td "9477 Lansdowne Rd., Lot 16, Baton Rouge, LA 70818" at bounding box center [491, 207] width 414 height 20
copy td "Lot 16"
drag, startPoint x: 442, startPoint y: 206, endPoint x: 471, endPoint y: 209, distance: 29.5
click at [471, 209] on td "9477 Lansdowne Rd., Lot 16, Baton Rouge, LA 70818" at bounding box center [491, 207] width 414 height 20
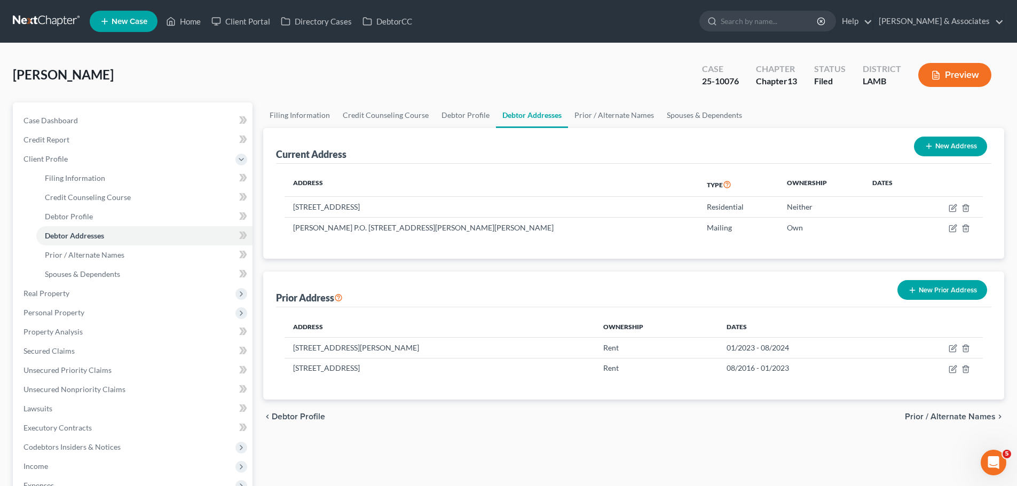
copy td "70818"
click at [953, 207] on icon "button" at bounding box center [953, 206] width 5 height 5
select select "19"
select select "0"
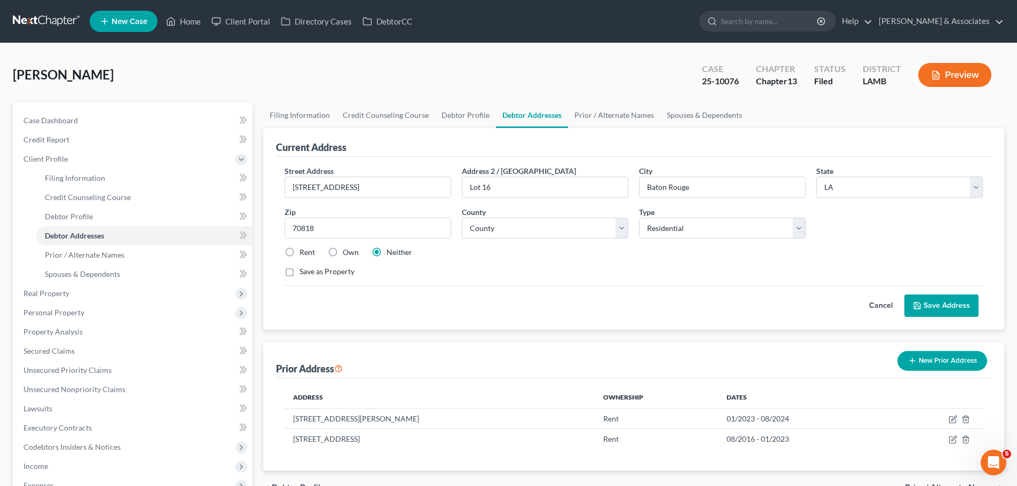
click at [947, 300] on button "Save Address" at bounding box center [941, 306] width 74 height 22
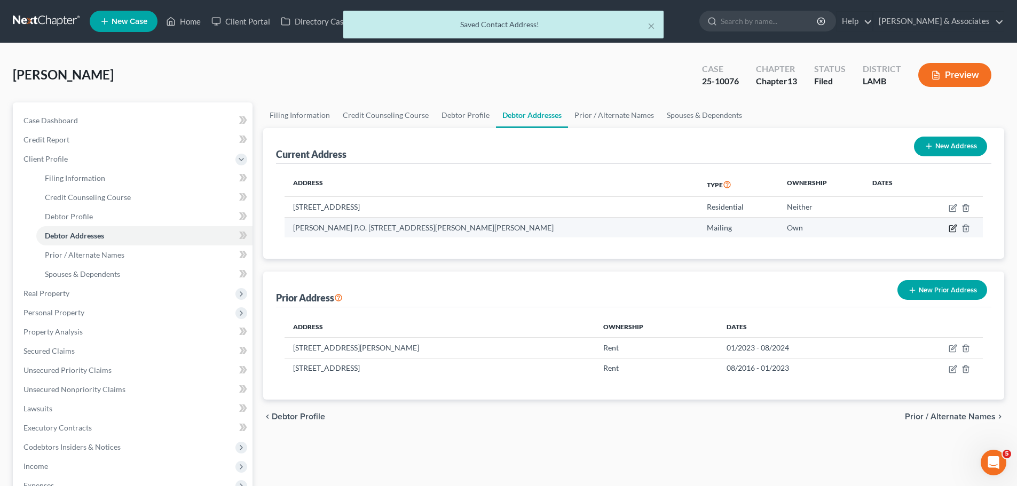
click at [949, 228] on icon "button" at bounding box center [952, 228] width 9 height 9
select select "19"
select select "16"
select select "0"
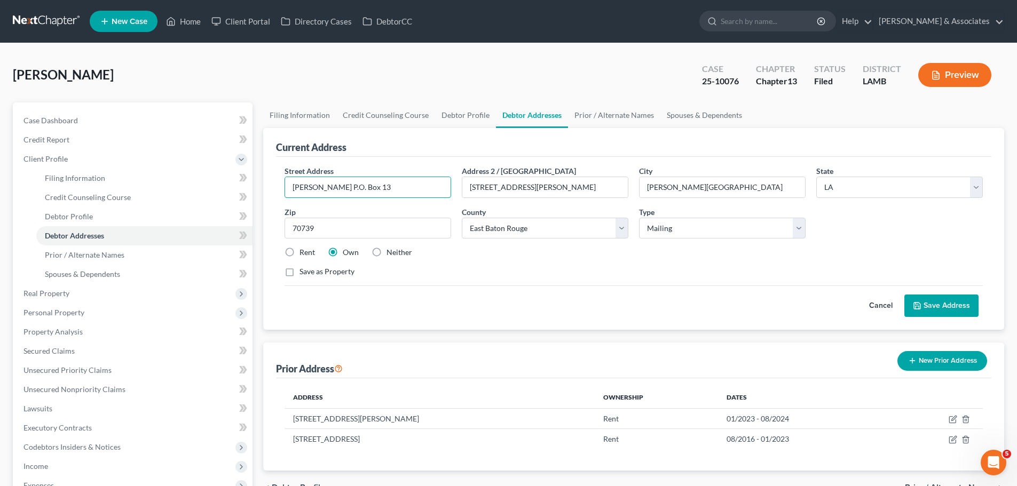
drag, startPoint x: 434, startPoint y: 195, endPoint x: 268, endPoint y: 192, distance: 165.5
click at [268, 192] on div "Current Address Street Address * Daryl Barbier P.O. Box 13 Address 2 / PO Box 2…" at bounding box center [633, 229] width 741 height 202
drag, startPoint x: 622, startPoint y: 191, endPoint x: 373, endPoint y: 189, distance: 249.2
click at [373, 189] on div "Street Address * Daryl Barbier P.O. Box 13 Address 2 / PO Box 22801 Greenwell S…" at bounding box center [633, 225] width 709 height 121
click at [312, 232] on input "70739" at bounding box center [367, 228] width 167 height 21
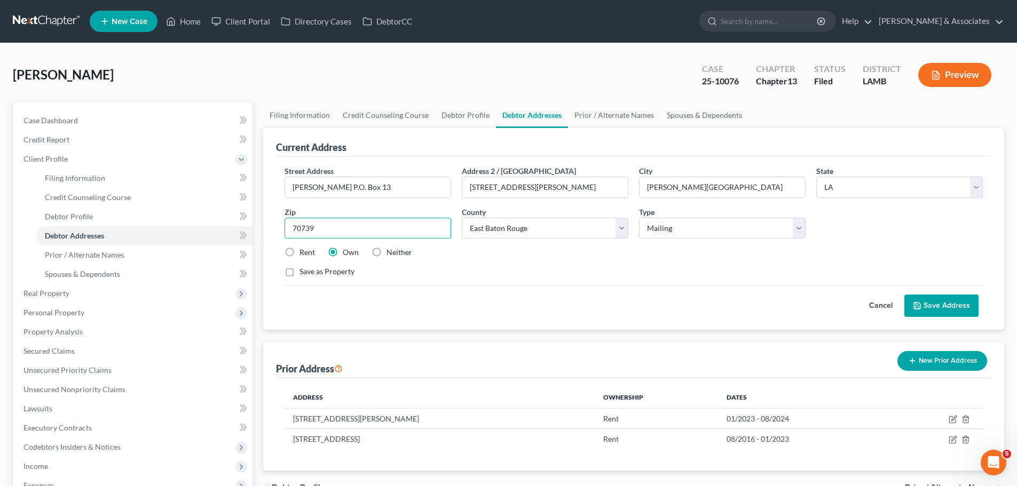
click at [312, 232] on input "70739" at bounding box center [367, 228] width 167 height 21
click at [312, 231] on input "70739" at bounding box center [367, 228] width 167 height 21
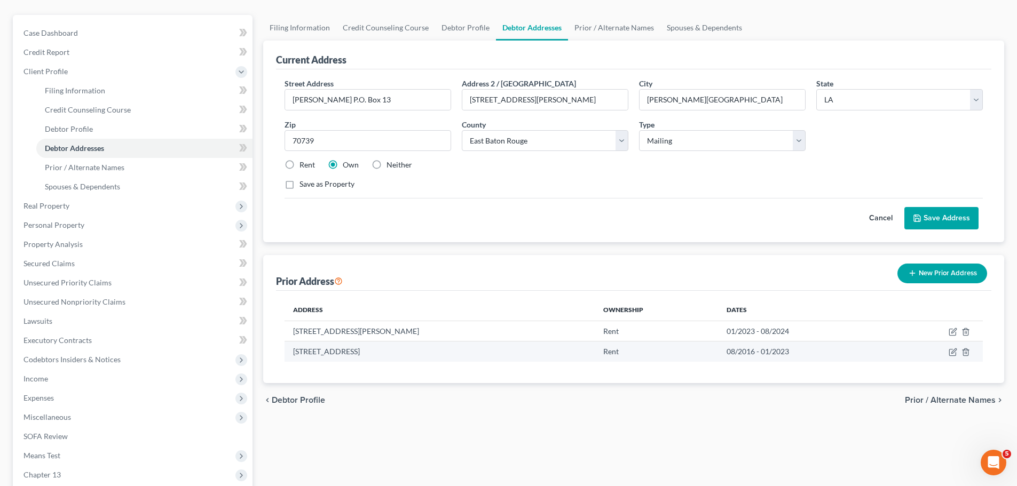
scroll to position [107, 0]
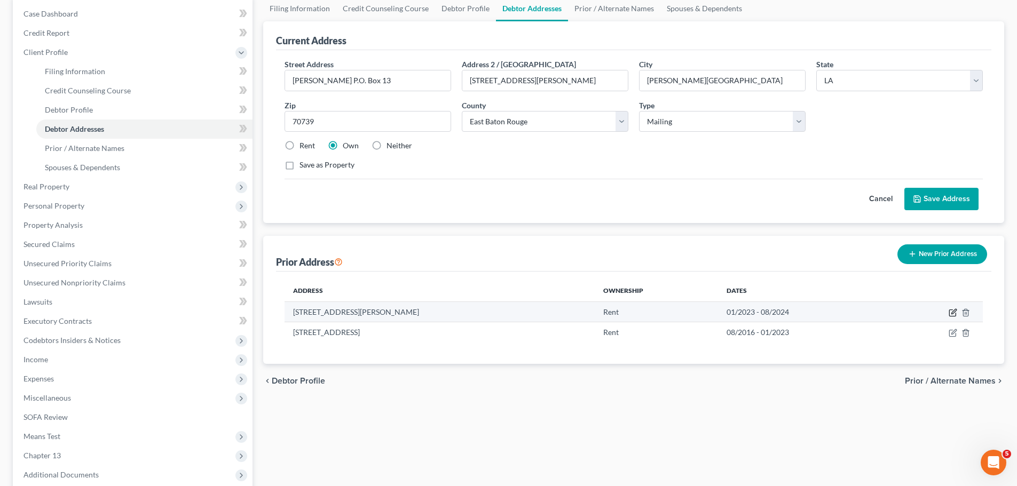
click at [949, 312] on icon "button" at bounding box center [952, 313] width 6 height 6
select select "19"
select select "16"
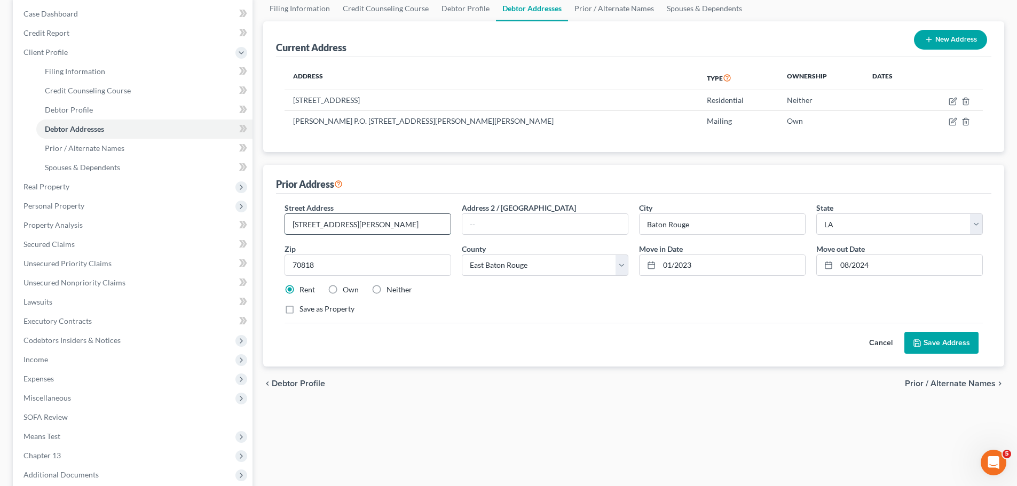
click at [333, 224] on input "13433 Denham Rd." at bounding box center [367, 224] width 165 height 20
click at [302, 264] on input "70818" at bounding box center [367, 265] width 167 height 21
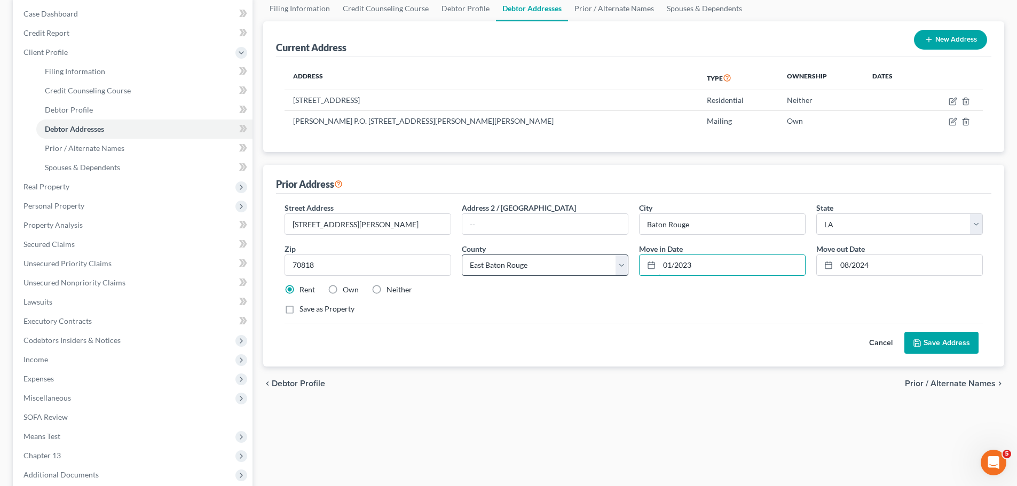
drag, startPoint x: 764, startPoint y: 270, endPoint x: 592, endPoint y: 262, distance: 172.0
click at [592, 262] on div "Street Address * 13433 Denham Rd. Address 2 / PO Box City * Baton Rouge State *…" at bounding box center [633, 262] width 709 height 121
click at [873, 270] on input "08/2024" at bounding box center [909, 265] width 146 height 20
click at [877, 268] on input "08/2024" at bounding box center [909, 265] width 146 height 20
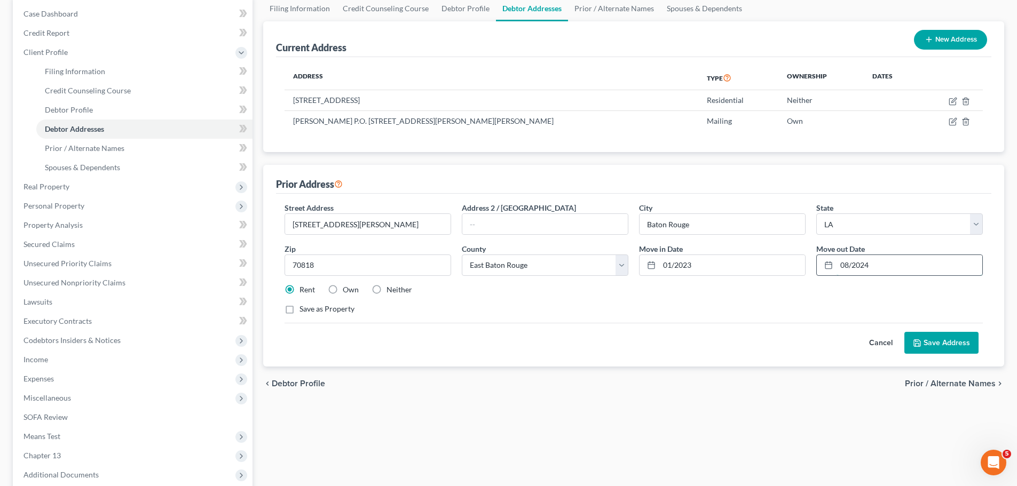
click at [877, 268] on input "08/2024" at bounding box center [909, 265] width 146 height 20
click at [926, 349] on button "Save Address" at bounding box center [941, 343] width 74 height 22
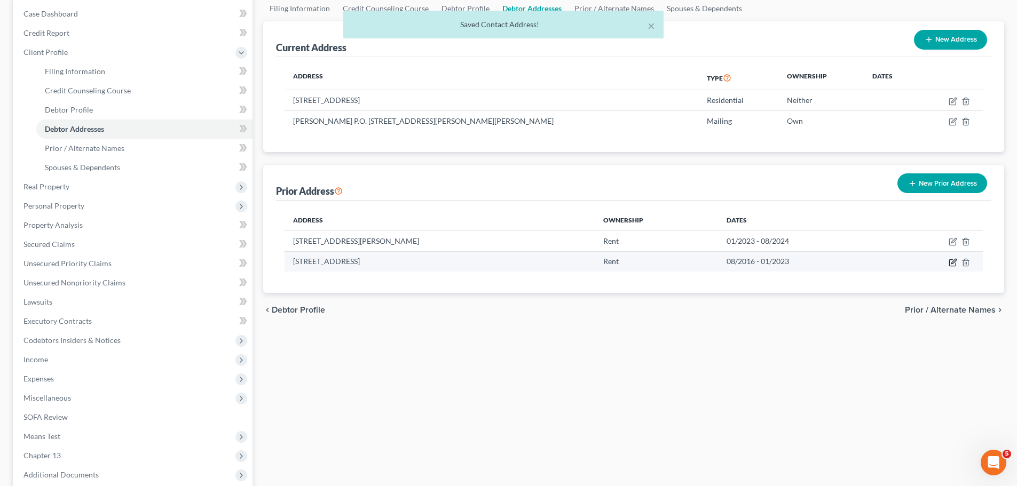
click at [953, 261] on icon "button" at bounding box center [953, 261] width 5 height 5
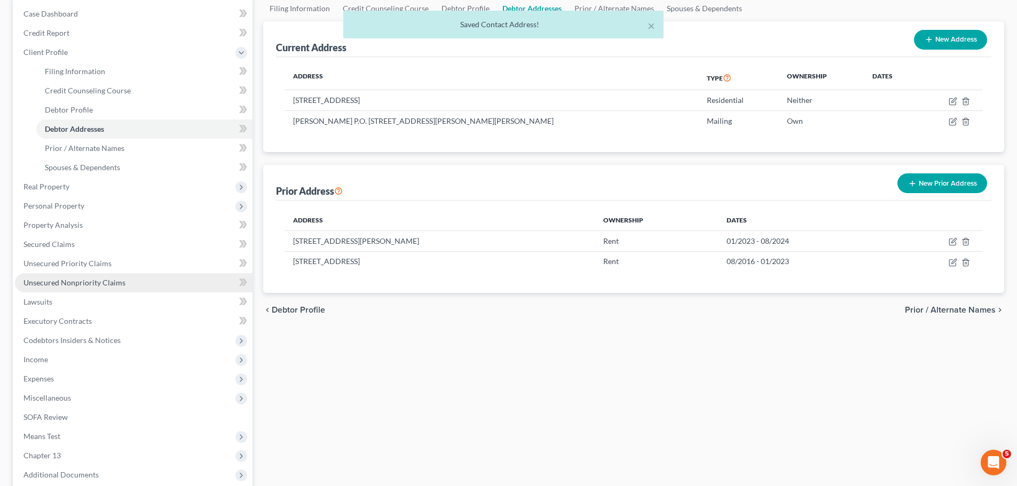
select select "19"
select select "16"
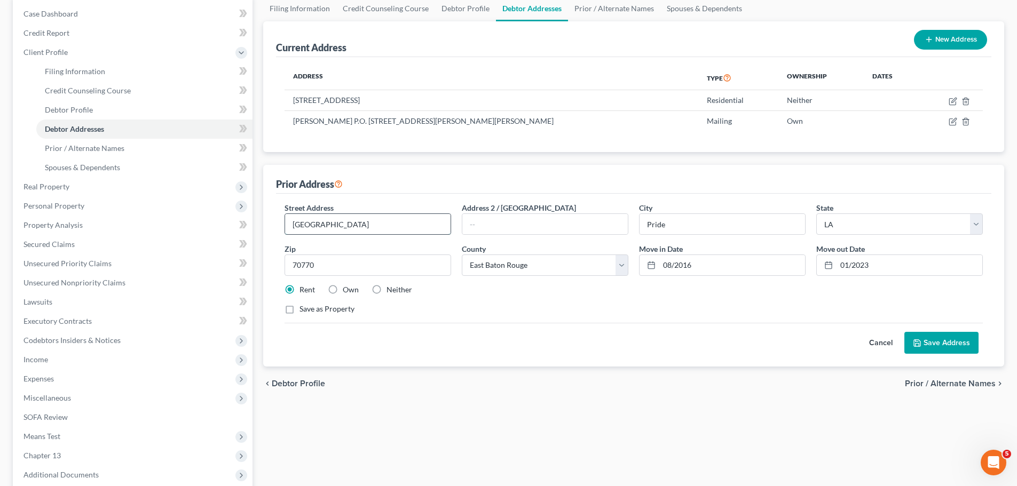
click at [343, 227] on input "15024 West Beaver" at bounding box center [367, 224] width 165 height 20
click at [295, 267] on input "70770" at bounding box center [367, 265] width 167 height 21
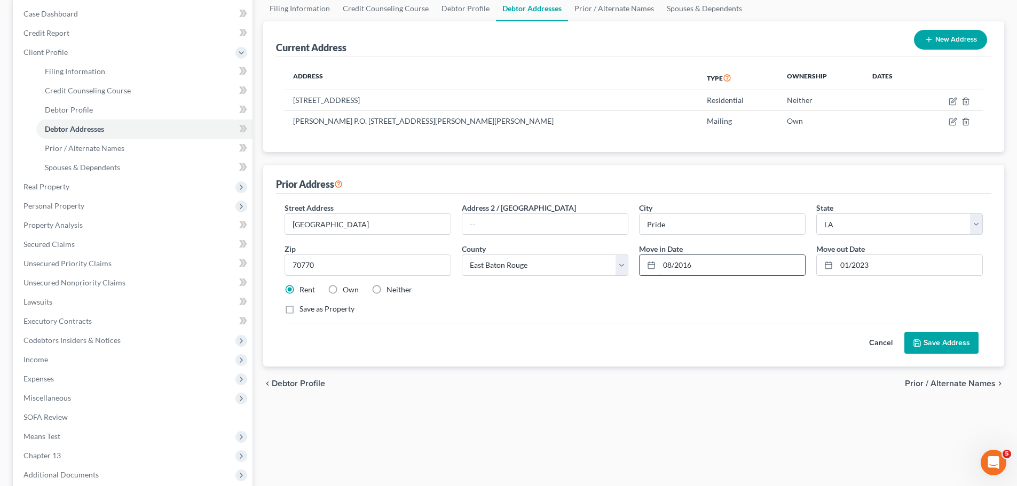
click at [677, 264] on input "08/2016" at bounding box center [732, 265] width 146 height 20
click at [856, 266] on input "01/2023" at bounding box center [909, 265] width 146 height 20
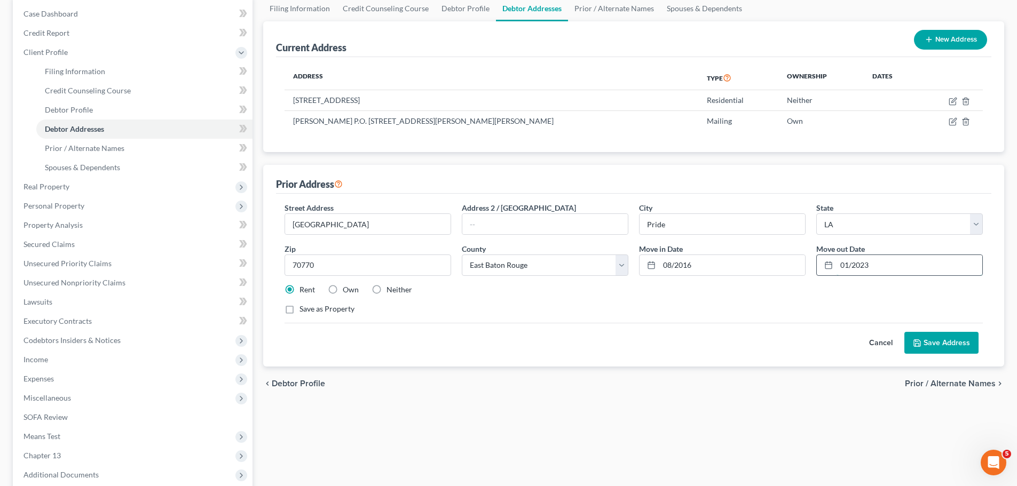
click at [856, 266] on input "01/2023" at bounding box center [909, 265] width 146 height 20
click at [126, 145] on link "Prior / Alternate Names" at bounding box center [144, 148] width 216 height 19
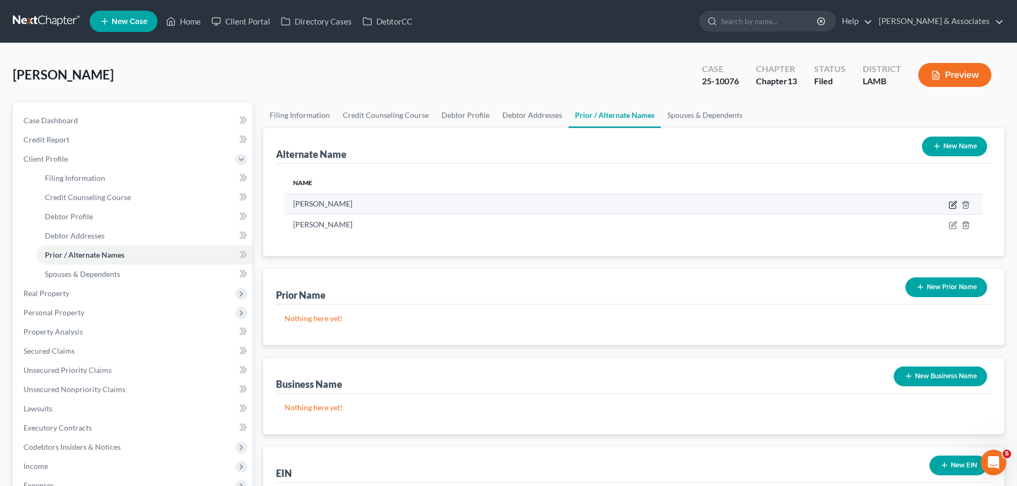
click at [953, 204] on icon at bounding box center [952, 205] width 9 height 9
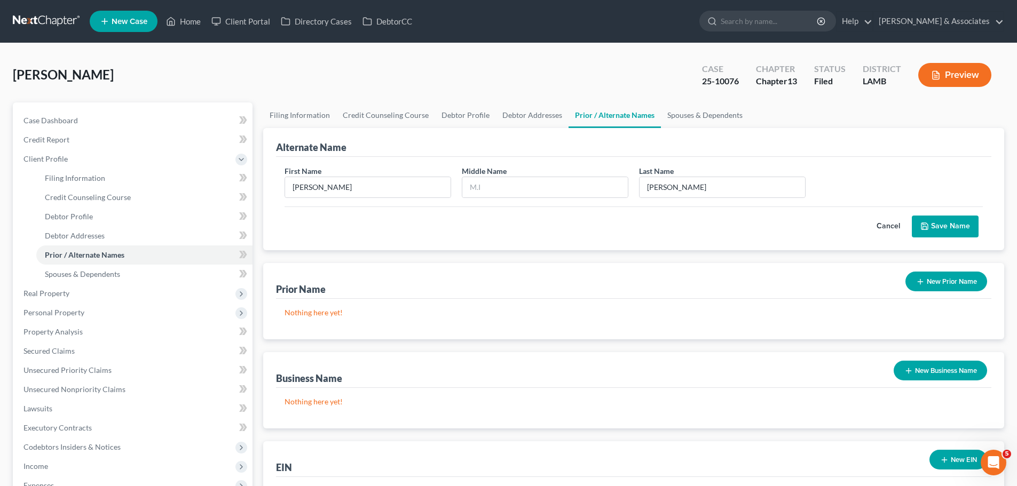
click at [976, 225] on button "Save Name" at bounding box center [945, 227] width 67 height 22
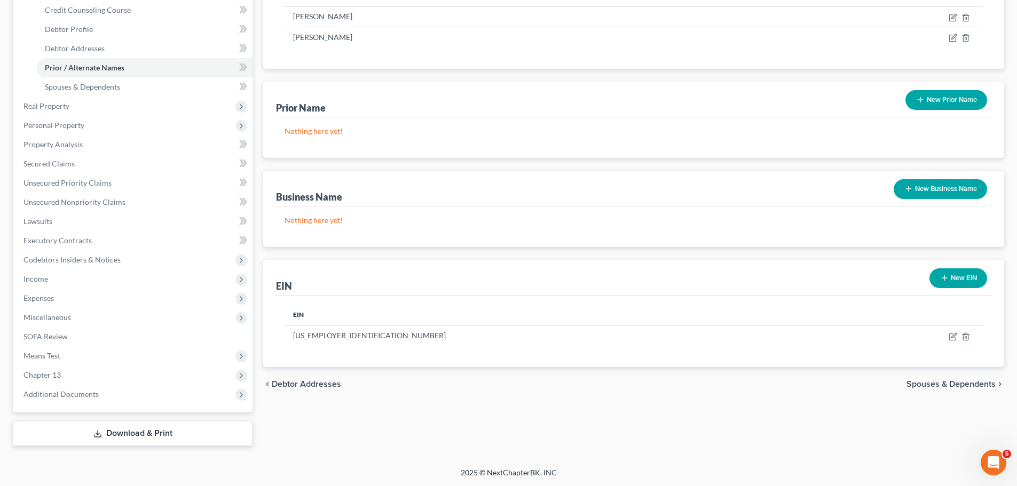
scroll to position [188, 0]
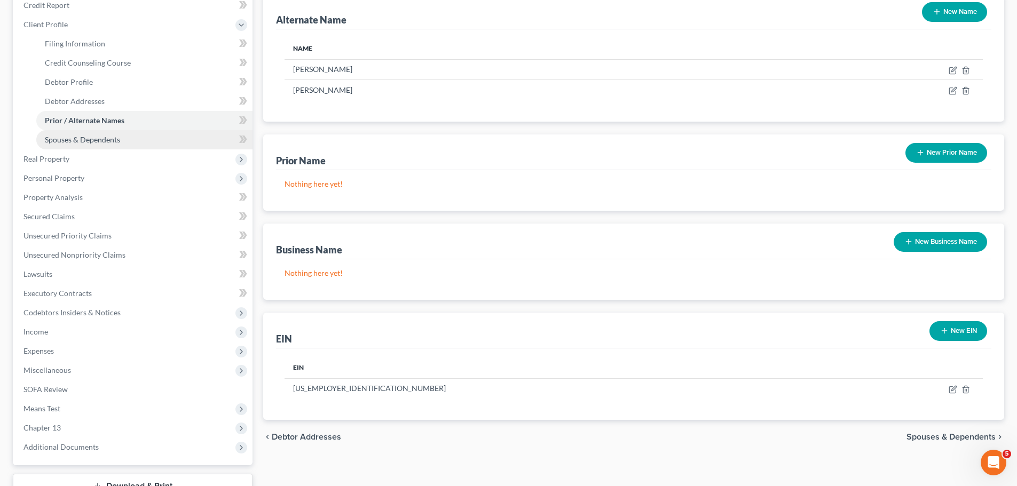
click at [118, 140] on span "Spouses & Dependents" at bounding box center [82, 139] width 75 height 9
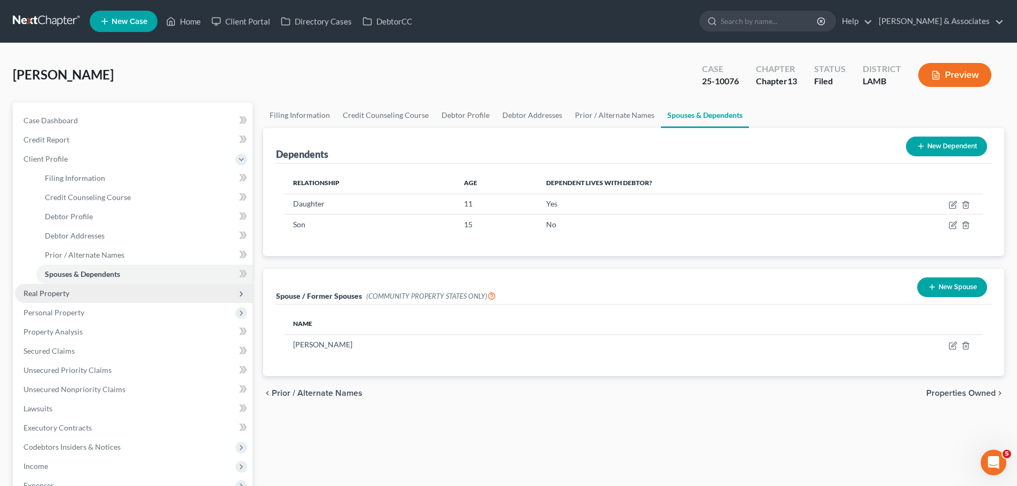
click at [118, 286] on span "Real Property" at bounding box center [133, 293] width 237 height 19
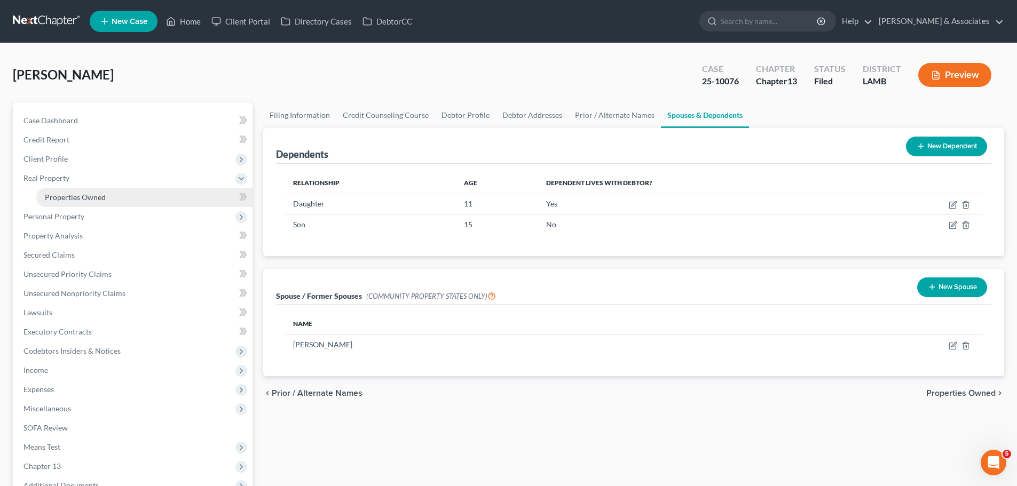
click at [138, 200] on link "Properties Owned" at bounding box center [144, 197] width 216 height 19
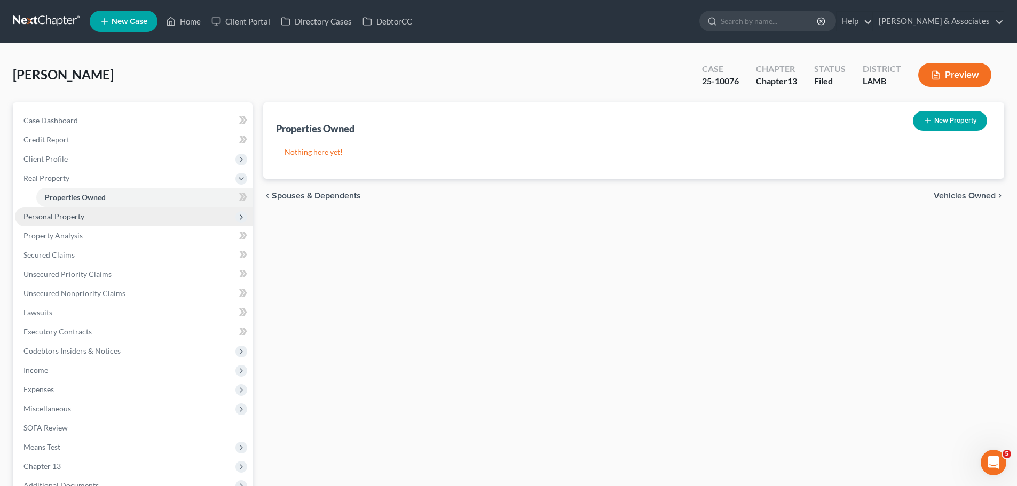
click at [122, 207] on span "Personal Property" at bounding box center [133, 216] width 237 height 19
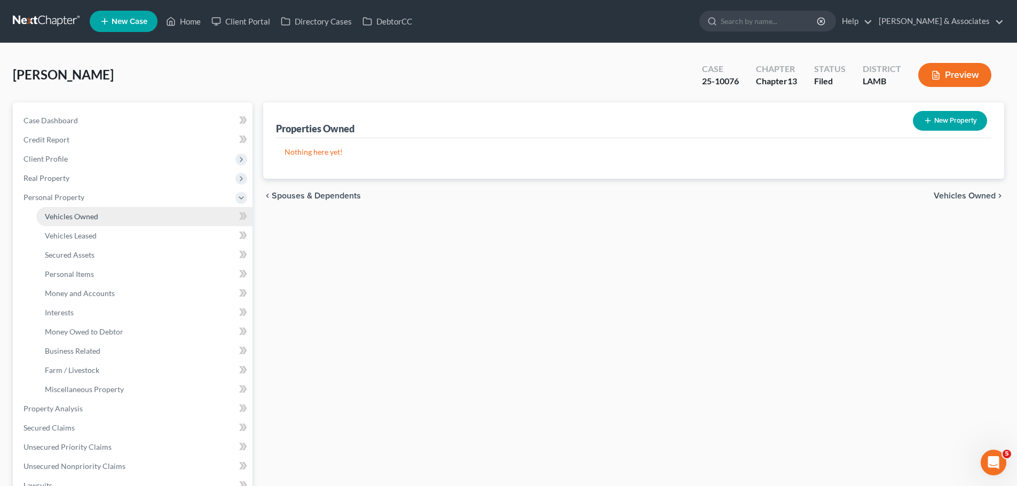
click at [104, 217] on link "Vehicles Owned" at bounding box center [144, 216] width 216 height 19
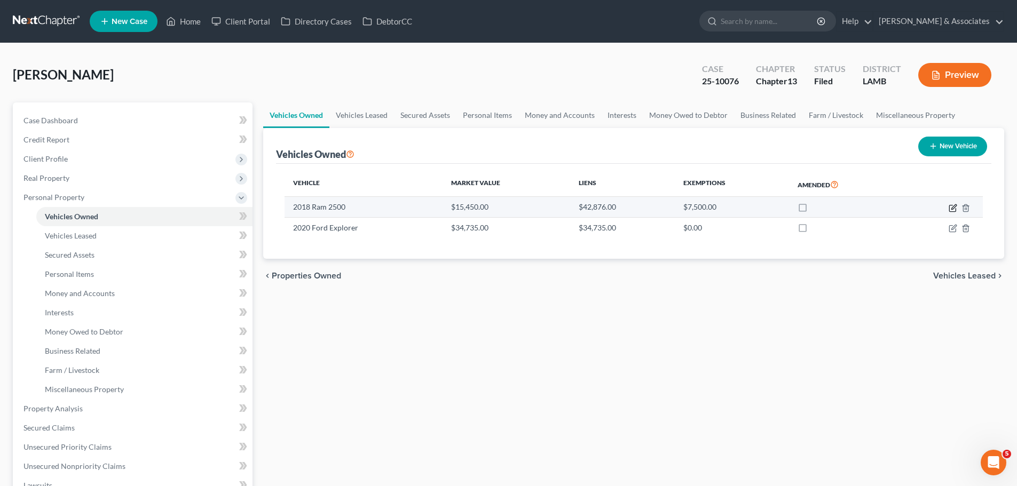
drag, startPoint x: 951, startPoint y: 204, endPoint x: 951, endPoint y: 197, distance: 6.9
click at [951, 204] on icon "button" at bounding box center [952, 208] width 9 height 9
select select "0"
select select "8"
select select "2"
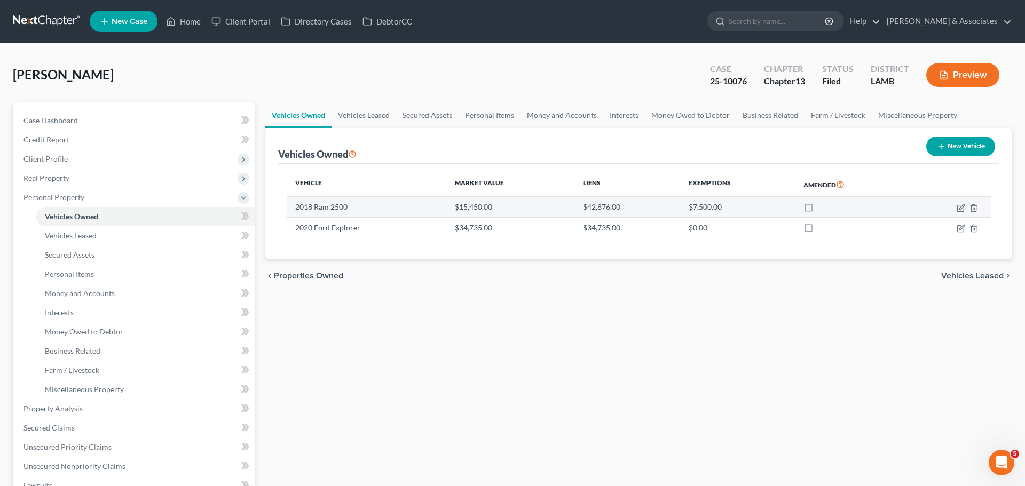
select select "0"
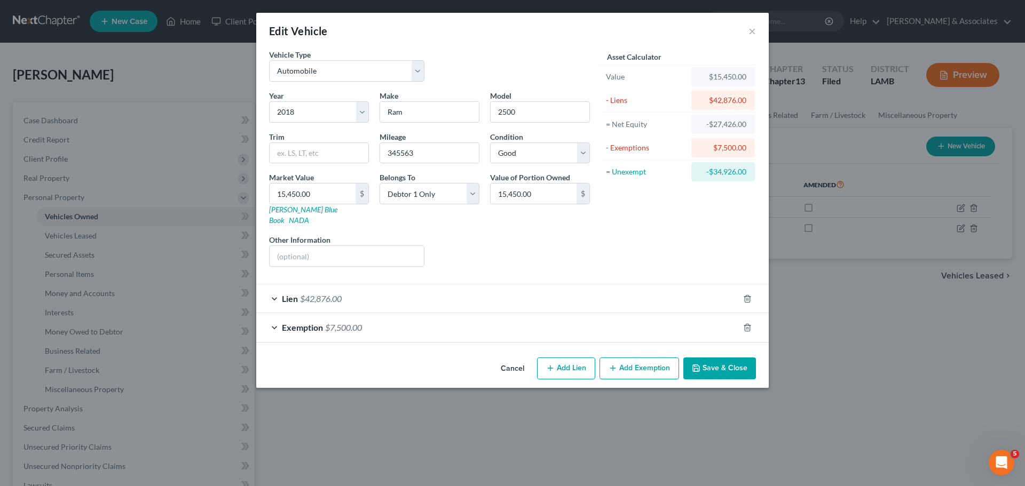
click at [734, 358] on button "Save & Close" at bounding box center [719, 369] width 73 height 22
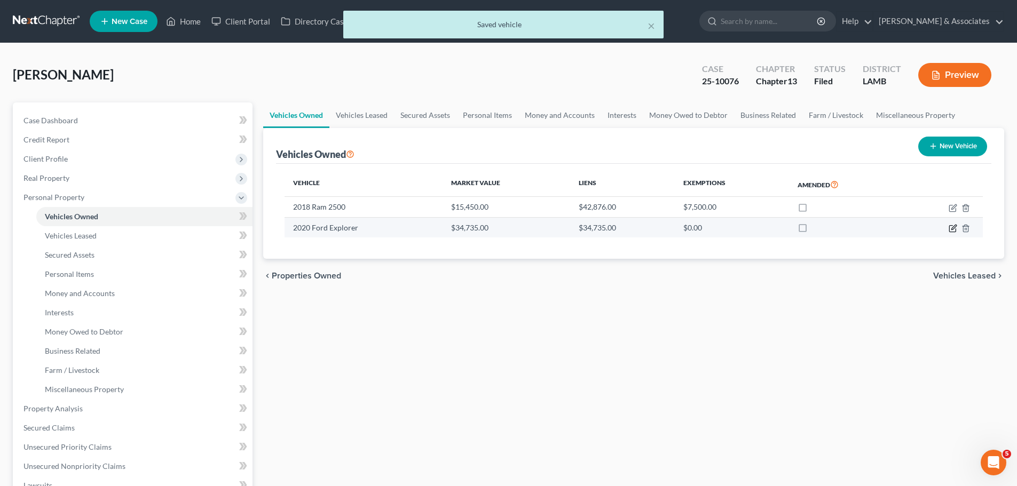
click at [955, 225] on icon "button" at bounding box center [953, 227] width 5 height 5
select select "0"
select select "6"
select select "1"
select select "4"
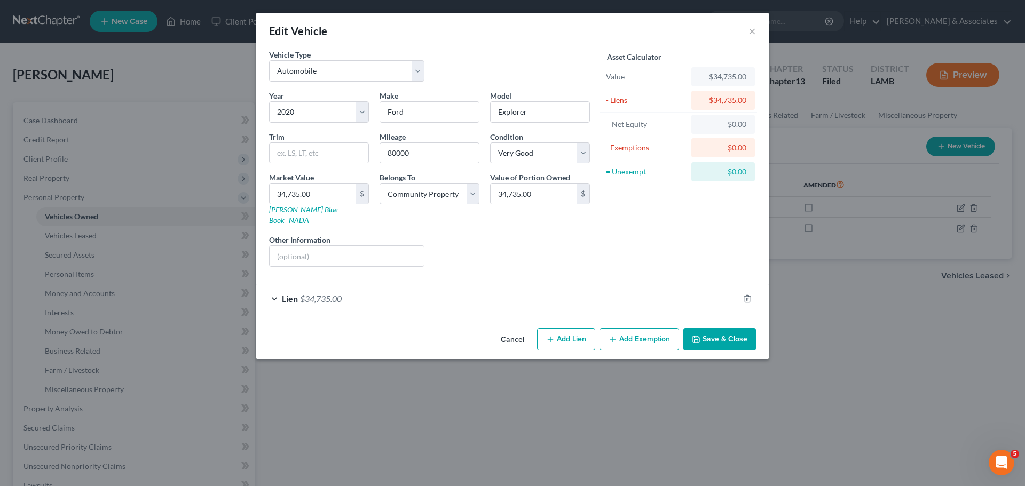
click at [739, 328] on button "Save & Close" at bounding box center [719, 339] width 73 height 22
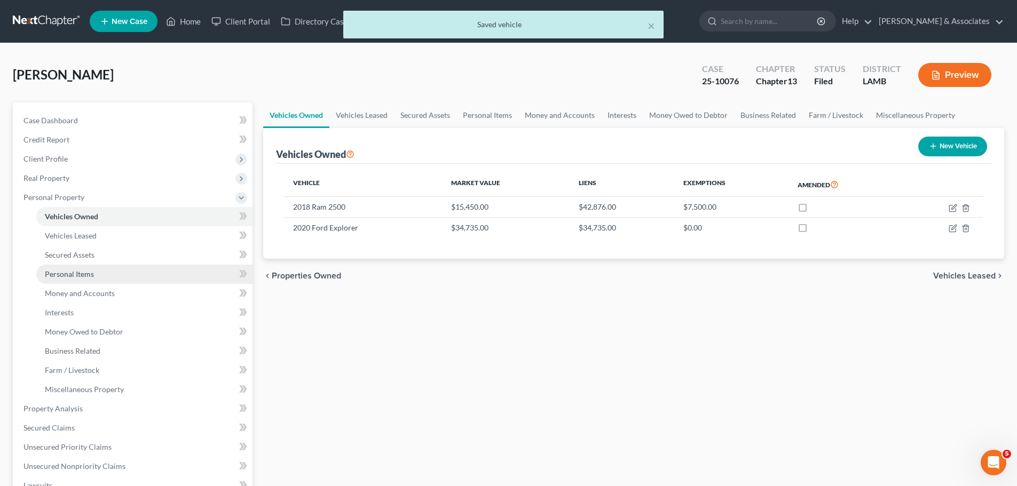
click at [108, 279] on link "Personal Items" at bounding box center [144, 274] width 216 height 19
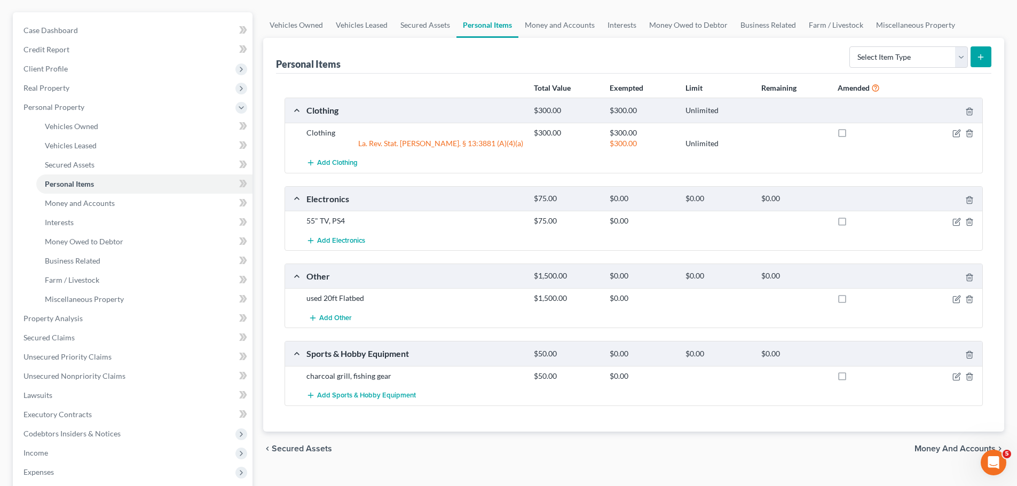
scroll to position [107, 0]
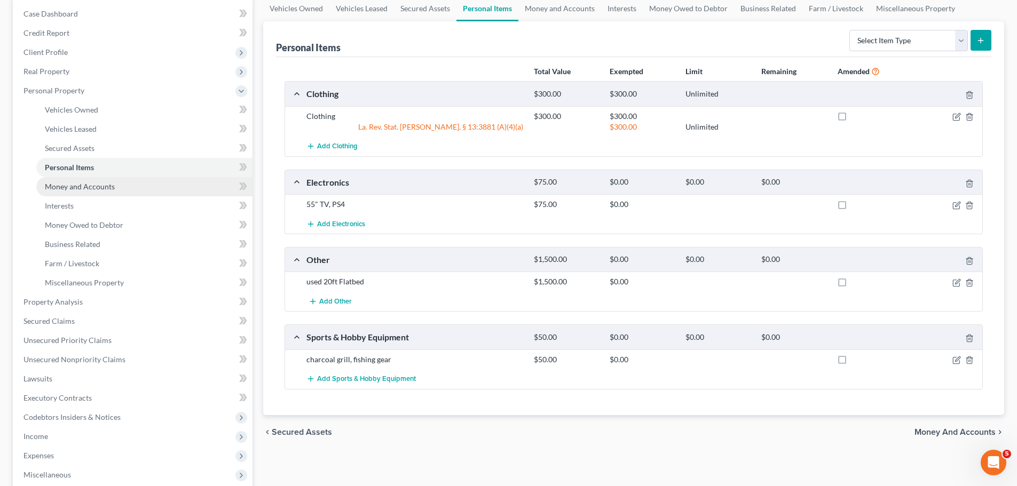
drag, startPoint x: 146, startPoint y: 187, endPoint x: 140, endPoint y: 190, distance: 6.4
click at [146, 187] on link "Money and Accounts" at bounding box center [144, 186] width 216 height 19
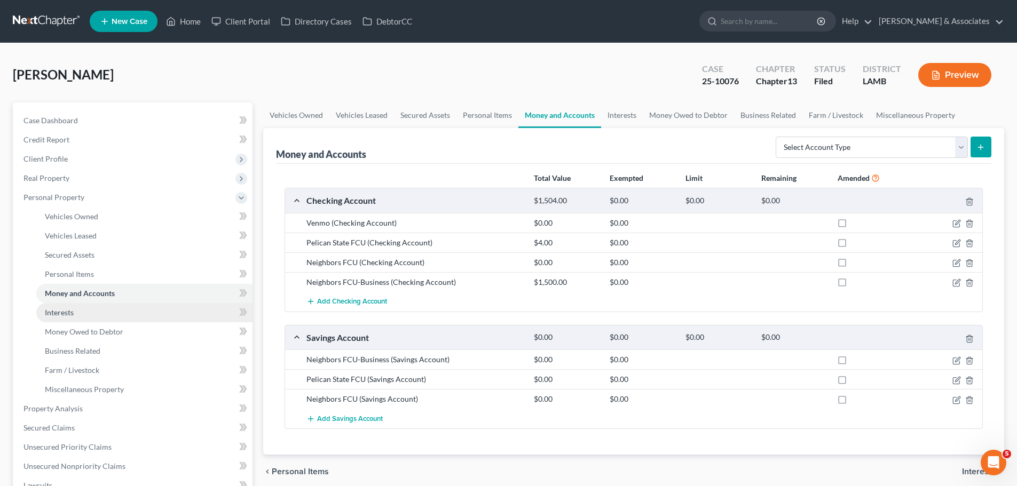
click at [77, 310] on link "Interests" at bounding box center [144, 312] width 216 height 19
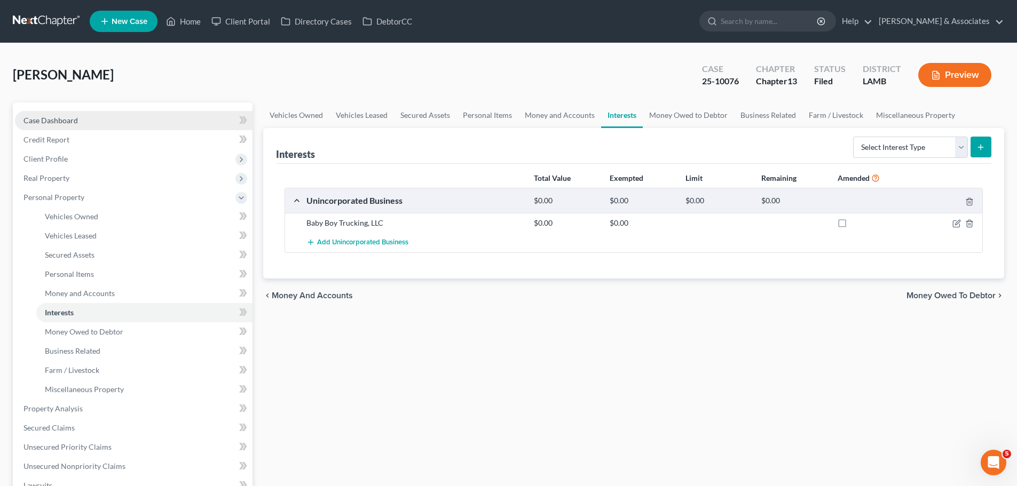
click at [92, 126] on link "Case Dashboard" at bounding box center [133, 120] width 237 height 19
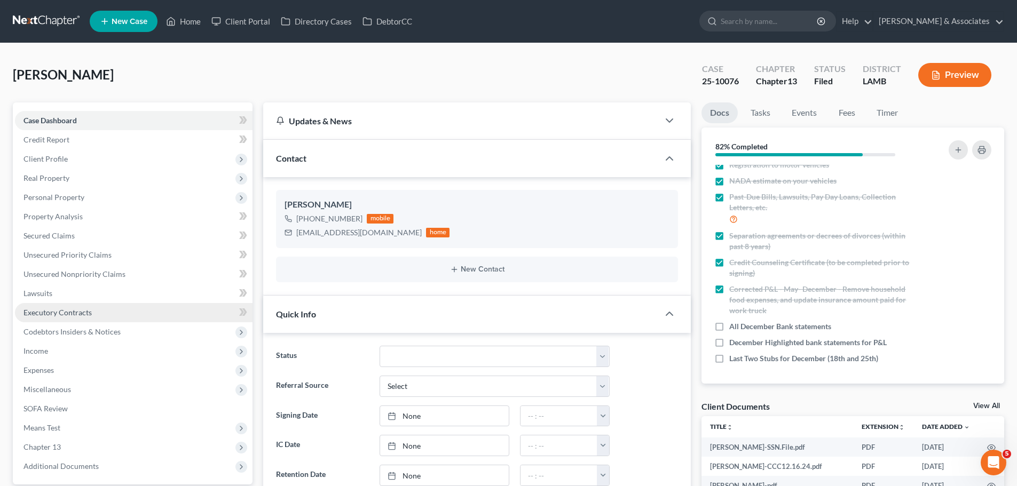
click at [189, 81] on div "Barbier, Daryl Upgraded Case 25-10076 Chapter Chapter 13 Status Filed District …" at bounding box center [508, 79] width 991 height 46
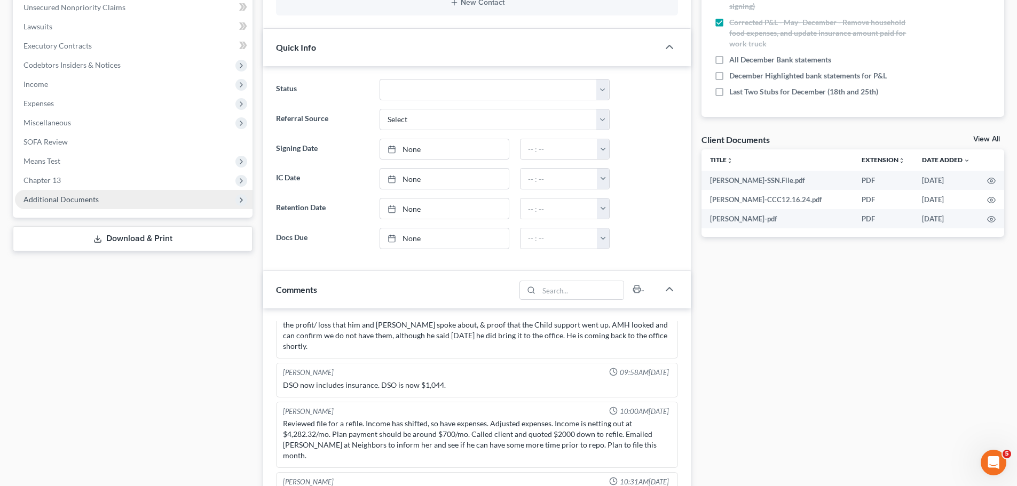
click at [53, 200] on span "Additional Documents" at bounding box center [60, 199] width 75 height 9
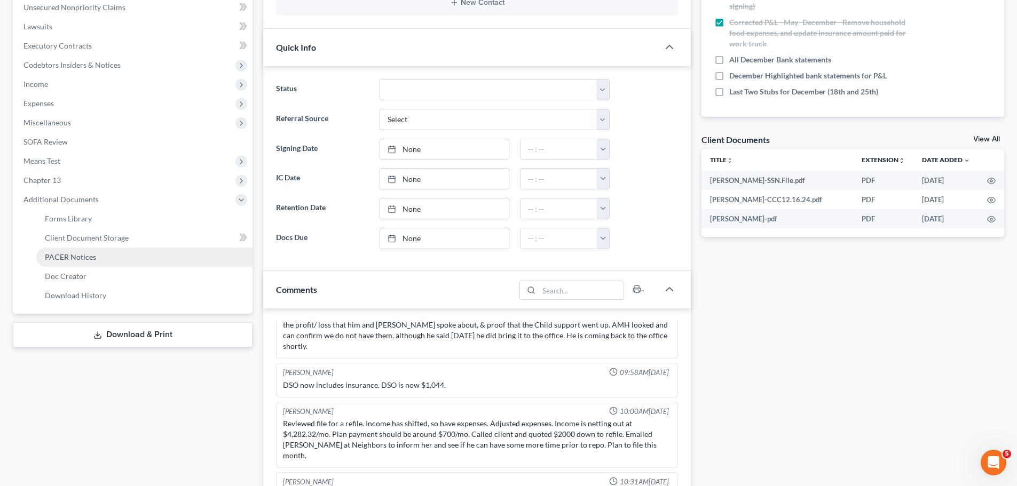
click at [114, 254] on link "PACER Notices" at bounding box center [144, 257] width 216 height 19
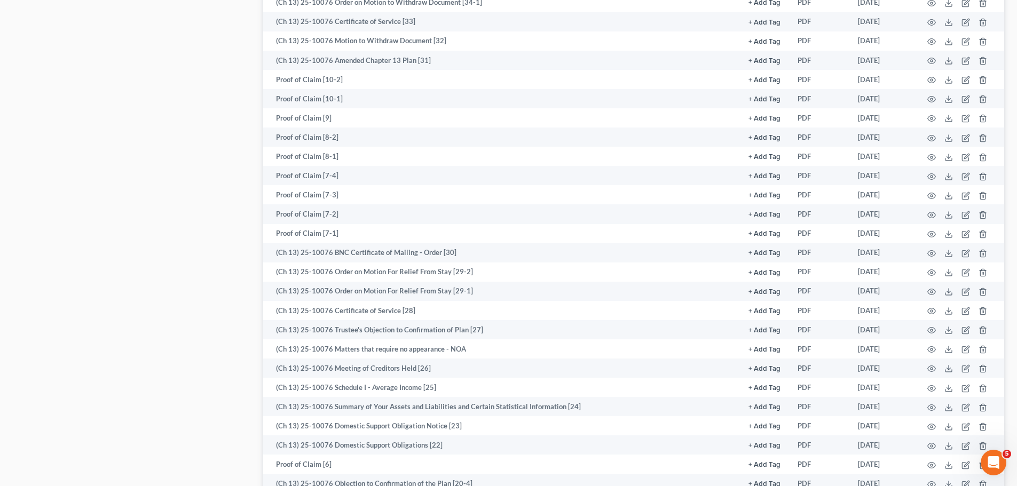
scroll to position [1348, 0]
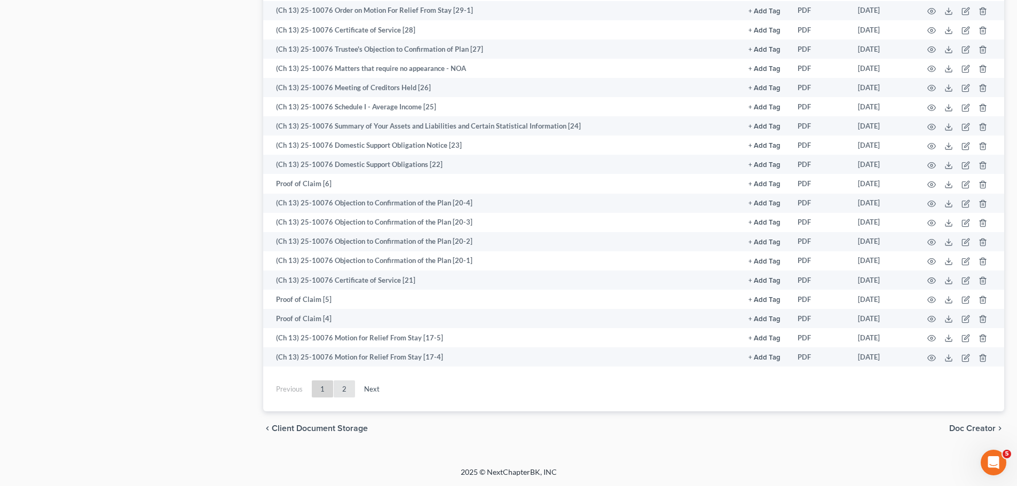
click at [349, 391] on link "2" at bounding box center [344, 389] width 21 height 17
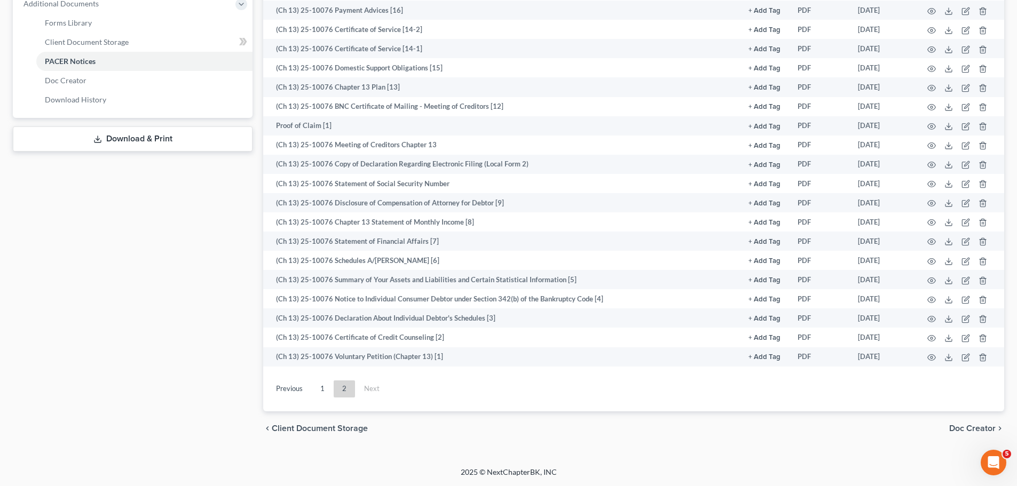
scroll to position [463, 0]
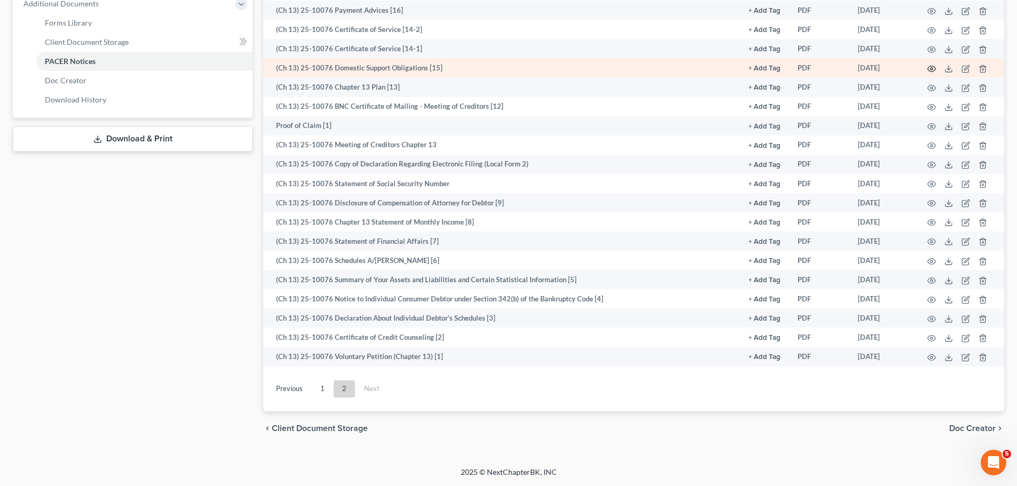
click at [934, 67] on icon "button" at bounding box center [931, 69] width 9 height 9
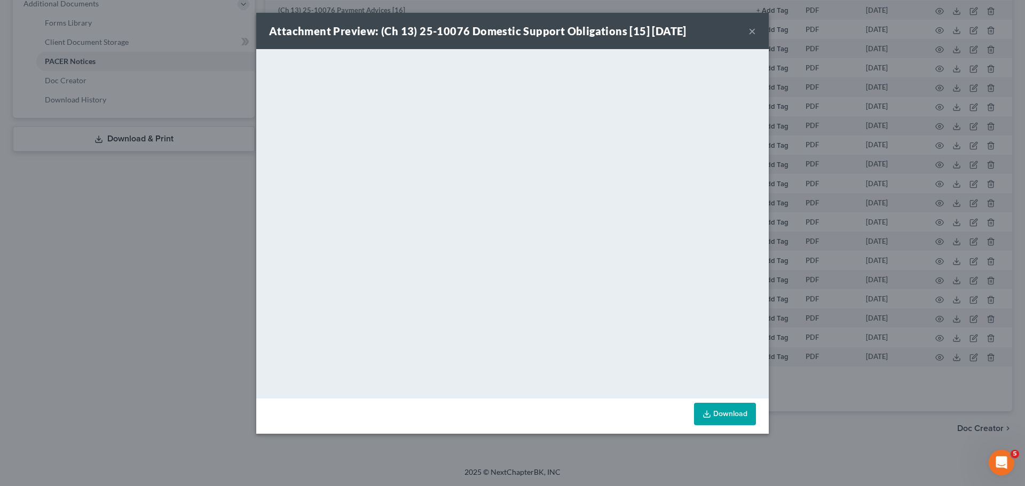
click at [754, 31] on button "×" at bounding box center [751, 31] width 7 height 13
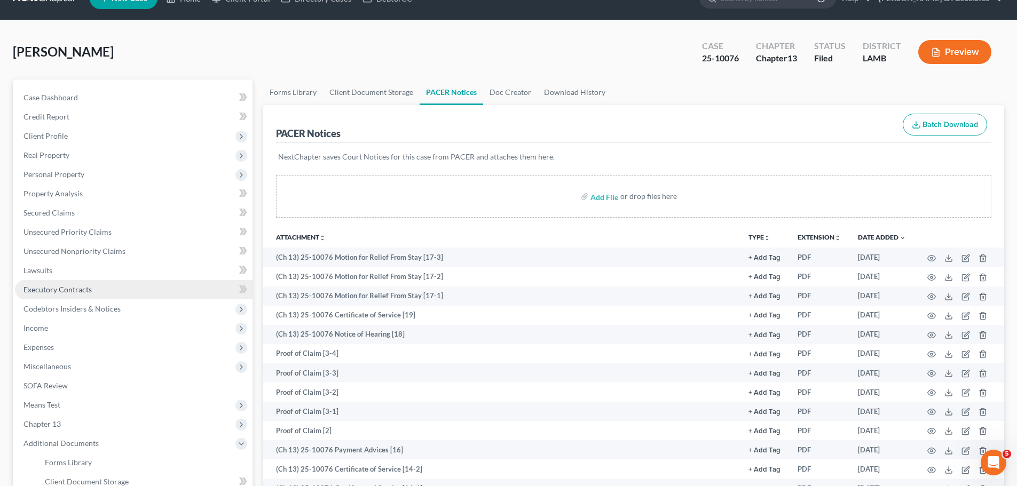
scroll to position [0, 0]
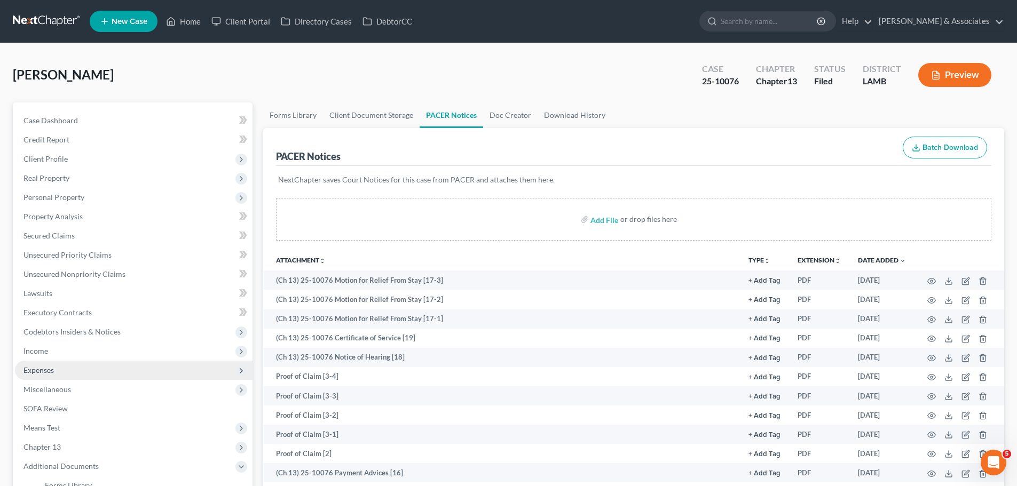
drag, startPoint x: 45, startPoint y: 350, endPoint x: 49, endPoint y: 375, distance: 25.3
click at [45, 350] on span "Income" at bounding box center [35, 350] width 25 height 9
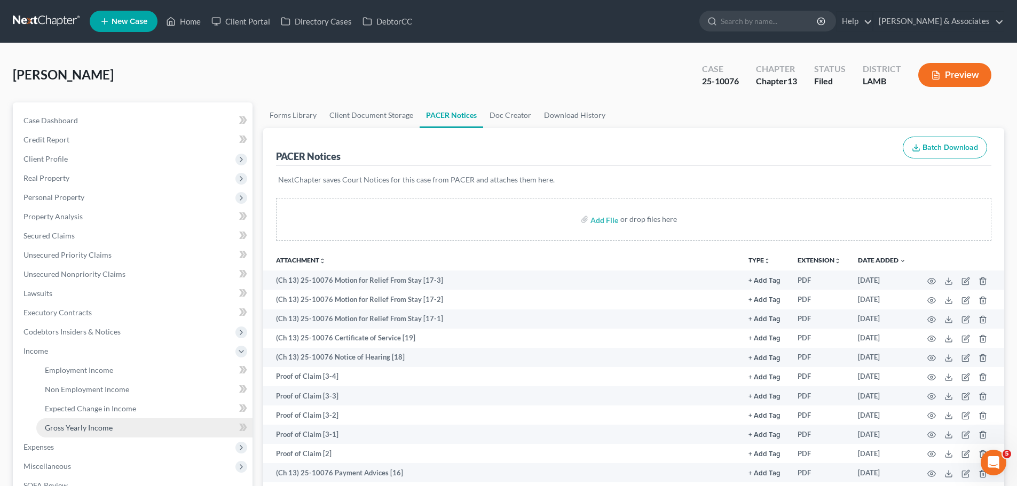
click at [64, 425] on span "Gross Yearly Income" at bounding box center [79, 427] width 68 height 9
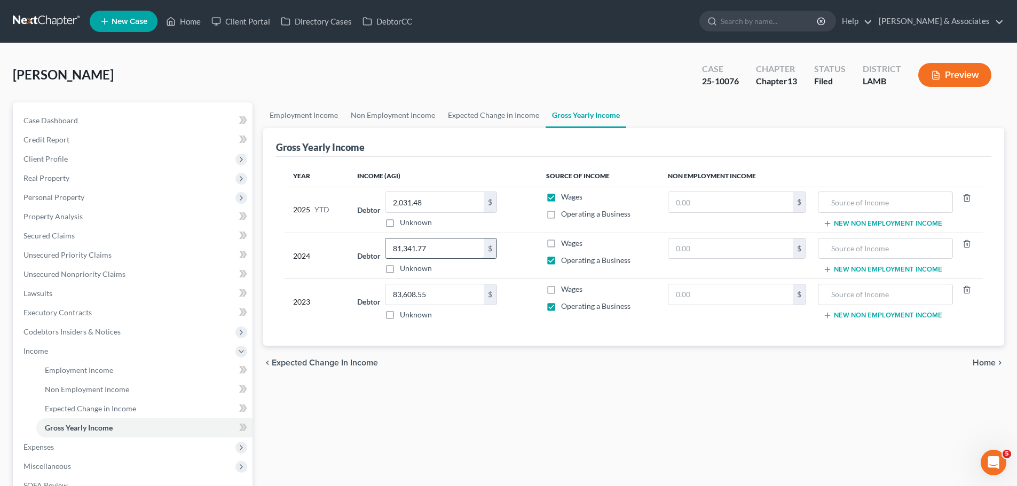
click at [433, 250] on input "81,341.77" at bounding box center [434, 249] width 98 height 20
click at [408, 287] on input "83,608.55" at bounding box center [434, 294] width 98 height 20
click at [429, 387] on div "Employment Income Non Employment Income Expected Change in Income Gross Yearly …" at bounding box center [633, 348] width 751 height 493
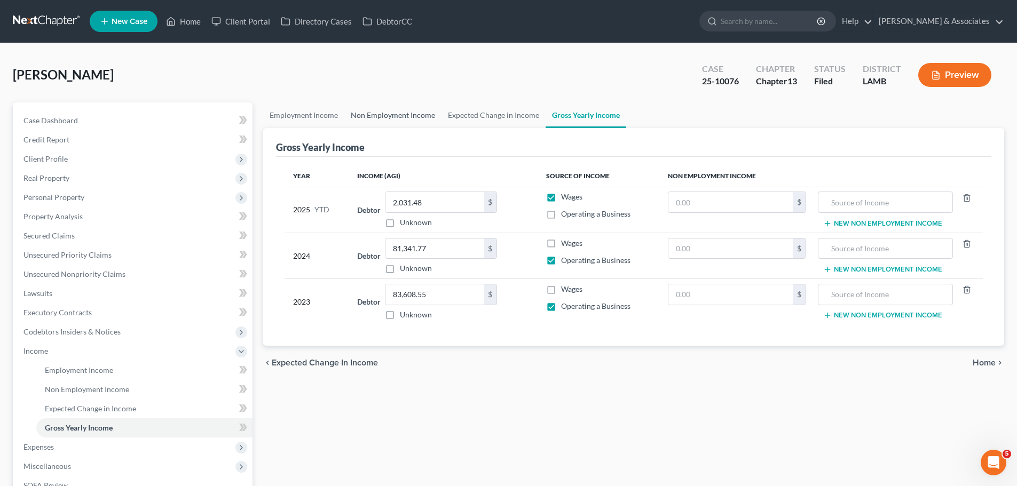
click at [370, 120] on link "Non Employment Income" at bounding box center [392, 115] width 97 height 26
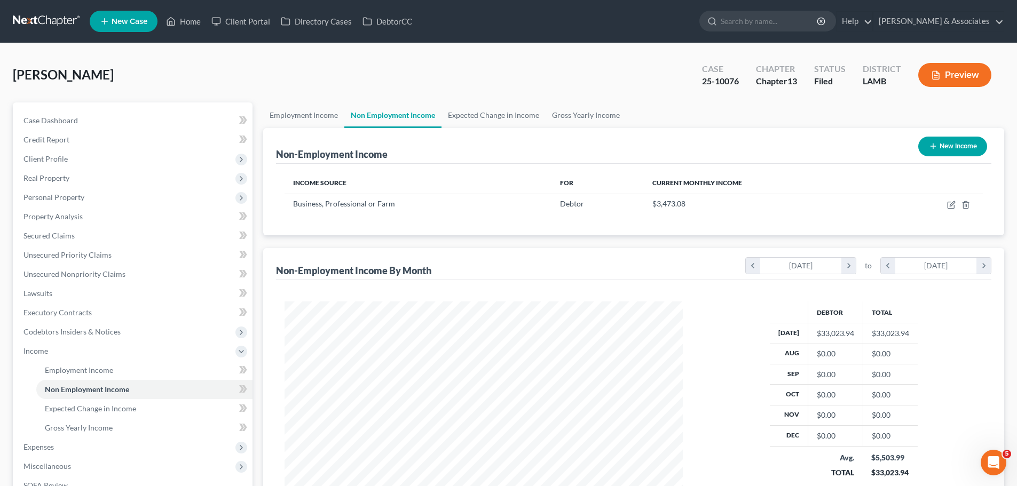
scroll to position [199, 419]
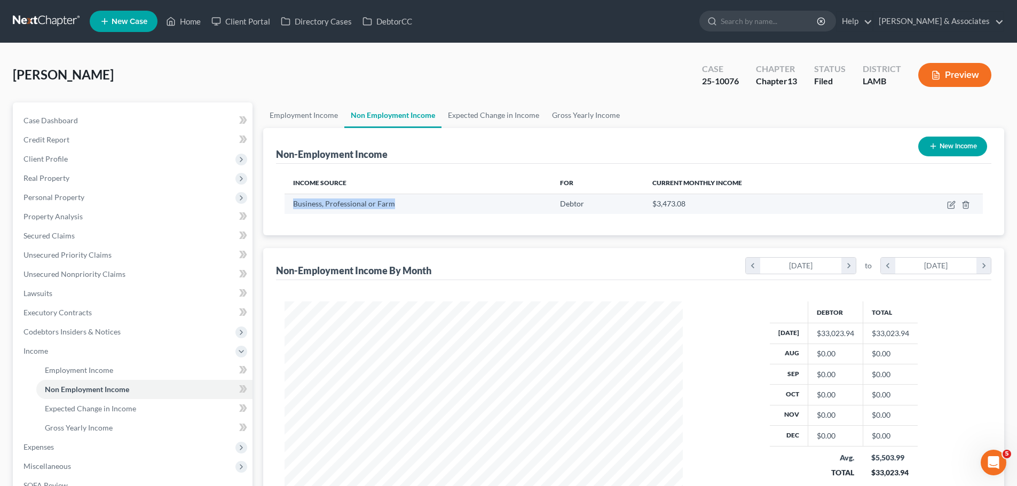
drag, startPoint x: 290, startPoint y: 203, endPoint x: 402, endPoint y: 211, distance: 111.8
click at [402, 211] on td "Business, Professional or Farm" at bounding box center [417, 204] width 267 height 20
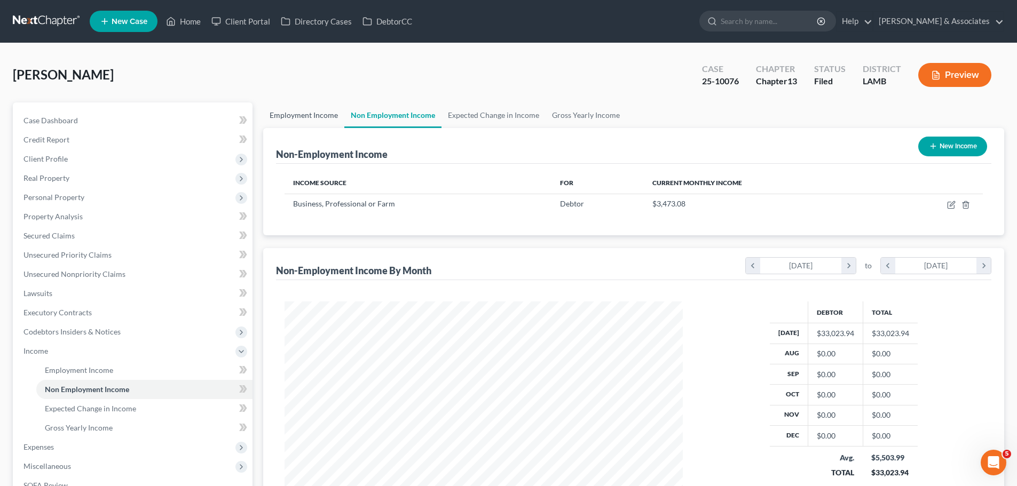
click at [277, 113] on link "Employment Income" at bounding box center [303, 115] width 81 height 26
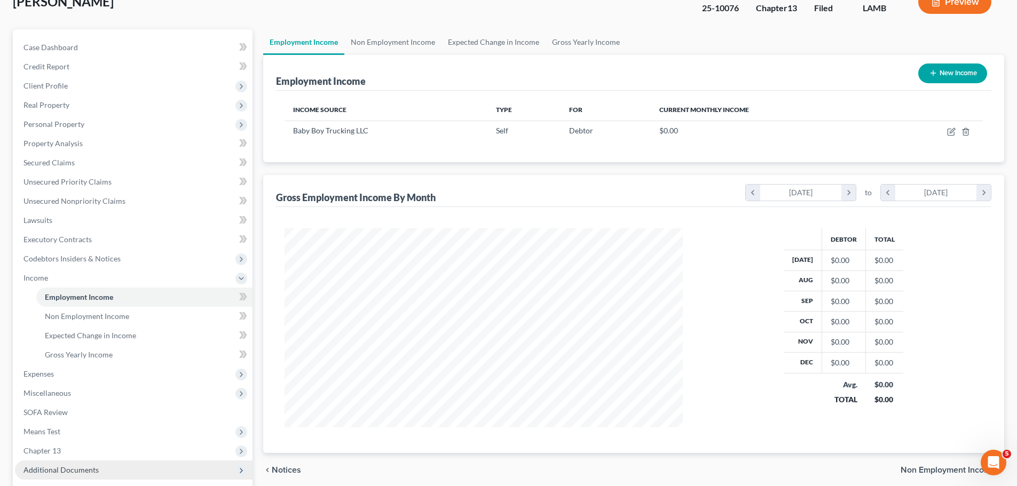
scroll to position [149, 0]
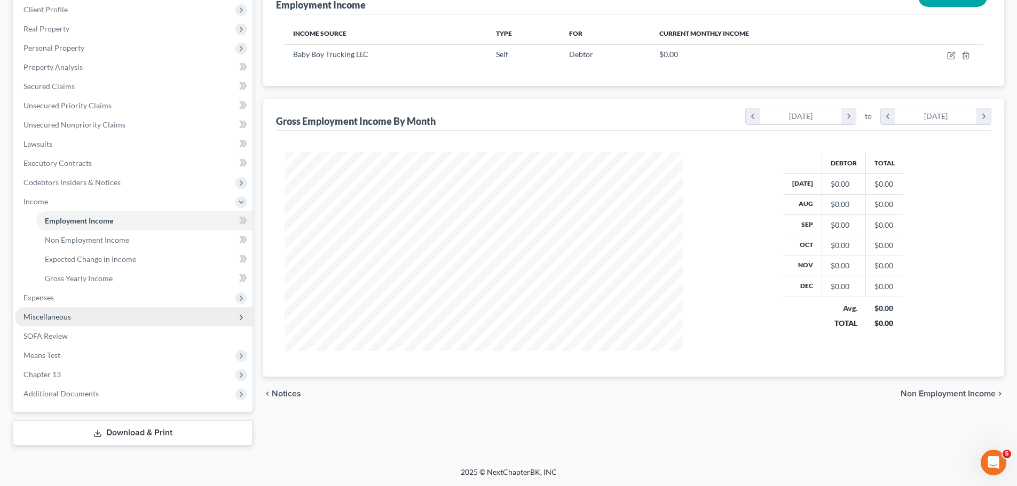
click at [49, 313] on span "Miscellaneous" at bounding box center [46, 316] width 47 height 9
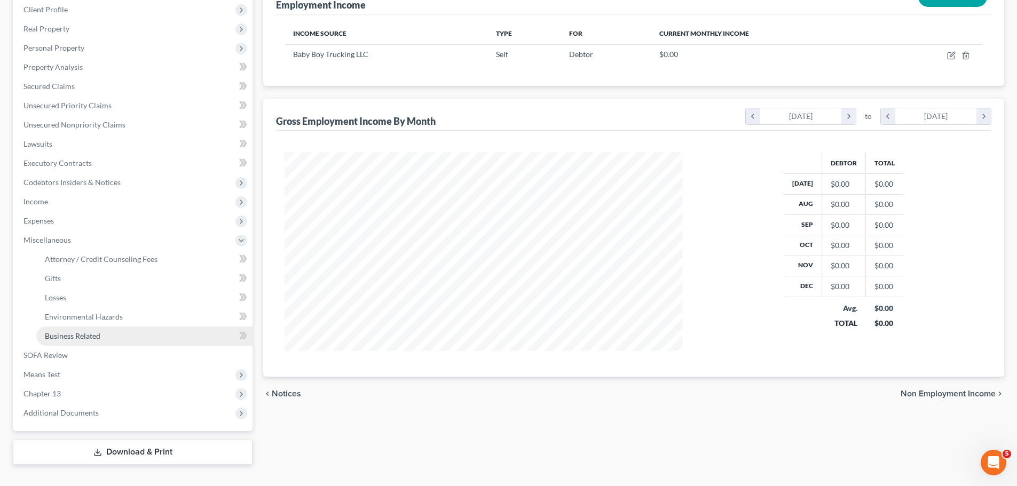
click at [74, 338] on span "Business Related" at bounding box center [73, 335] width 56 height 9
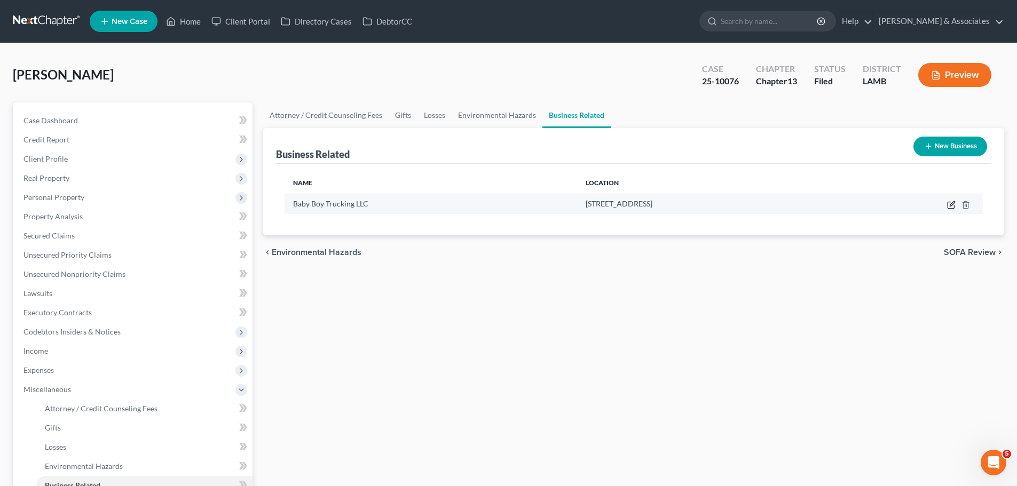
click at [949, 205] on icon "button" at bounding box center [951, 205] width 9 height 9
select select "sole_proprietor"
select select "19"
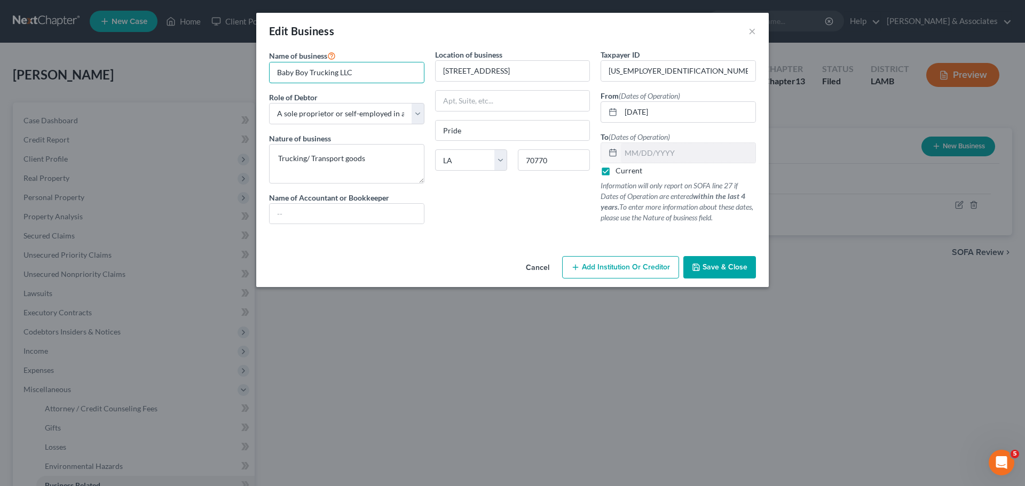
drag, startPoint x: 377, startPoint y: 67, endPoint x: 171, endPoint y: 69, distance: 206.0
click at [171, 69] on div "Edit Business × Name of business * Baby Boy Trucking LLC Role of Debtor * Selec…" at bounding box center [512, 243] width 1025 height 486
drag, startPoint x: 377, startPoint y: 160, endPoint x: 213, endPoint y: 160, distance: 163.8
click at [213, 160] on div "Edit Business × Name of business * Baby Boy Trucking LLC Role of Debtor * Selec…" at bounding box center [512, 243] width 1025 height 486
drag, startPoint x: 525, startPoint y: 72, endPoint x: 383, endPoint y: 70, distance: 142.0
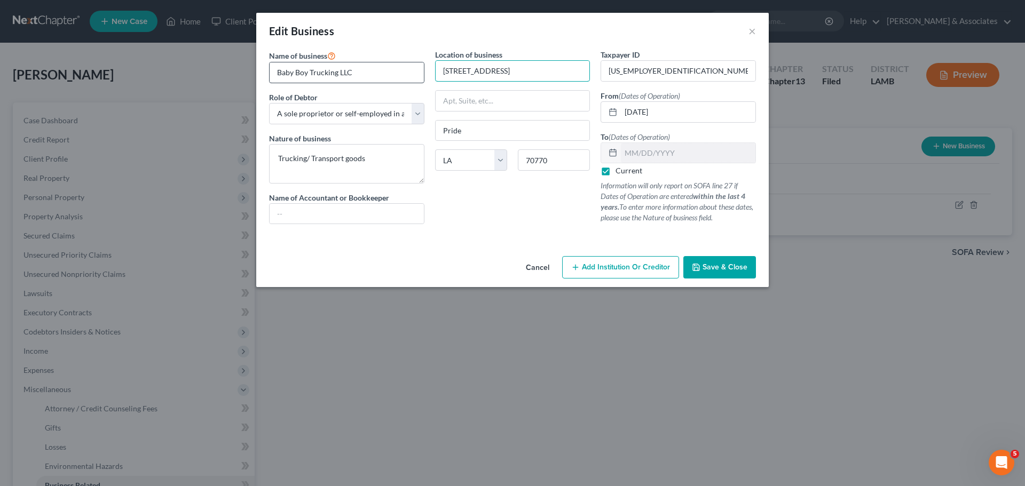
click at [383, 70] on div "Name of business * Baby Boy Trucking LLC Role of Debtor * Select A member of a …" at bounding box center [512, 145] width 497 height 192
click at [551, 155] on input "70770" at bounding box center [554, 159] width 72 height 21
drag, startPoint x: 671, startPoint y: 76, endPoint x: 563, endPoint y: 77, distance: 108.9
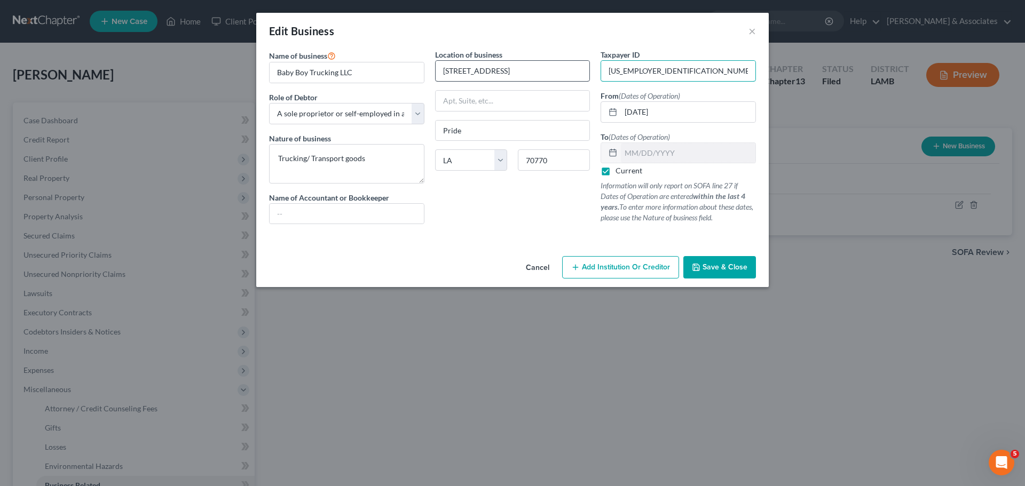
click at [563, 77] on div "Name of business * Baby Boy Trucking LLC Role of Debtor * Select A member of a …" at bounding box center [512, 145] width 497 height 192
drag, startPoint x: 690, startPoint y: 109, endPoint x: 600, endPoint y: 112, distance: 89.7
click at [600, 112] on div "10/19/2022" at bounding box center [677, 111] width 155 height 21
click at [749, 271] on button "Save & Close" at bounding box center [719, 267] width 73 height 22
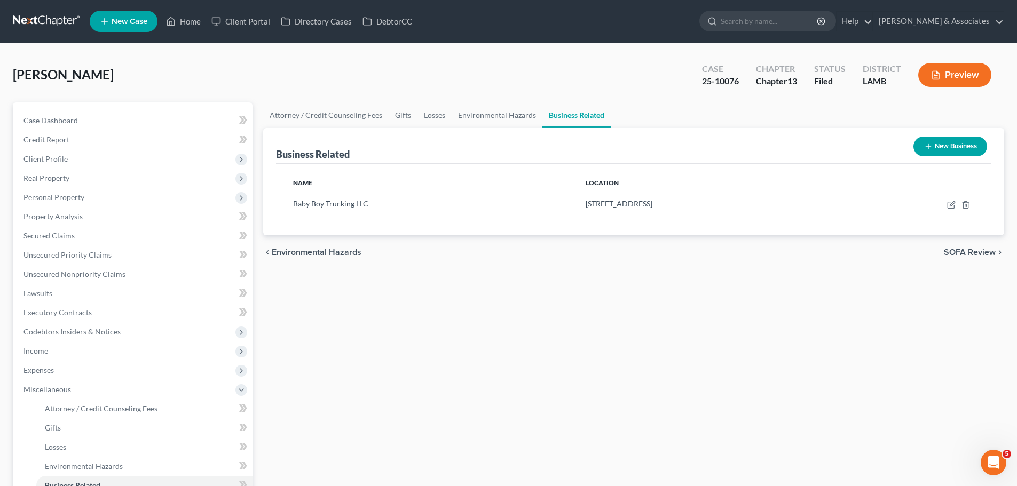
click at [290, 436] on div "Attorney / Credit Counseling Fees Gifts Losses Environmental Hazards Business R…" at bounding box center [633, 358] width 751 height 512
click at [76, 157] on span "Client Profile" at bounding box center [133, 158] width 237 height 19
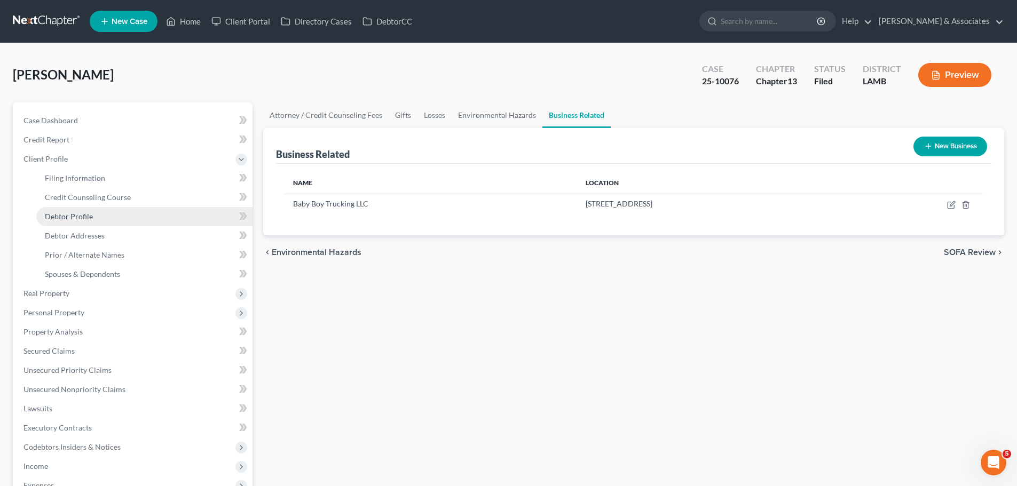
click at [85, 214] on span "Debtor Profile" at bounding box center [69, 216] width 48 height 9
select select "3"
select select "1"
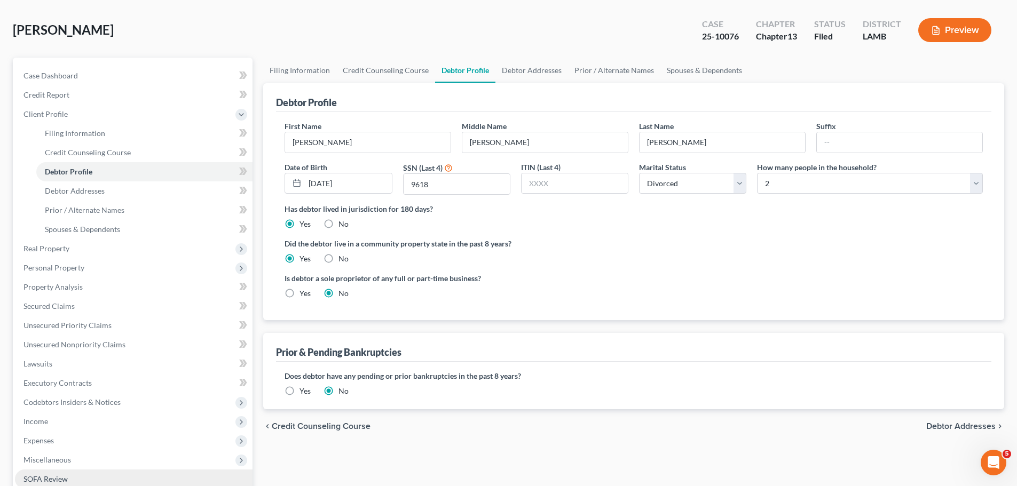
scroll to position [107, 0]
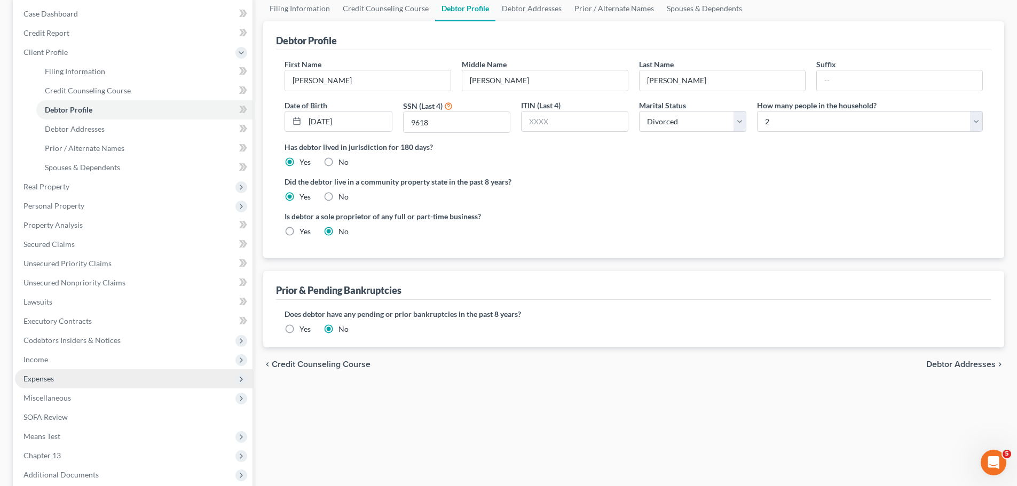
drag, startPoint x: 58, startPoint y: 373, endPoint x: 64, endPoint y: 373, distance: 5.9
click at [58, 373] on span "Expenses" at bounding box center [133, 378] width 237 height 19
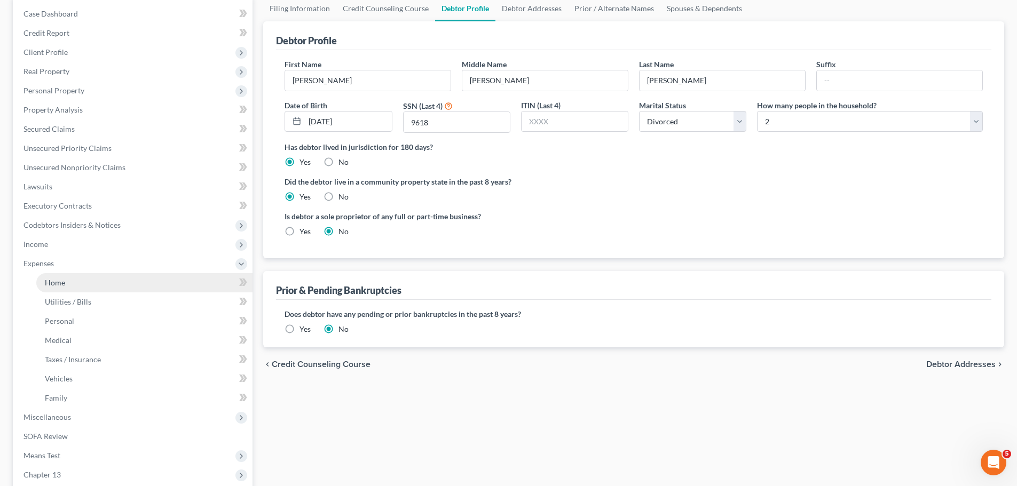
click at [81, 283] on link "Home" at bounding box center [144, 282] width 216 height 19
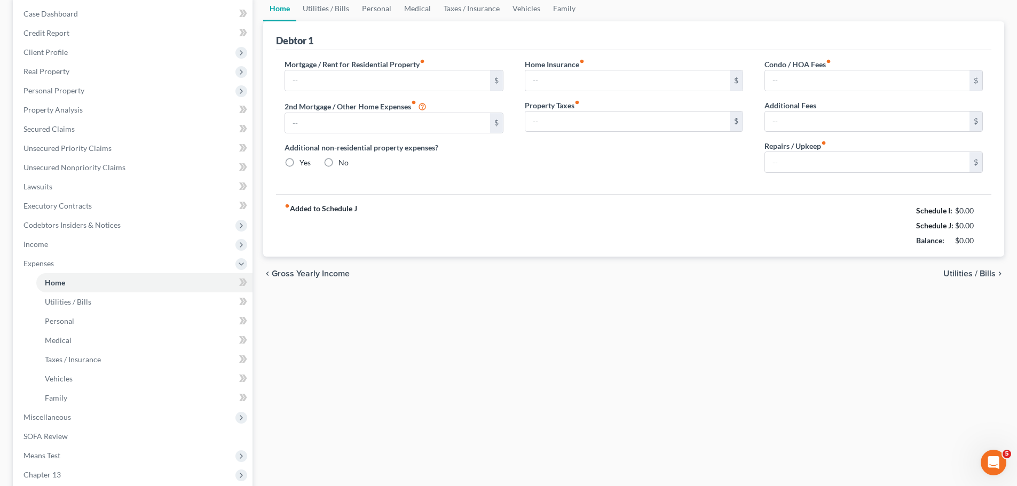
scroll to position [15, 0]
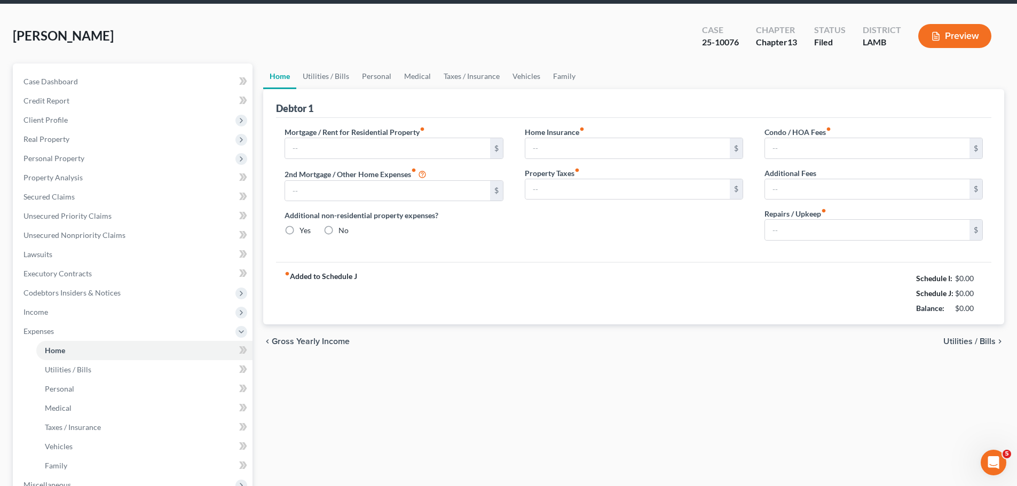
type input "1,300.00"
type input "0.00"
radio input "true"
type input "0.00"
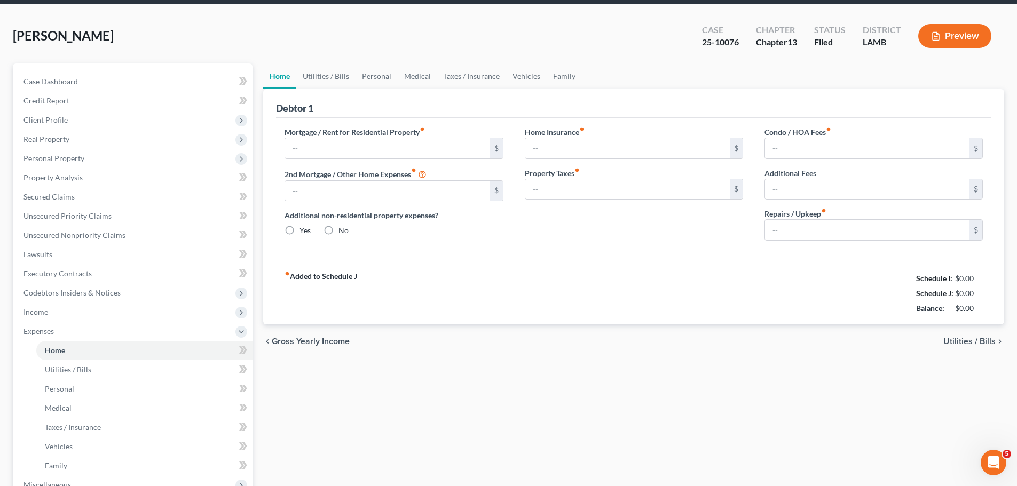
type input "0.00"
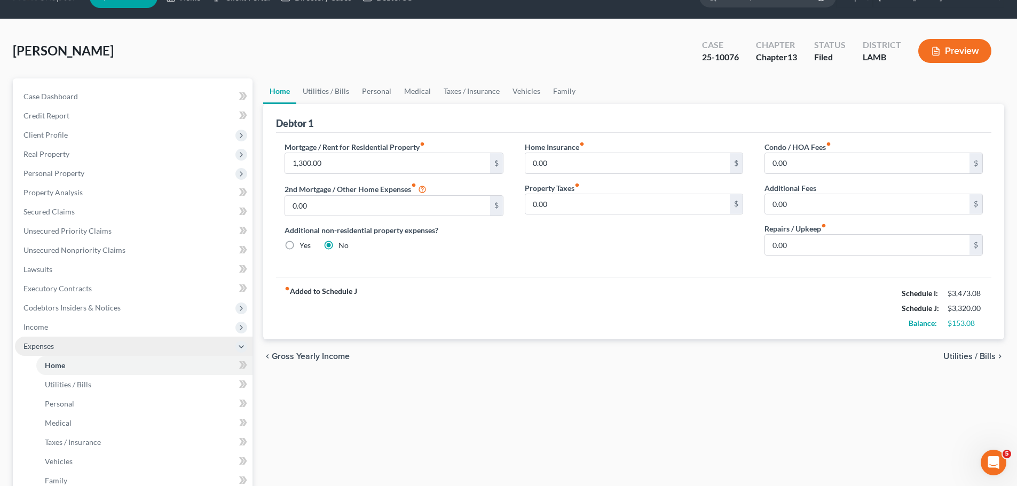
scroll to position [207, 0]
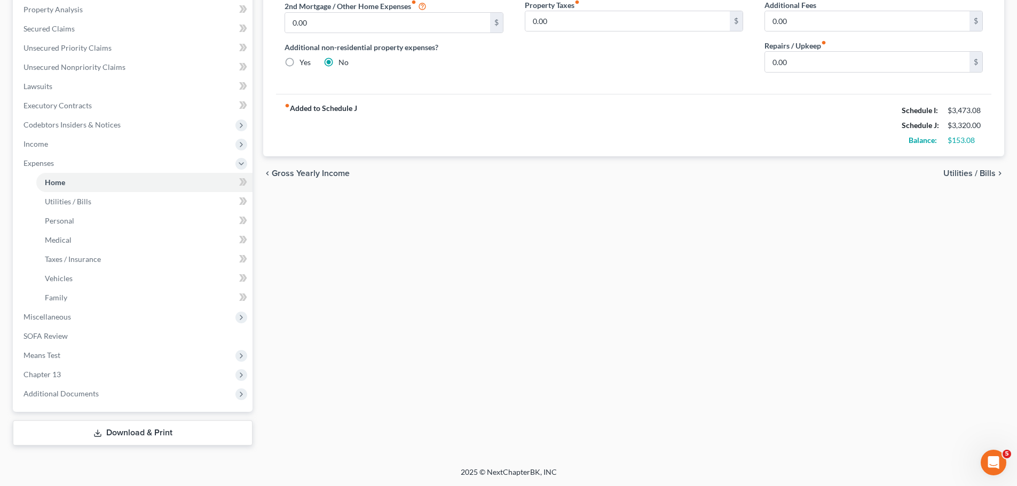
click at [473, 355] on div "Home Utilities / Bills Personal Medical Taxes / Insurance Vehicles Family Debto…" at bounding box center [633, 170] width 751 height 550
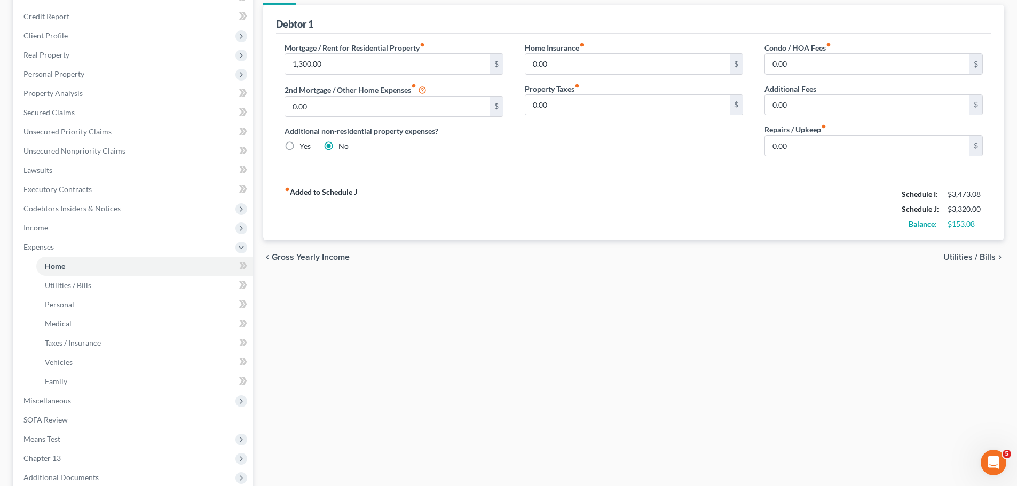
scroll to position [0, 0]
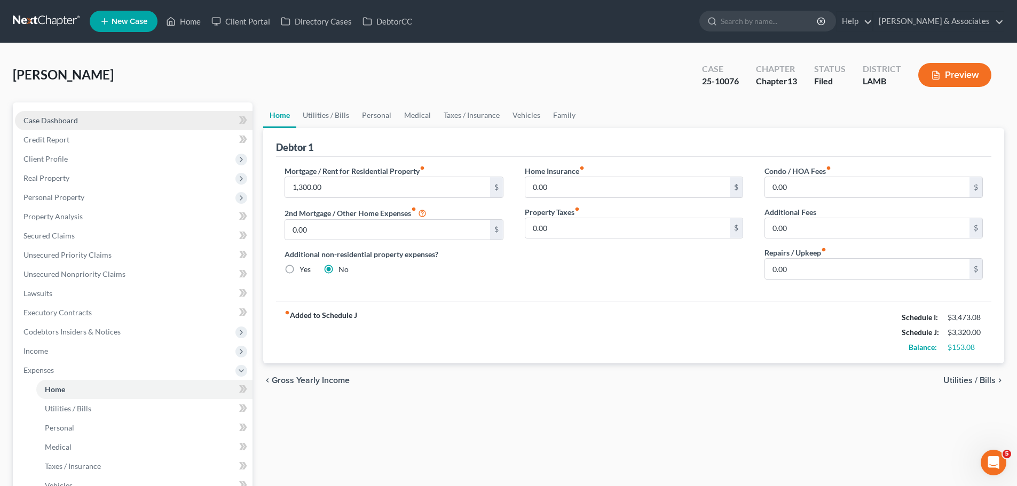
click at [61, 121] on span "Case Dashboard" at bounding box center [50, 120] width 54 height 9
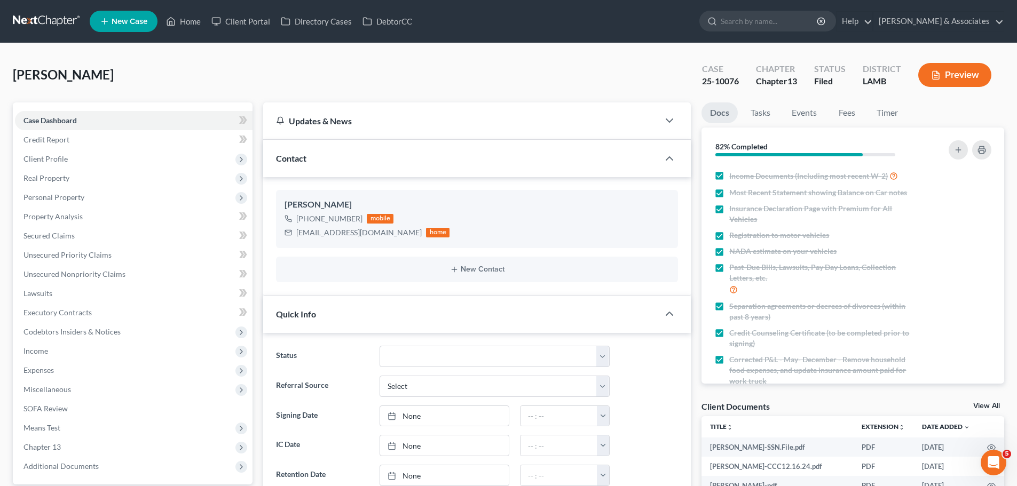
scroll to position [159, 0]
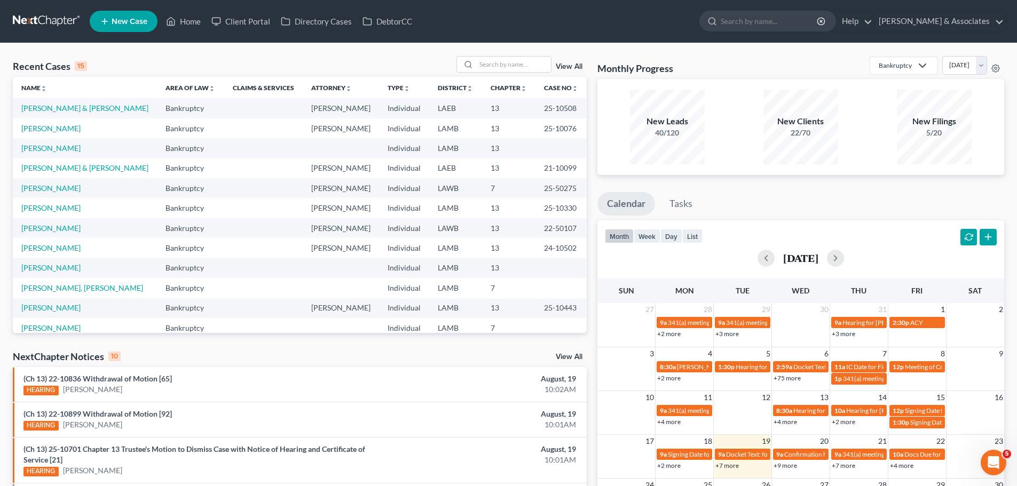
click at [62, 358] on div "NextChapter Notices 10" at bounding box center [67, 356] width 108 height 13
click at [69, 358] on div "NextChapter Notices 10" at bounding box center [67, 356] width 108 height 13
click at [516, 65] on input "search" at bounding box center [513, 64] width 75 height 15
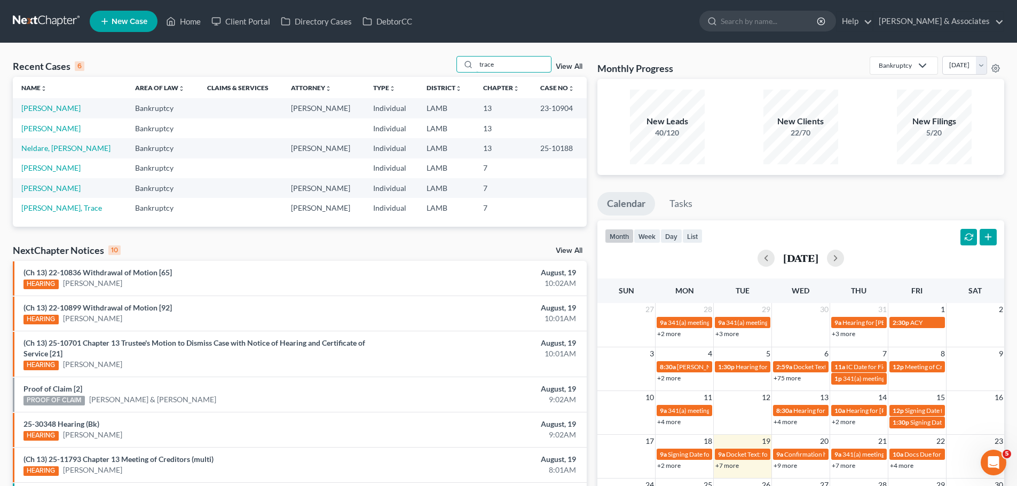
type input "trace"
